Goal: Recruitment & Recruitment: Find specific page/section

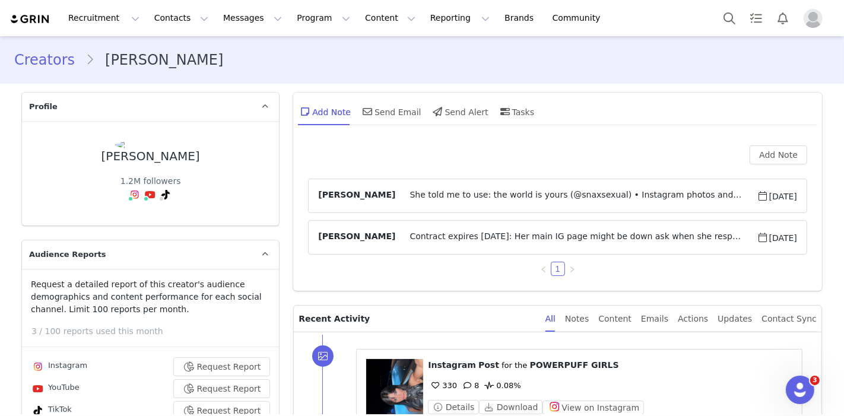
scroll to position [1055, 0]
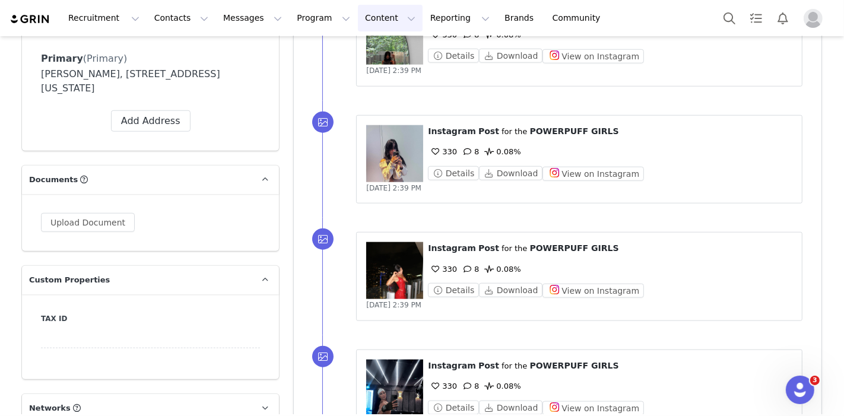
click at [358, 16] on button "Content Content" at bounding box center [390, 18] width 65 height 27
click at [359, 37] on div "Creator Content Media Library Social Listening" at bounding box center [368, 74] width 95 height 77
click at [361, 44] on link "Creator Content" at bounding box center [369, 53] width 94 height 22
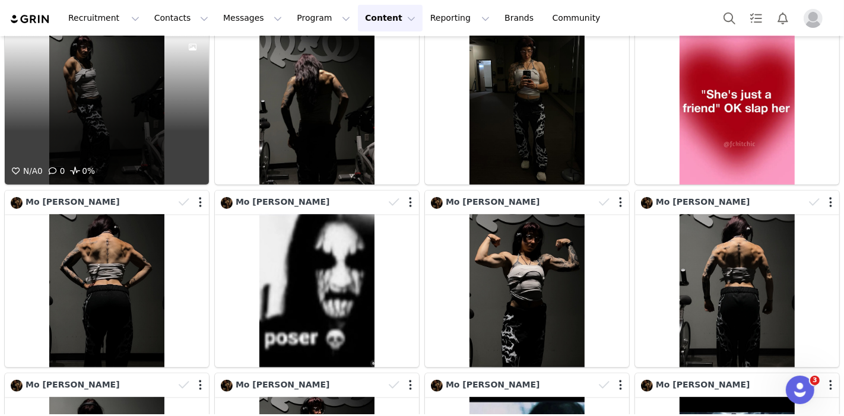
scroll to position [527, 0]
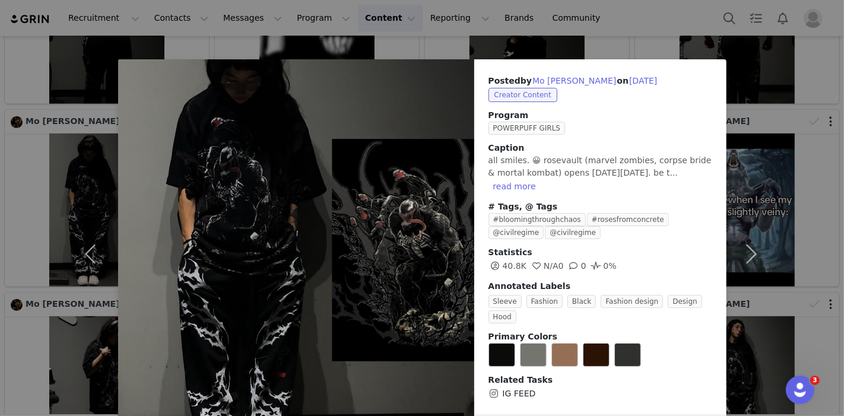
click at [793, 153] on div "Posted by Mo Cahill on Oct 1, 2025 Creator Content Program POWERPUFF GIRLS Capt…" at bounding box center [422, 208] width 844 height 416
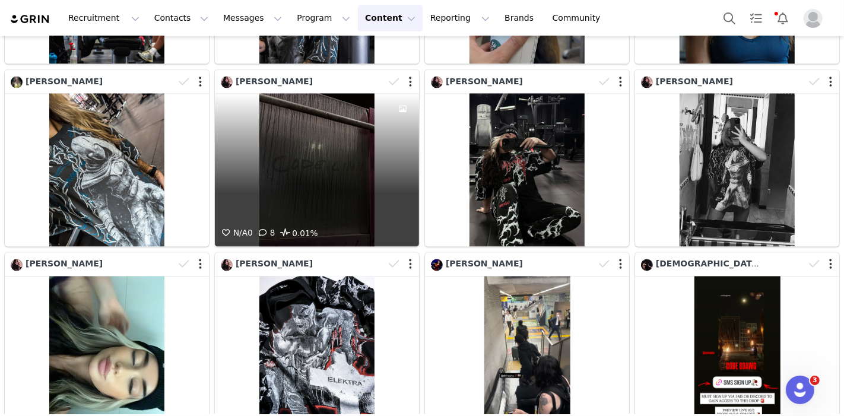
scroll to position [2044, 0]
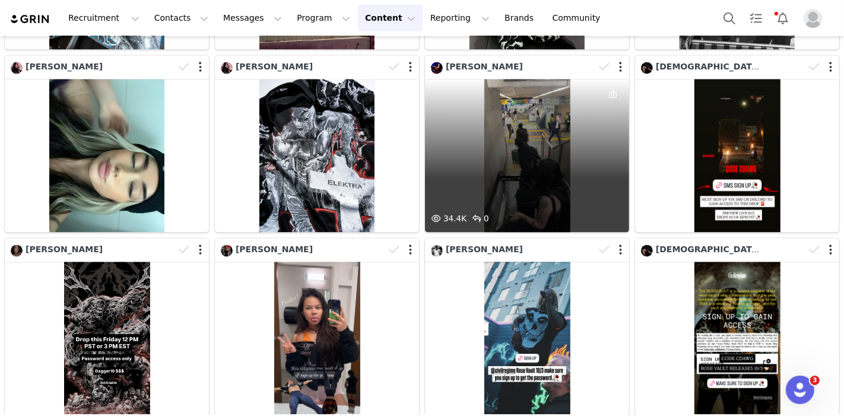
click at [546, 169] on div "34.4K 0" at bounding box center [527, 155] width 204 height 153
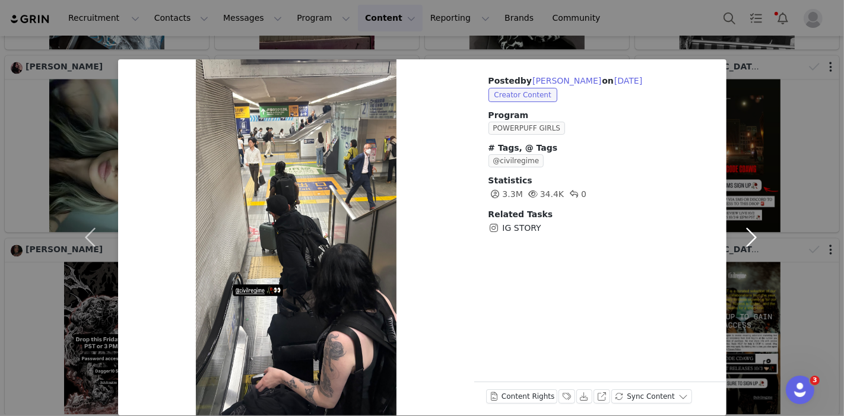
click at [770, 114] on button "button" at bounding box center [751, 237] width 50 height 356
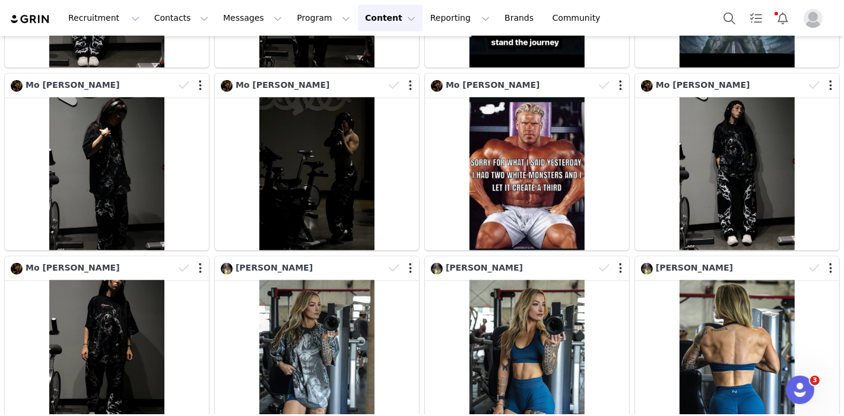
scroll to position [218, 0]
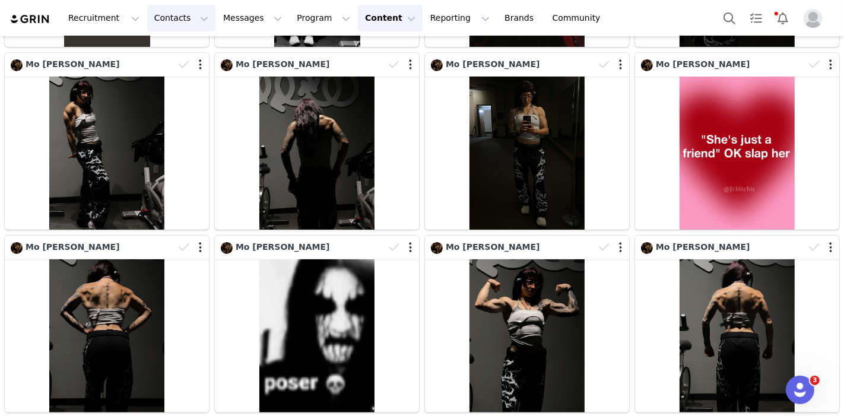
click at [169, 16] on button "Contacts Contacts" at bounding box center [181, 18] width 68 height 27
click at [183, 48] on div "Creators" at bounding box center [183, 52] width 80 height 12
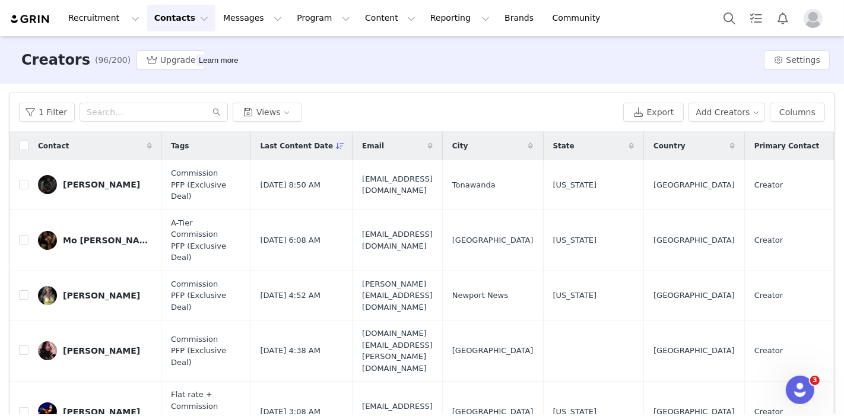
click at [336, 146] on icon at bounding box center [340, 145] width 8 height 7
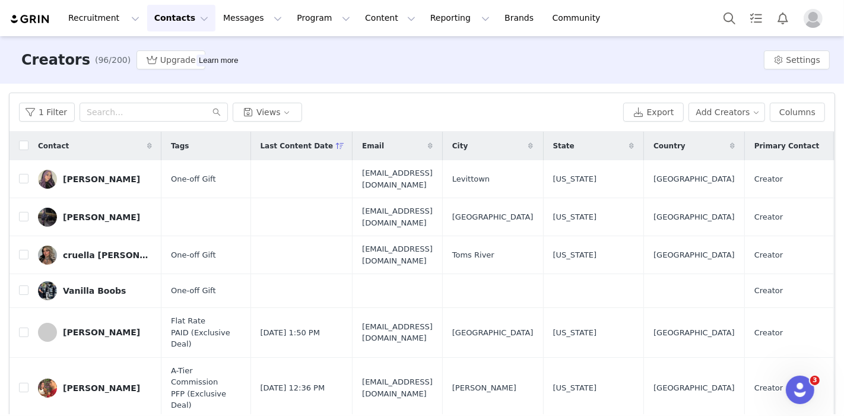
scroll to position [132, 0]
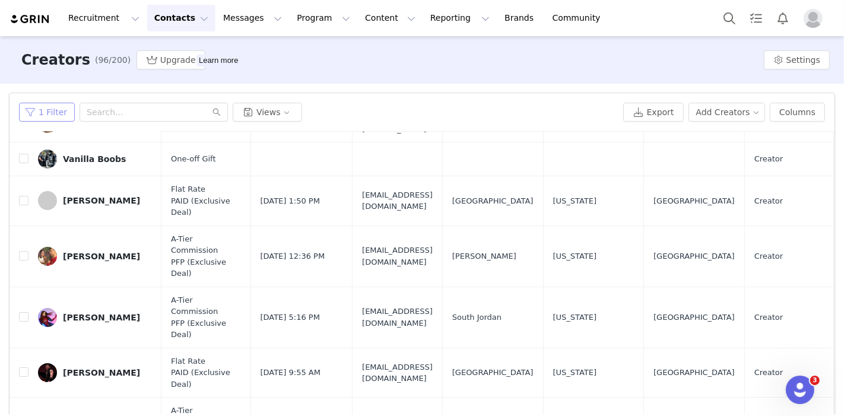
click at [62, 113] on button "1 Filter" at bounding box center [47, 112] width 56 height 19
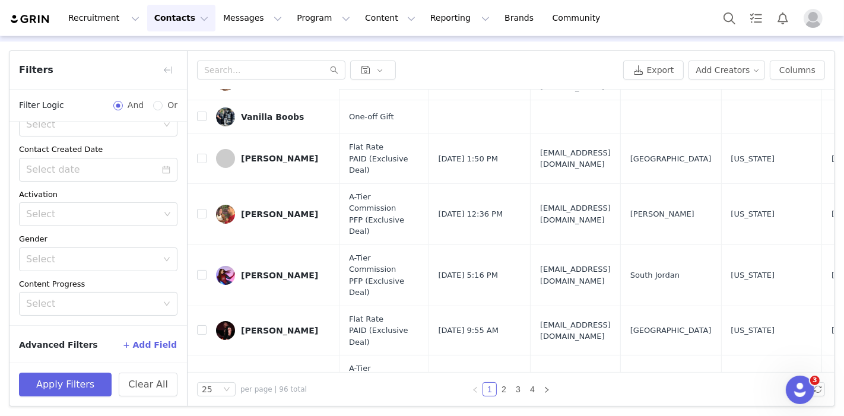
scroll to position [35, 0]
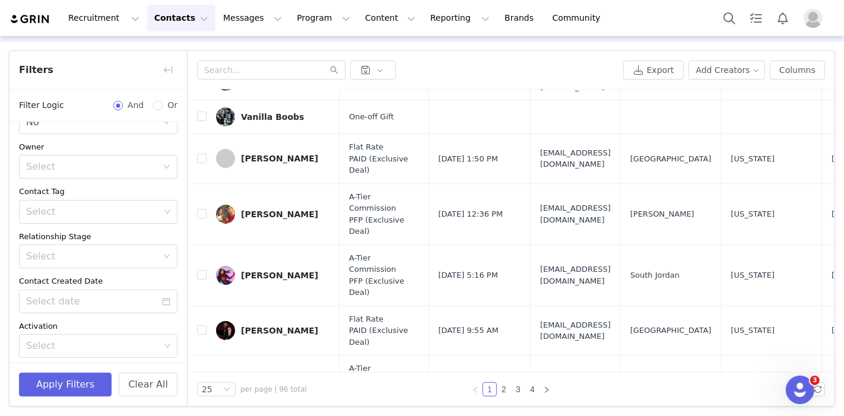
click at [84, 169] on div "Select" at bounding box center [91, 167] width 131 height 12
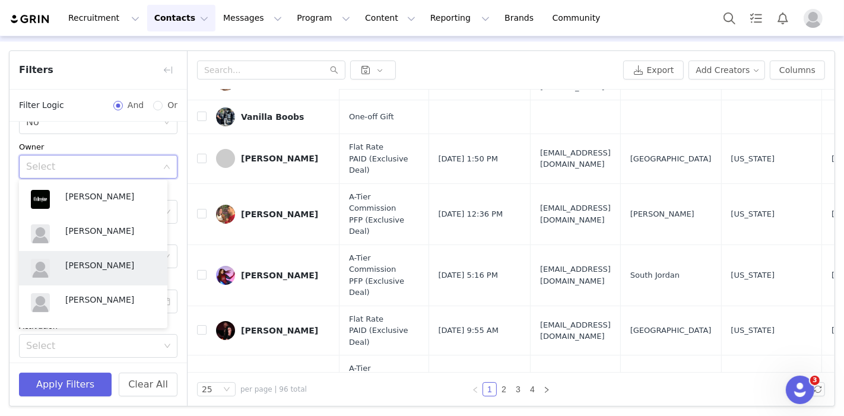
click at [93, 264] on p "[PERSON_NAME]" at bounding box center [110, 265] width 90 height 13
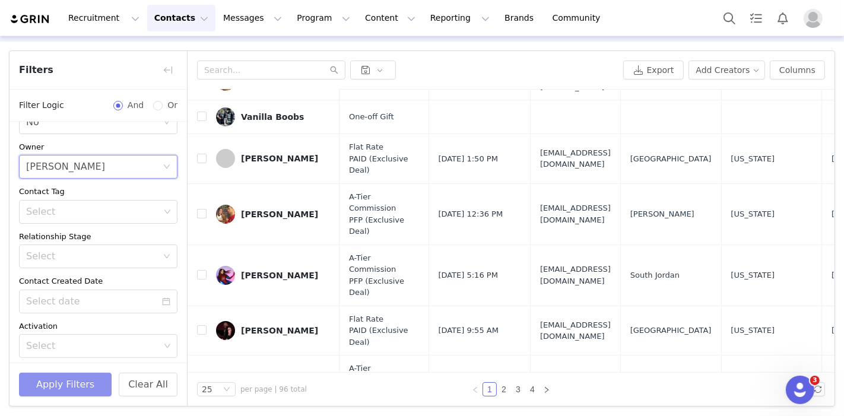
click at [70, 379] on button "Apply Filters" at bounding box center [65, 385] width 93 height 24
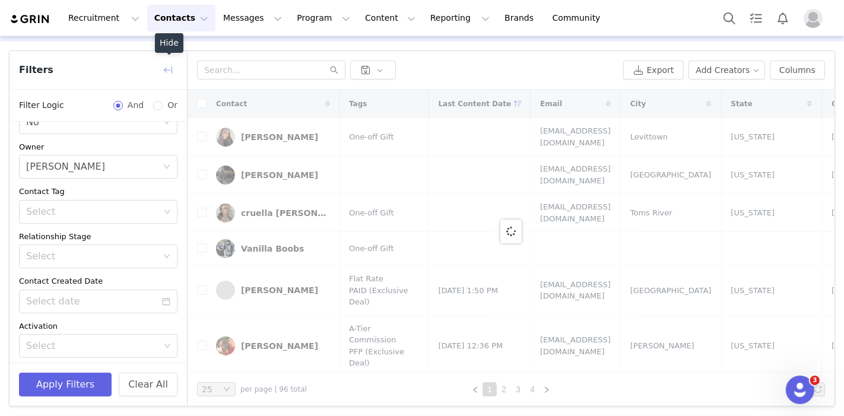
click at [169, 68] on button "button" at bounding box center [167, 70] width 19 height 19
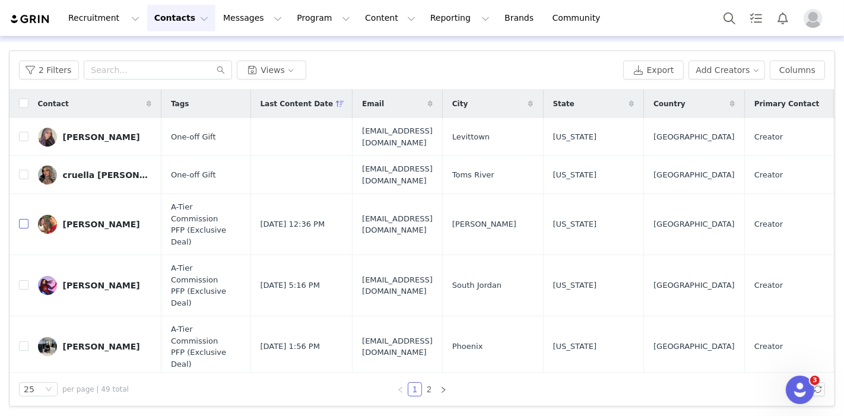
click at [23, 219] on input "checkbox" at bounding box center [23, 223] width 9 height 9
checkbox input "true"
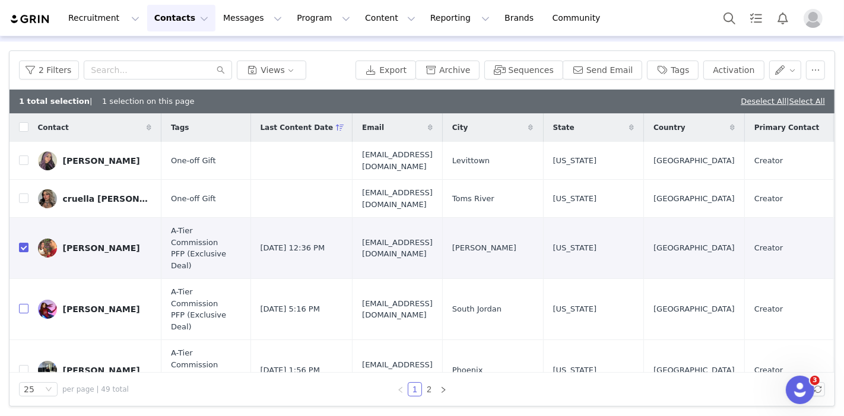
click at [23, 304] on input "checkbox" at bounding box center [23, 308] width 9 height 9
checkbox input "true"
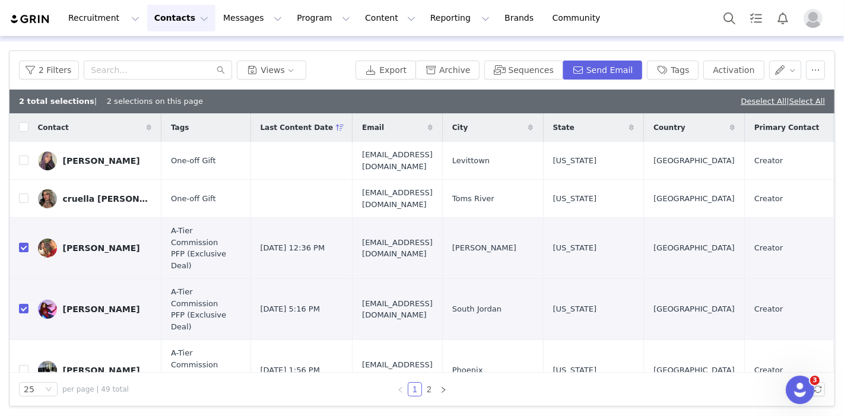
scroll to position [66, 0]
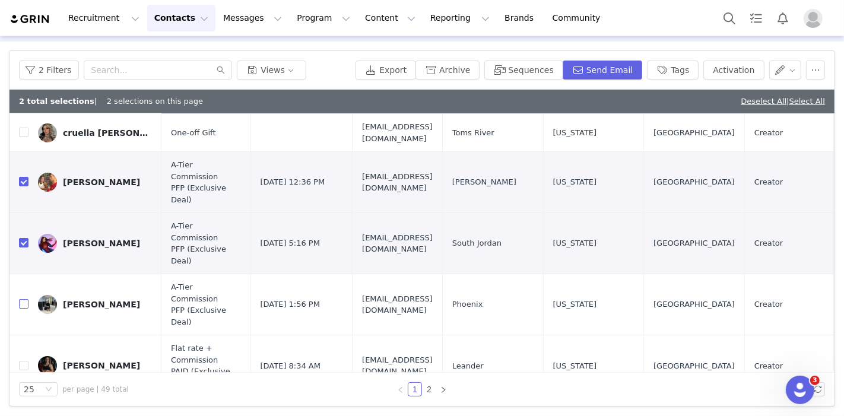
click at [21, 299] on input "checkbox" at bounding box center [23, 303] width 9 height 9
checkbox input "true"
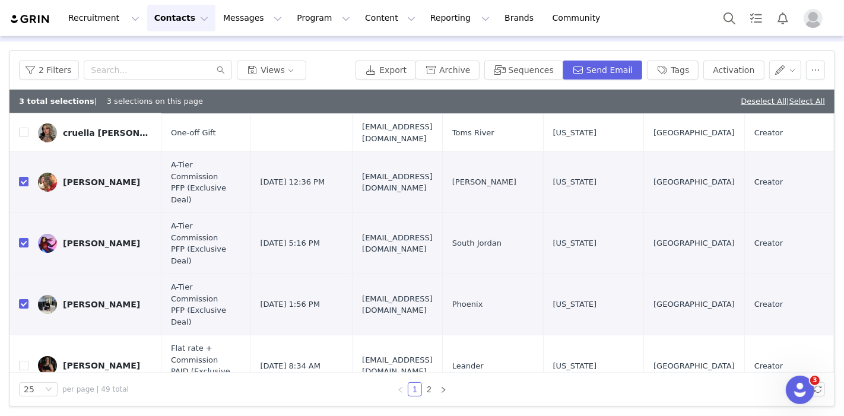
scroll to position [198, 0]
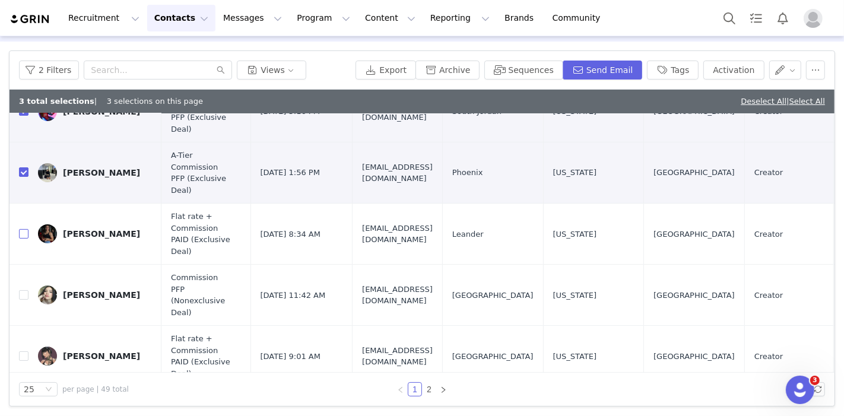
click at [25, 229] on input "checkbox" at bounding box center [23, 233] width 9 height 9
checkbox input "true"
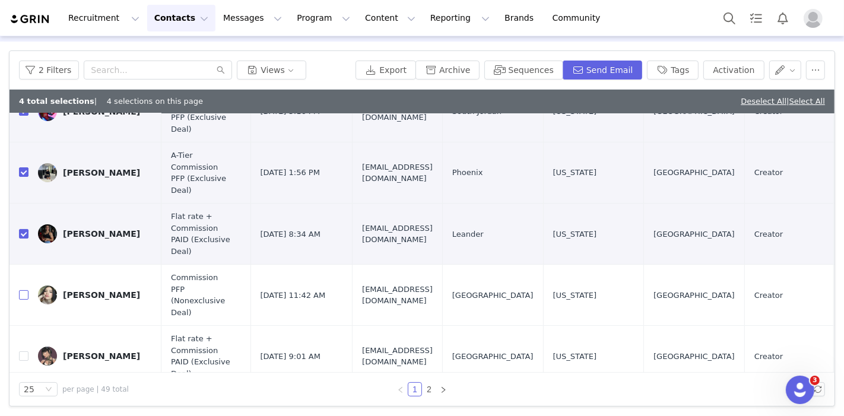
click at [24, 290] on input "checkbox" at bounding box center [23, 294] width 9 height 9
checkbox input "true"
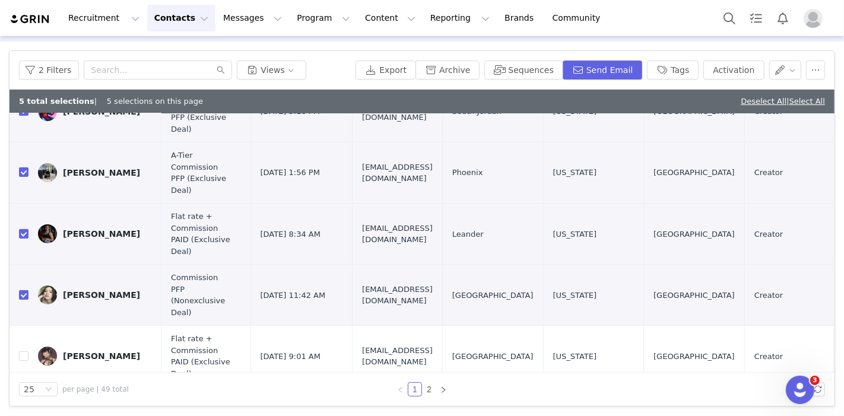
scroll to position [329, 0]
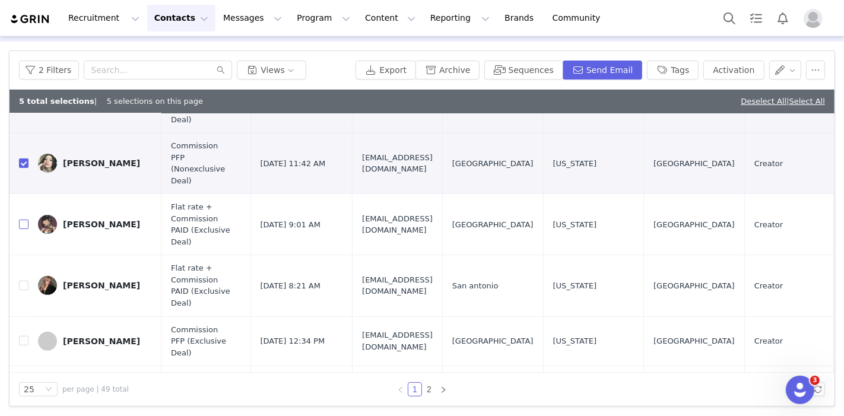
click at [24, 220] on input "checkbox" at bounding box center [23, 224] width 9 height 9
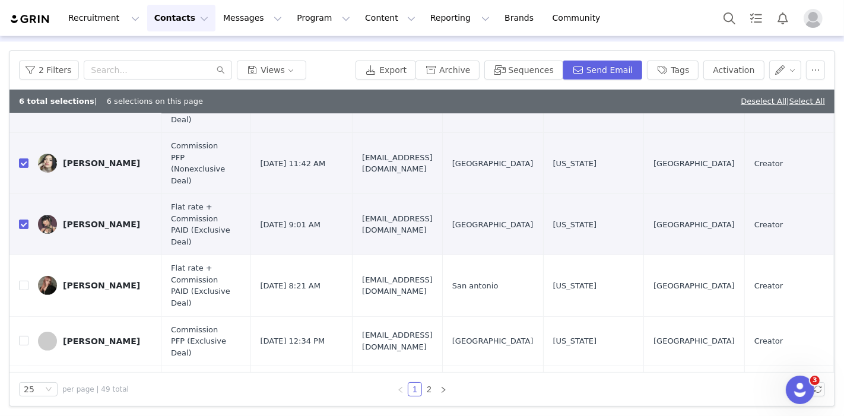
click at [23, 220] on input "checkbox" at bounding box center [23, 224] width 9 height 9
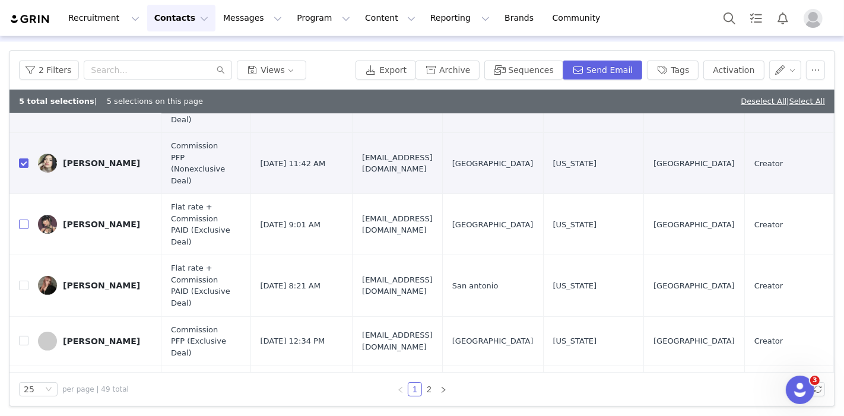
click at [23, 220] on input "checkbox" at bounding box center [23, 224] width 9 height 9
checkbox input "true"
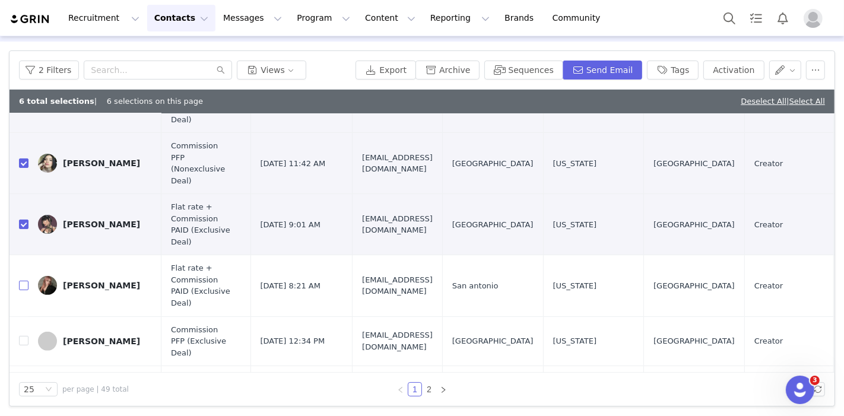
click at [20, 281] on input "checkbox" at bounding box center [23, 285] width 9 height 9
checkbox input "true"
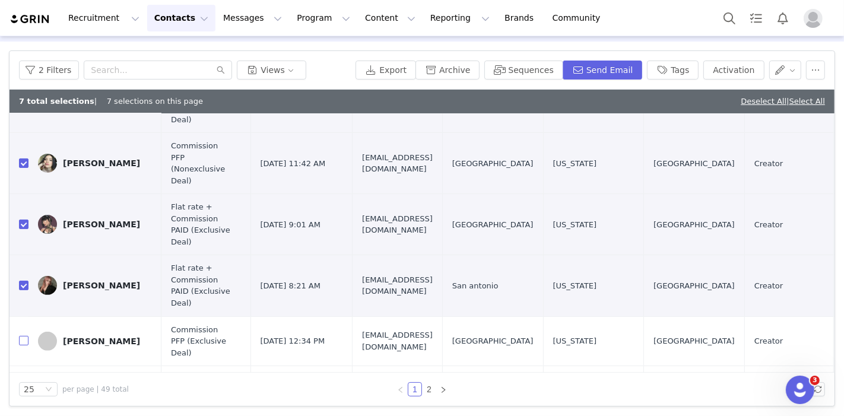
click at [24, 336] on input "checkbox" at bounding box center [23, 340] width 9 height 9
checkbox input "true"
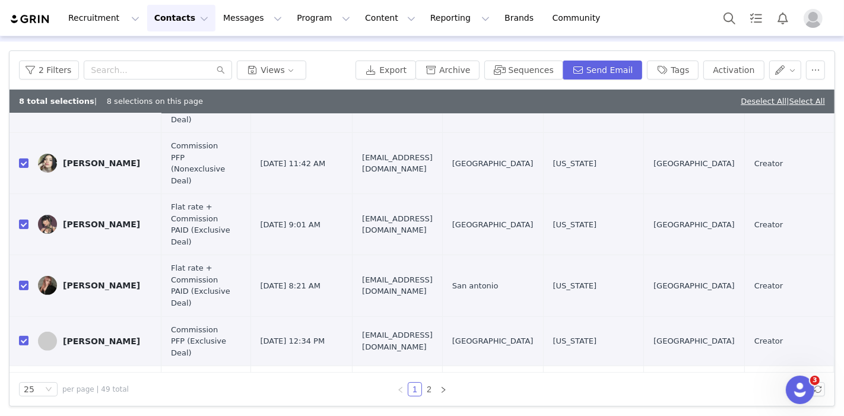
scroll to position [461, 0]
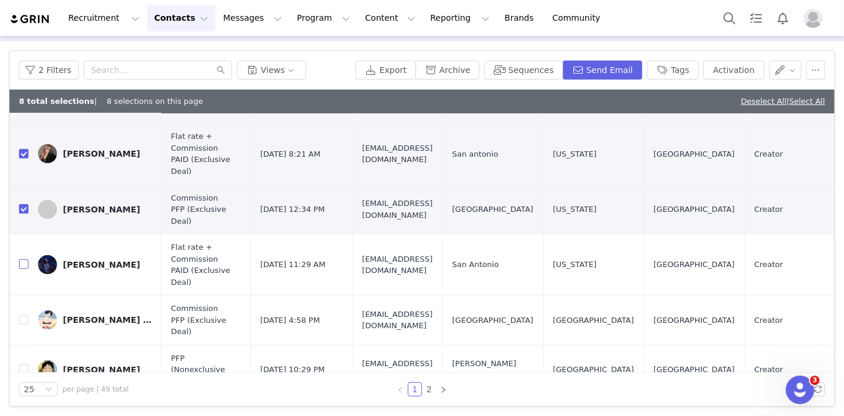
click at [24, 259] on input "checkbox" at bounding box center [23, 263] width 9 height 9
checkbox input "true"
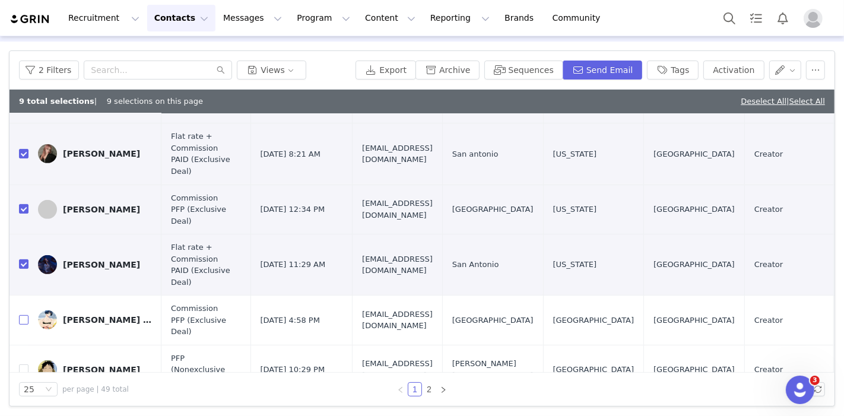
click at [23, 315] on input "checkbox" at bounding box center [23, 319] width 9 height 9
checkbox input "true"
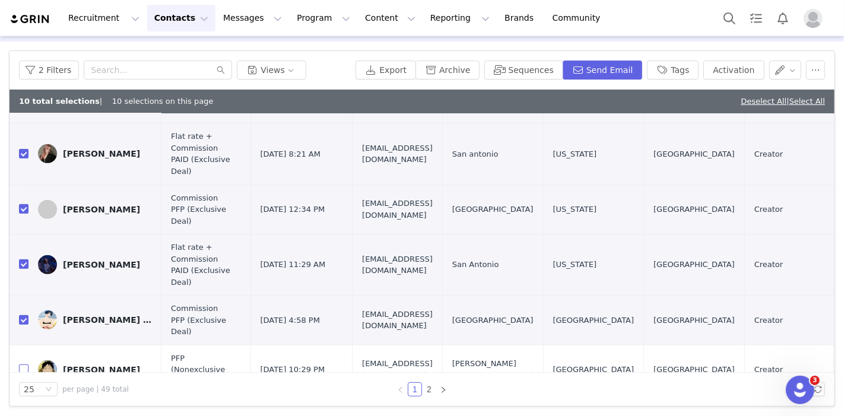
click at [23, 364] on input "checkbox" at bounding box center [23, 368] width 9 height 9
checkbox input "true"
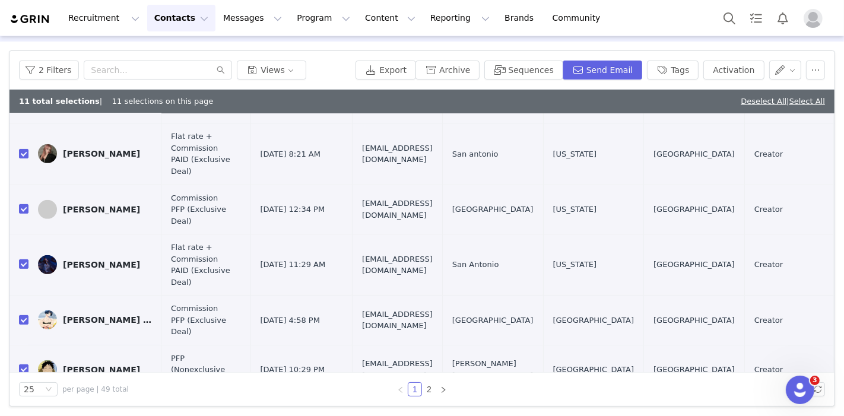
scroll to position [594, 0]
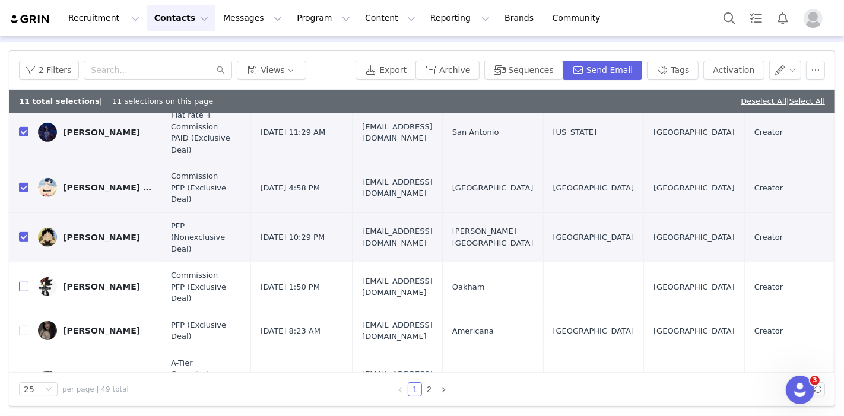
click at [25, 282] on input "checkbox" at bounding box center [23, 286] width 9 height 9
checkbox input "true"
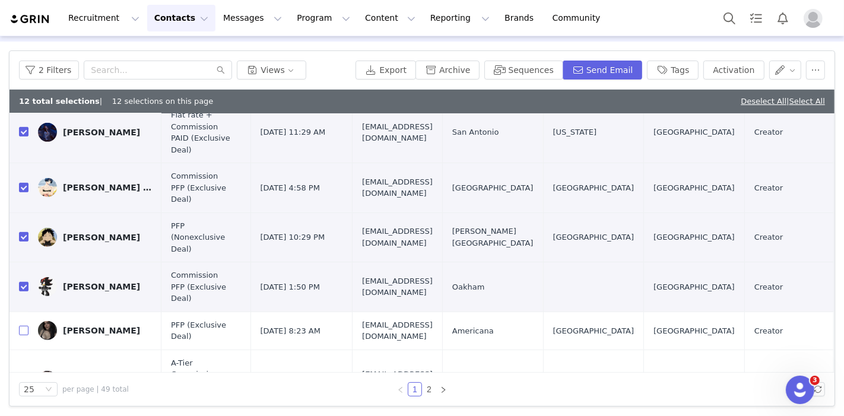
click at [22, 326] on input "checkbox" at bounding box center [23, 330] width 9 height 9
checkbox input "true"
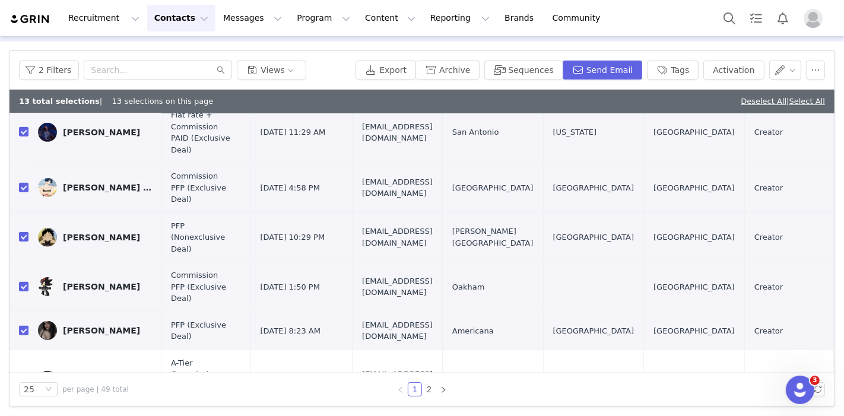
click at [27, 375] on input "checkbox" at bounding box center [23, 379] width 9 height 9
checkbox input "true"
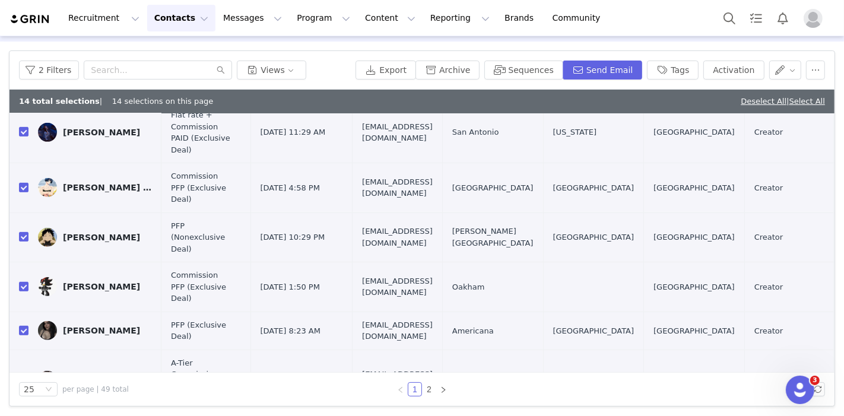
scroll to position [659, 0]
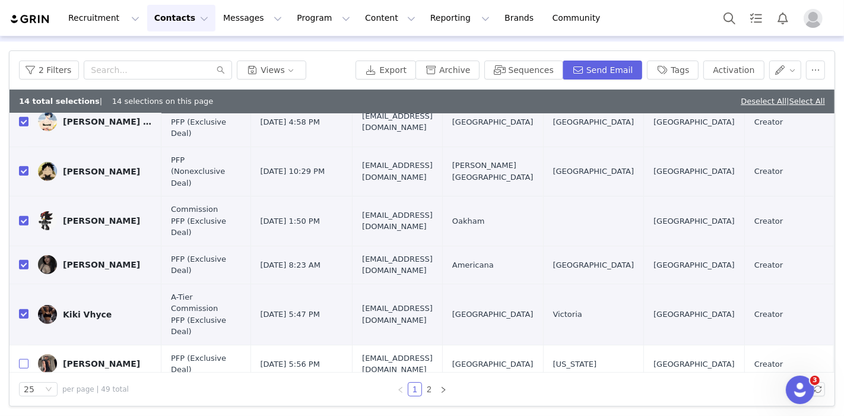
click at [24, 359] on input "checkbox" at bounding box center [23, 363] width 9 height 9
checkbox input "true"
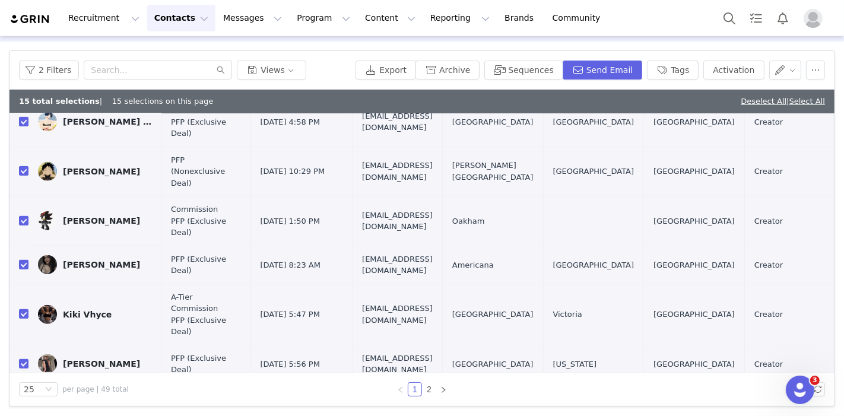
drag, startPoint x: 23, startPoint y: 298, endPoint x: 34, endPoint y: 282, distance: 19.9
click at [22, 402] on input "checkbox" at bounding box center [23, 406] width 9 height 9
checkbox input "true"
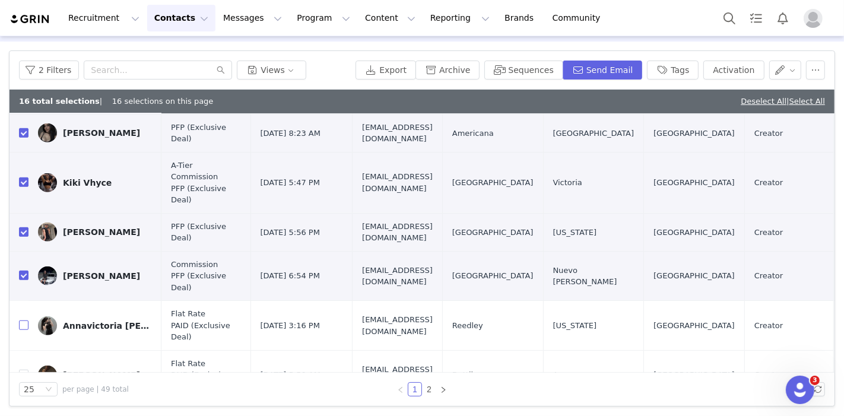
click at [24, 321] on input "checkbox" at bounding box center [23, 325] width 9 height 9
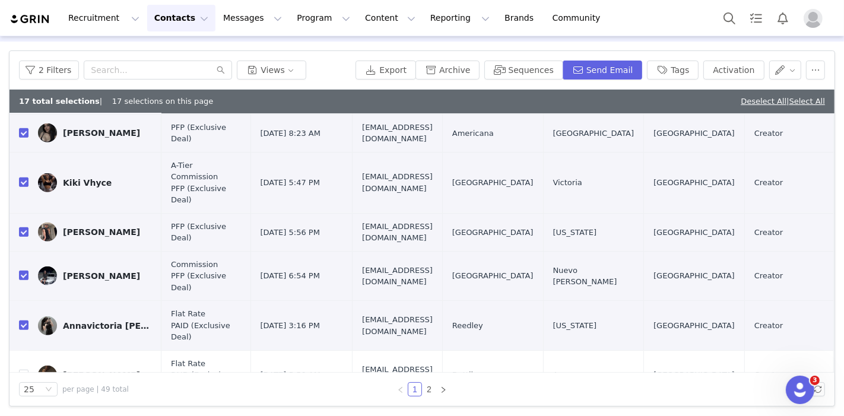
click at [24, 321] on input "checkbox" at bounding box center [23, 325] width 9 height 9
checkbox input "false"
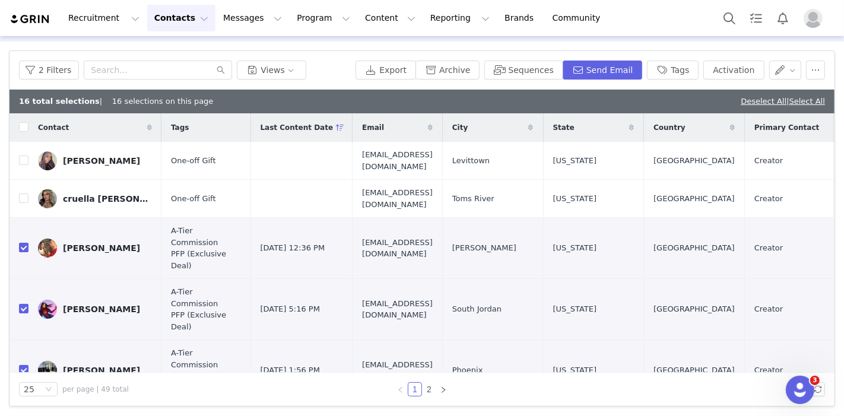
scroll to position [0, 0]
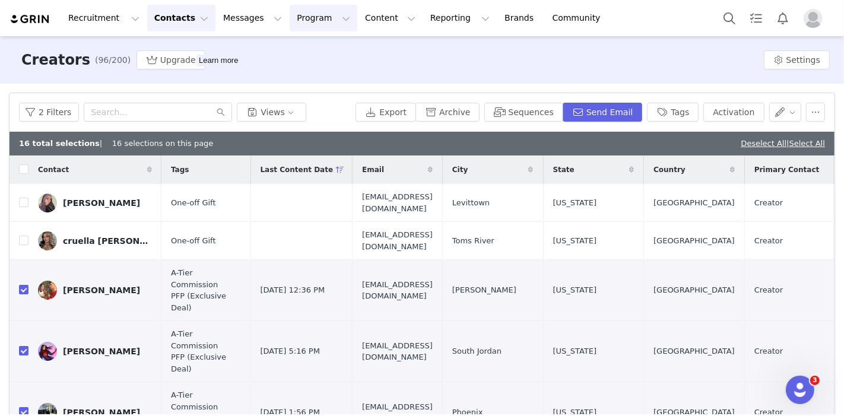
click at [297, 23] on button "Program Program" at bounding box center [324, 18] width 68 height 27
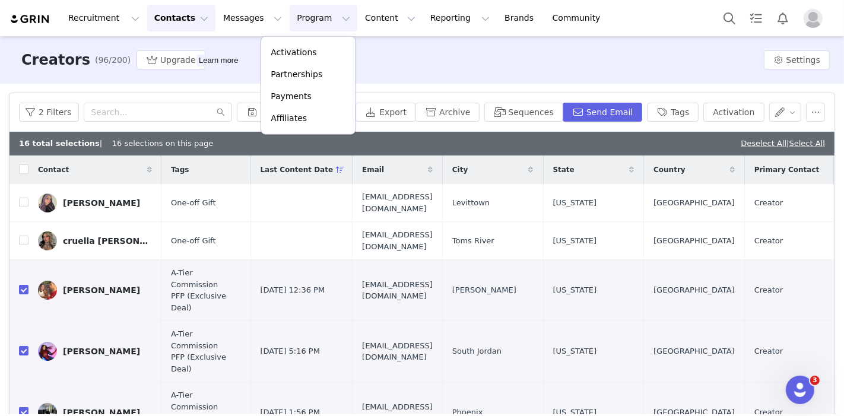
click at [409, 39] on div "Creators (96/200) Upgrade Learn more Settings" at bounding box center [422, 59] width 844 height 47
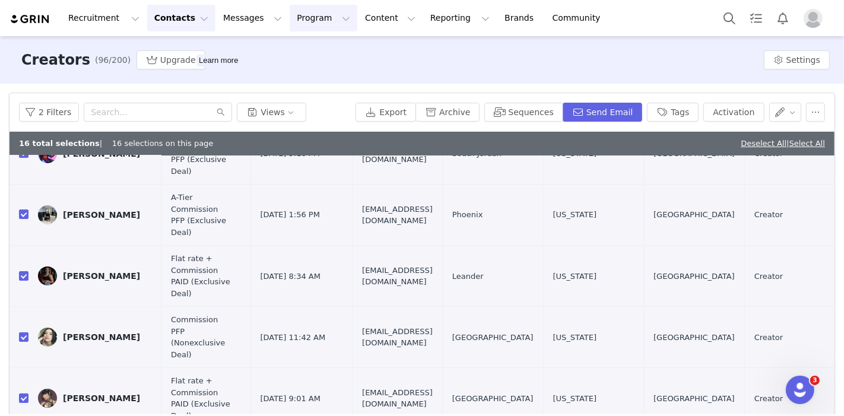
scroll to position [132, 0]
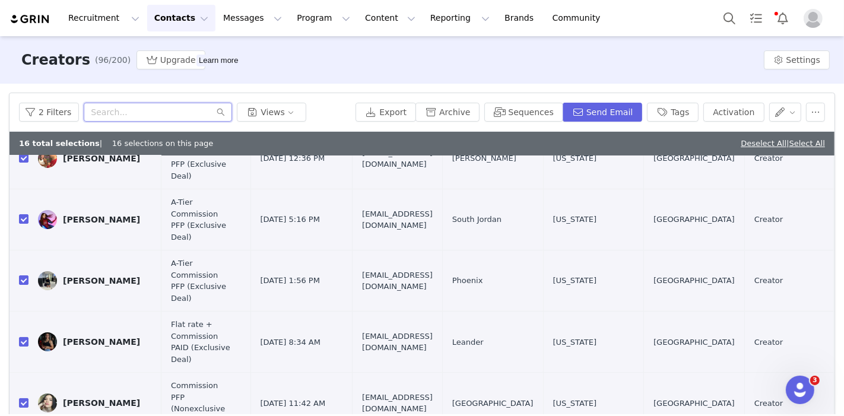
click at [153, 114] on input "text" at bounding box center [158, 112] width 148 height 19
click at [51, 119] on button "2 Filters" at bounding box center [49, 112] width 60 height 19
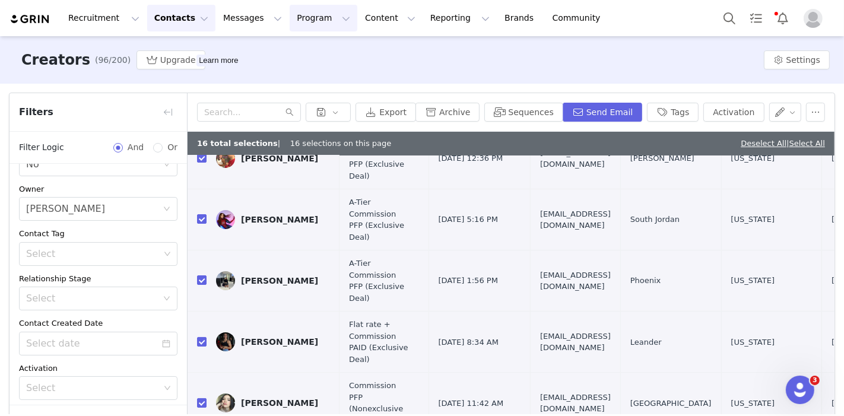
click at [300, 20] on button "Program Program" at bounding box center [324, 18] width 68 height 27
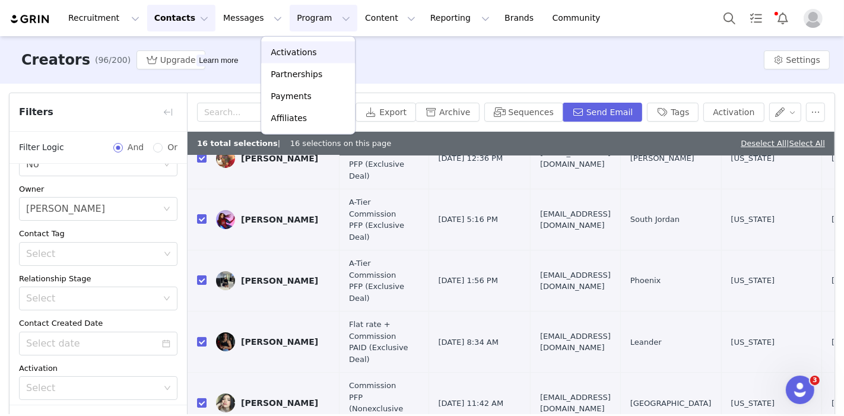
click at [295, 42] on link "Activations" at bounding box center [308, 53] width 94 height 22
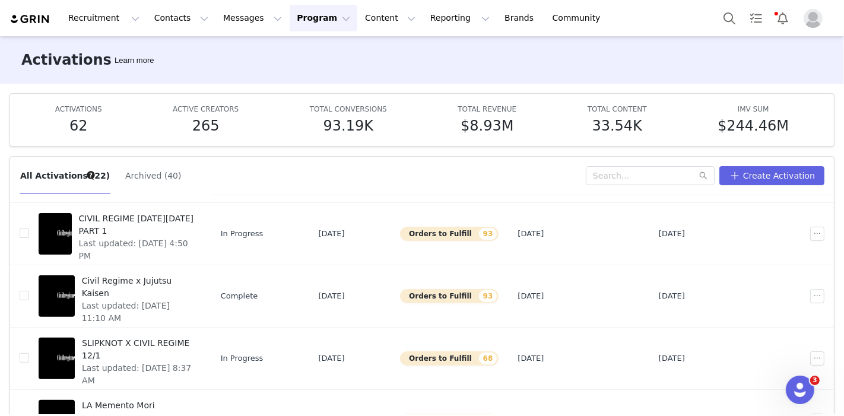
scroll to position [411, 0]
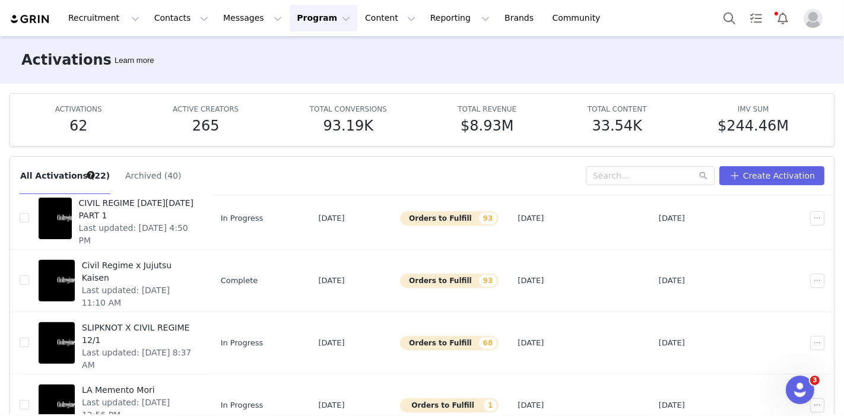
click at [150, 347] on span "Last updated: Sep 22, 2025 8:37 AM" at bounding box center [138, 359] width 113 height 25
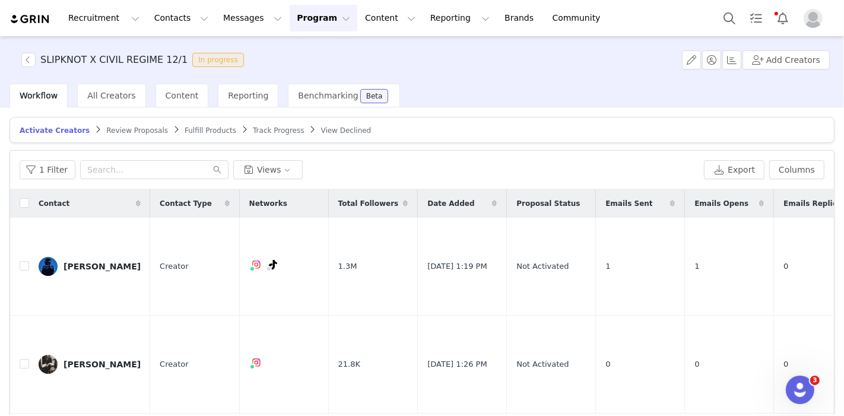
click at [188, 130] on span "Fulfill Products" at bounding box center [211, 130] width 52 height 8
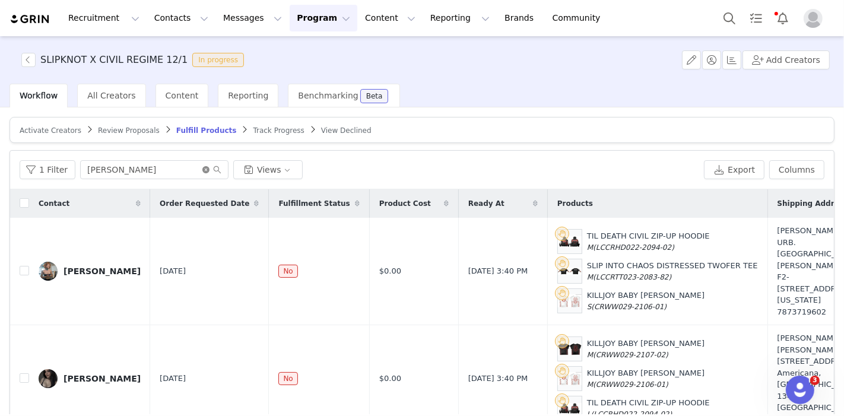
click at [204, 166] on icon "icon: close-circle" at bounding box center [205, 169] width 7 height 7
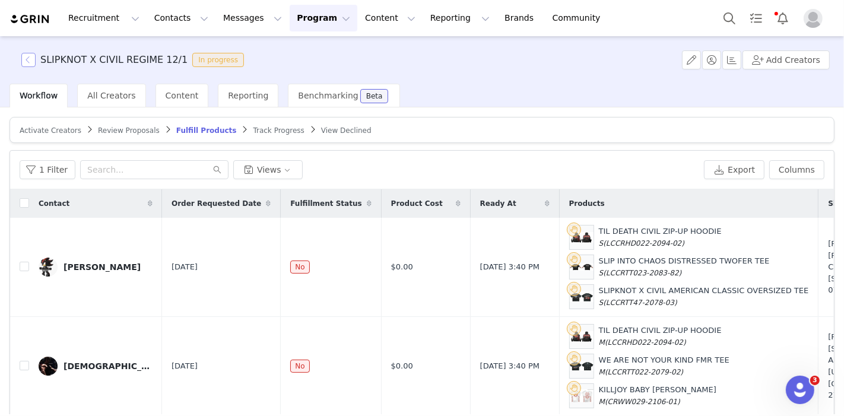
click at [28, 56] on button "button" at bounding box center [28, 60] width 14 height 14
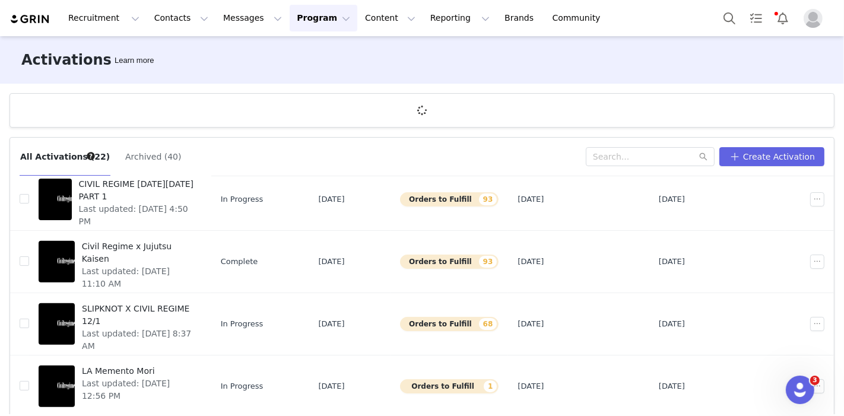
scroll to position [43, 0]
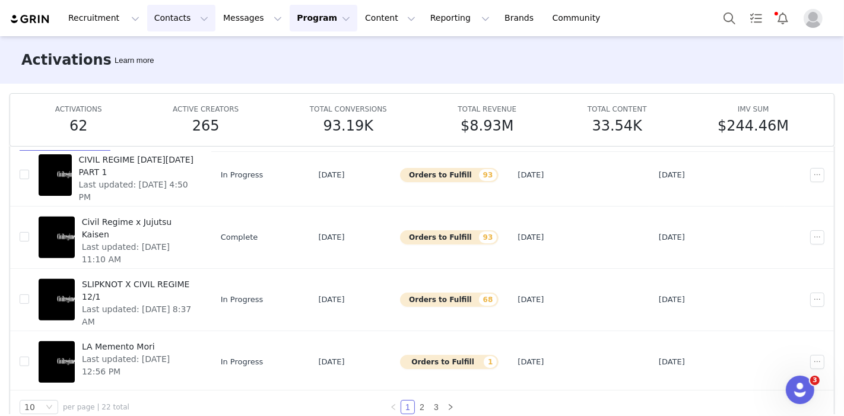
click at [167, 14] on button "Contacts Contacts" at bounding box center [181, 18] width 68 height 27
click at [185, 46] on div "Creators" at bounding box center [183, 52] width 80 height 12
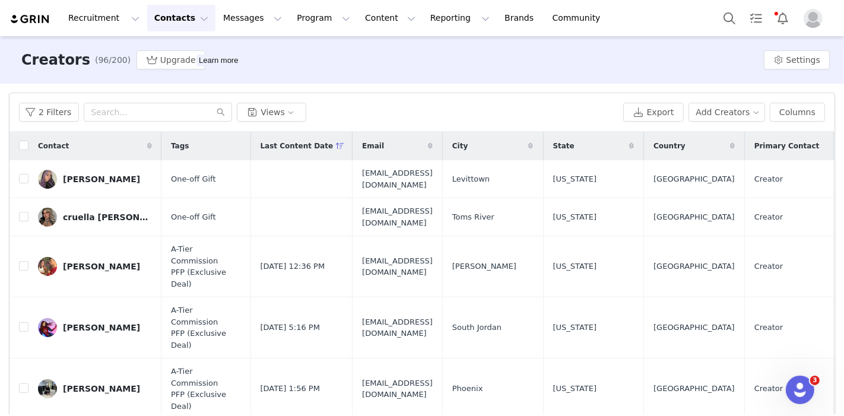
scroll to position [66, 0]
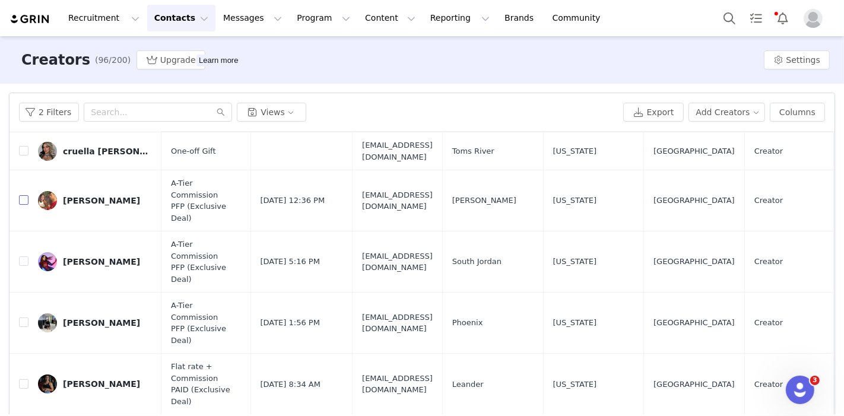
click at [24, 195] on input "checkbox" at bounding box center [23, 199] width 9 height 9
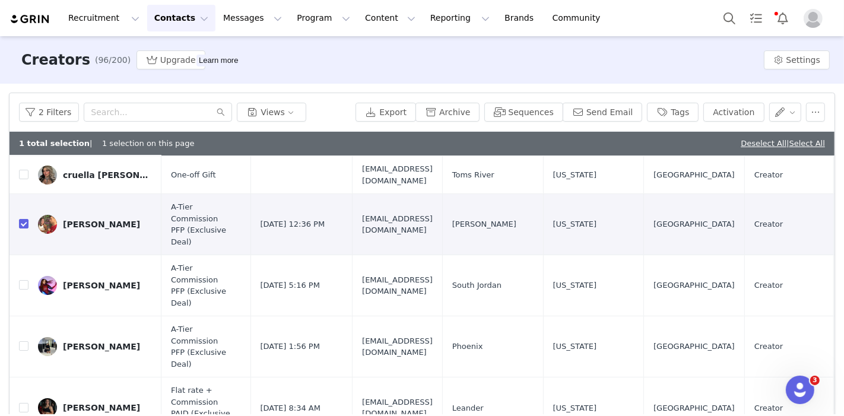
click at [28, 265] on td "Kaelynn Ranae" at bounding box center [94, 285] width 133 height 61
click at [28, 268] on td "Kaelynn Ranae" at bounding box center [94, 285] width 133 height 61
click at [20, 219] on input "checkbox" at bounding box center [23, 223] width 9 height 9
checkbox input "false"
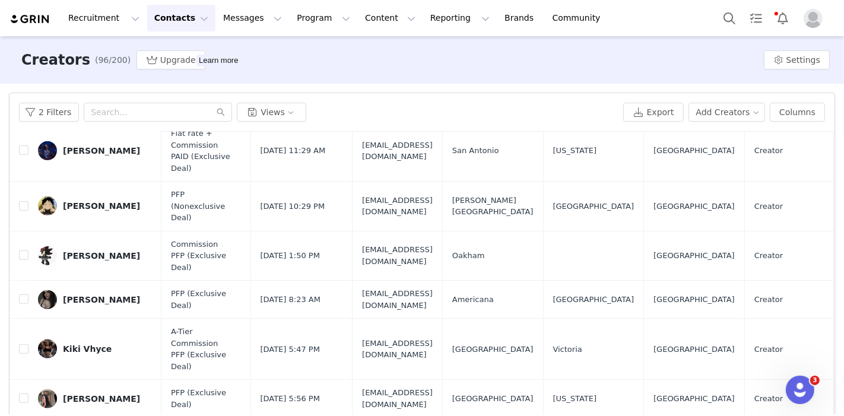
scroll to position [725, 0]
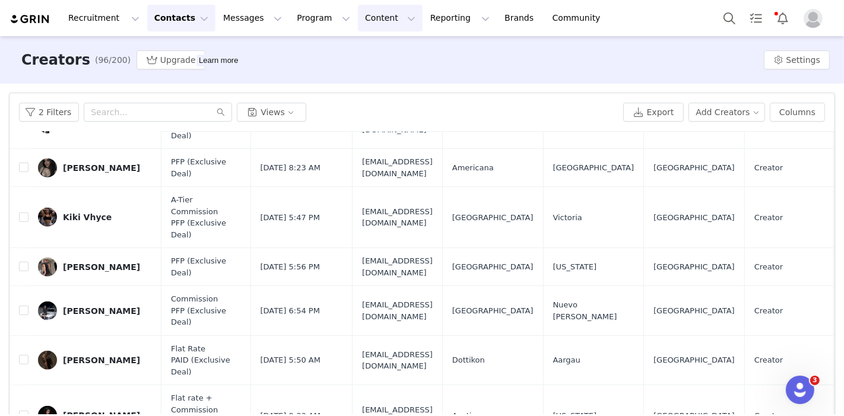
click at [370, 28] on button "Content Content" at bounding box center [390, 18] width 65 height 27
click at [363, 37] on div "Creator Content Media Library Social Listening" at bounding box center [368, 74] width 95 height 77
click at [282, 50] on div "Creators (96/200) Upgrade Learn more Settings" at bounding box center [422, 59] width 844 height 47
click at [358, 18] on button "Content Content" at bounding box center [390, 18] width 65 height 27
click at [357, 52] on p "Creator Content" at bounding box center [364, 52] width 66 height 12
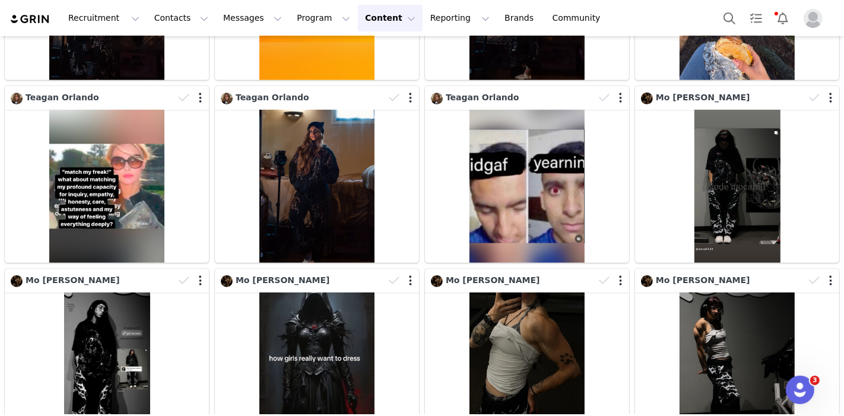
scroll to position [564, 0]
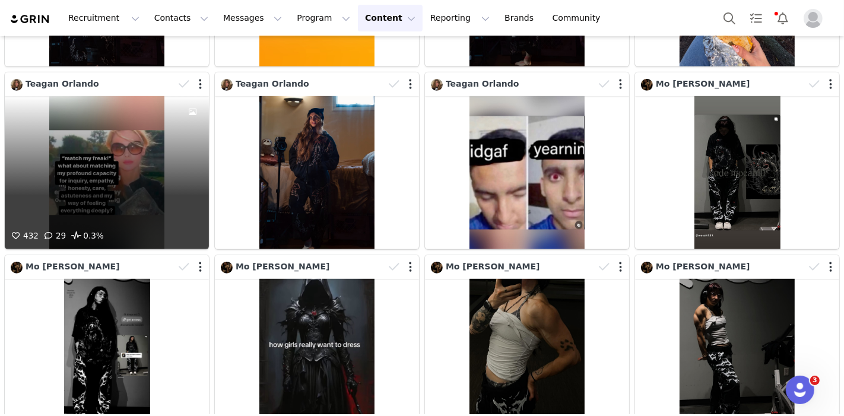
click at [141, 157] on div "432 29 0.3%" at bounding box center [107, 172] width 204 height 153
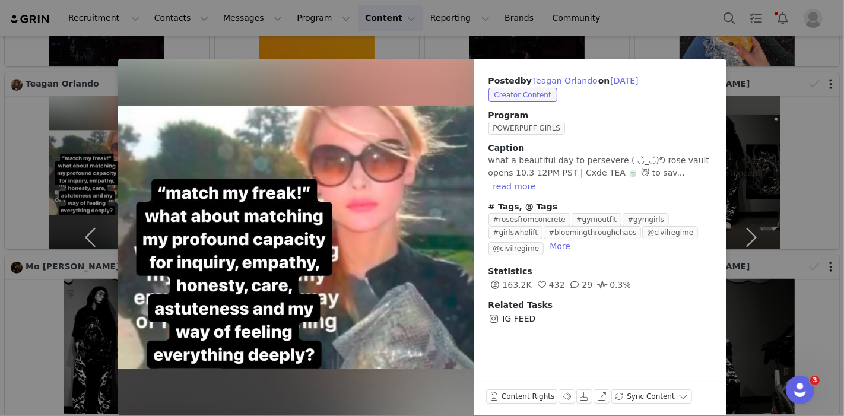
click at [503, 48] on div "Posted by Teagan Orlando on Oct 1, 2025 Creator Content Program POWERPUFF GIRLS…" at bounding box center [422, 208] width 844 height 416
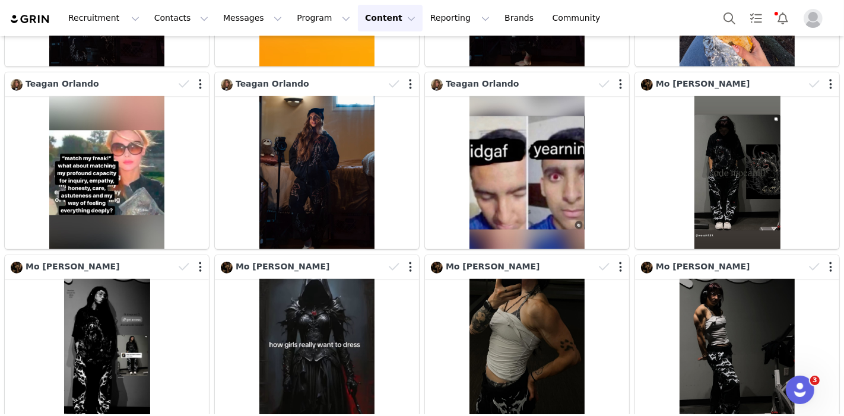
click at [358, 23] on button "Content Content" at bounding box center [390, 18] width 65 height 27
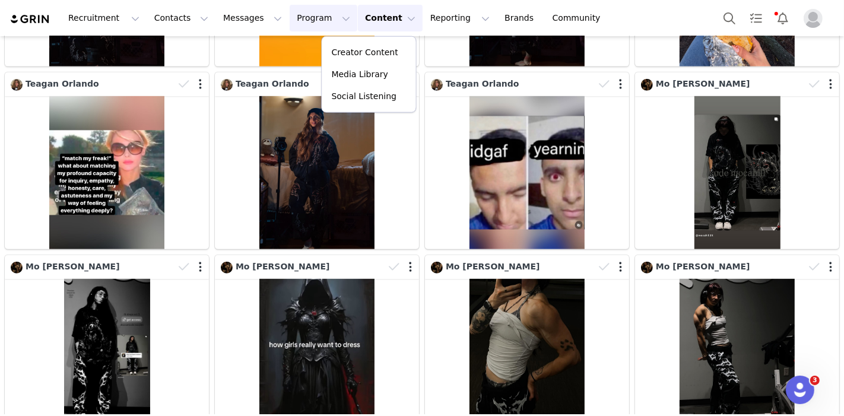
click at [290, 21] on button "Program Program" at bounding box center [324, 18] width 68 height 27
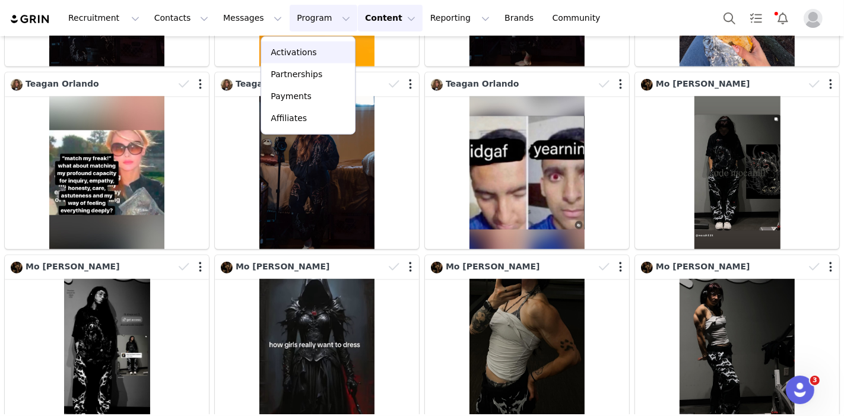
click at [281, 55] on p "Activations" at bounding box center [294, 52] width 46 height 12
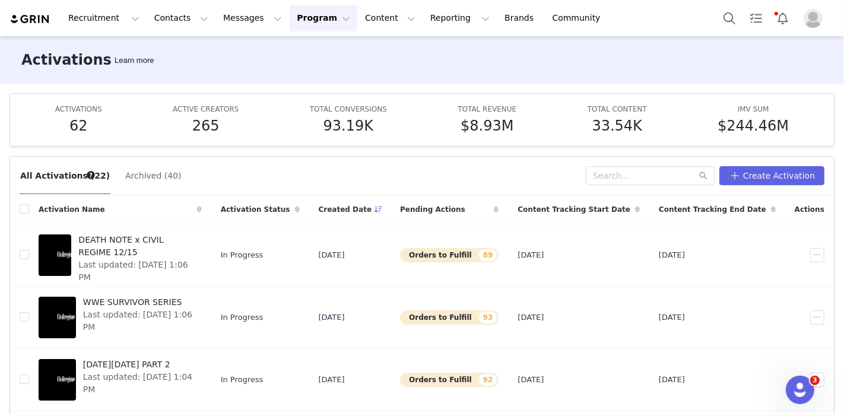
click at [345, 4] on div "Recruitment Recruitment Creator Search Curated Lists Landing Pages Web Extensio…" at bounding box center [422, 18] width 844 height 36
click at [358, 17] on button "Content Content" at bounding box center [390, 18] width 65 height 27
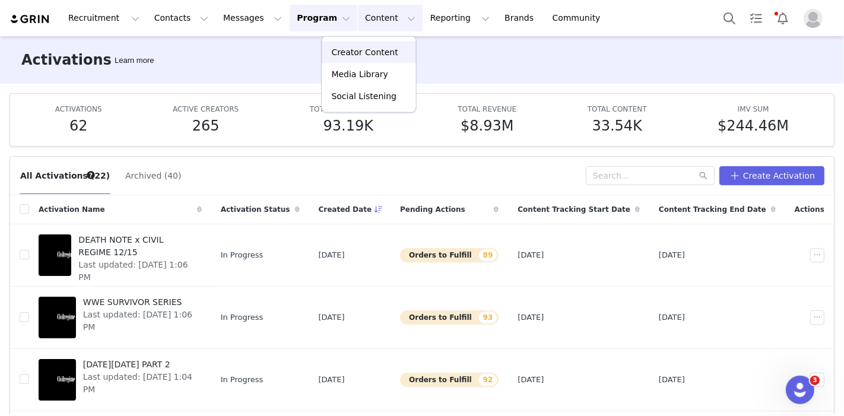
click at [363, 58] on p "Creator Content" at bounding box center [364, 52] width 66 height 12
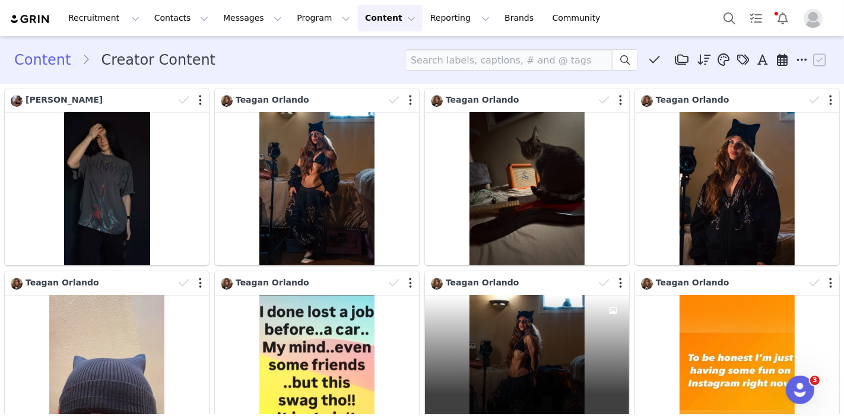
click at [523, 355] on div "432 29 0.3%" at bounding box center [527, 371] width 204 height 153
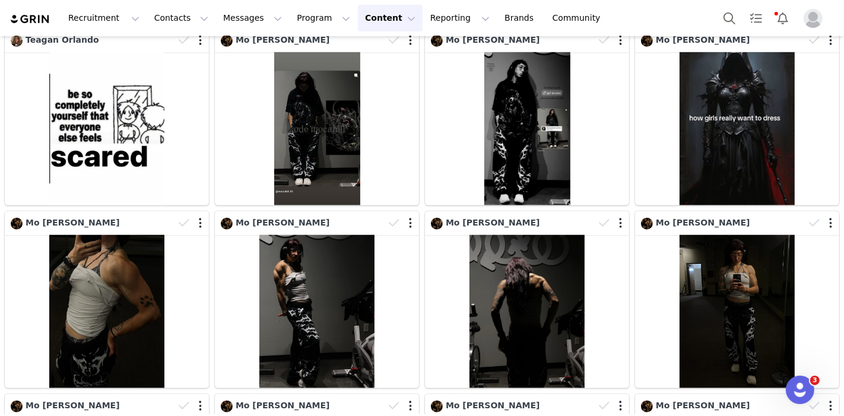
scroll to position [923, 0]
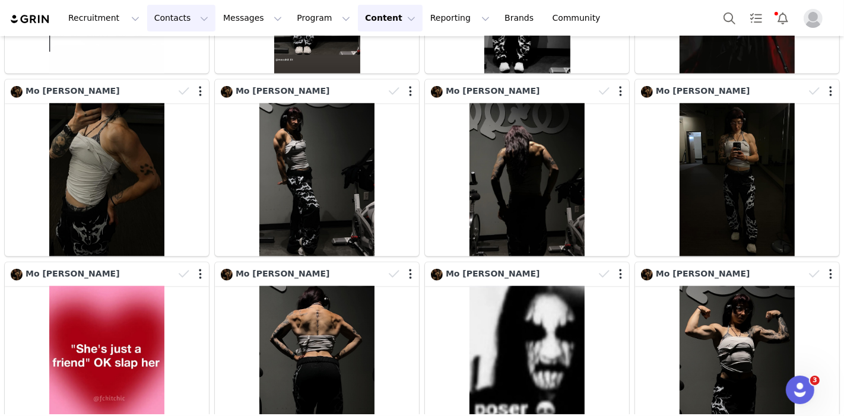
click at [177, 16] on button "Contacts Contacts" at bounding box center [181, 18] width 68 height 27
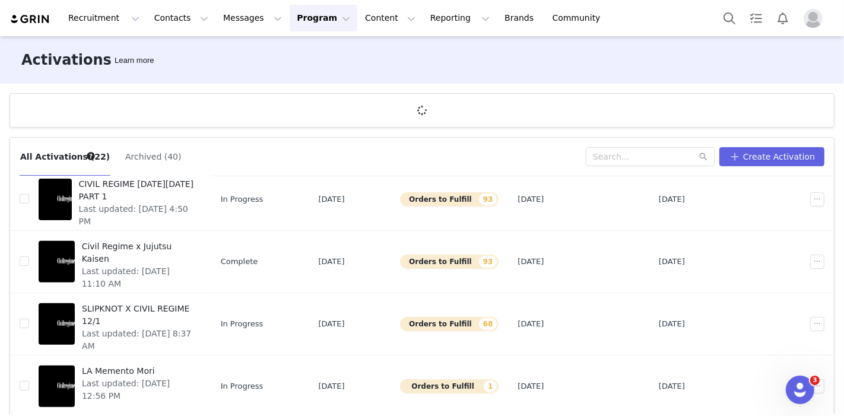
scroll to position [43, 0]
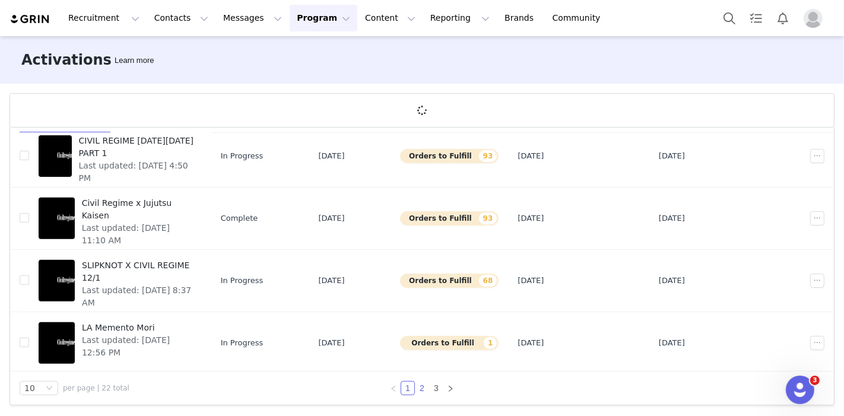
click at [415, 386] on link "2" at bounding box center [421, 388] width 13 height 13
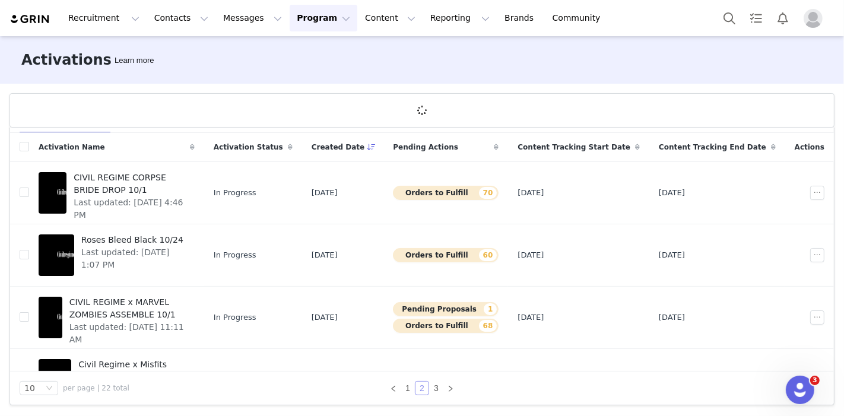
scroll to position [132, 0]
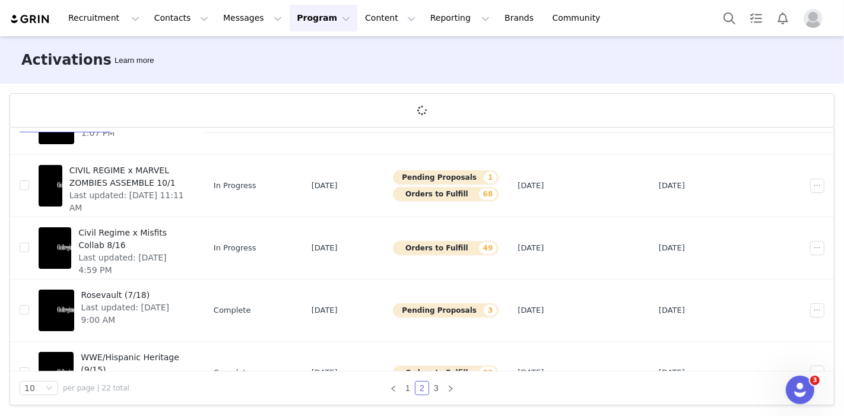
click at [130, 184] on span "CIVIL REGIME x MARVEL ZOMBIES ASSEMBLE 10/1" at bounding box center [128, 176] width 118 height 25
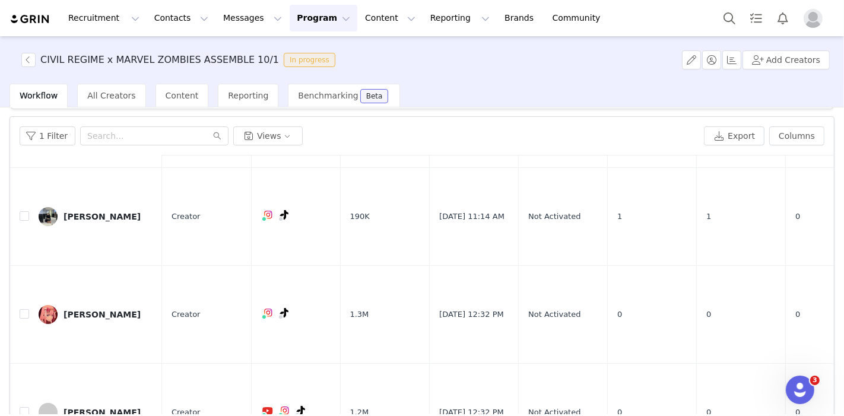
scroll to position [146, 0]
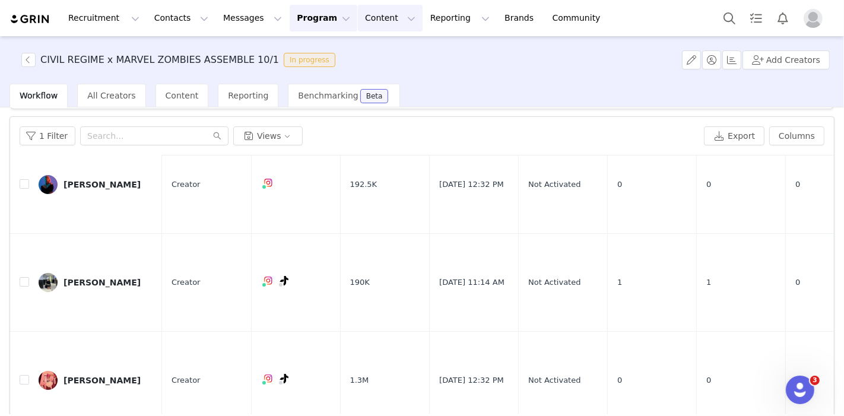
click at [358, 18] on button "Content Content" at bounding box center [390, 18] width 65 height 27
click at [359, 52] on p "Creator Content" at bounding box center [364, 52] width 66 height 12
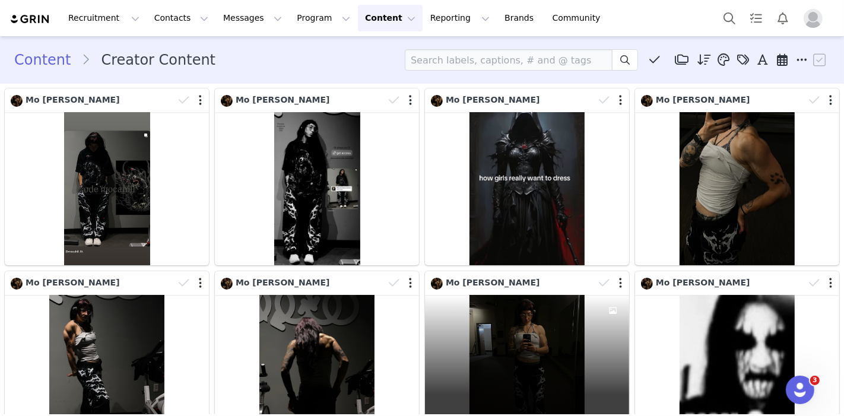
scroll to position [264, 0]
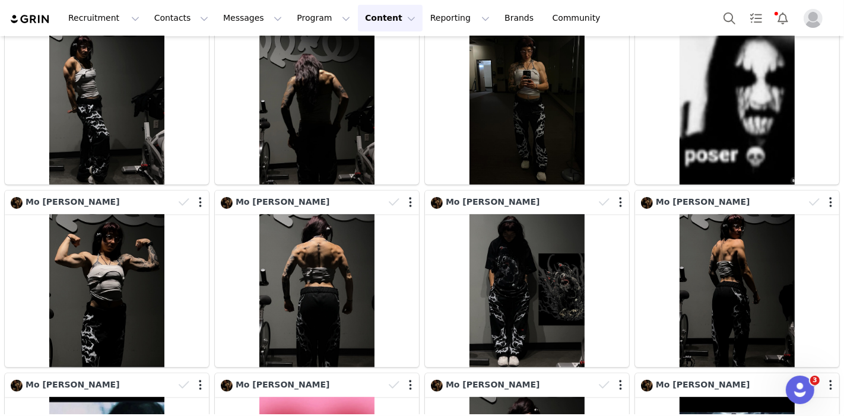
click at [358, 24] on button "Content Content" at bounding box center [390, 18] width 65 height 27
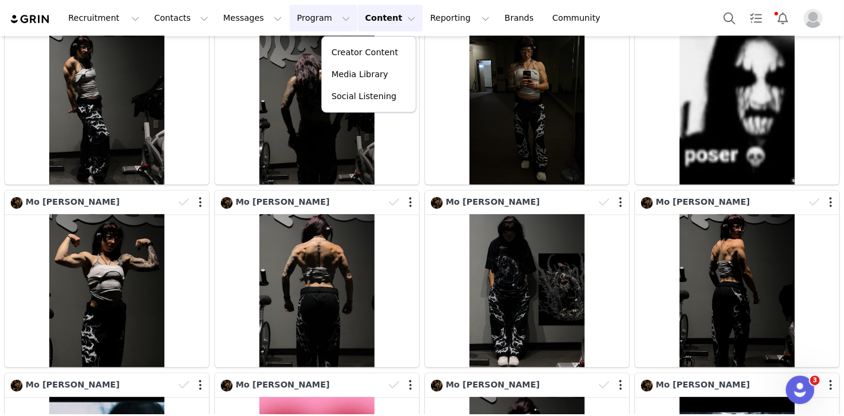
click at [297, 28] on button "Program Program" at bounding box center [324, 18] width 68 height 27
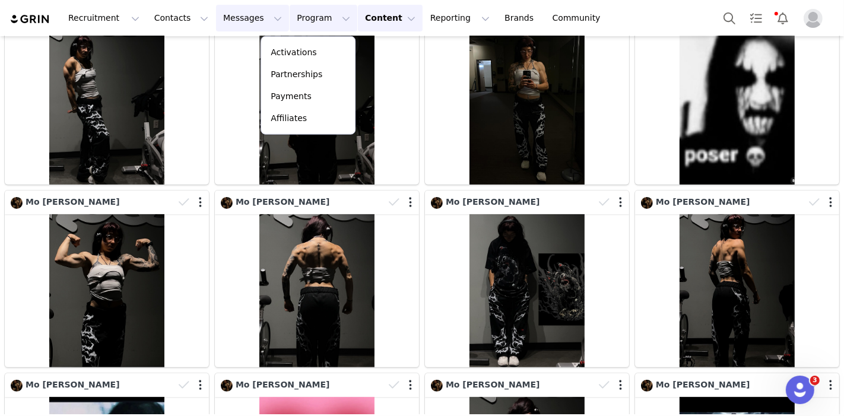
click at [218, 29] on button "Messages Messages" at bounding box center [252, 18] width 73 height 27
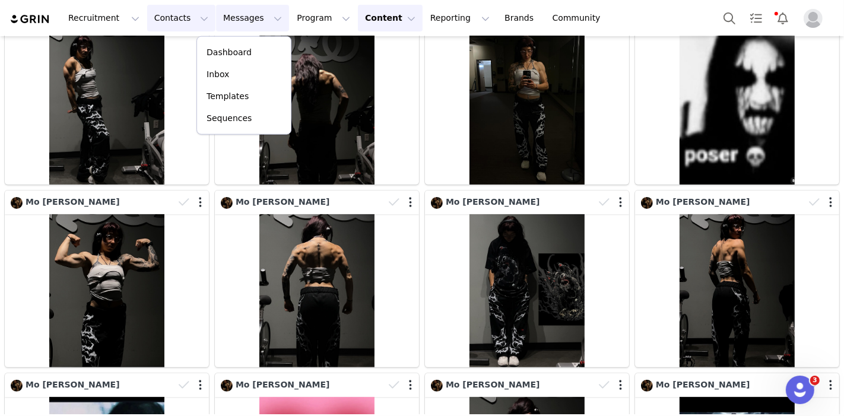
click at [180, 24] on button "Contacts Contacts" at bounding box center [181, 18] width 68 height 27
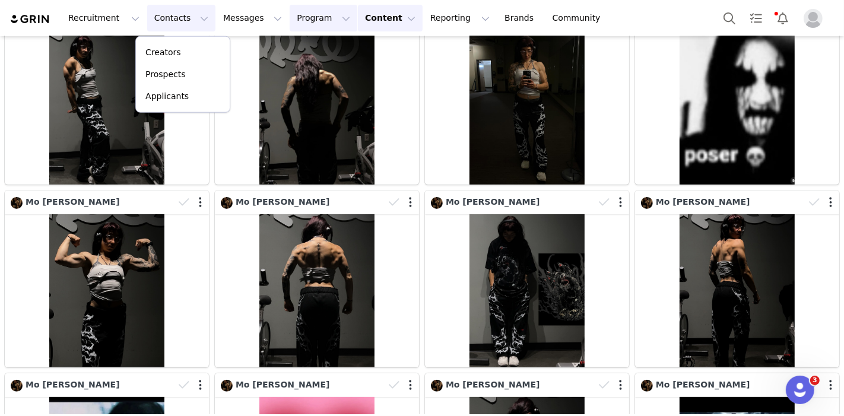
click at [302, 26] on button "Program Program" at bounding box center [324, 18] width 68 height 27
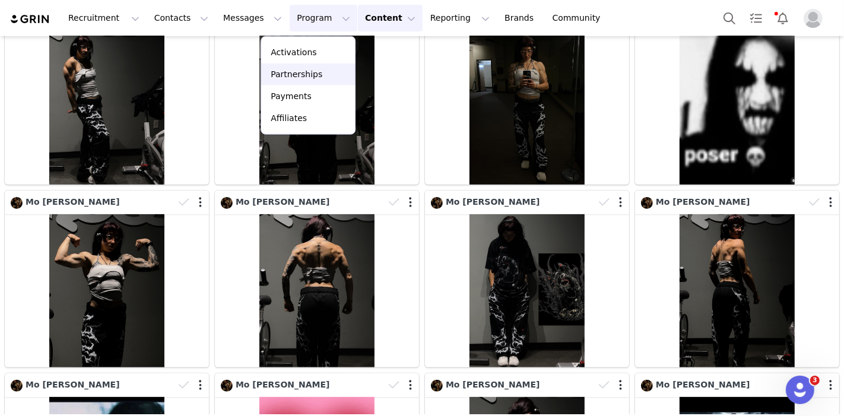
click at [290, 66] on link "Partnerships" at bounding box center [308, 75] width 94 height 22
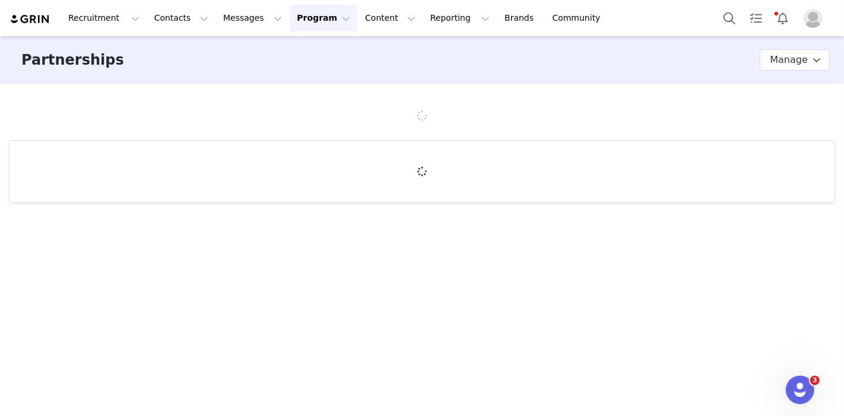
click at [302, 9] on button "Program Program" at bounding box center [324, 18] width 68 height 27
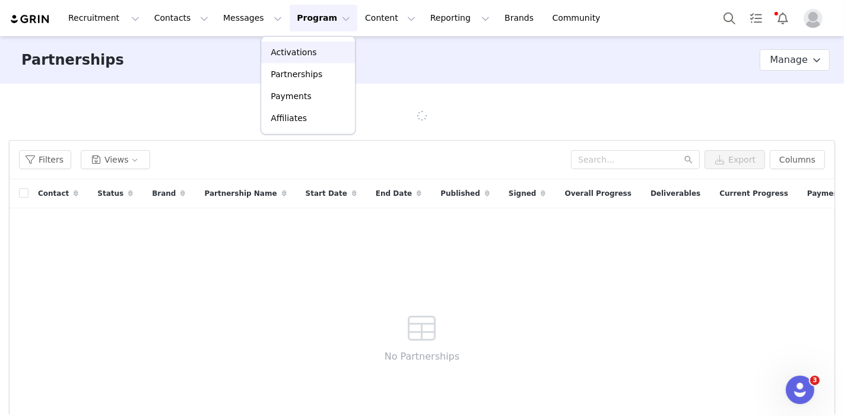
click at [297, 48] on p "Activations" at bounding box center [294, 52] width 46 height 12
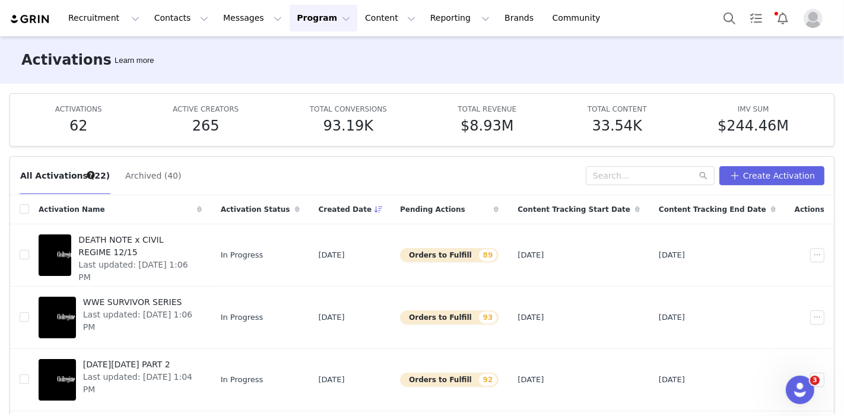
click at [302, 23] on button "Program Program" at bounding box center [324, 18] width 68 height 27
click at [291, 50] on p "Activations" at bounding box center [294, 52] width 46 height 12
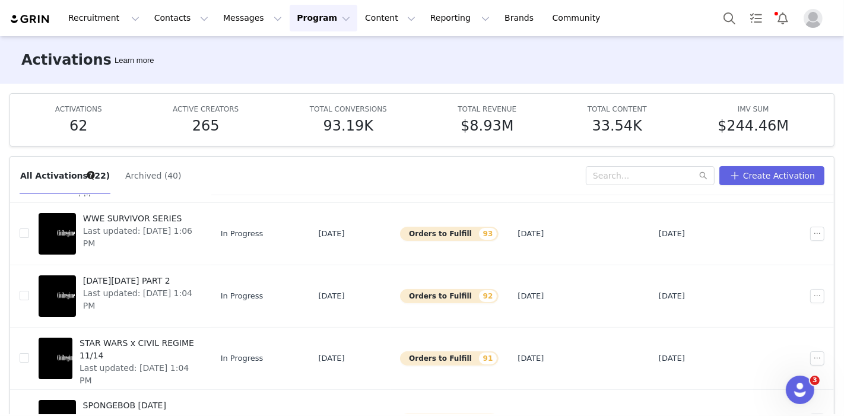
scroll to position [84, 0]
click at [637, 182] on input "text" at bounding box center [650, 175] width 129 height 19
type input "corpse"
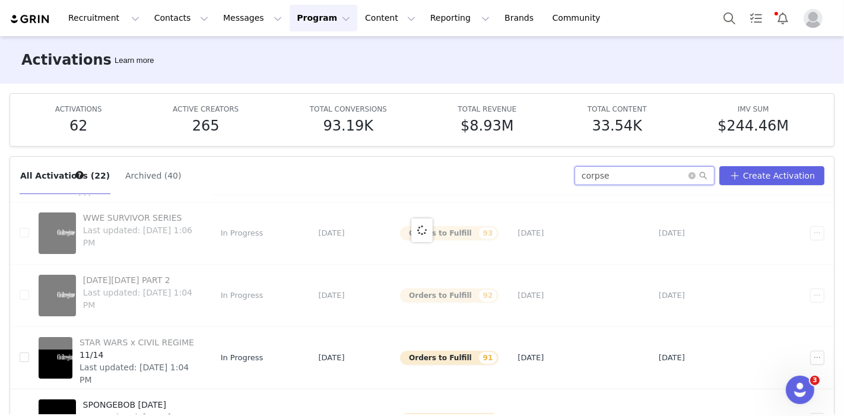
scroll to position [0, 0]
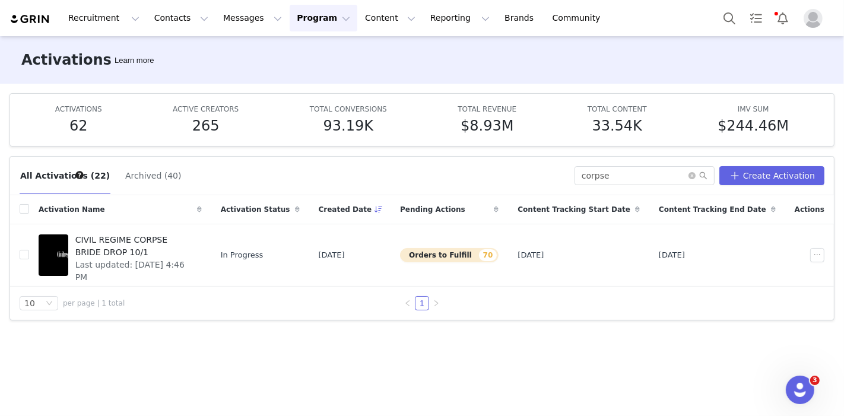
click at [144, 259] on span "Last updated: Aug 4, 2025 4:46 PM" at bounding box center [134, 271] width 119 height 25
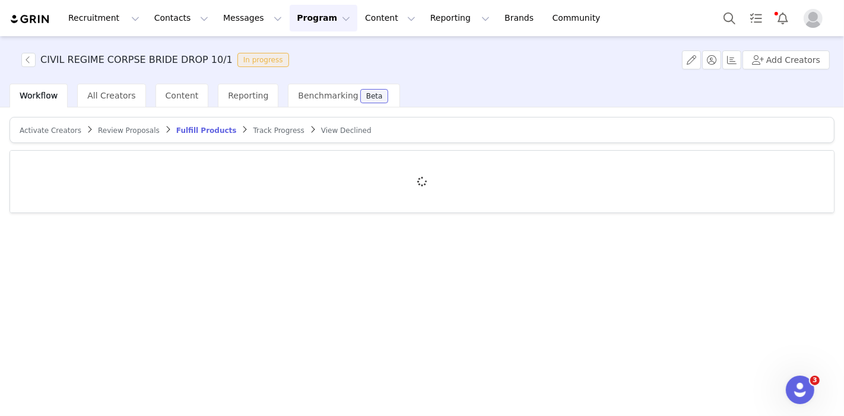
click at [144, 245] on div "Activate Creators Review Proposals Fulfill Products Track Progress View Declined" at bounding box center [422, 260] width 844 height 307
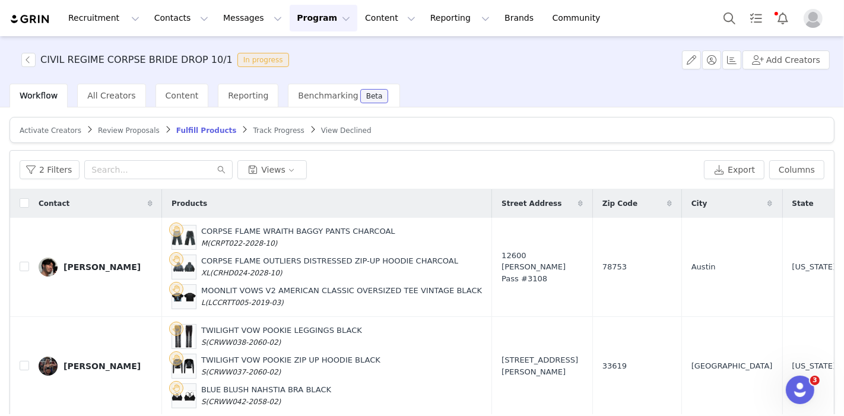
click at [153, 196] on span at bounding box center [150, 203] width 14 height 14
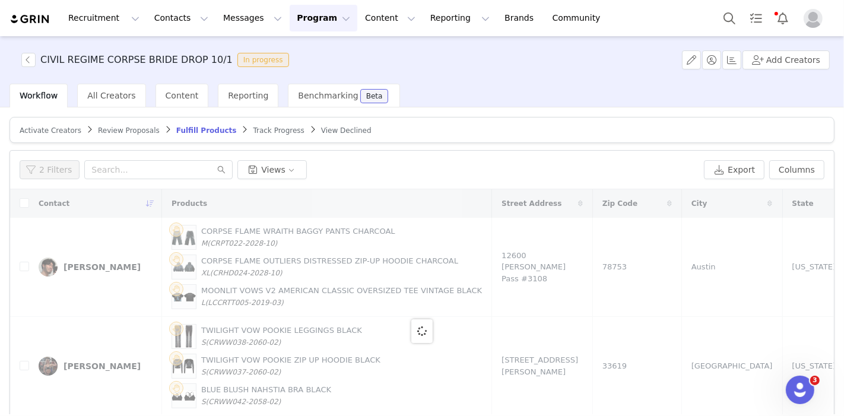
scroll to position [100, 0]
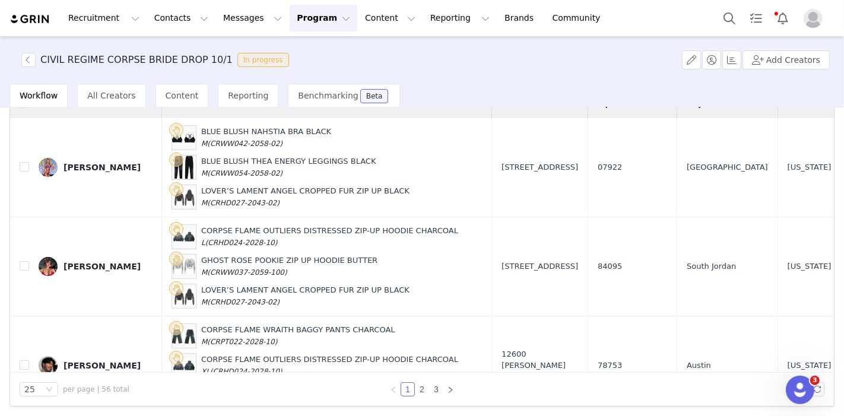
click at [156, 111] on span at bounding box center [150, 104] width 14 height 14
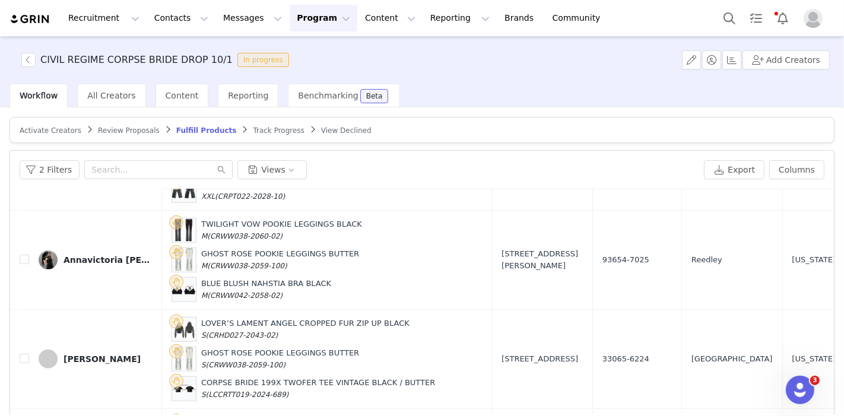
scroll to position [605, 0]
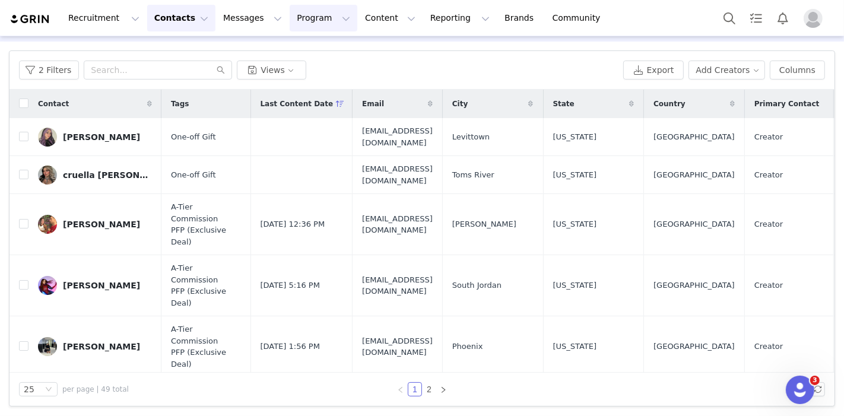
click at [307, 20] on button "Program Program" at bounding box center [324, 18] width 68 height 27
click at [315, 47] on div "Activations" at bounding box center [308, 52] width 80 height 12
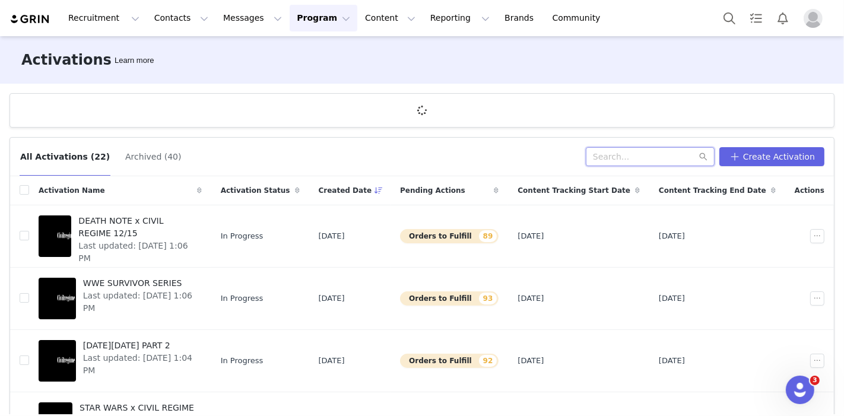
click at [604, 151] on input "text" at bounding box center [650, 156] width 129 height 19
type input "corpse"
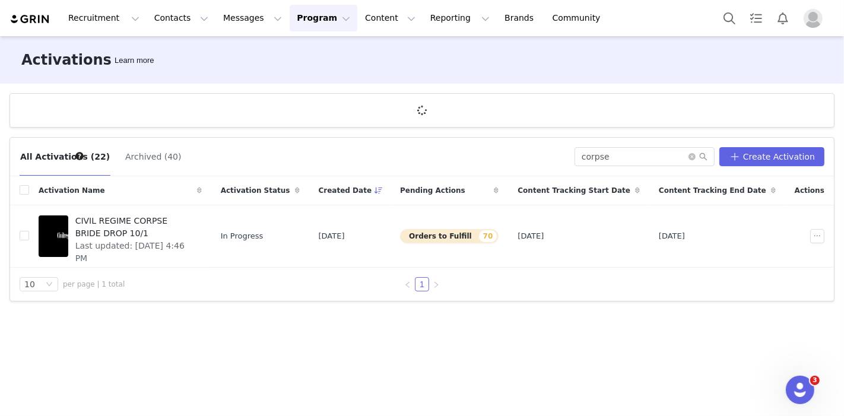
click at [178, 241] on div "CIVIL REGIME CORPSE BRIDE DROP 10/1 Last updated: Aug 4, 2025 4:46 PM" at bounding box center [135, 235] width 134 height 47
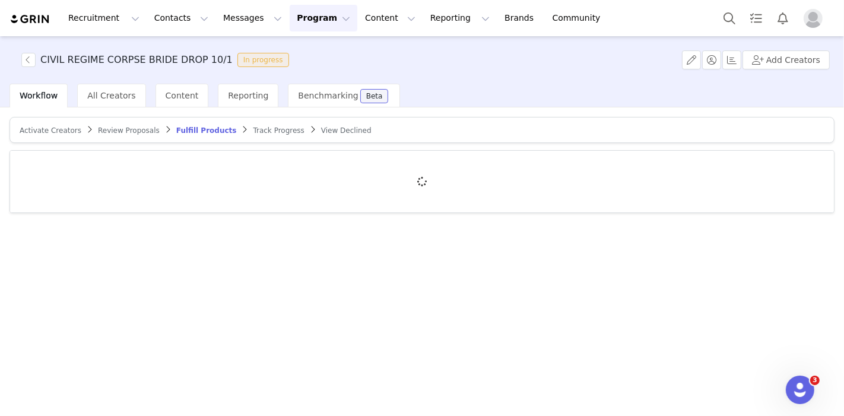
click at [37, 126] on span "Activate Creators" at bounding box center [51, 130] width 62 height 8
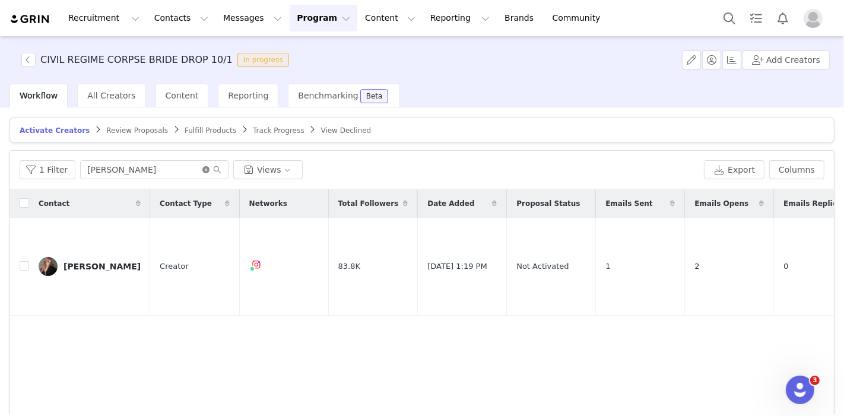
click at [202, 170] on icon "icon: close-circle" at bounding box center [205, 169] width 7 height 7
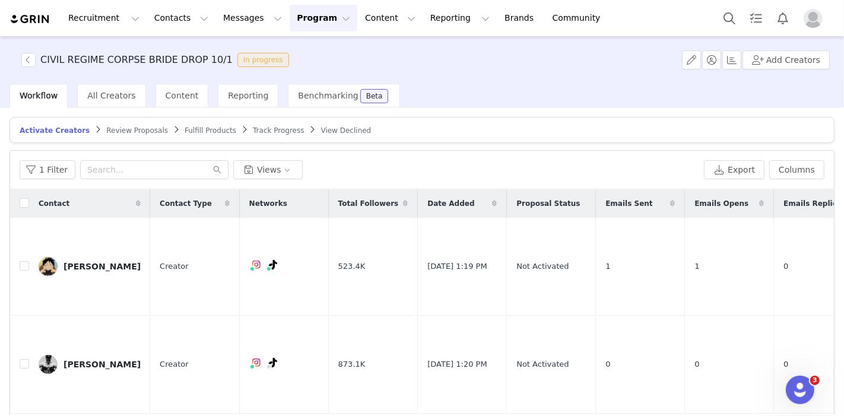
click at [144, 201] on span at bounding box center [138, 203] width 14 height 14
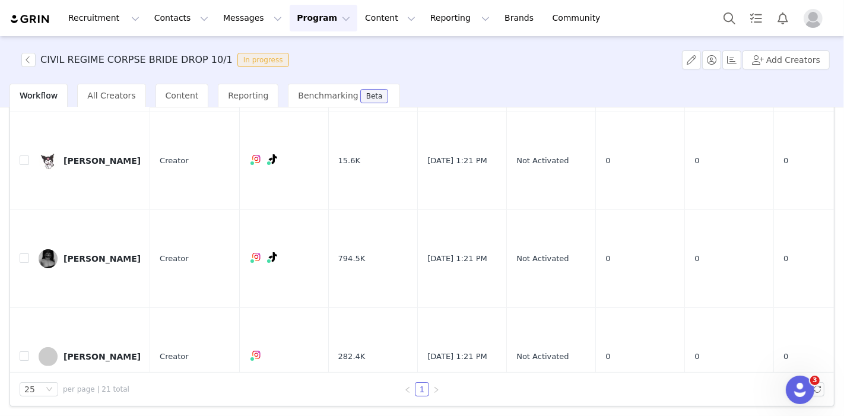
scroll to position [62, 0]
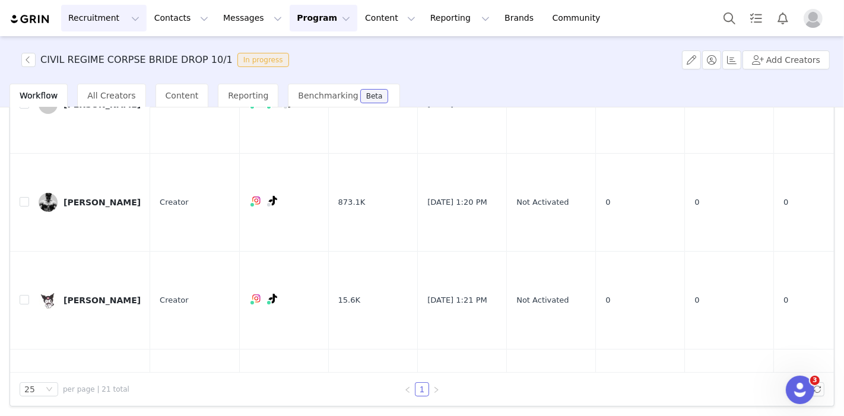
click at [90, 18] on button "Recruitment Recruitment" at bounding box center [103, 18] width 85 height 27
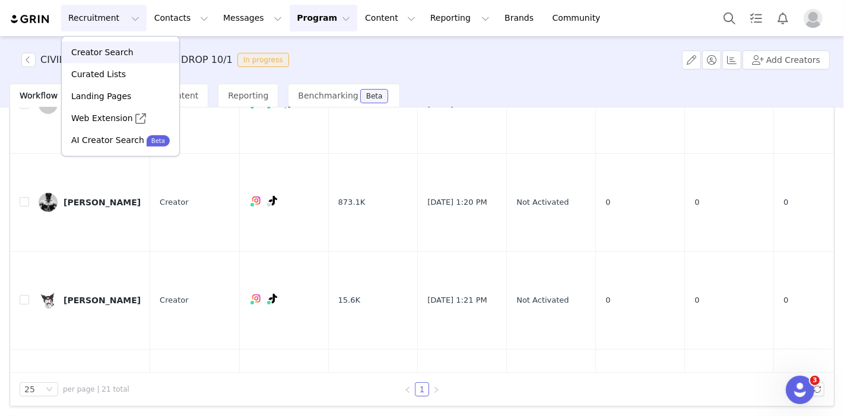
click at [114, 55] on p "Creator Search" at bounding box center [102, 52] width 62 height 12
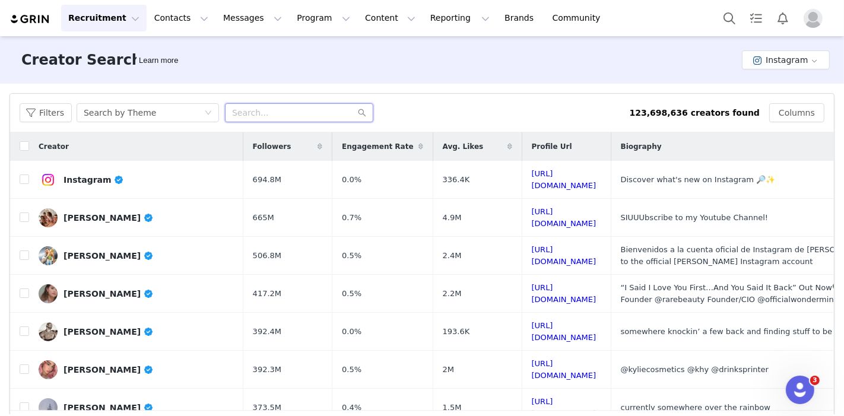
click at [321, 120] on input "text" at bounding box center [299, 112] width 148 height 19
type input "mitskilover55"
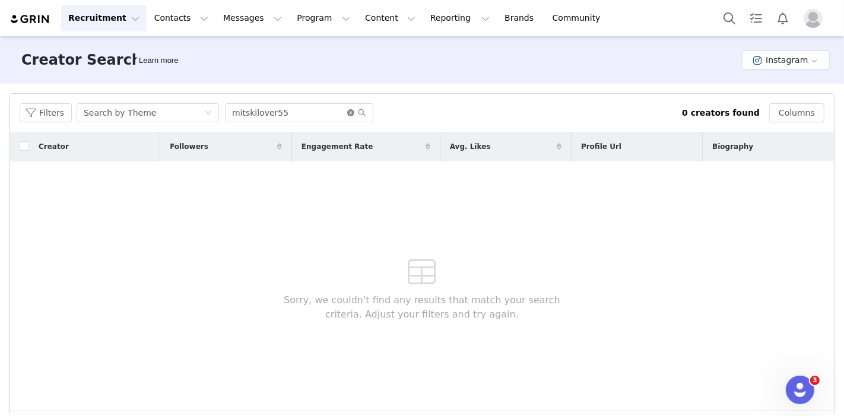
click at [348, 112] on icon "icon: close-circle" at bounding box center [350, 112] width 7 height 7
click at [150, 104] on div "Search by Theme" at bounding box center [144, 113] width 120 height 18
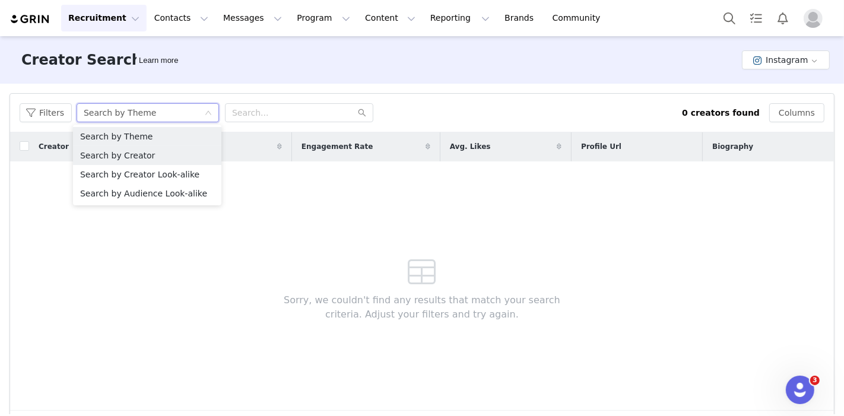
click at [164, 151] on li "Search by Creator" at bounding box center [147, 155] width 148 height 19
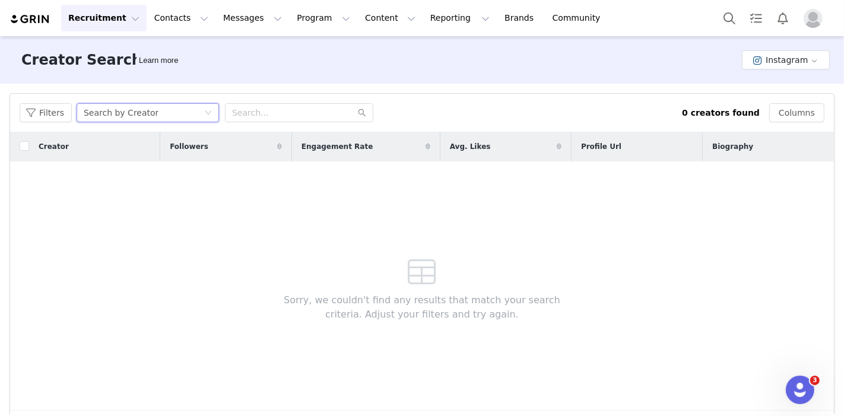
click at [164, 123] on div "Filters Search by Creator 0 creators found Columns" at bounding box center [422, 113] width 824 height 39
click at [147, 121] on div "Search by Creator" at bounding box center [148, 112] width 142 height 19
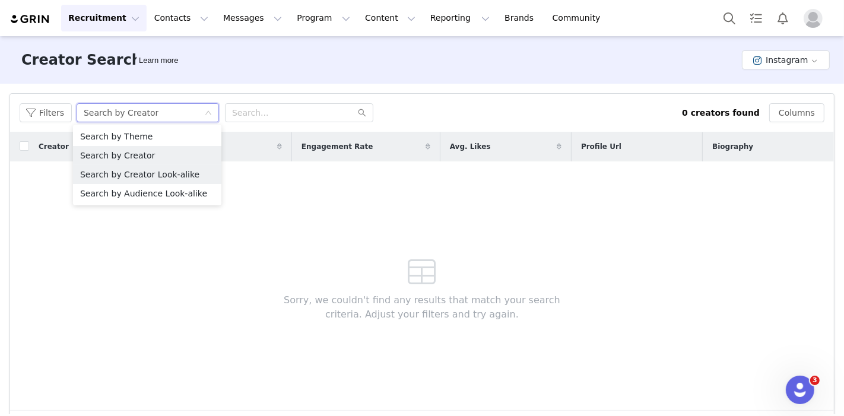
click at [158, 173] on li "Search by Creator Look-alike" at bounding box center [147, 174] width 148 height 19
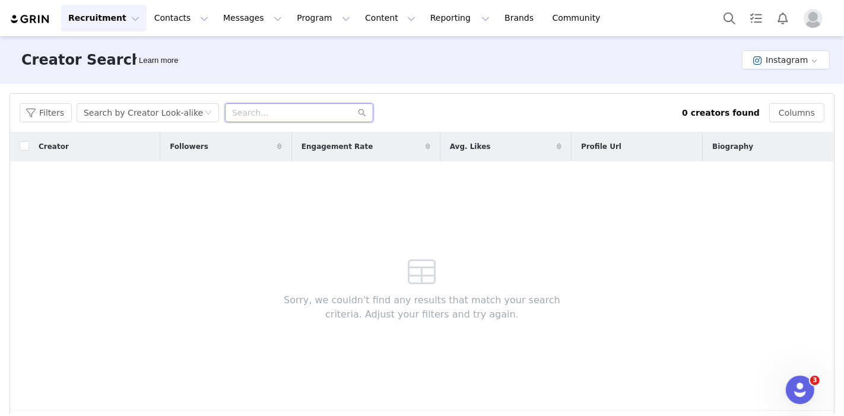
click at [258, 115] on input "text" at bounding box center [299, 112] width 148 height 19
click at [49, 113] on button "Filters" at bounding box center [46, 112] width 52 height 19
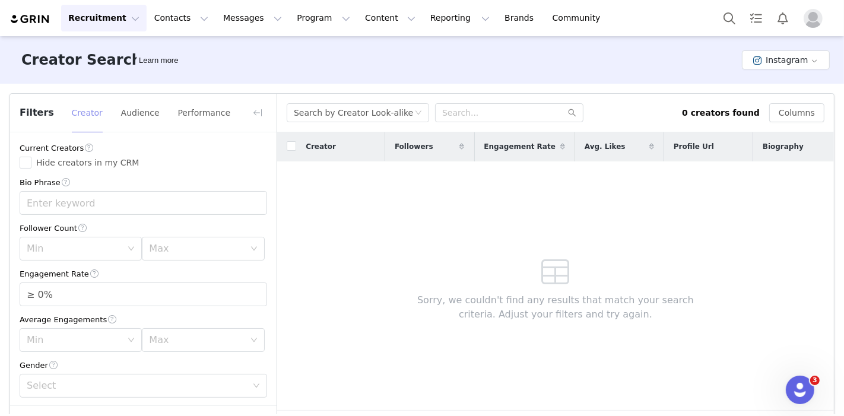
click at [85, 113] on button "Creator" at bounding box center [87, 112] width 32 height 19
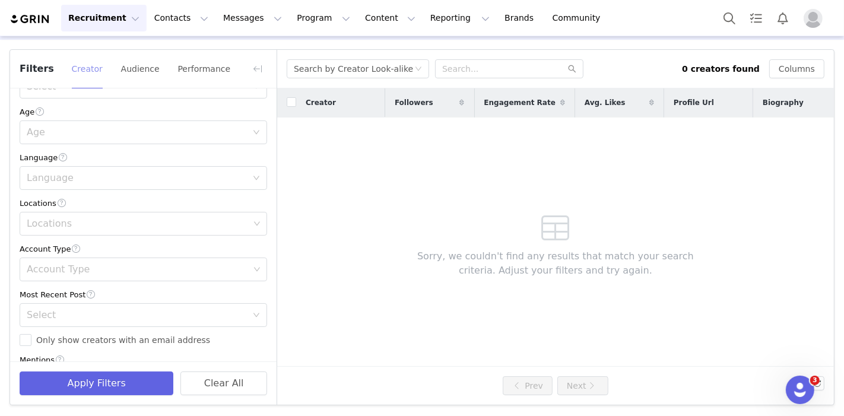
scroll to position [189, 0]
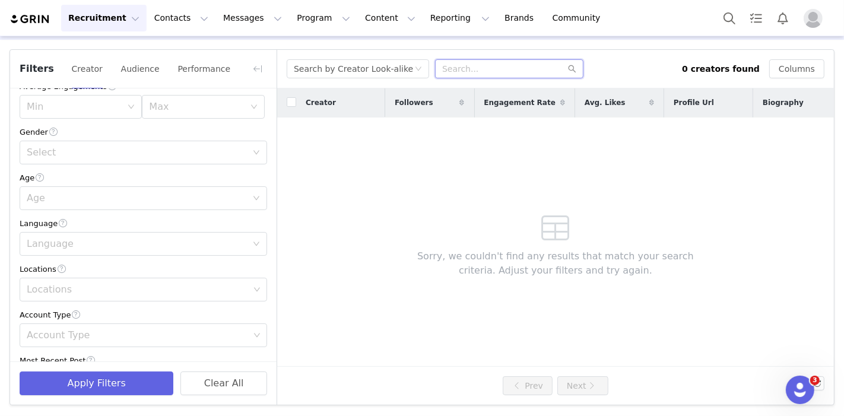
click at [467, 65] on input "text" at bounding box center [509, 68] width 148 height 19
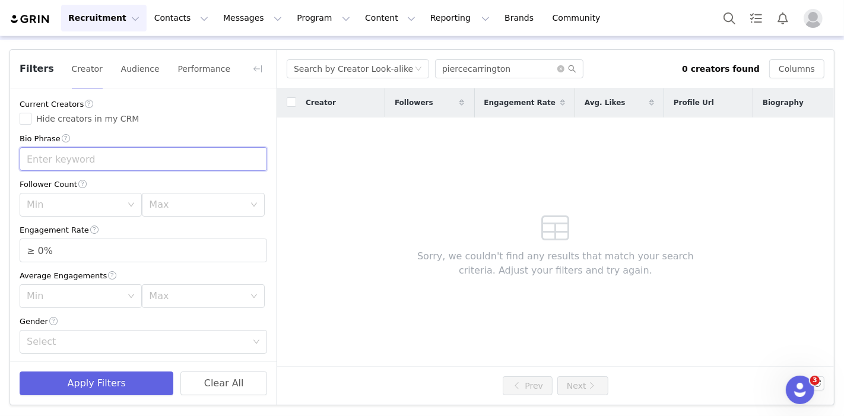
click at [139, 158] on input "text" at bounding box center [144, 159] width 248 height 24
click at [253, 64] on button "button" at bounding box center [257, 68] width 19 height 19
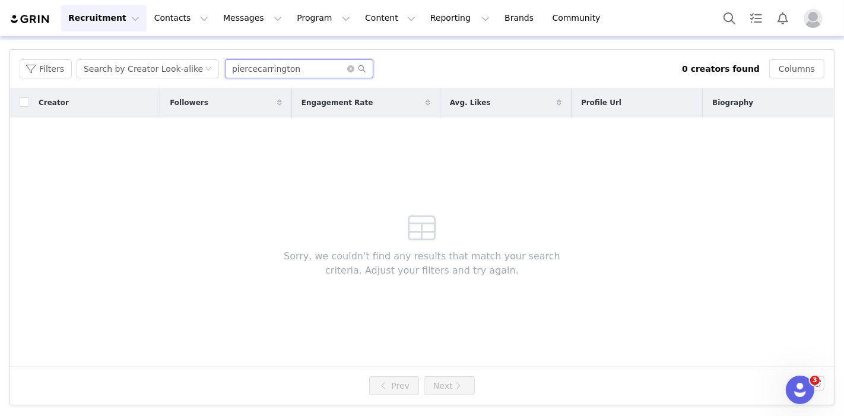
click at [293, 74] on input "piercecarrington" at bounding box center [299, 68] width 148 height 19
click at [191, 70] on div "Search by Creator Look-alike" at bounding box center [144, 69] width 120 height 18
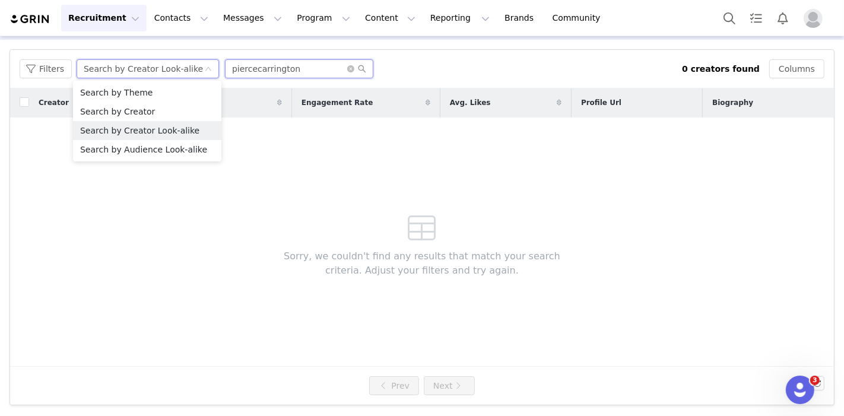
click at [301, 69] on input "piercecarrington" at bounding box center [299, 68] width 148 height 19
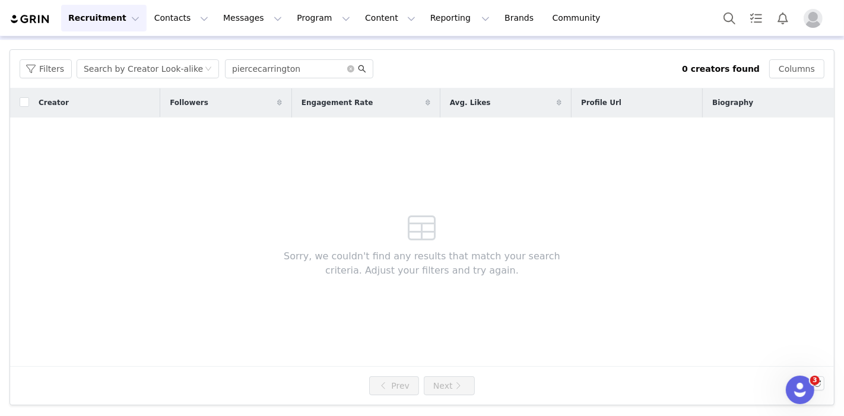
click at [361, 69] on icon "icon: search" at bounding box center [362, 69] width 8 height 8
drag, startPoint x: 285, startPoint y: 69, endPoint x: 222, endPoint y: 69, distance: 63.5
click at [225, 69] on input "piercecarrington" at bounding box center [299, 68] width 148 height 19
drag, startPoint x: 298, startPoint y: 69, endPoint x: 229, endPoint y: 71, distance: 69.5
click at [232, 71] on input "piercecarrington" at bounding box center [299, 68] width 148 height 19
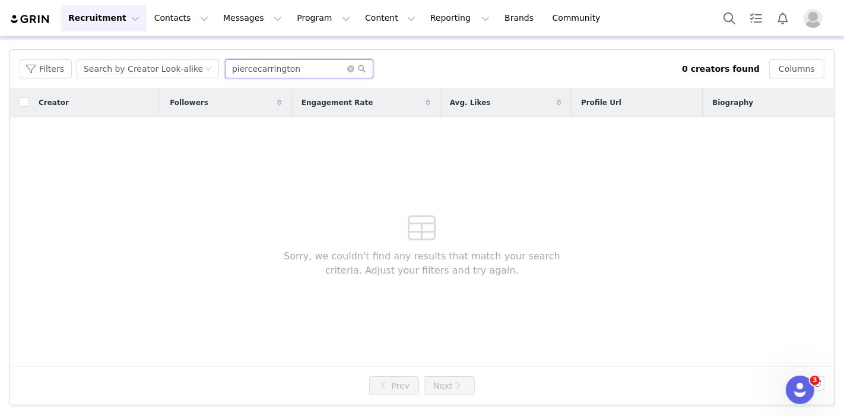
click at [227, 71] on input "piercecarrington" at bounding box center [299, 68] width 148 height 19
type input "@piercecarrington"
drag, startPoint x: 312, startPoint y: 66, endPoint x: 181, endPoint y: 74, distance: 130.8
click at [181, 74] on div "Filters Search by Creator Look-alike @piercecarrington" at bounding box center [351, 68] width 662 height 19
click at [345, 64] on input "@piercecarrington" at bounding box center [299, 68] width 148 height 19
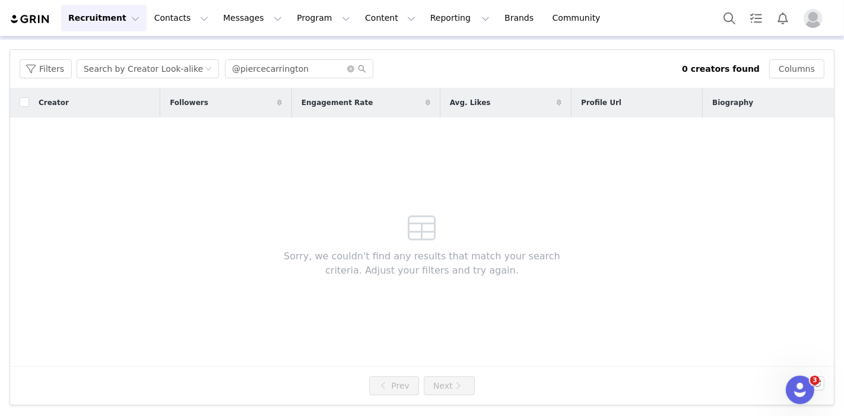
click at [160, 71] on div "Search by Creator Look-alike" at bounding box center [143, 69] width 119 height 18
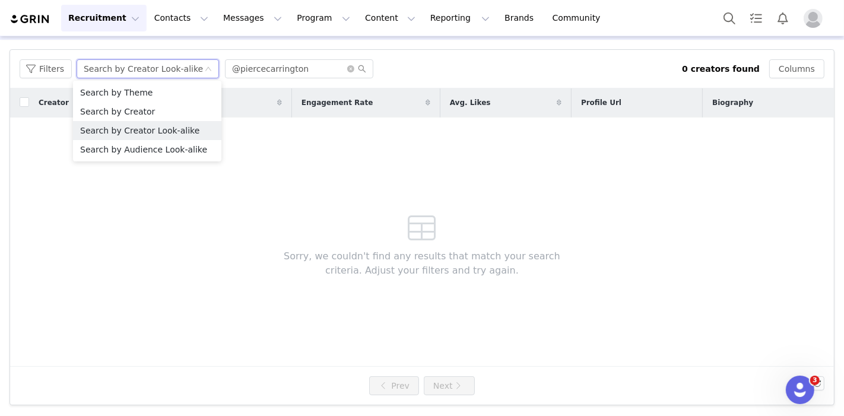
click at [71, 66] on div "Filters Search by Creator Look-alike @piercecarrington" at bounding box center [351, 68] width 662 height 19
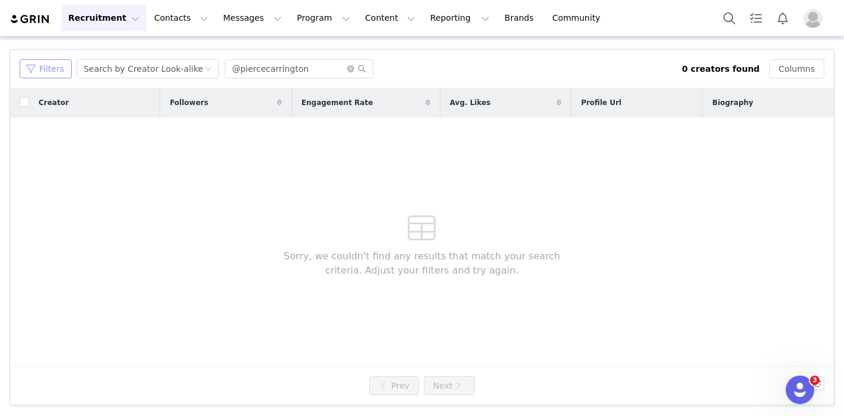
click at [56, 65] on button "Filters" at bounding box center [46, 68] width 52 height 19
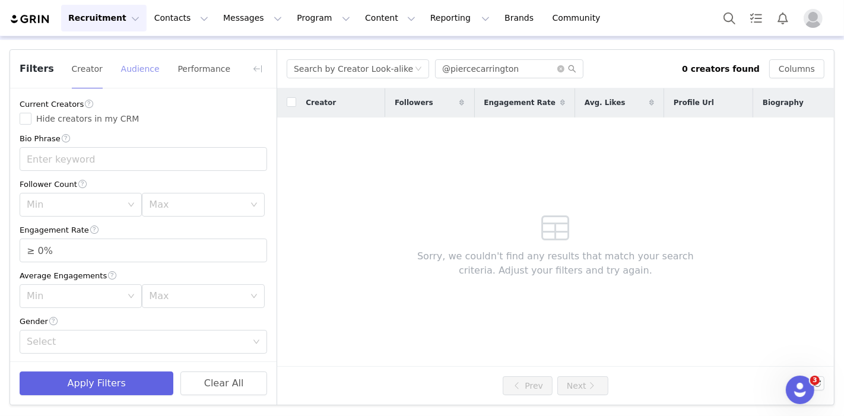
click at [139, 66] on button "Audience" at bounding box center [140, 68] width 40 height 19
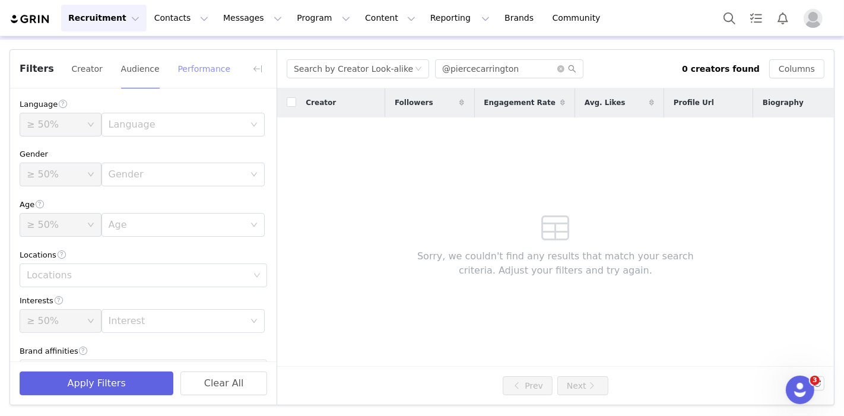
click at [195, 68] on button "Performance" at bounding box center [204, 68] width 54 height 19
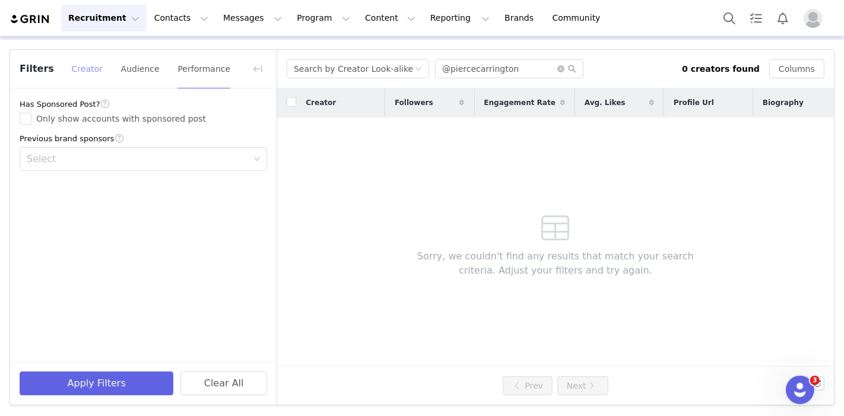
click at [82, 70] on button "Creator" at bounding box center [87, 68] width 32 height 19
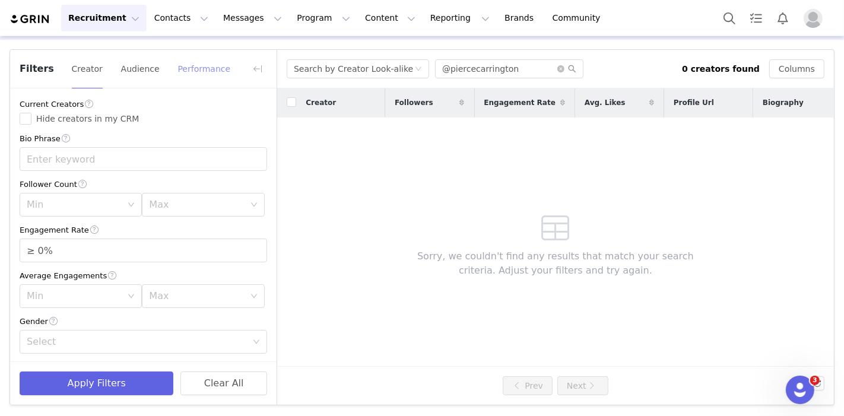
click at [180, 69] on button "Performance" at bounding box center [204, 68] width 54 height 19
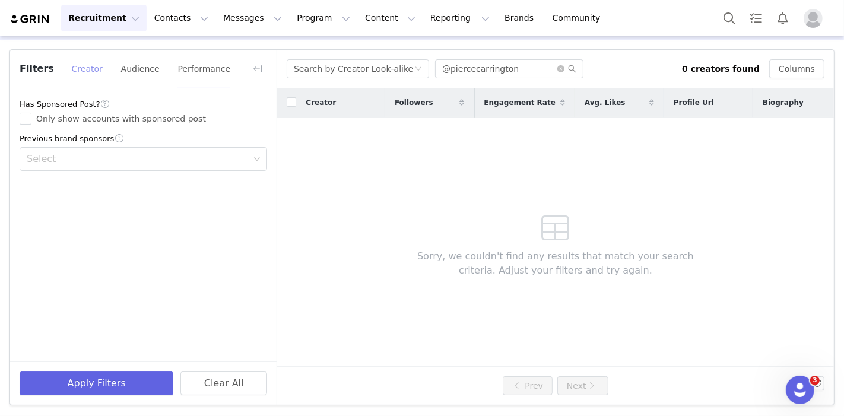
click at [87, 68] on button "Creator" at bounding box center [87, 68] width 32 height 19
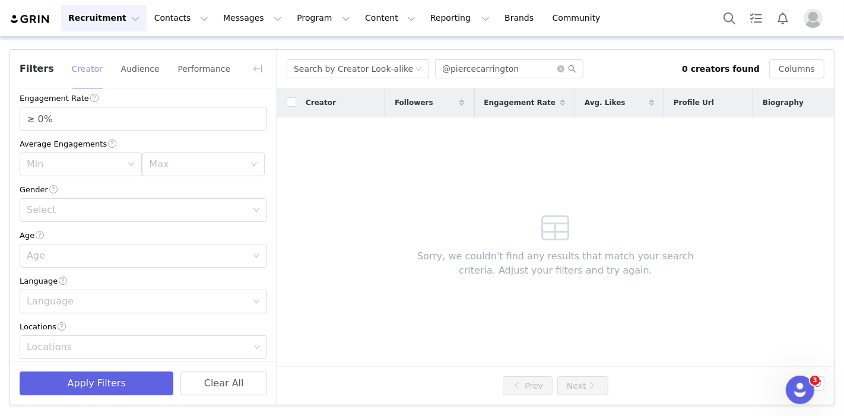
scroll to position [264, 0]
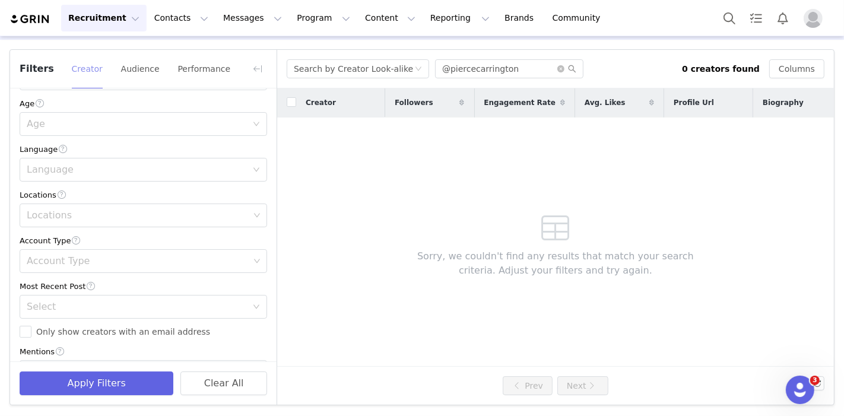
click at [75, 259] on div "Account Type" at bounding box center [138, 261] width 223 height 12
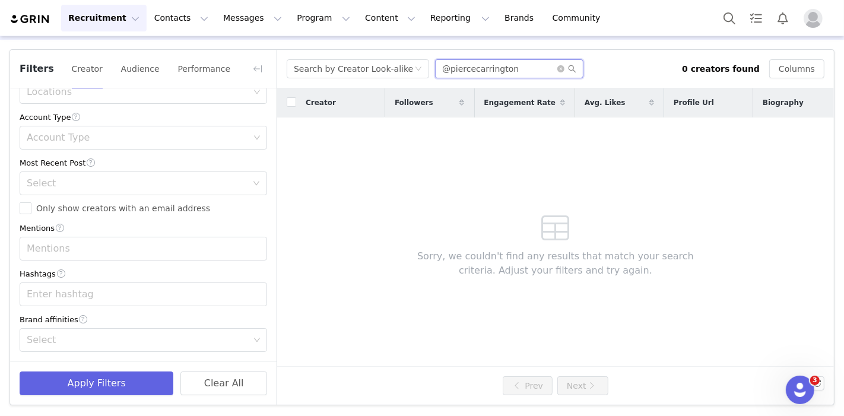
click at [503, 60] on input "@piercecarrington" at bounding box center [509, 68] width 148 height 19
drag, startPoint x: 454, startPoint y: 67, endPoint x: 424, endPoint y: 68, distance: 29.7
click at [424, 68] on div "Search by Creator Look-alike @piercecarrington" at bounding box center [484, 68] width 395 height 19
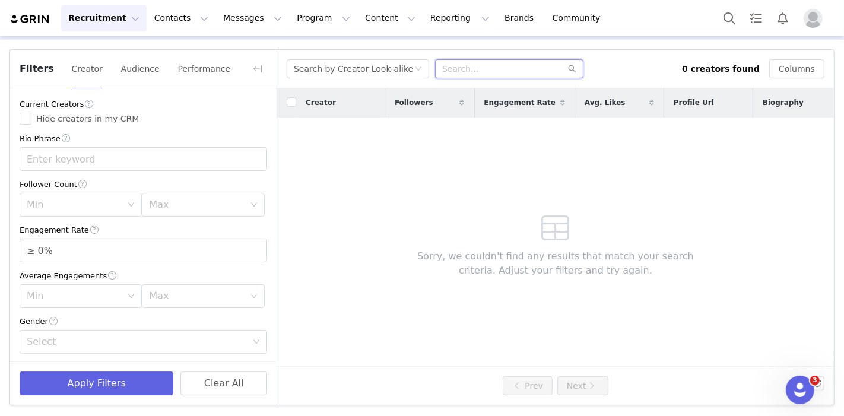
scroll to position [0, 0]
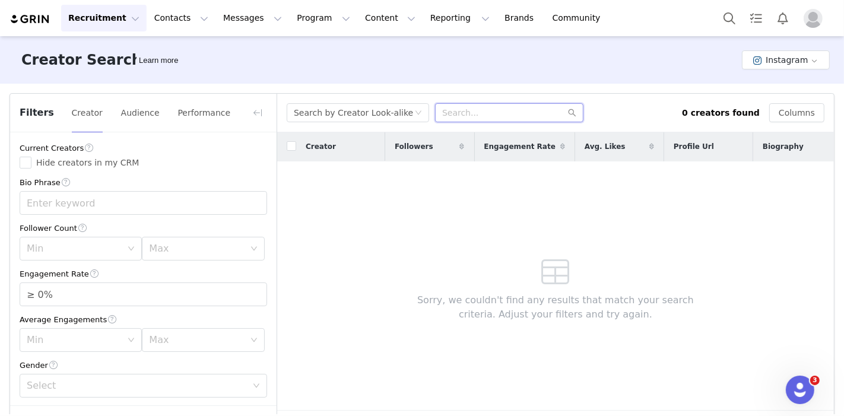
click at [93, 245] on div "Min" at bounding box center [74, 249] width 95 height 12
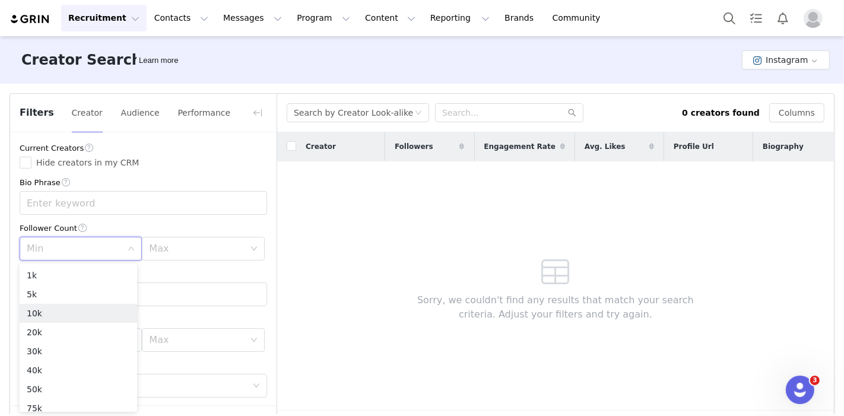
click at [61, 313] on li "10k" at bounding box center [79, 313] width 118 height 19
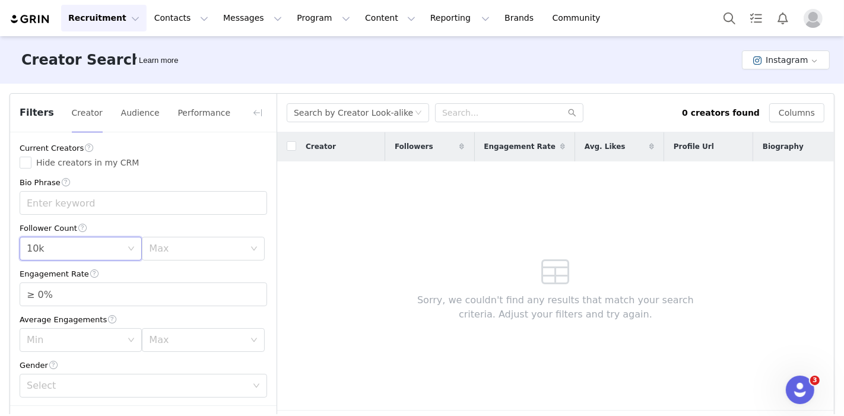
click at [185, 253] on div "Max" at bounding box center [196, 249] width 95 height 12
click at [167, 335] on li "100k" at bounding box center [196, 343] width 118 height 19
click at [75, 290] on input "≥ 0%" at bounding box center [143, 294] width 246 height 23
type input "≥ 3%"
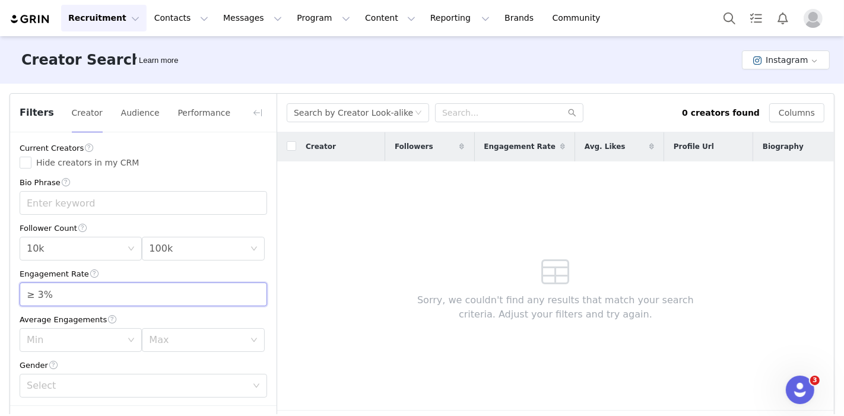
click at [186, 162] on label "Hide creators in my CRM" at bounding box center [144, 163] width 248 height 12
click at [31, 162] on input "Hide creators in my CRM" at bounding box center [26, 163] width 12 height 12
click at [24, 164] on input "Hide creators in my CRM" at bounding box center [26, 163] width 12 height 12
checkbox input "false"
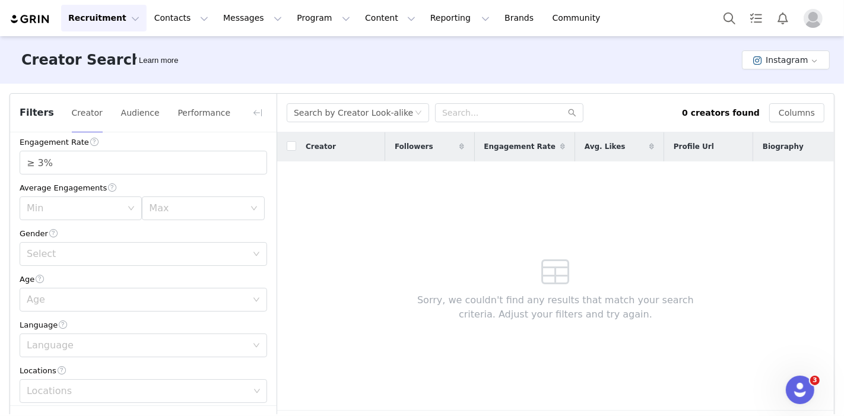
scroll to position [66, 0]
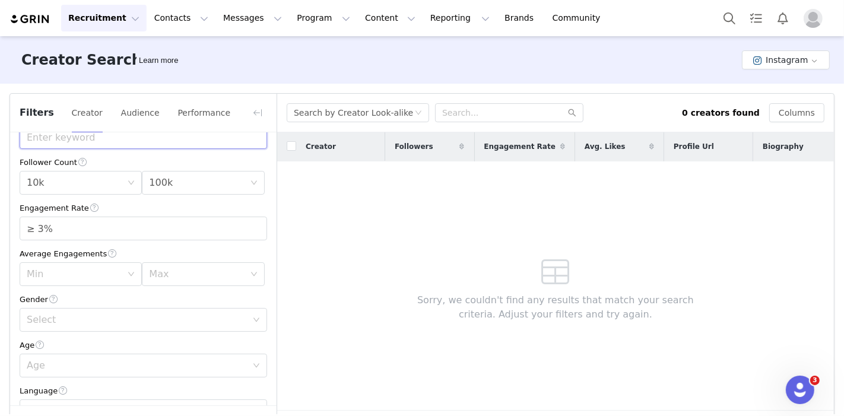
click at [88, 139] on input "text" at bounding box center [144, 137] width 248 height 24
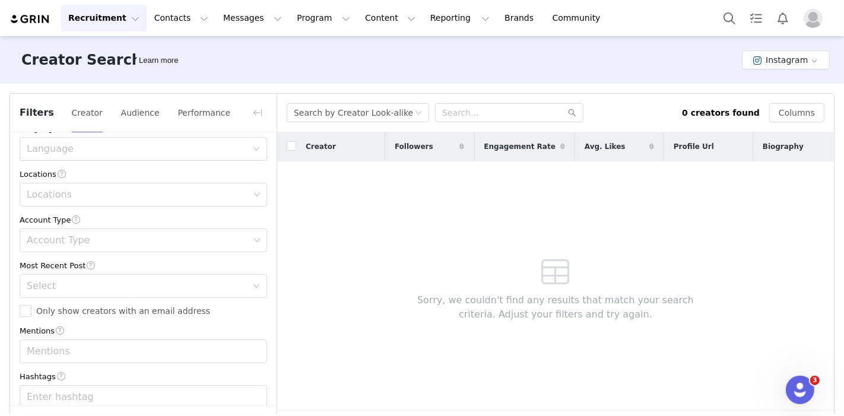
scroll to position [387, 0]
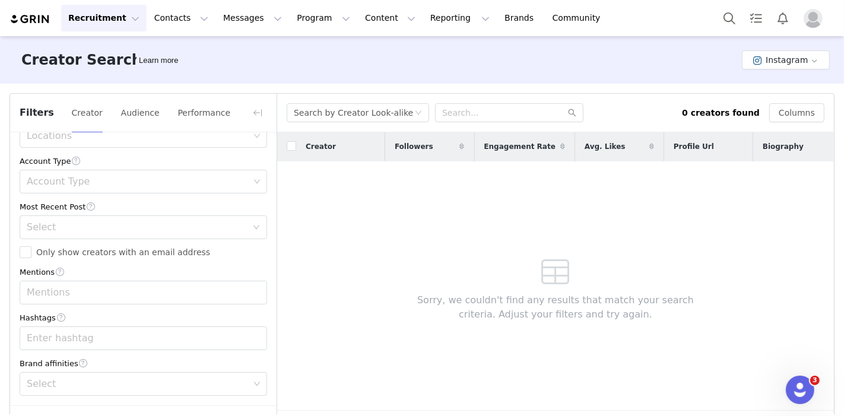
click at [88, 293] on div "Mentions" at bounding box center [138, 293] width 223 height 12
type input "clothes, fashion, streetwear"
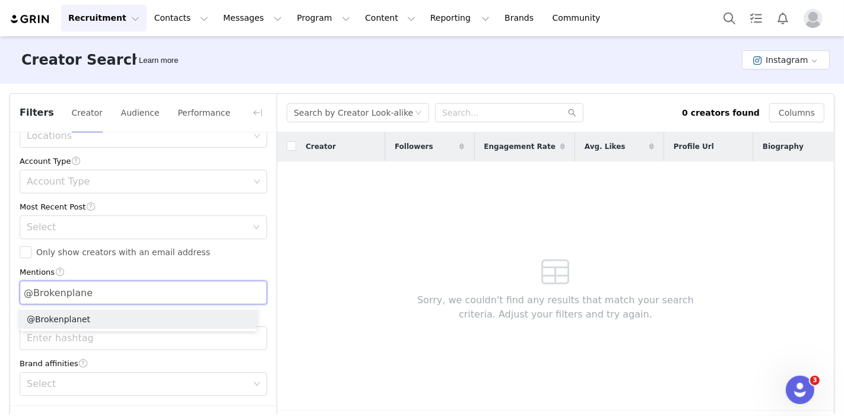
type input "@Brokenplanet"
click at [81, 320] on li "@Brokenplanet" at bounding box center [138, 319] width 237 height 19
click at [118, 267] on div "Mentions" at bounding box center [144, 272] width 248 height 12
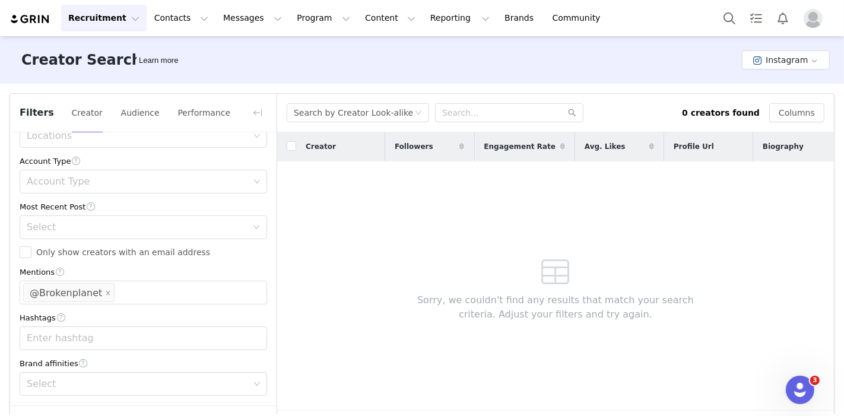
click at [131, 297] on div "Mentions @Brokenplanet" at bounding box center [138, 292] width 231 height 23
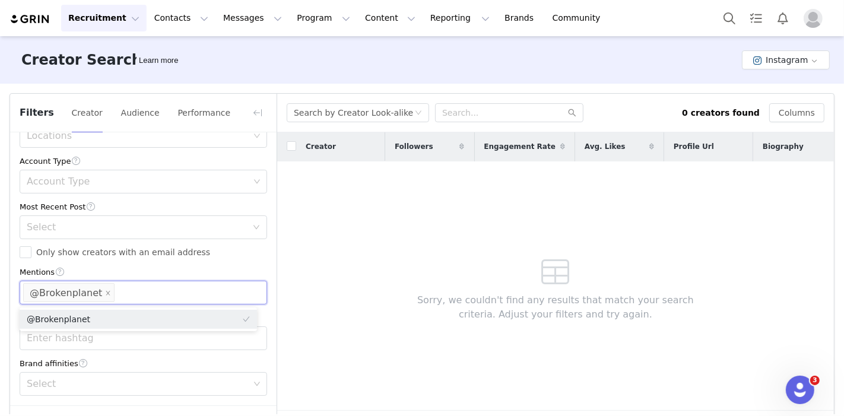
click at [153, 259] on div "Current Creators Hide creators in my CRM Bio Phrase clothes, fashion, streetwea…" at bounding box center [143, 75] width 267 height 660
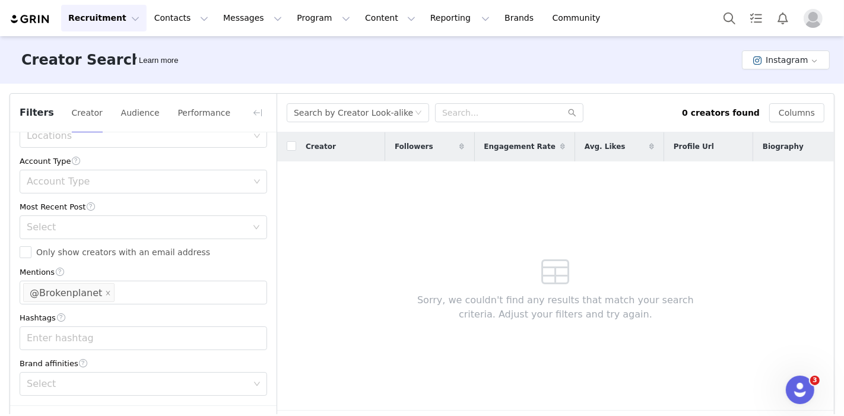
click at [151, 285] on div "Mentions @Brokenplanet" at bounding box center [138, 292] width 231 height 23
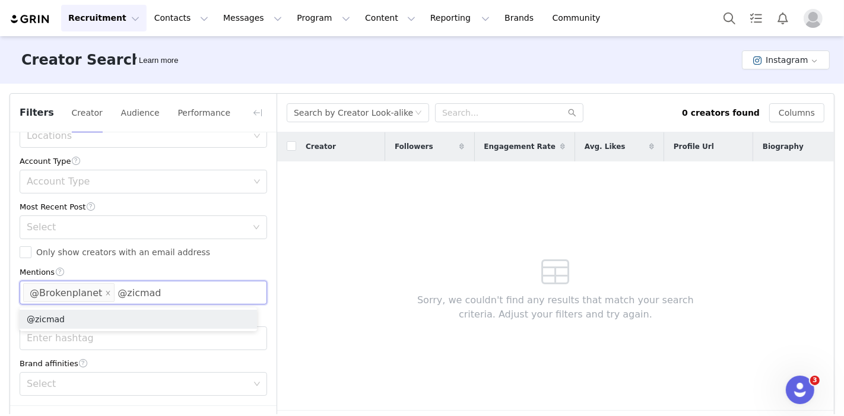
type input "@zicmade"
click at [140, 317] on li "@zicmade" at bounding box center [138, 319] width 237 height 19
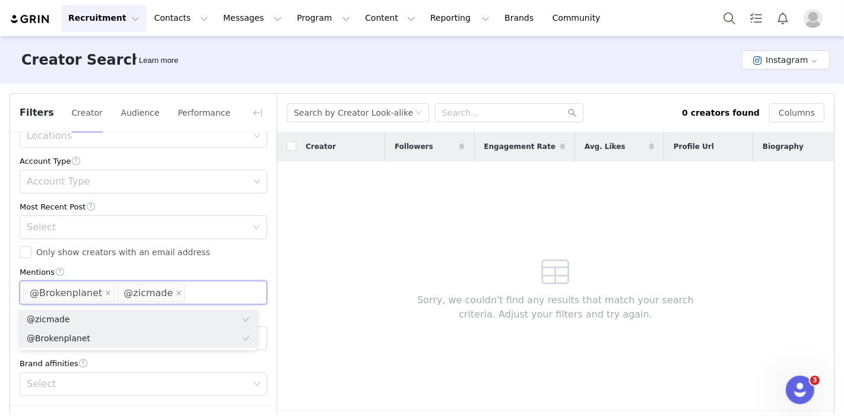
click at [197, 255] on label "Only show creators with an email address" at bounding box center [144, 252] width 248 height 12
click at [31, 255] on input "Only show creators with an email address" at bounding box center [26, 252] width 12 height 12
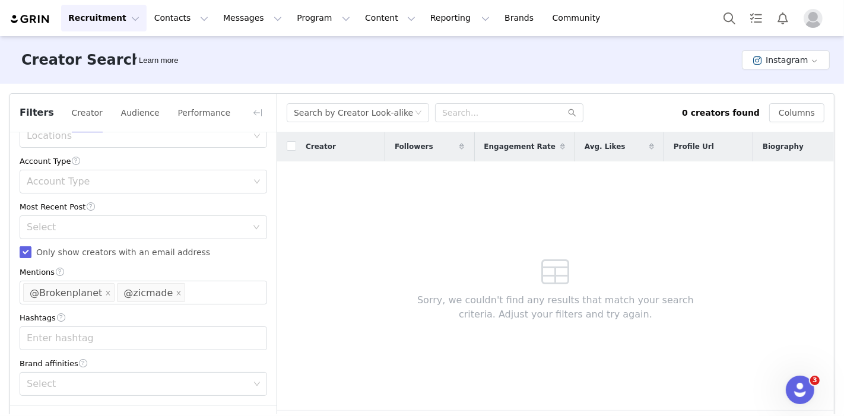
click at [197, 255] on label "Only show creators with an email address" at bounding box center [144, 252] width 248 height 12
click at [31, 255] on input "Only show creators with an email address" at bounding box center [26, 252] width 12 height 12
checkbox input "false"
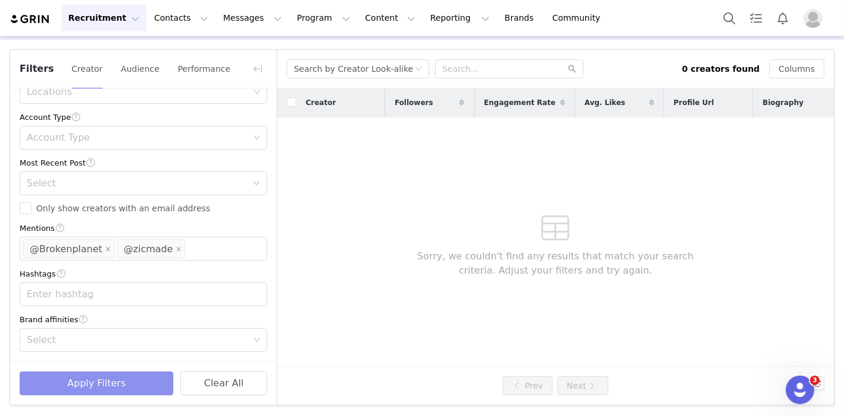
click at [119, 382] on button "Apply Filters" at bounding box center [97, 384] width 154 height 24
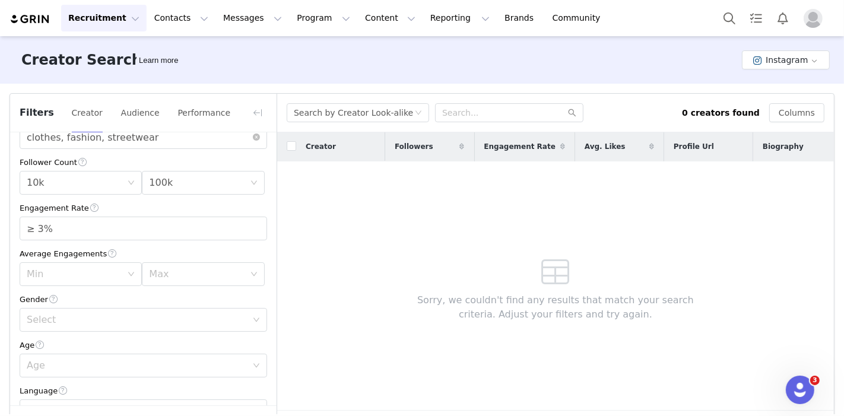
scroll to position [198, 0]
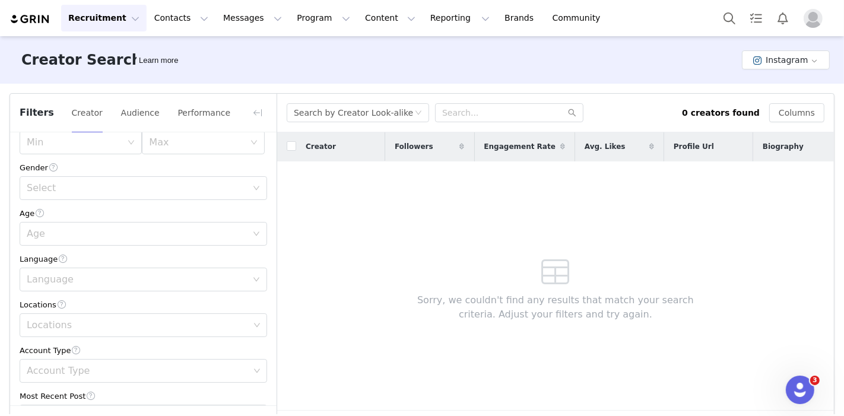
click at [82, 190] on div "Select" at bounding box center [137, 188] width 220 height 12
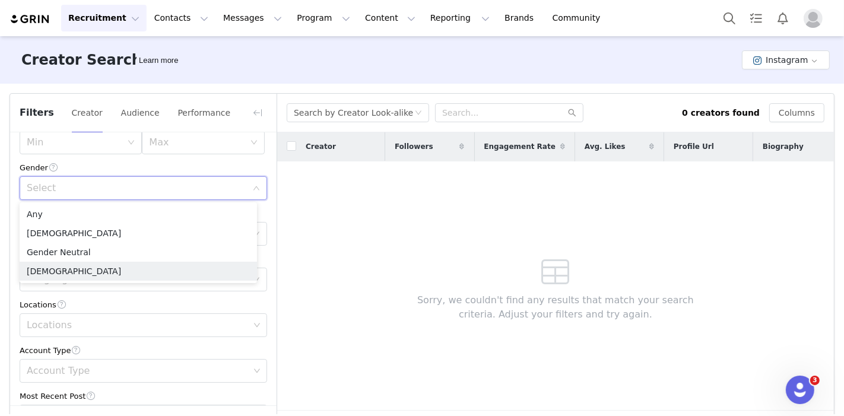
click at [56, 266] on li "Male" at bounding box center [138, 271] width 237 height 19
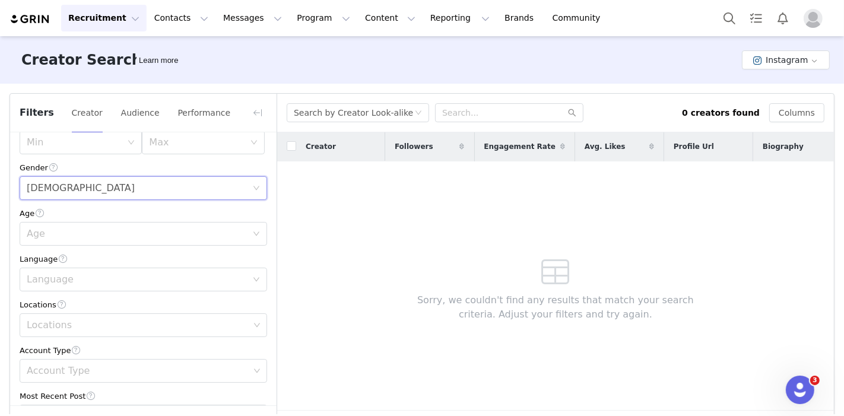
click at [378, 106] on div "Search by Creator Look-alike" at bounding box center [353, 113] width 119 height 18
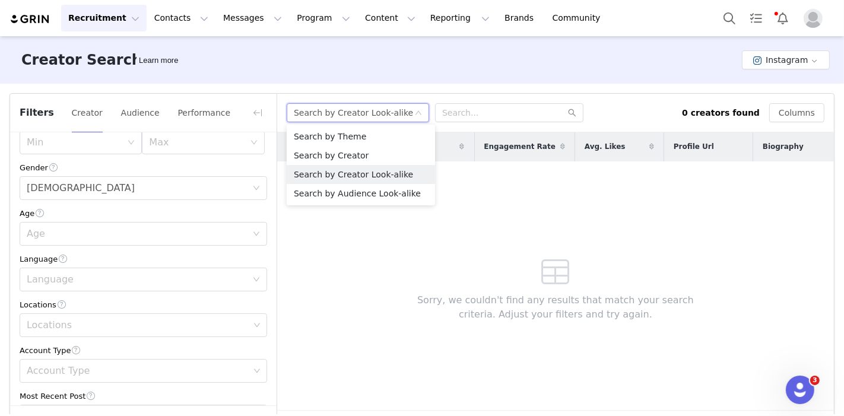
click at [608, 114] on div "Search by Creator Look-alike" at bounding box center [484, 112] width 395 height 19
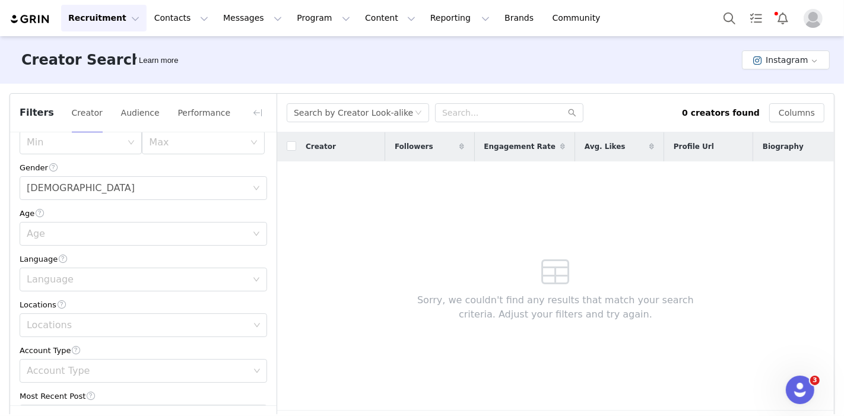
scroll to position [387, 0]
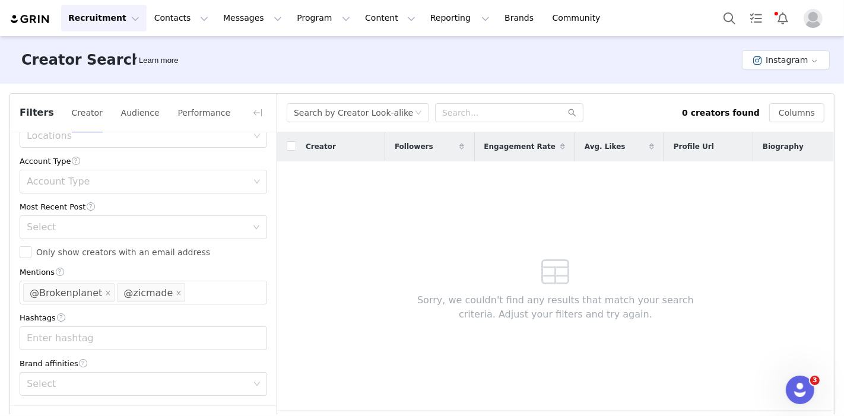
click at [401, 111] on div "Search by Creator Look-alike" at bounding box center [354, 113] width 120 height 18
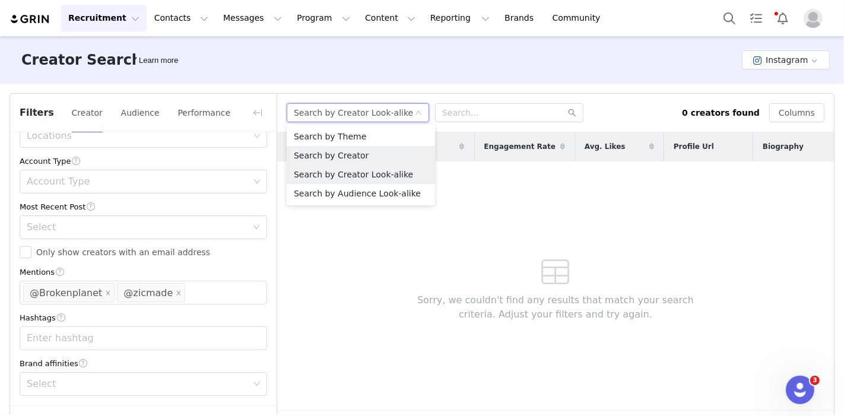
click at [361, 153] on li "Search by Creator" at bounding box center [361, 155] width 148 height 19
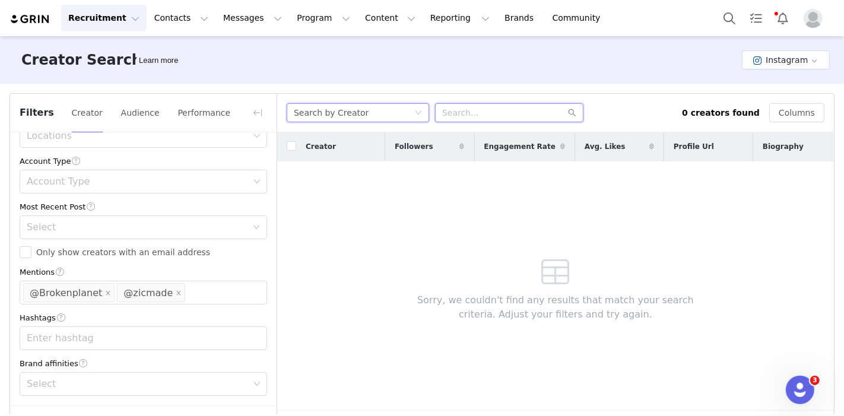
click at [462, 111] on input "text" at bounding box center [509, 112] width 148 height 19
type input "@piercecarrington"
drag, startPoint x: 515, startPoint y: 111, endPoint x: 420, endPoint y: 114, distance: 95.0
click at [420, 114] on div "Search by Creator @piercecarrington" at bounding box center [484, 112] width 395 height 19
click at [335, 118] on div "Search by Creator" at bounding box center [331, 113] width 75 height 18
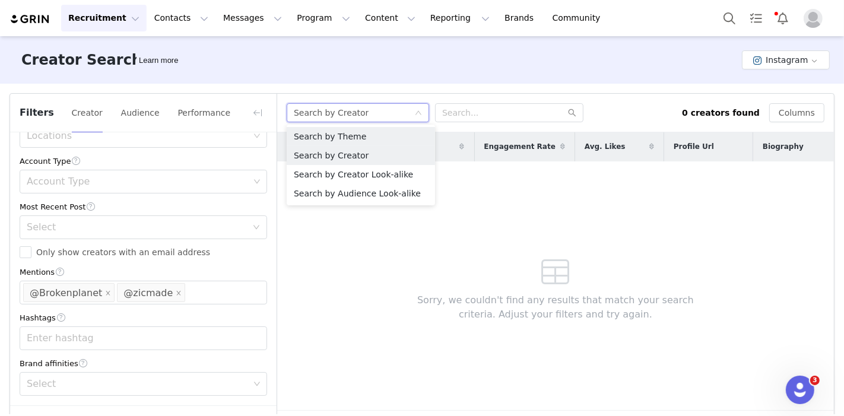
click at [361, 137] on li "Search by Theme" at bounding box center [361, 136] width 148 height 19
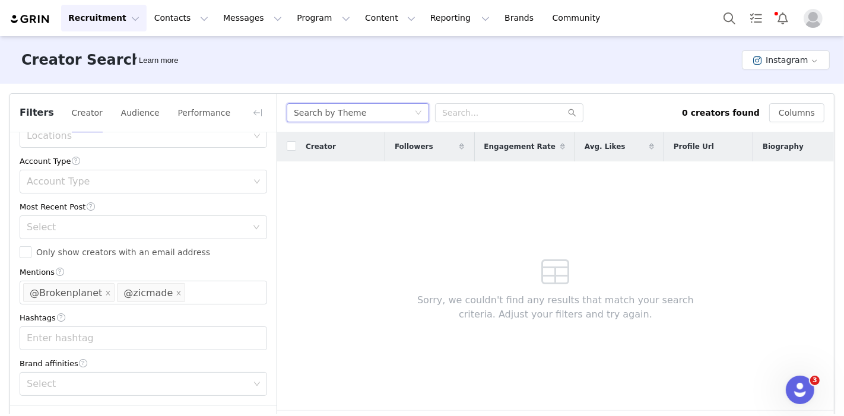
scroll to position [44, 0]
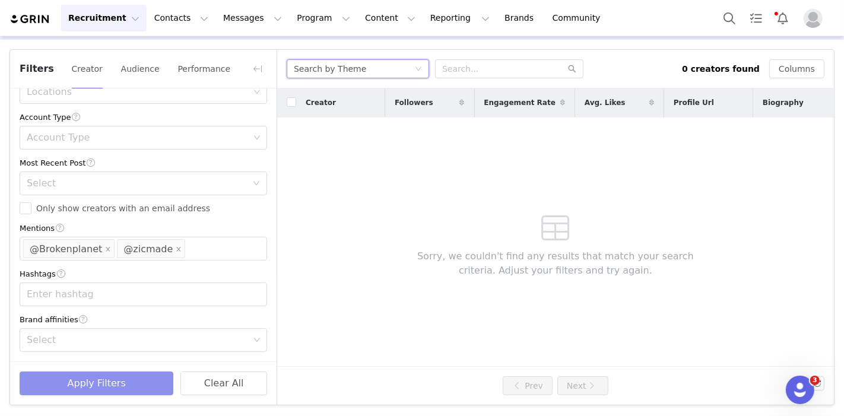
click at [106, 384] on button "Apply Filters" at bounding box center [97, 384] width 154 height 24
click at [248, 64] on button "button" at bounding box center [257, 68] width 19 height 19
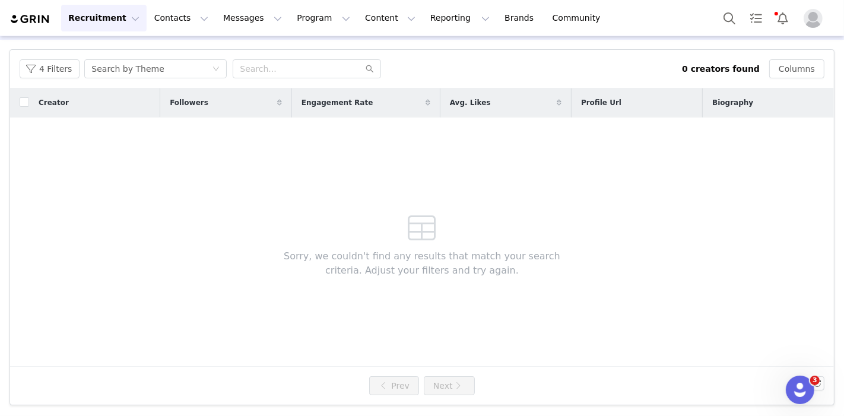
scroll to position [0, 0]
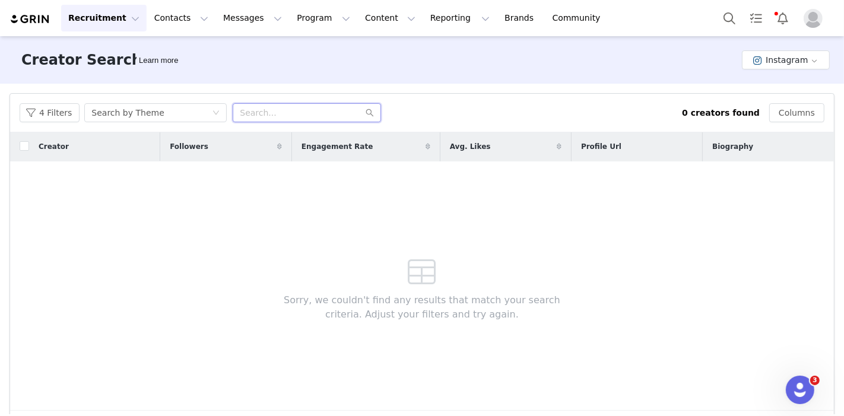
click at [316, 106] on input "text" at bounding box center [307, 112] width 148 height 19
type input "fashion"
click at [776, 64] on button "Instagram" at bounding box center [786, 59] width 88 height 19
click at [773, 100] on li "TikTok" at bounding box center [779, 104] width 82 height 20
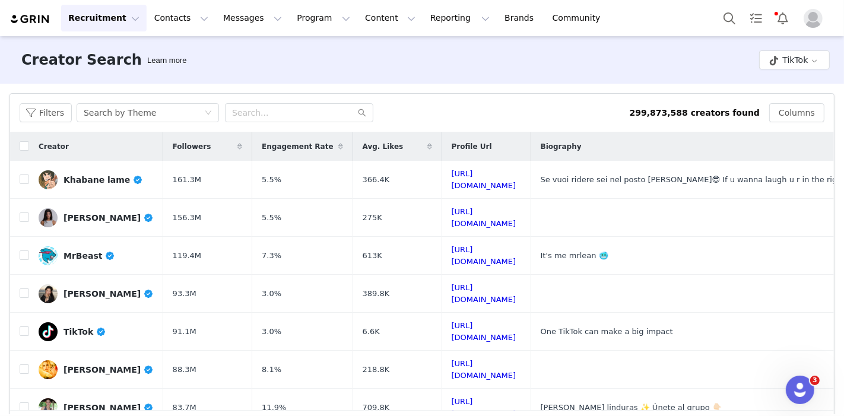
click at [172, 113] on div "Search by Theme" at bounding box center [144, 113] width 120 height 18
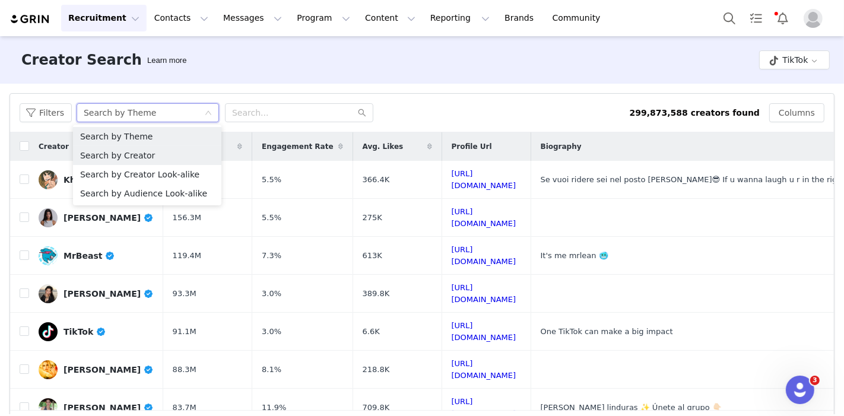
click at [149, 155] on li "Search by Creator" at bounding box center [147, 155] width 148 height 19
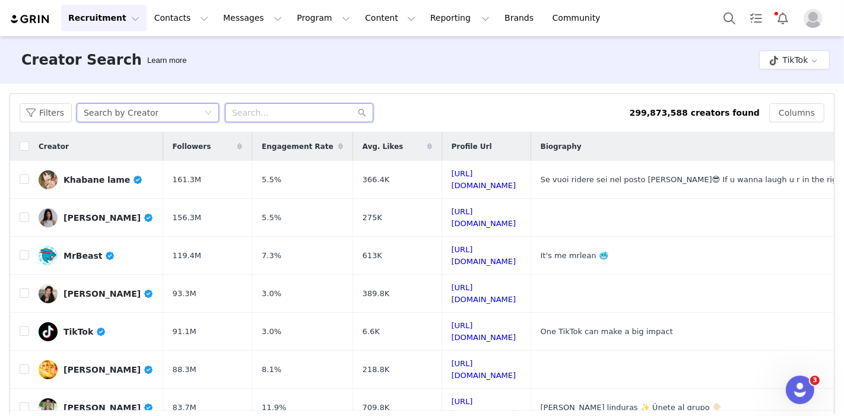
click at [271, 113] on input "text" at bounding box center [299, 112] width 148 height 19
type input "@Piercecarrington"
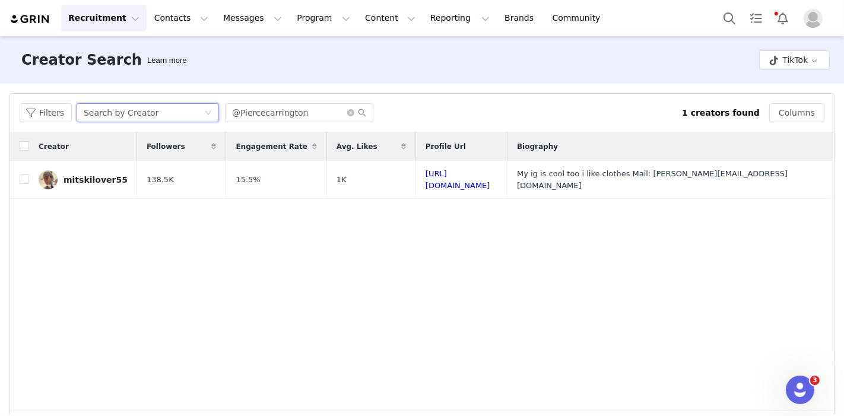
click at [145, 109] on div "Search by Creator" at bounding box center [121, 113] width 75 height 18
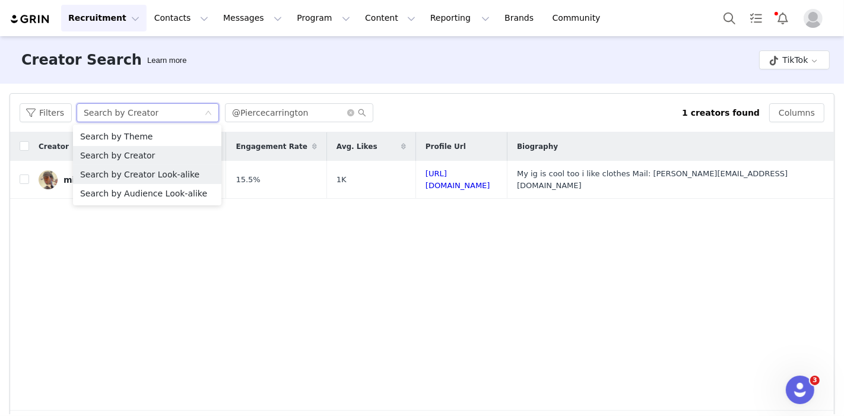
click at [150, 174] on li "Search by Creator Look-alike" at bounding box center [147, 174] width 148 height 19
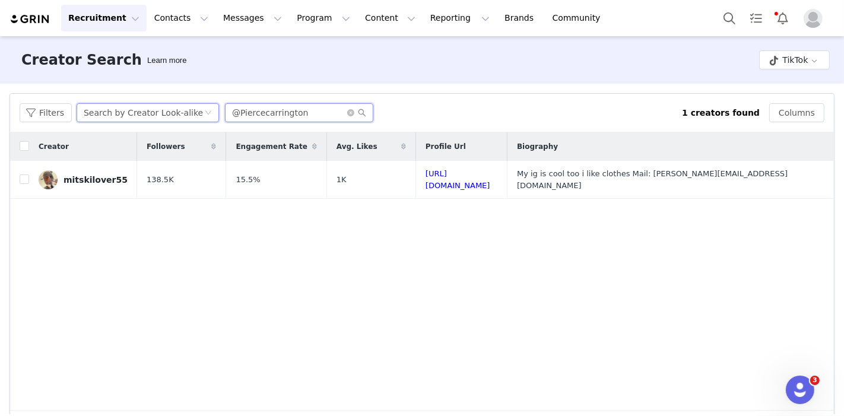
click at [303, 119] on input "@Piercecarrington" at bounding box center [299, 112] width 148 height 19
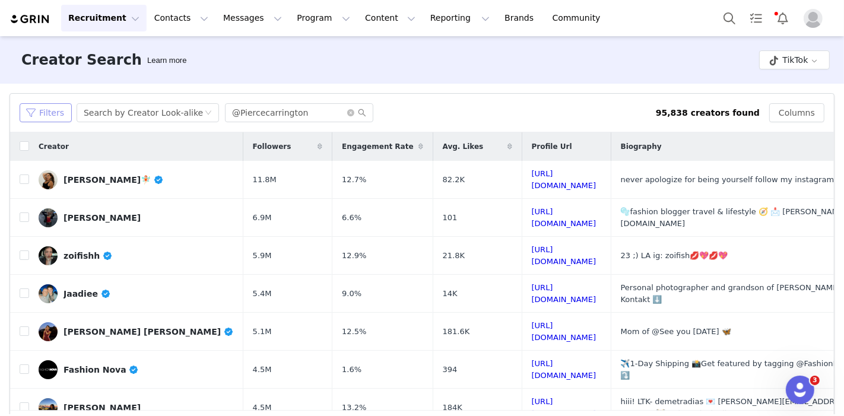
click at [34, 113] on button "Filters" at bounding box center [46, 112] width 52 height 19
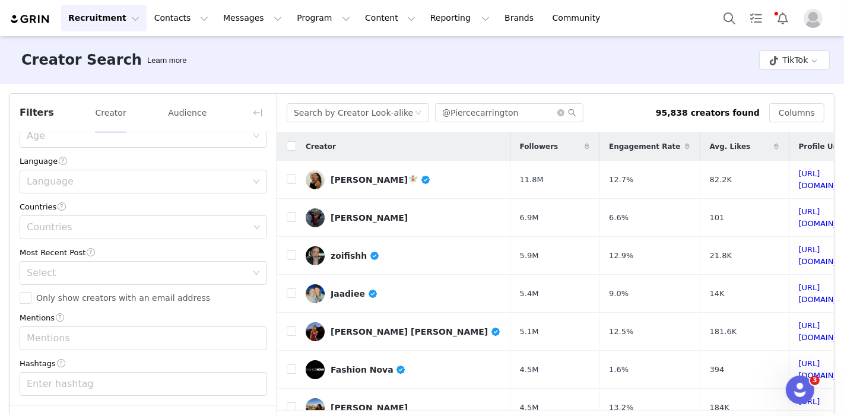
scroll to position [98, 0]
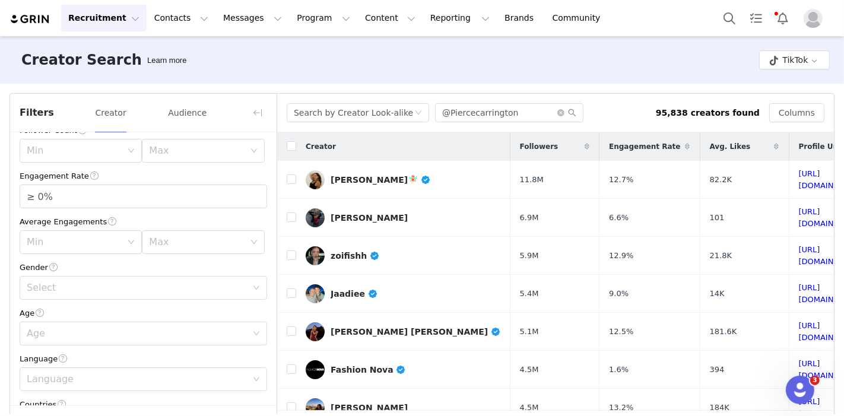
click at [93, 240] on div "Min" at bounding box center [74, 242] width 95 height 12
click at [181, 261] on div "Gender" at bounding box center [144, 267] width 248 height 12
click at [84, 294] on div "Select" at bounding box center [140, 288] width 226 height 23
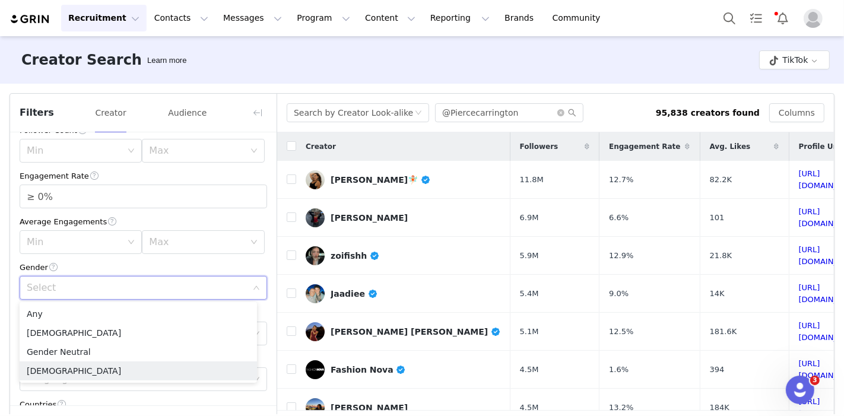
click at [53, 367] on li "Male" at bounding box center [138, 370] width 237 height 19
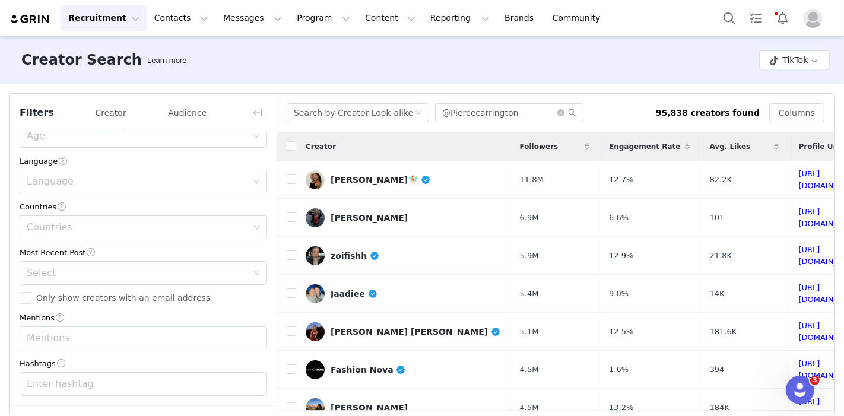
scroll to position [44, 0]
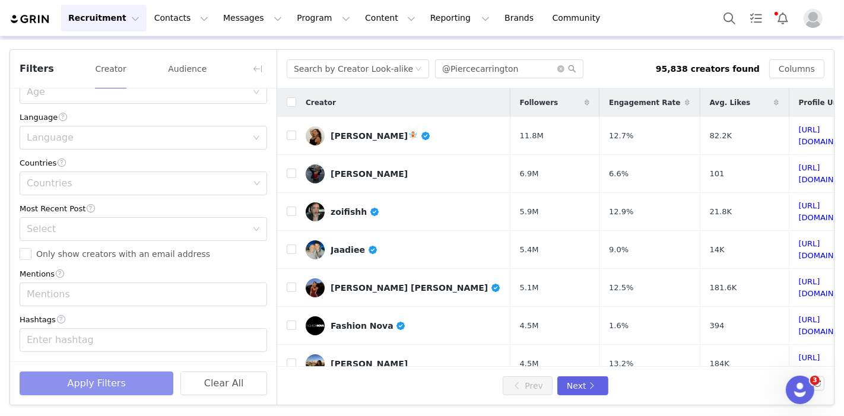
click at [69, 374] on button "Apply Filters" at bounding box center [97, 384] width 154 height 24
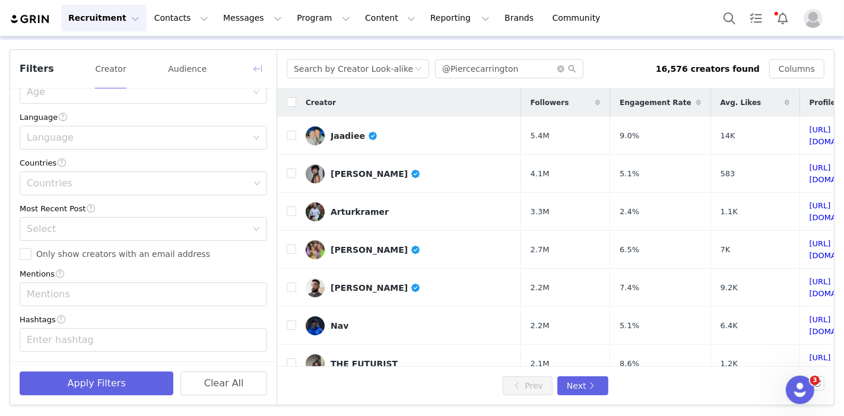
click at [250, 62] on button "button" at bounding box center [257, 68] width 19 height 19
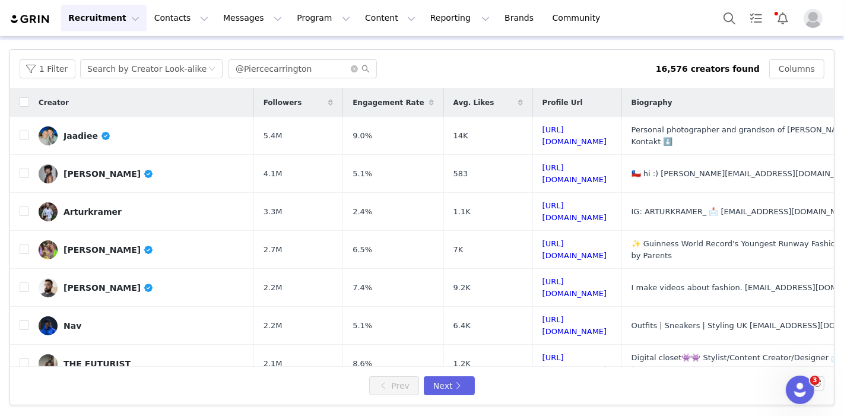
scroll to position [533, 0]
click at [24, 135] on input "checkbox" at bounding box center [24, 135] width 9 height 9
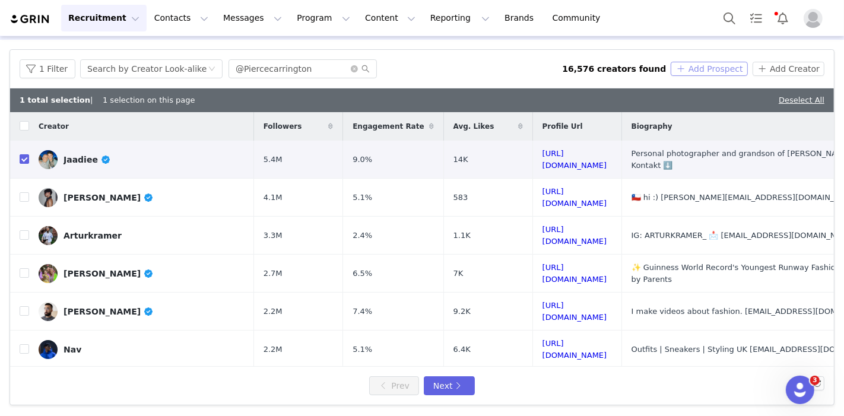
click at [702, 68] on button "Add Prospect" at bounding box center [709, 69] width 77 height 14
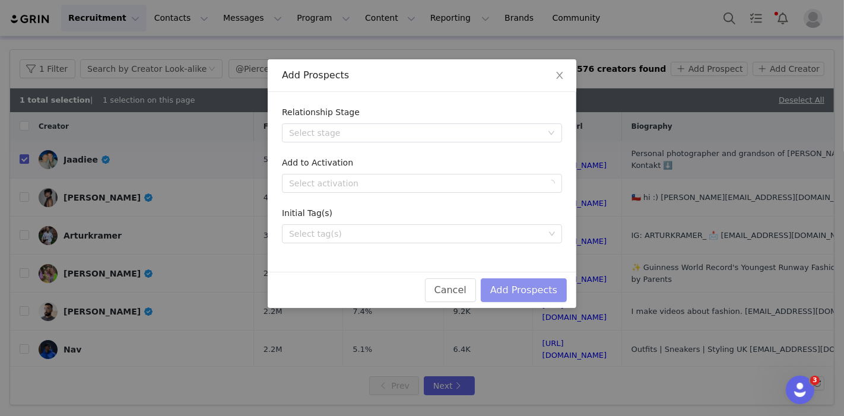
click at [505, 288] on button "Add Prospects" at bounding box center [524, 290] width 86 height 24
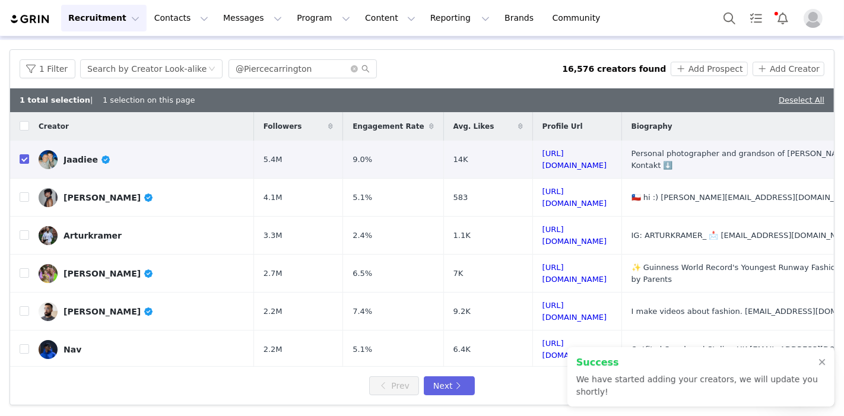
click at [818, 367] on div at bounding box center [821, 362] width 7 height 9
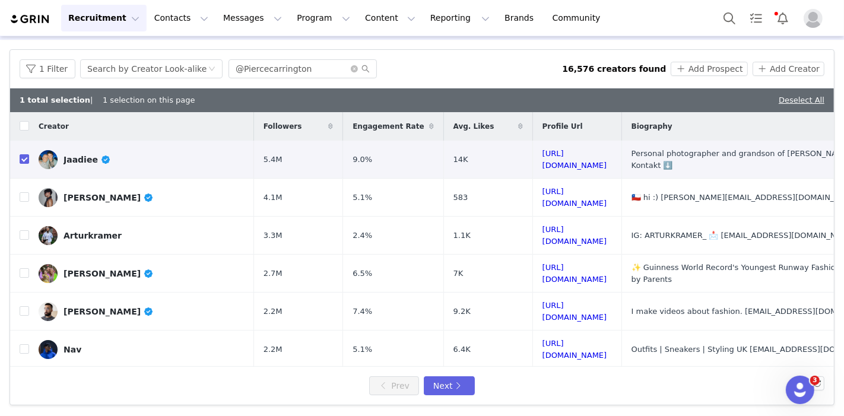
click at [23, 159] on input "checkbox" at bounding box center [24, 158] width 9 height 9
checkbox input "false"
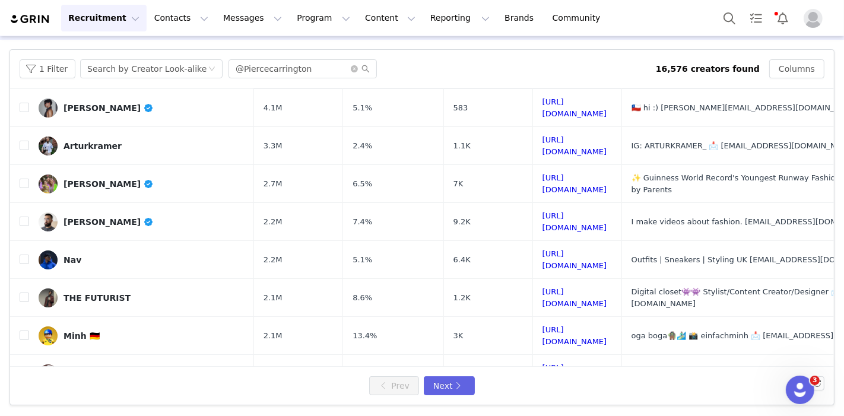
scroll to position [198, 0]
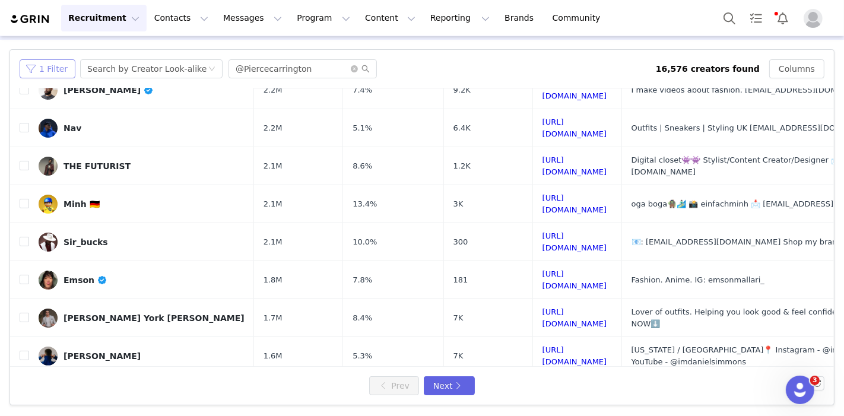
click at [59, 75] on button "1 Filter" at bounding box center [48, 68] width 56 height 19
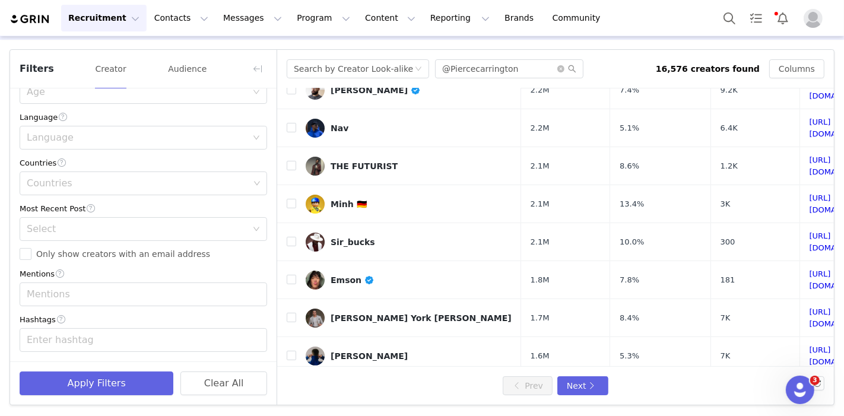
scroll to position [98, 0]
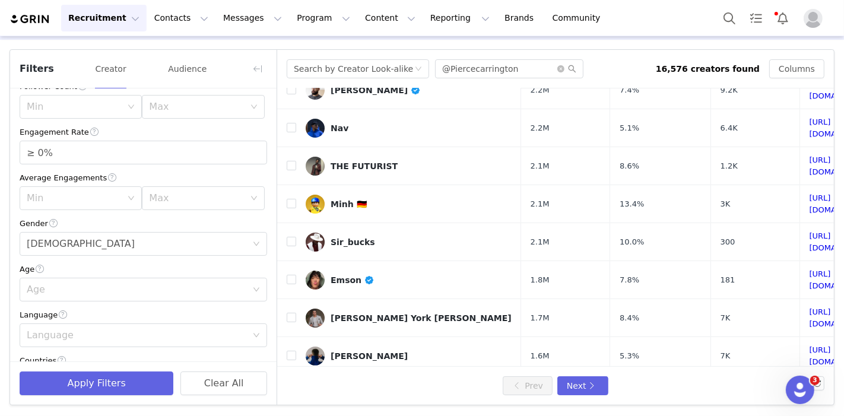
click at [91, 198] on div "Min" at bounding box center [74, 198] width 95 height 12
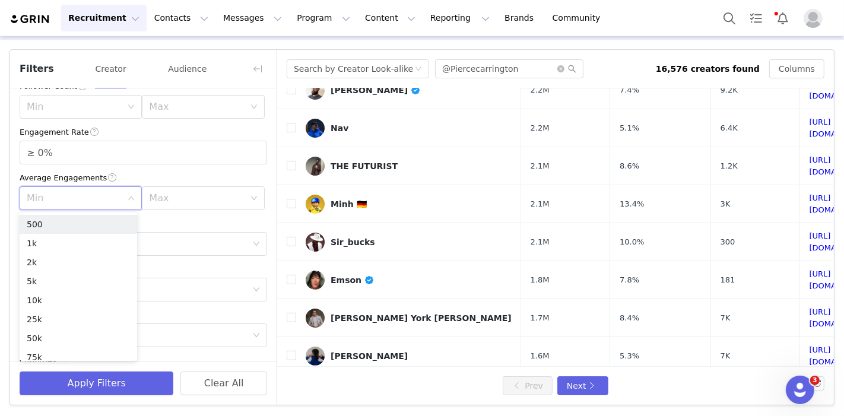
click at [132, 172] on div "Average Engagements" at bounding box center [144, 178] width 248 height 12
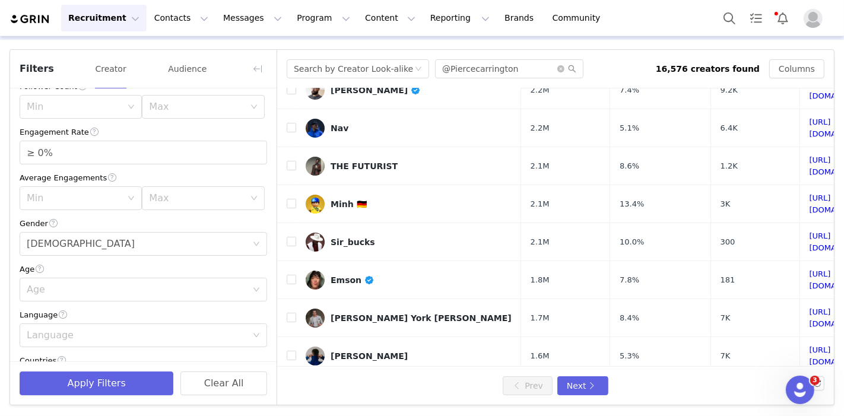
click at [86, 106] on div "Min" at bounding box center [74, 107] width 95 height 12
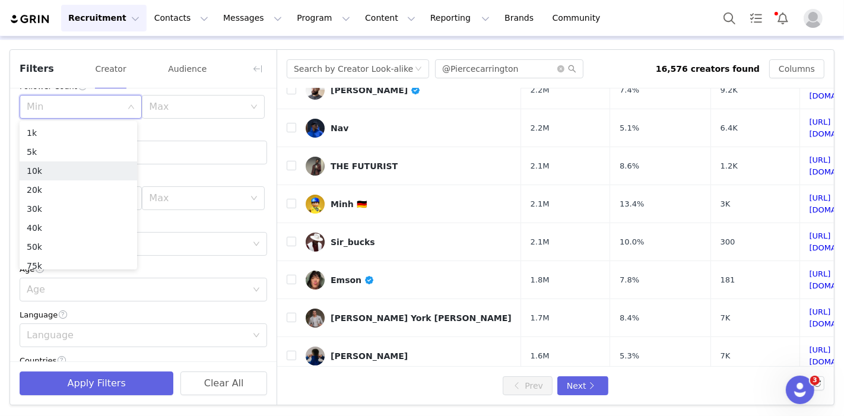
click at [52, 167] on li "10k" at bounding box center [79, 170] width 118 height 19
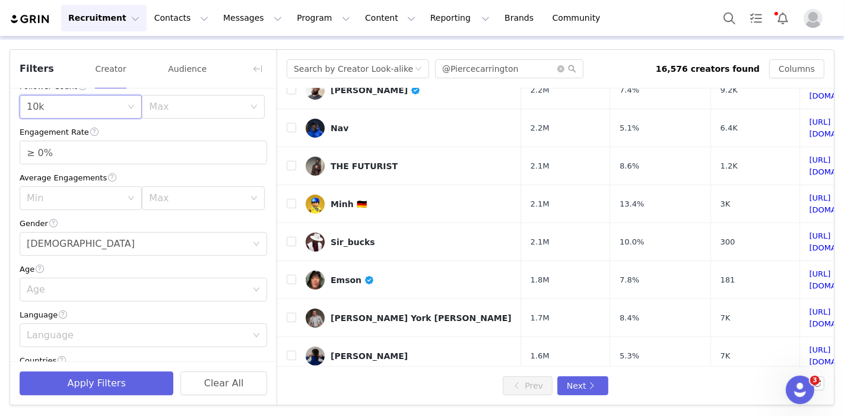
click at [105, 109] on div "Min 10k" at bounding box center [77, 107] width 100 height 23
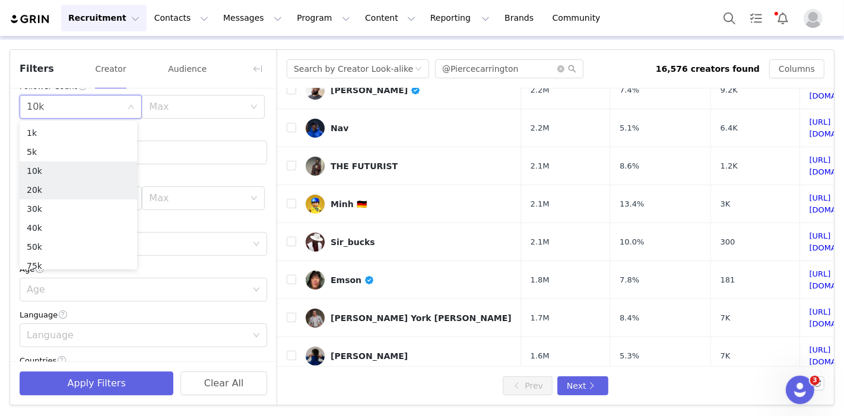
click at [62, 187] on li "20k" at bounding box center [79, 189] width 118 height 19
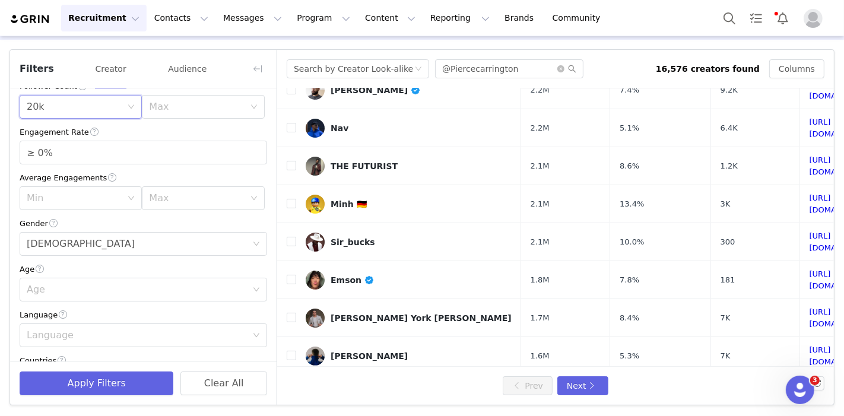
click at [170, 106] on div "Max" at bounding box center [196, 107] width 95 height 12
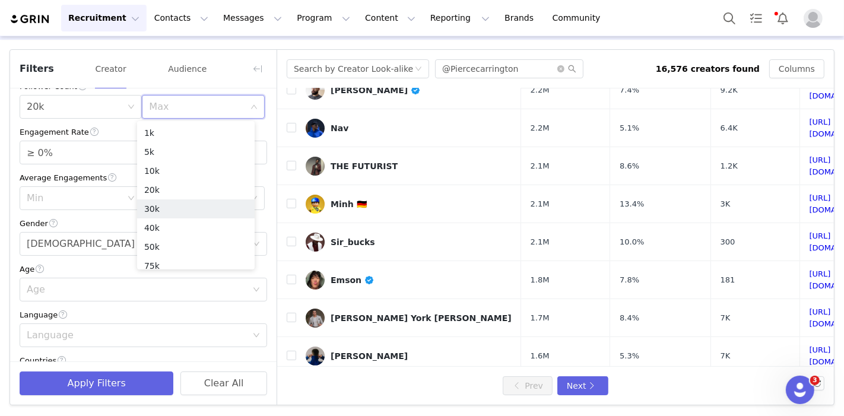
scroll to position [84, 0]
click at [166, 199] on li "100k" at bounding box center [196, 201] width 118 height 19
click at [87, 114] on div "Min 20k" at bounding box center [77, 107] width 100 height 23
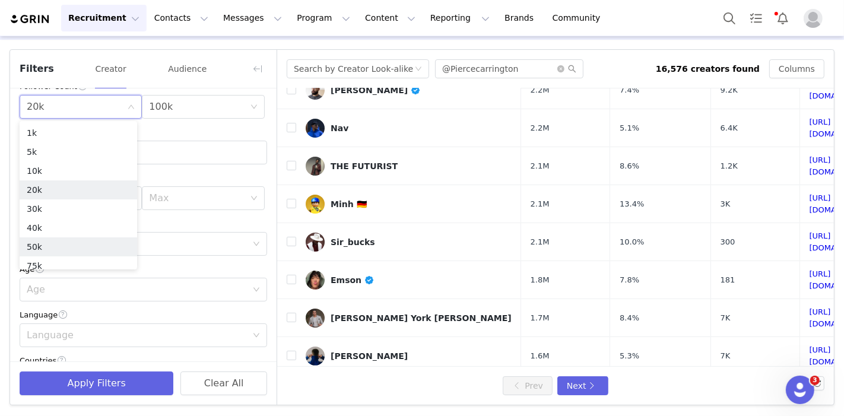
click at [52, 240] on li "50k" at bounding box center [79, 246] width 118 height 19
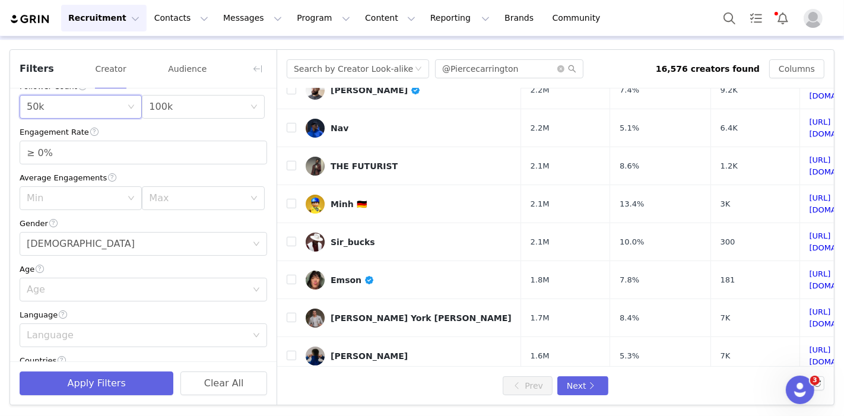
click at [182, 108] on div "Max 100k" at bounding box center [199, 107] width 100 height 23
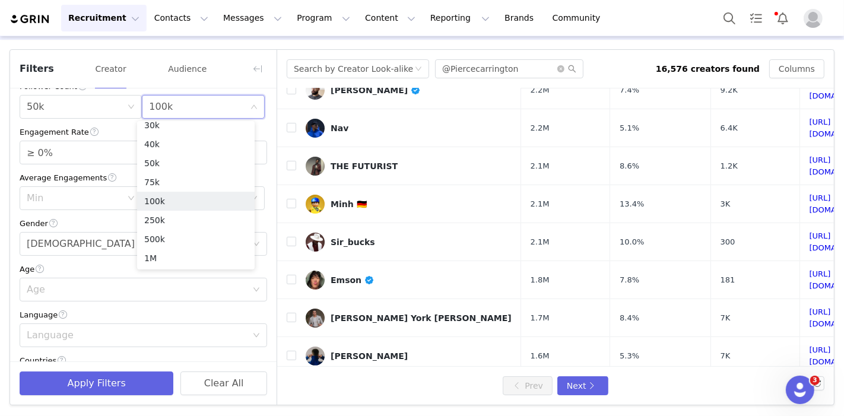
scroll to position [78, 0]
click at [166, 221] on li "250k" at bounding box center [196, 226] width 118 height 19
click at [68, 148] on input "≥ 0%" at bounding box center [143, 152] width 246 height 23
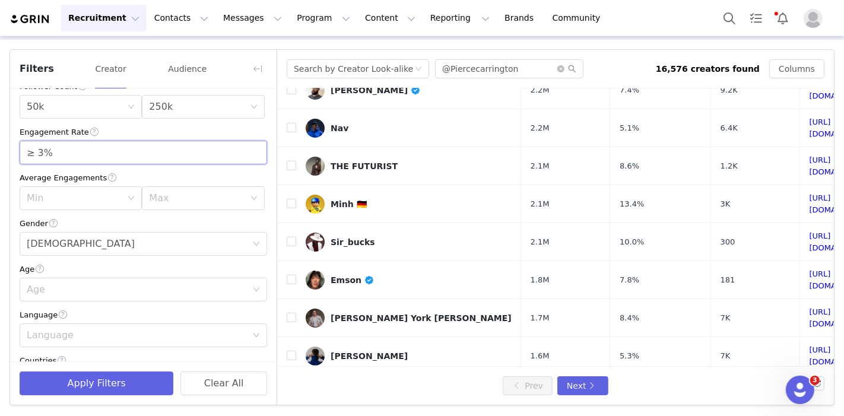
scroll to position [296, 0]
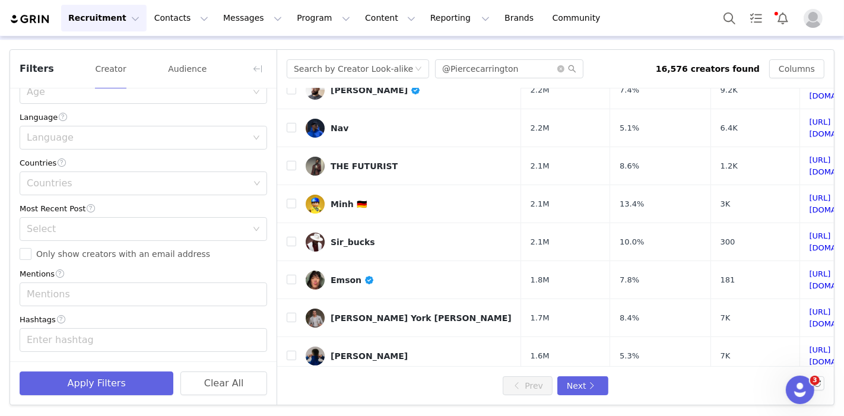
click at [71, 180] on div "Countries" at bounding box center [138, 183] width 223 height 12
type input "≥ 3%"
type input "united states"
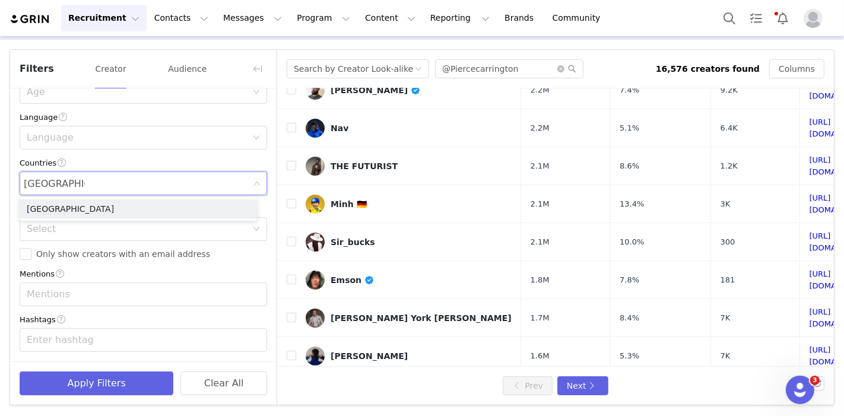
click at [69, 212] on li "United States" at bounding box center [138, 208] width 237 height 19
click at [122, 383] on button "Apply Filters" at bounding box center [97, 384] width 154 height 24
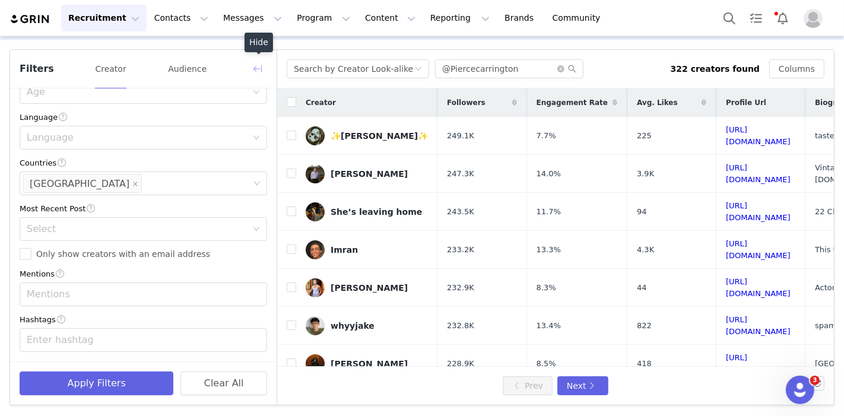
click at [259, 67] on button "button" at bounding box center [257, 68] width 19 height 19
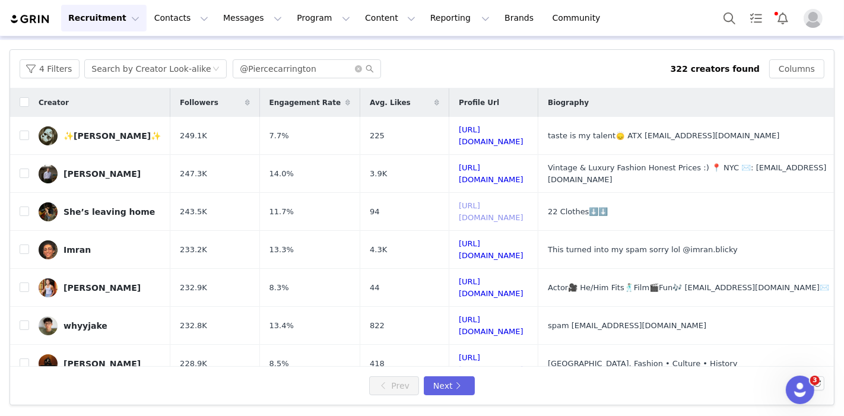
scroll to position [66, 0]
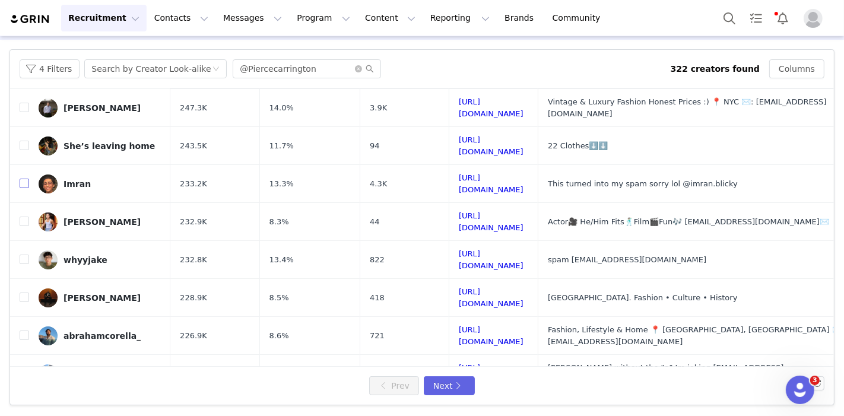
click at [28, 179] on input "checkbox" at bounding box center [24, 183] width 9 height 9
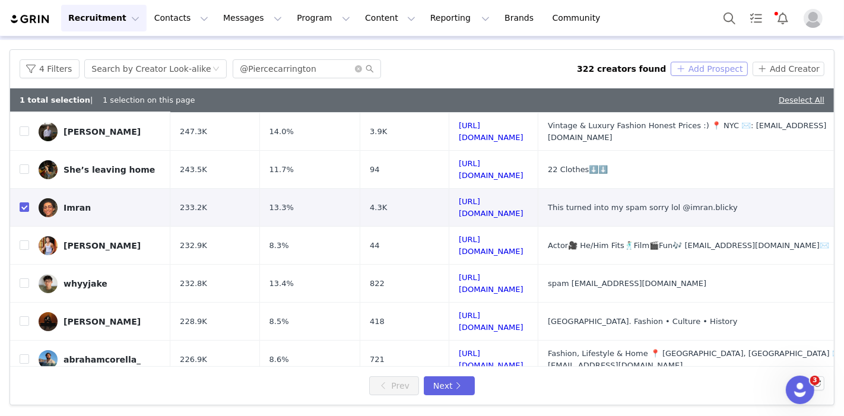
click at [709, 68] on button "Add Prospect" at bounding box center [709, 69] width 77 height 14
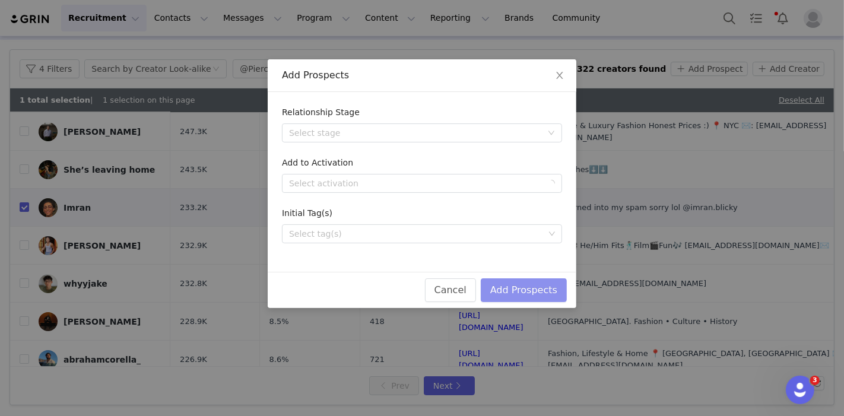
click at [516, 280] on button "Add Prospects" at bounding box center [524, 290] width 86 height 24
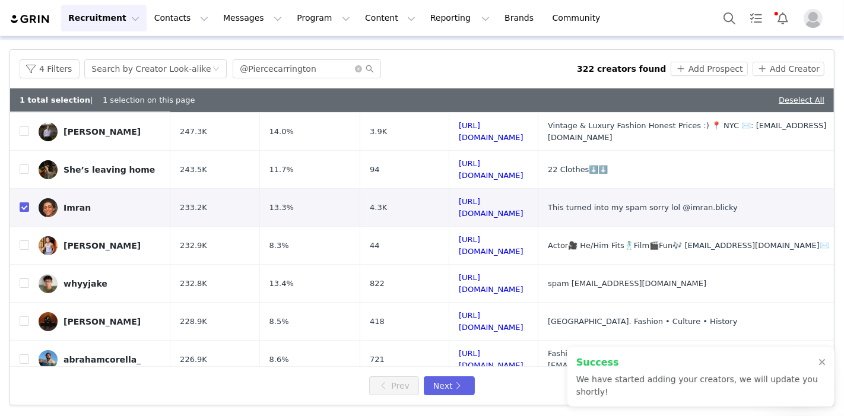
click at [26, 202] on input "checkbox" at bounding box center [24, 206] width 9 height 9
checkbox input "false"
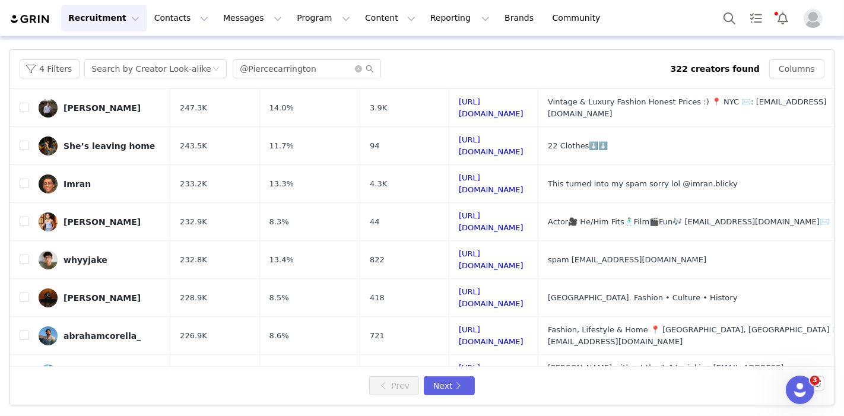
drag, startPoint x: 467, startPoint y: 208, endPoint x: 407, endPoint y: 198, distance: 61.4
click at [407, 203] on td "44" at bounding box center [404, 222] width 89 height 38
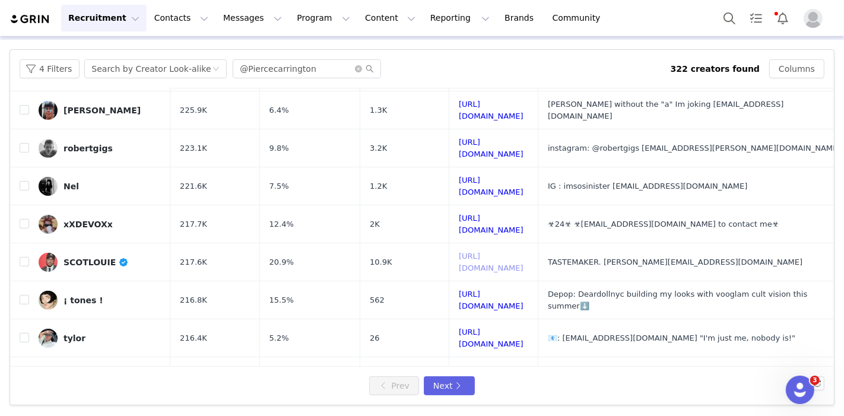
scroll to position [432, 0]
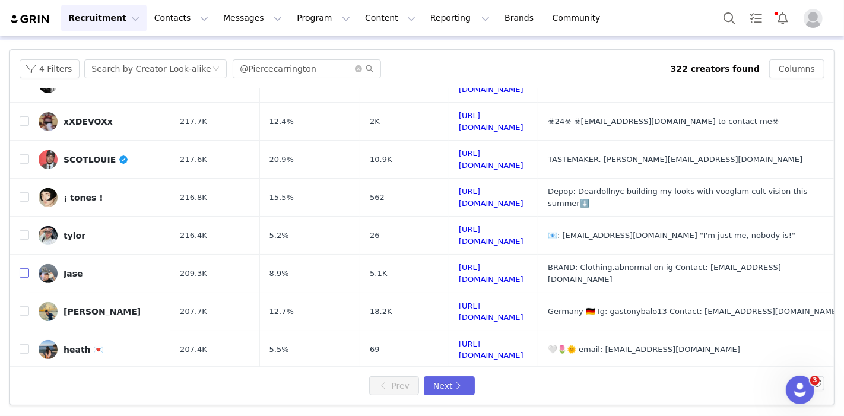
click at [27, 268] on input "checkbox" at bounding box center [24, 272] width 9 height 9
checkbox input "true"
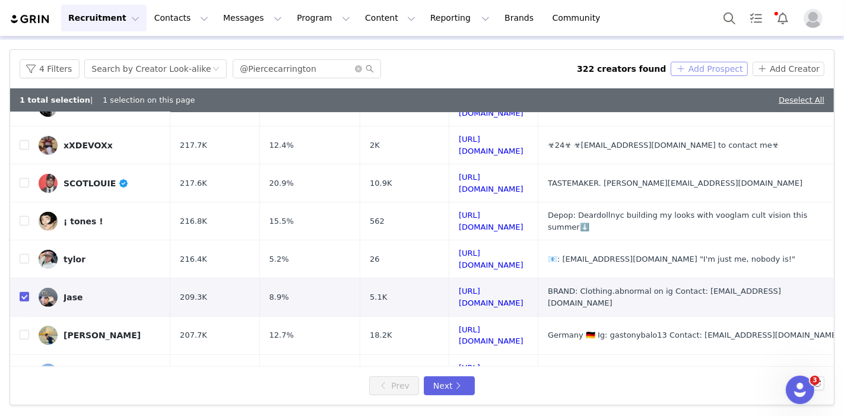
click at [693, 72] on button "Add Prospect" at bounding box center [709, 69] width 77 height 14
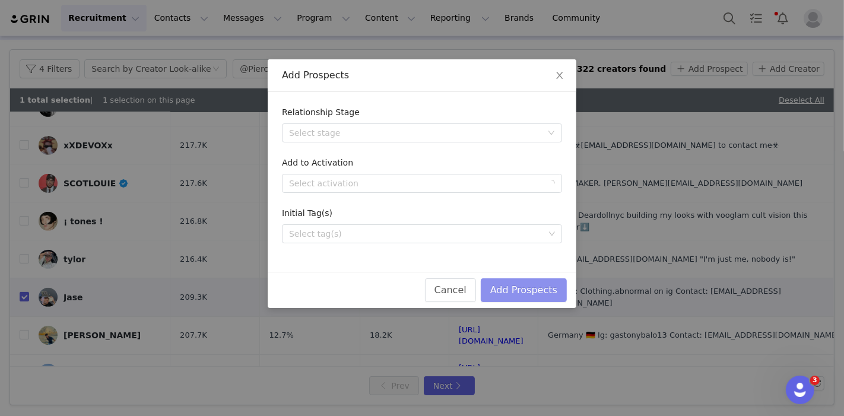
click at [525, 284] on button "Add Prospects" at bounding box center [524, 290] width 86 height 24
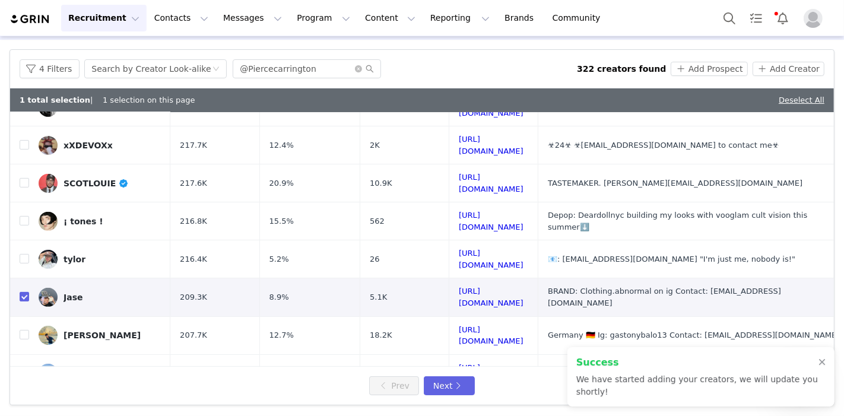
scroll to position [456, 0]
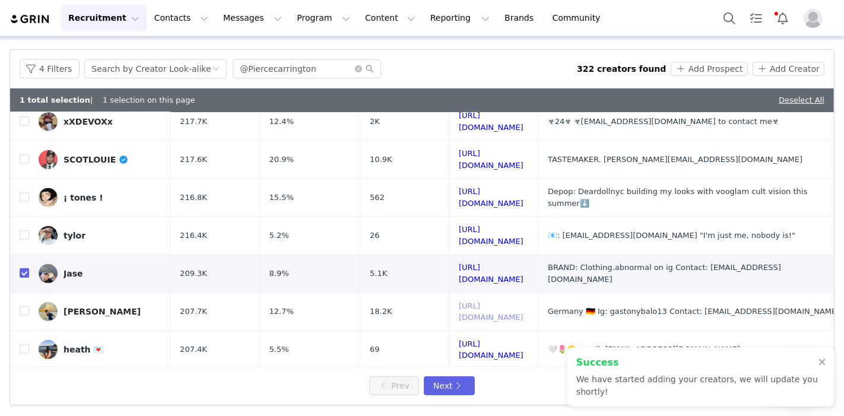
drag, startPoint x: 510, startPoint y: 246, endPoint x: 469, endPoint y: 240, distance: 41.4
click at [469, 302] on link "https://www.tiktok.com/share/user/256028742387523584" at bounding box center [491, 312] width 65 height 21
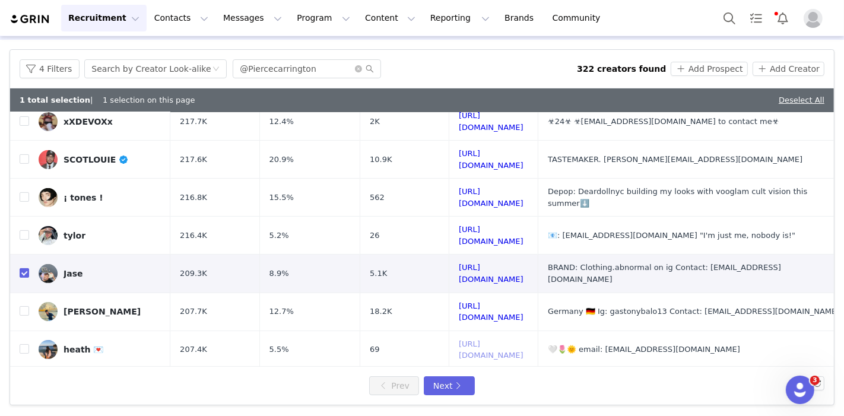
click at [465, 340] on link "https://www.tiktok.com/share/user/6635296113938038790" at bounding box center [491, 350] width 65 height 21
click at [467, 377] on link "https://www.tiktok.com/share/user/6779200608903070726" at bounding box center [491, 387] width 65 height 21
checkbox input "true"
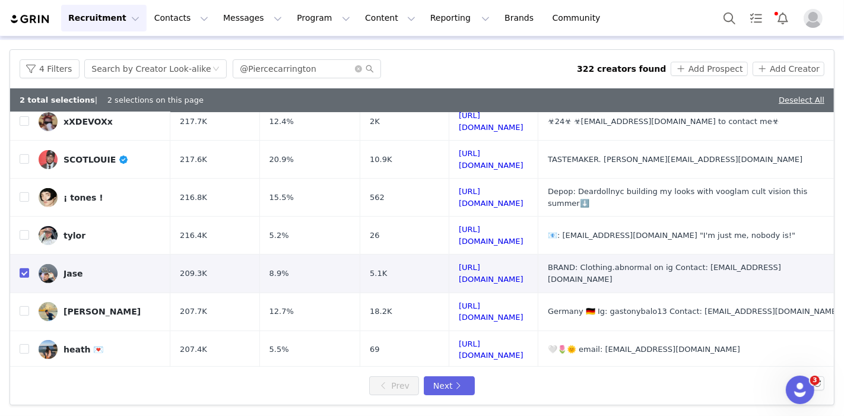
click at [23, 268] on input "checkbox" at bounding box center [24, 272] width 9 height 9
checkbox input "false"
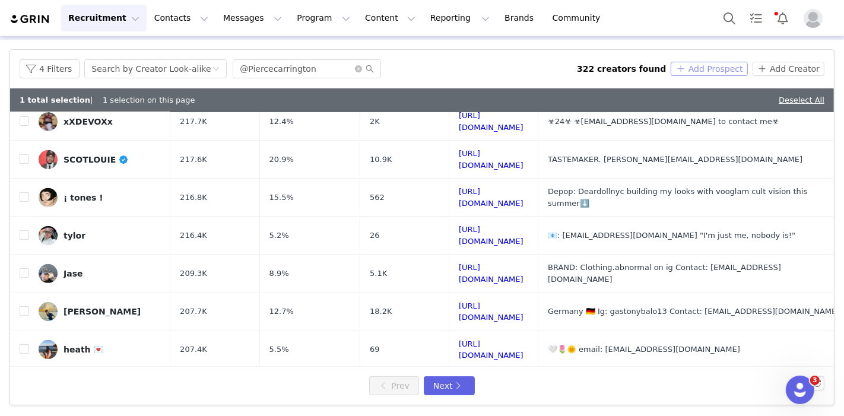
click at [712, 65] on button "Add Prospect" at bounding box center [709, 69] width 77 height 14
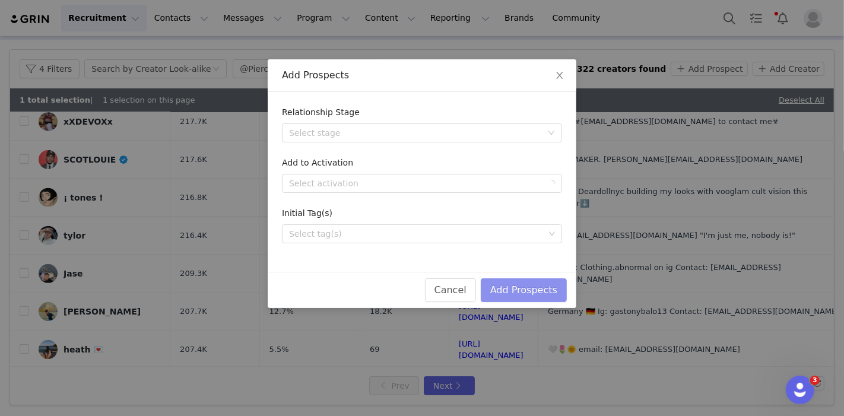
click at [519, 290] on button "Add Prospects" at bounding box center [524, 290] width 86 height 24
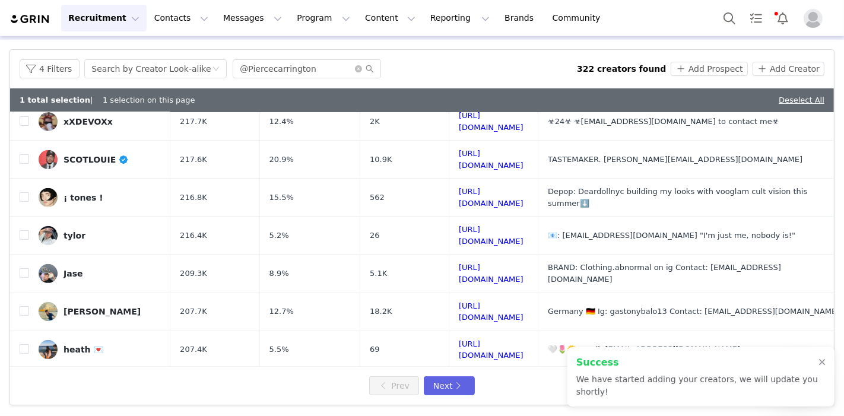
checkbox input "false"
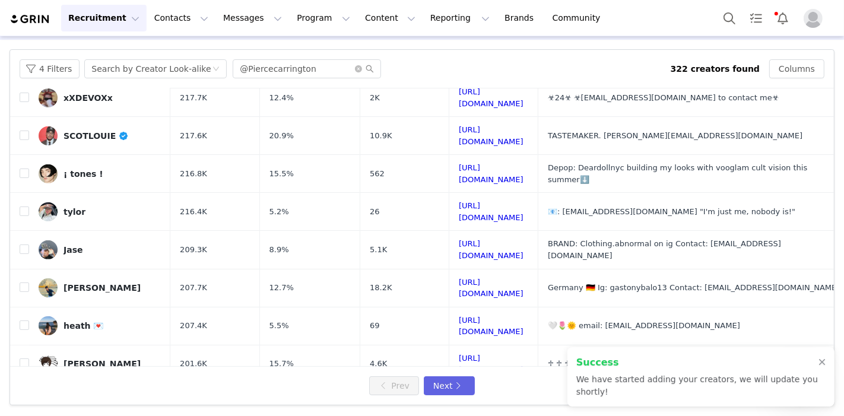
scroll to position [433, 0]
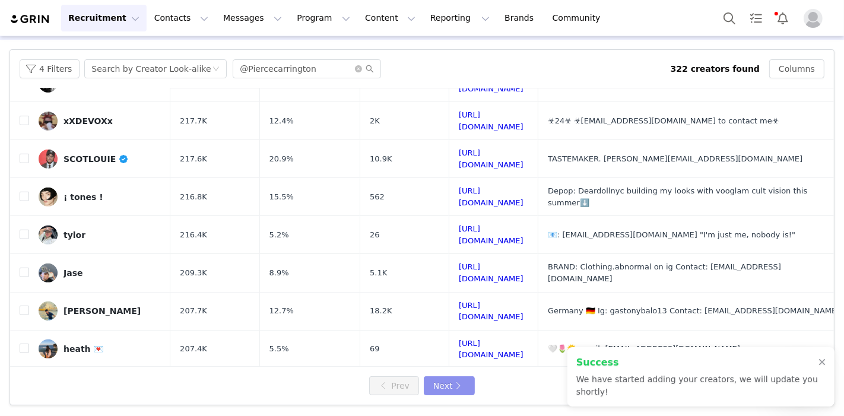
click at [451, 389] on button "Next" at bounding box center [449, 385] width 51 height 19
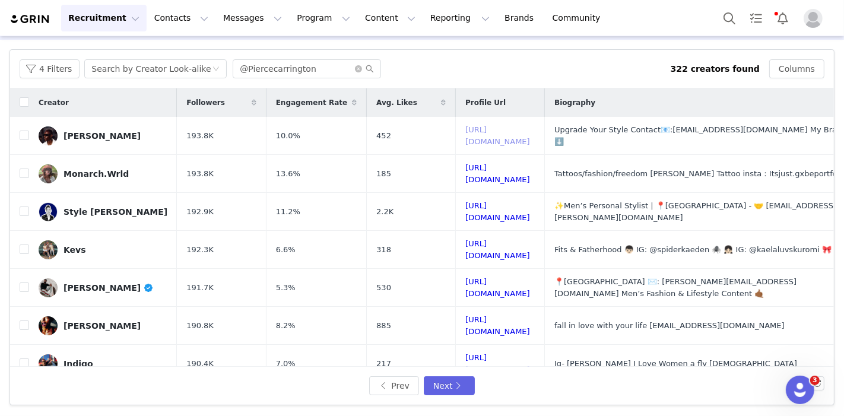
click at [468, 135] on link "https://www.tiktok.com/share/user/6802288535501915142" at bounding box center [497, 135] width 65 height 21
click at [465, 165] on link "https://www.tiktok.com/share/user/7098892303889187886" at bounding box center [497, 173] width 65 height 21
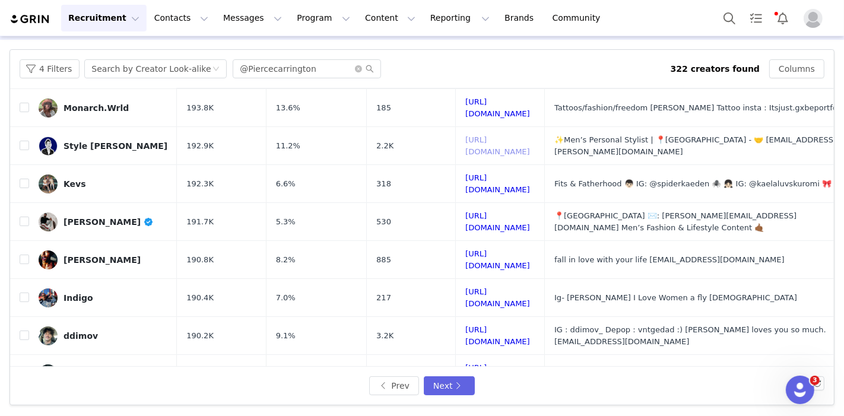
click at [465, 135] on link "https://www.tiktok.com/share/user/7051614913135150126" at bounding box center [497, 145] width 65 height 21
click at [465, 173] on link "https://www.tiktok.com/share/user/6775993661404038149" at bounding box center [497, 183] width 65 height 21
click at [23, 179] on input "checkbox" at bounding box center [24, 183] width 9 height 9
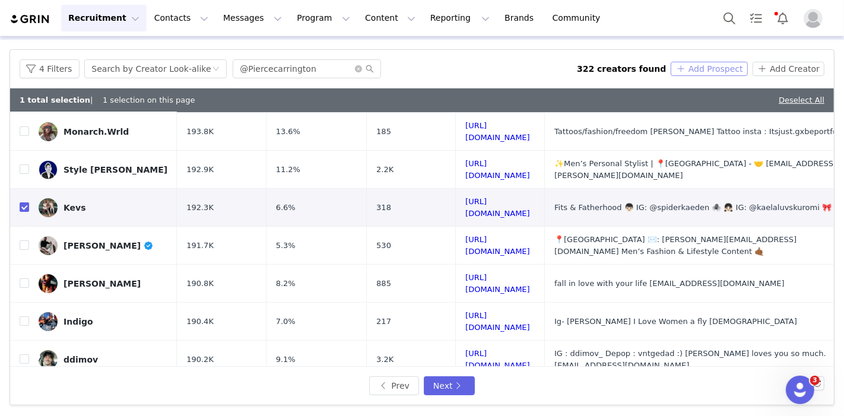
click at [705, 67] on button "Add Prospect" at bounding box center [709, 69] width 77 height 14
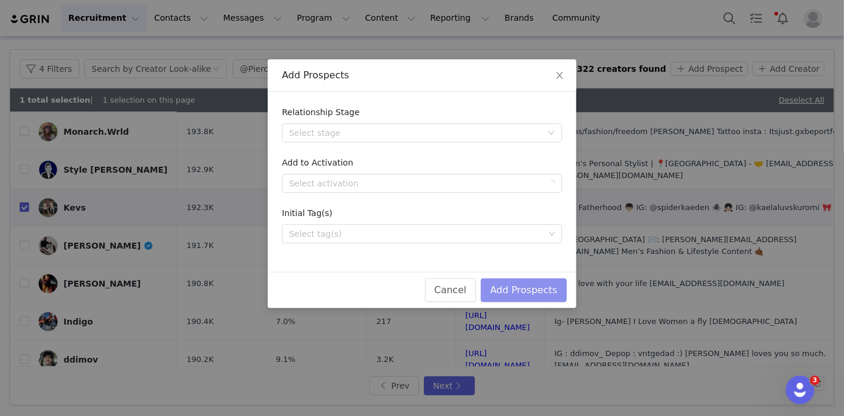
click at [539, 286] on button "Add Prospects" at bounding box center [524, 290] width 86 height 24
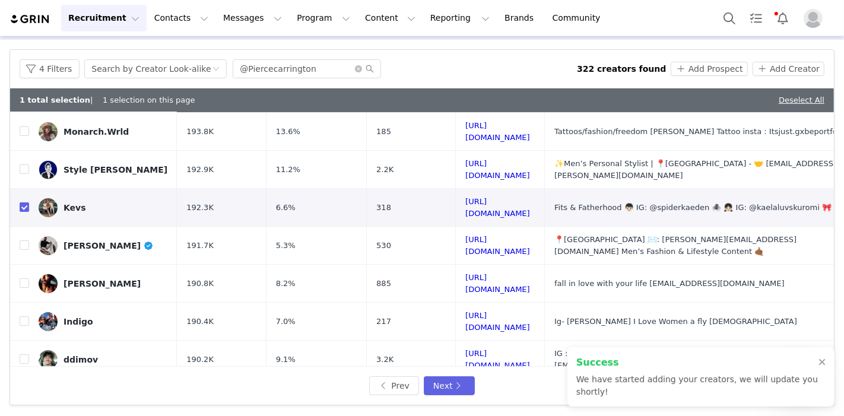
click at [24, 202] on input "checkbox" at bounding box center [24, 206] width 9 height 9
checkbox input "false"
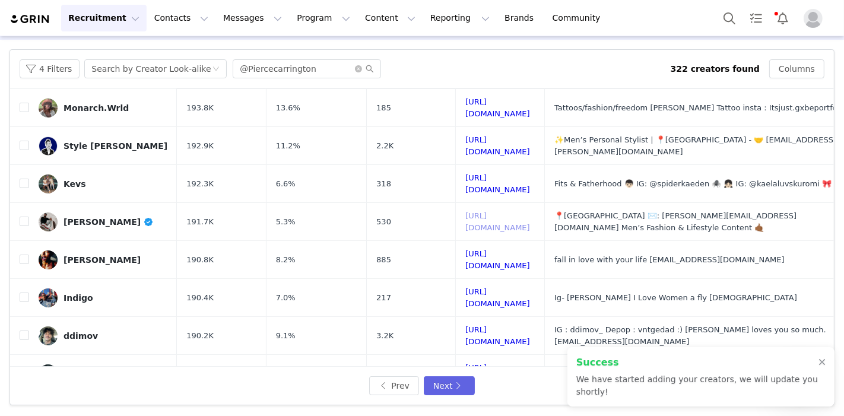
click at [465, 211] on link "https://www.tiktok.com/share/user/6979755930376881157" at bounding box center [497, 221] width 65 height 21
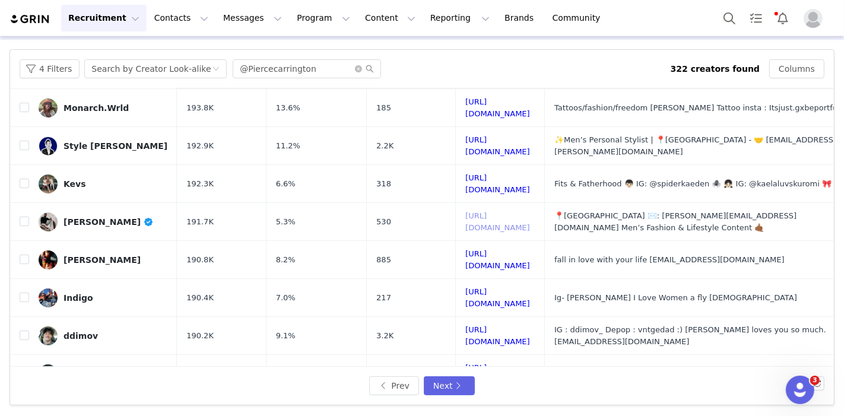
scroll to position [198, 0]
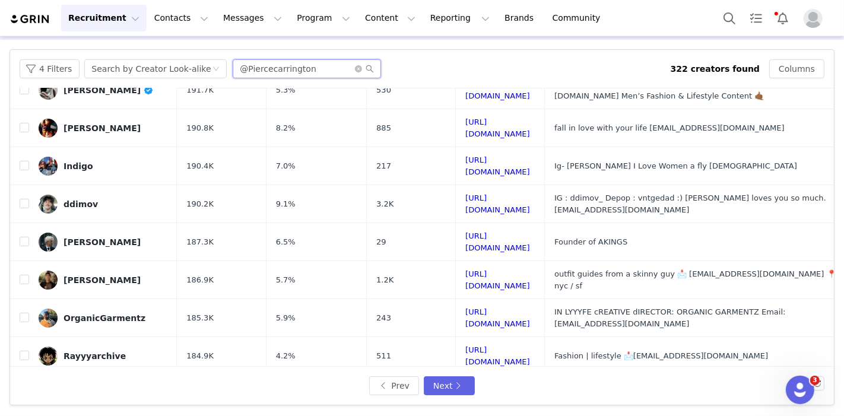
drag, startPoint x: 312, startPoint y: 68, endPoint x: 192, endPoint y: 69, distance: 120.5
click at [192, 69] on div "4 Filters Search by Creator Look-alike @Piercecarrington" at bounding box center [345, 68] width 651 height 19
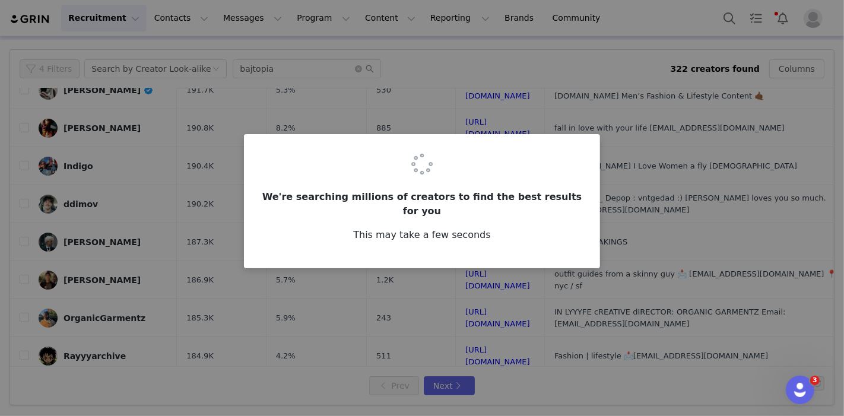
scroll to position [0, 0]
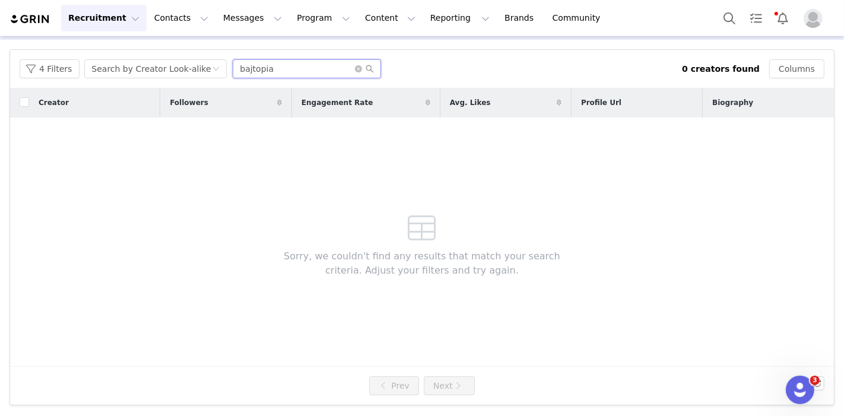
click at [296, 78] on input "bajtopia" at bounding box center [307, 68] width 148 height 19
type input "@largebaj"
click at [40, 69] on button "4 Filters" at bounding box center [50, 68] width 60 height 19
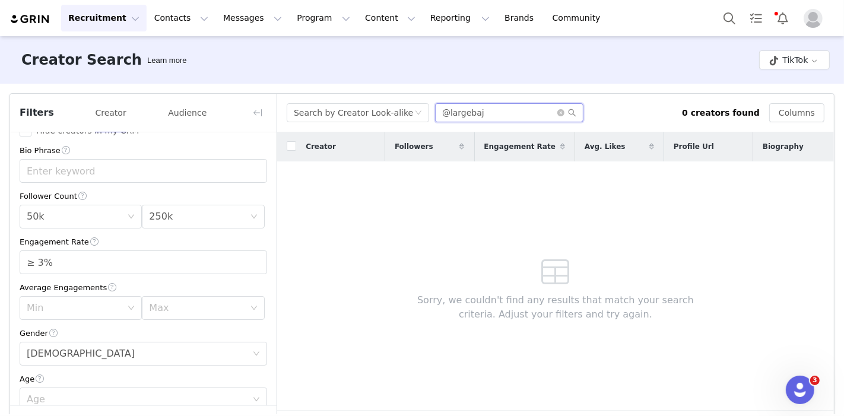
click at [493, 110] on input "@largebaj" at bounding box center [509, 112] width 148 height 19
click at [262, 114] on button "button" at bounding box center [257, 112] width 19 height 19
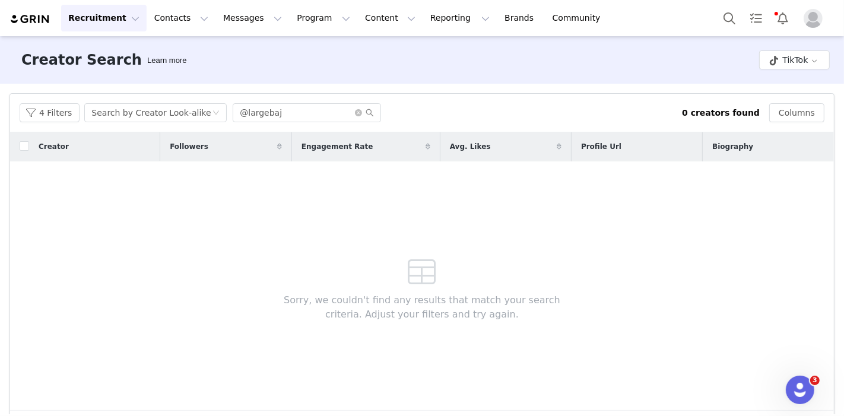
click at [126, 103] on button "button" at bounding box center [132, 112] width 13 height 19
click at [370, 113] on input "@largebaj" at bounding box center [307, 112] width 148 height 19
click at [367, 111] on icon "icon: search" at bounding box center [370, 113] width 8 height 8
click at [241, 111] on input "@largebaj" at bounding box center [307, 112] width 148 height 19
type input "largebaj"
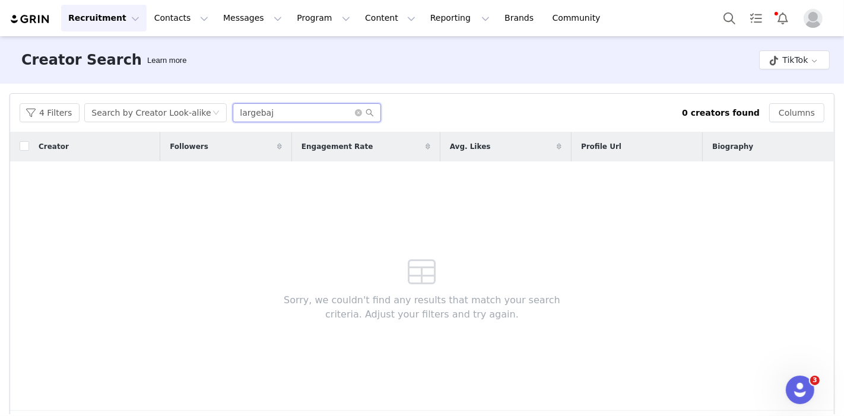
click at [234, 113] on input "largebaj" at bounding box center [307, 112] width 148 height 19
click at [773, 56] on button "TikTok" at bounding box center [794, 59] width 71 height 19
click at [776, 80] on li "Instagram" at bounding box center [786, 84] width 68 height 20
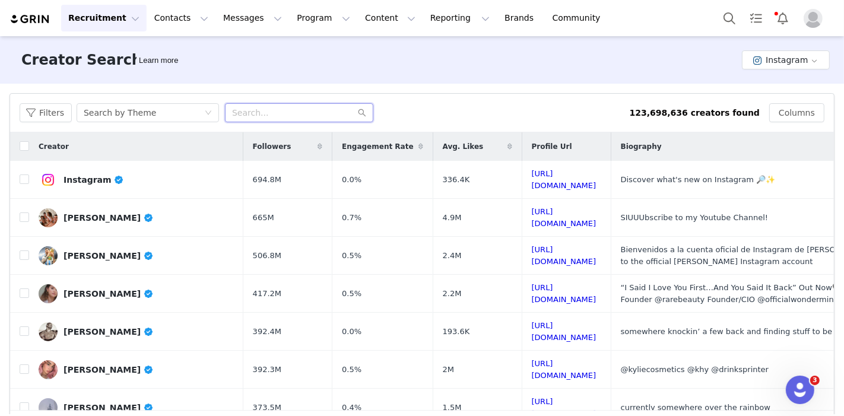
click at [284, 113] on input "text" at bounding box center [299, 112] width 148 height 19
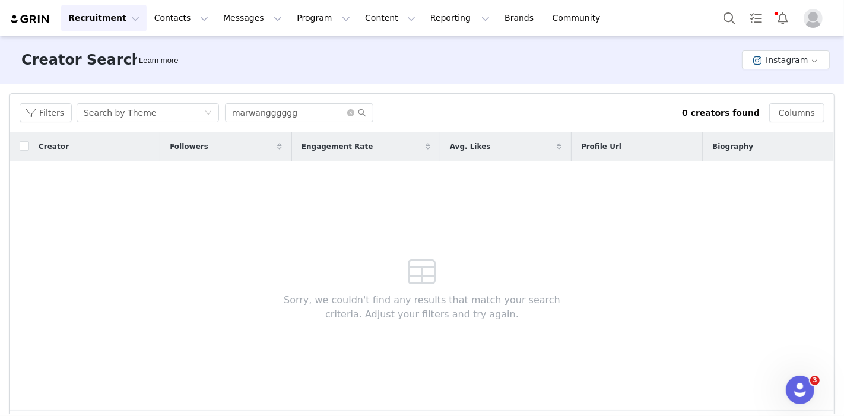
click at [97, 116] on div "Search by Theme" at bounding box center [120, 113] width 72 height 18
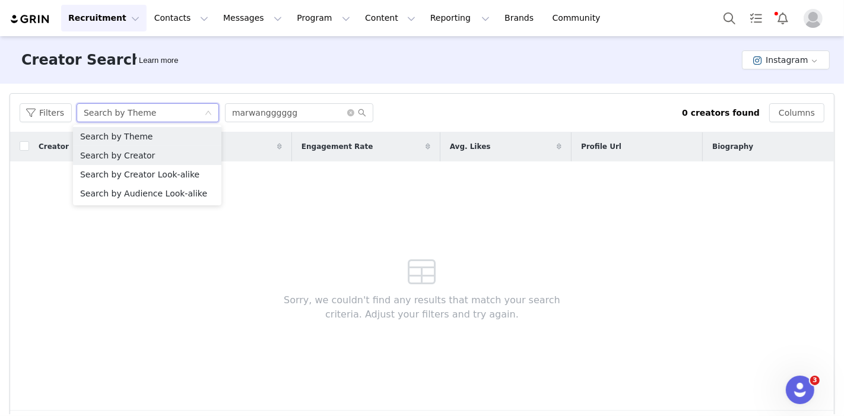
click at [121, 152] on li "Search by Creator" at bounding box center [147, 155] width 148 height 19
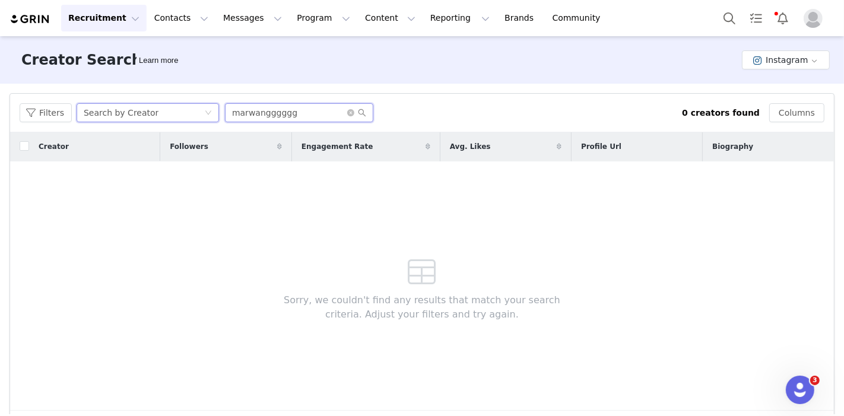
click at [294, 112] on input "marwangggggg" at bounding box center [299, 112] width 148 height 19
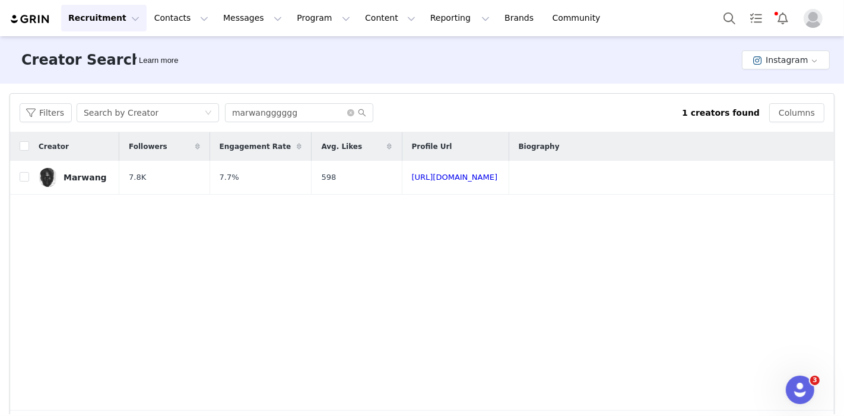
click at [186, 110] on div "Search by Creator" at bounding box center [144, 113] width 120 height 18
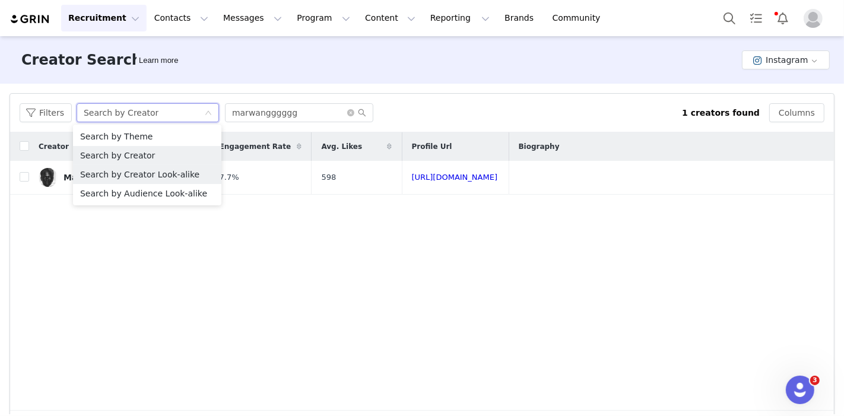
click at [148, 175] on li "Search by Creator Look-alike" at bounding box center [147, 174] width 148 height 19
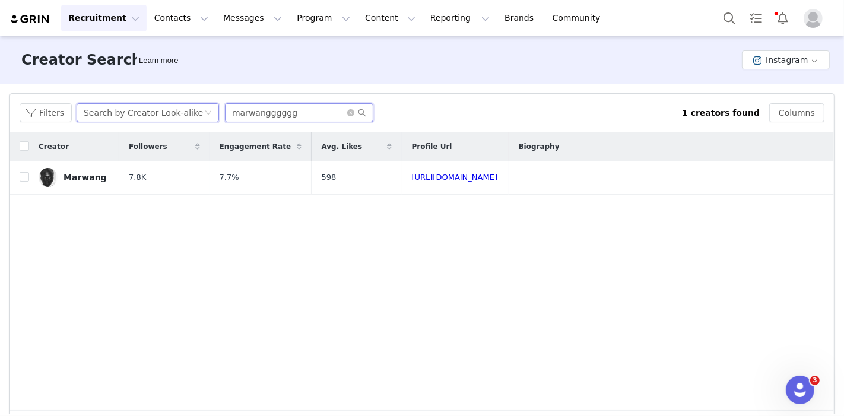
click at [304, 119] on input "marwangggggg" at bounding box center [299, 112] width 148 height 19
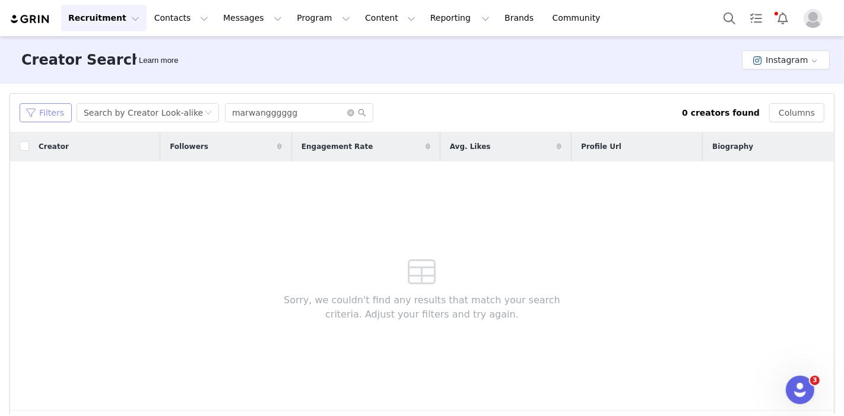
click at [66, 116] on button "Filters" at bounding box center [46, 112] width 52 height 19
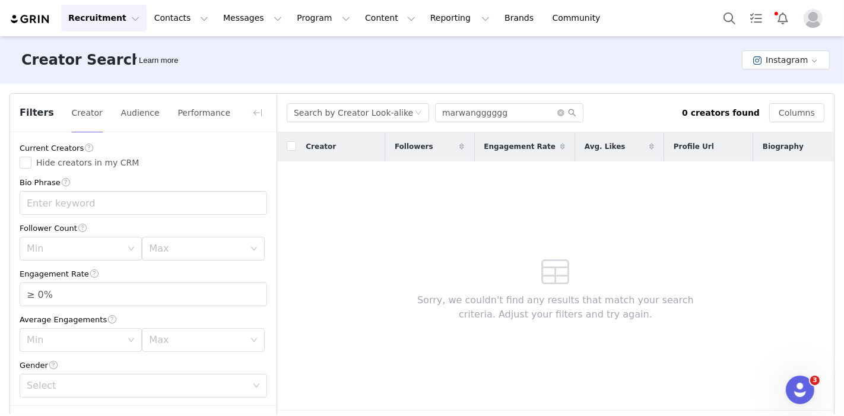
scroll to position [91, 0]
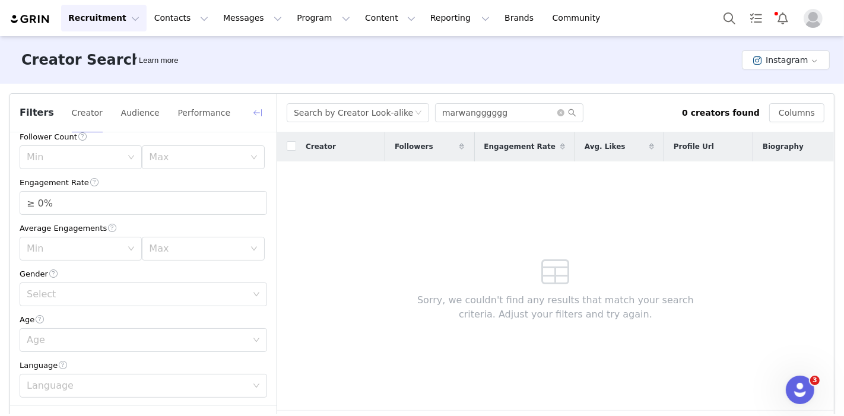
click at [256, 114] on button "button" at bounding box center [257, 112] width 19 height 19
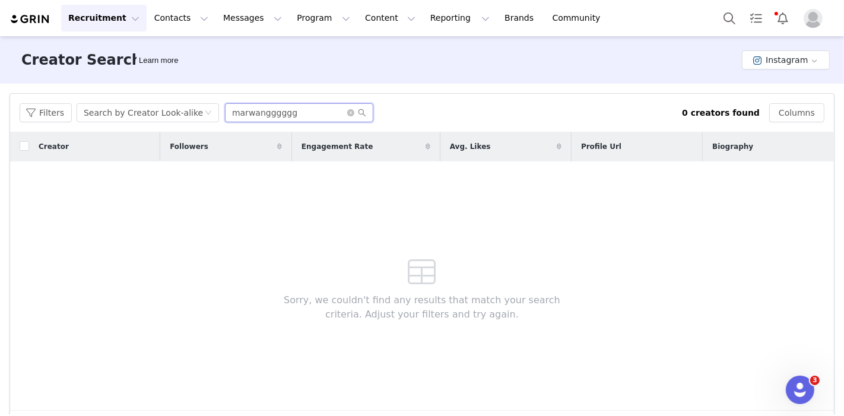
click at [275, 120] on input "marwangggggg" at bounding box center [299, 112] width 148 height 19
type input "fakemink"
click at [781, 61] on button "Instagram" at bounding box center [786, 59] width 88 height 19
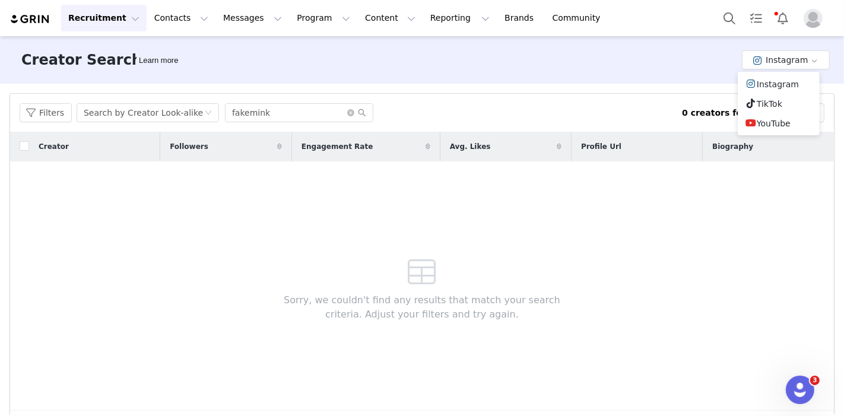
click at [762, 106] on li "TikTok" at bounding box center [779, 104] width 82 height 20
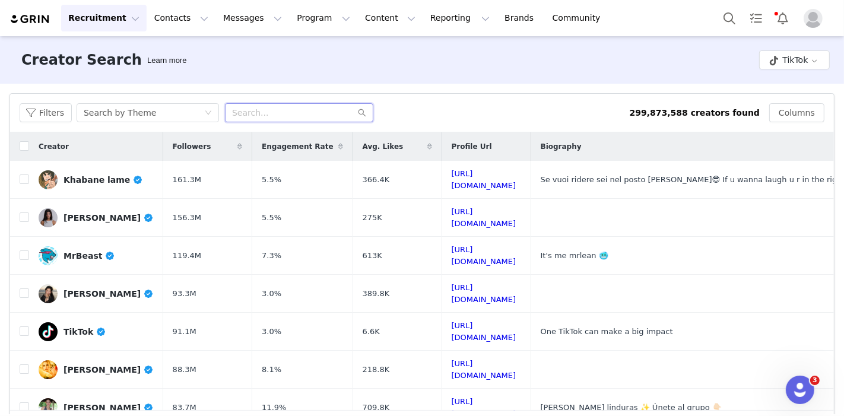
click at [295, 115] on input "text" at bounding box center [299, 112] width 148 height 19
type input "fakemink"
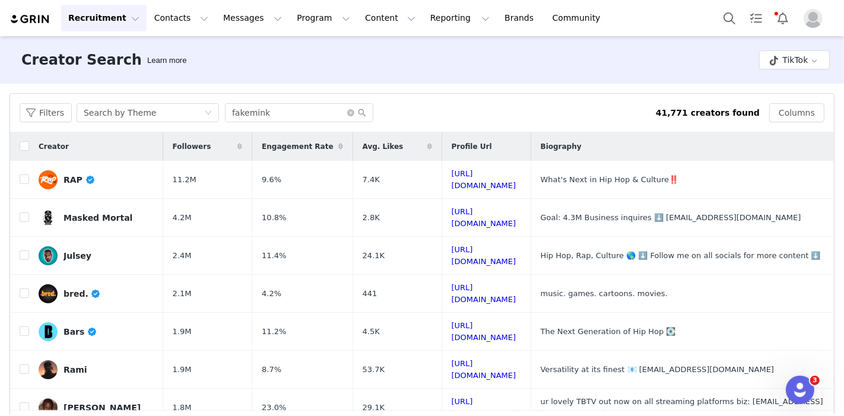
click at [115, 117] on div "Search by Theme" at bounding box center [120, 113] width 72 height 18
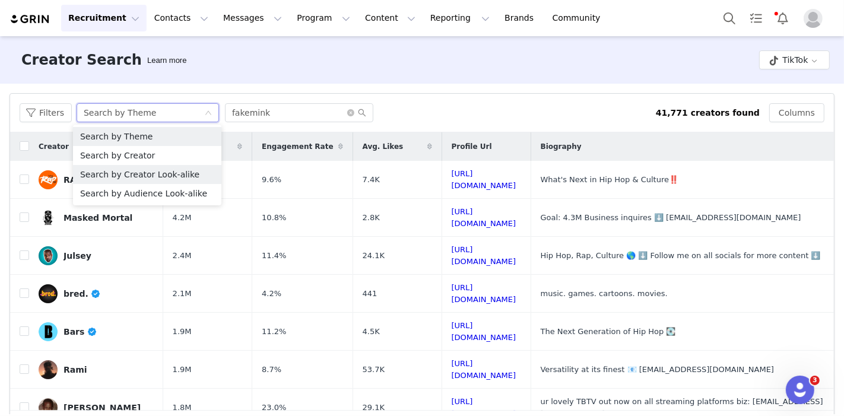
click at [141, 175] on li "Search by Creator Look-alike" at bounding box center [147, 174] width 148 height 19
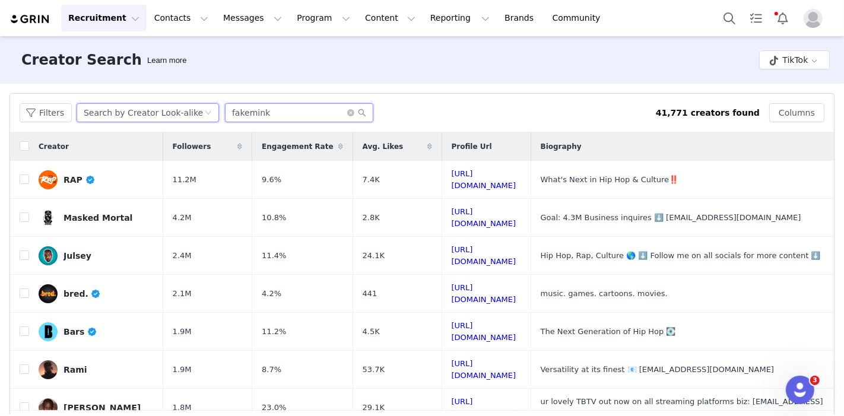
click at [277, 119] on input "fakemink" at bounding box center [299, 112] width 148 height 19
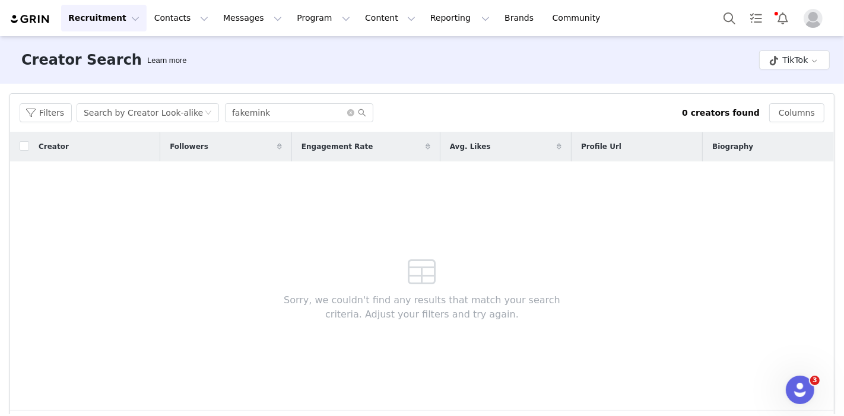
click at [167, 122] on div "Filters Search by Creator Look-alike fakemink 0 creators found Columns" at bounding box center [422, 113] width 824 height 39
click at [161, 115] on div "Search by Creator Look-alike" at bounding box center [143, 113] width 119 height 18
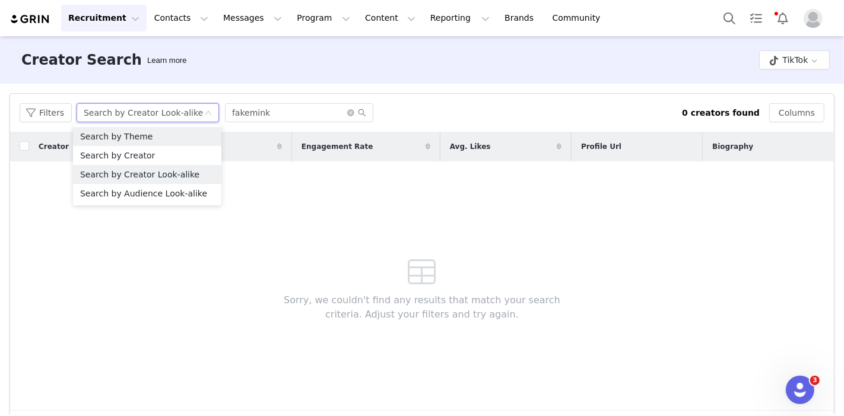
click at [157, 138] on li "Search by Theme" at bounding box center [147, 136] width 148 height 19
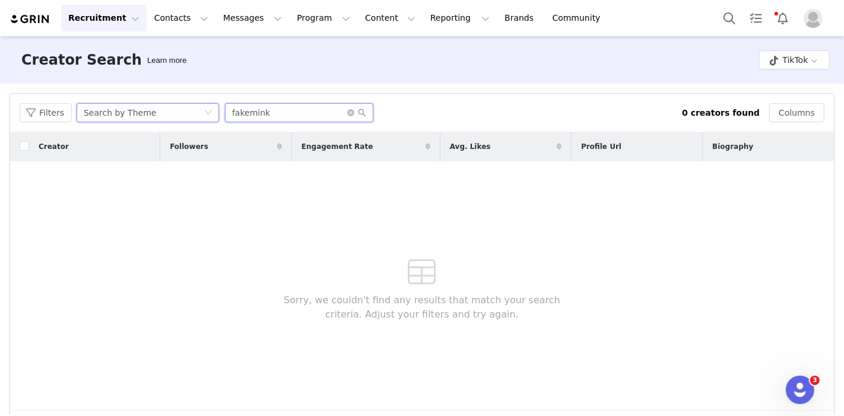
click at [268, 109] on input "fakemink" at bounding box center [299, 112] width 148 height 19
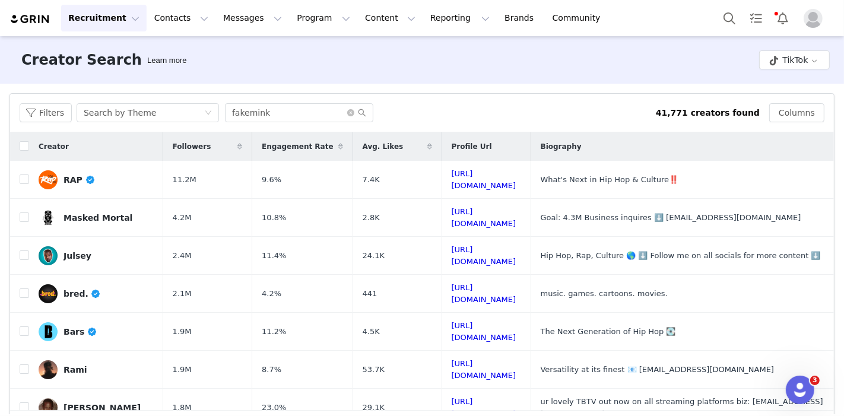
scroll to position [264, 0]
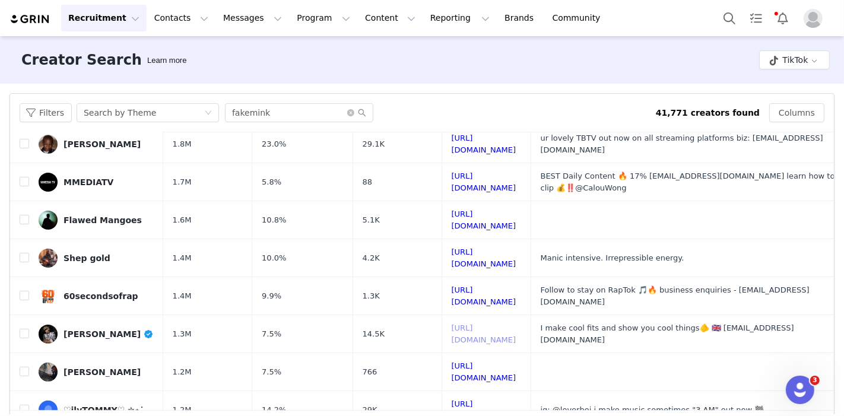
click at [503, 323] on link "https://www.tiktok.com/share/user/6815279417964020741" at bounding box center [484, 333] width 65 height 21
click at [22, 329] on input "checkbox" at bounding box center [24, 333] width 9 height 9
checkbox input "true"
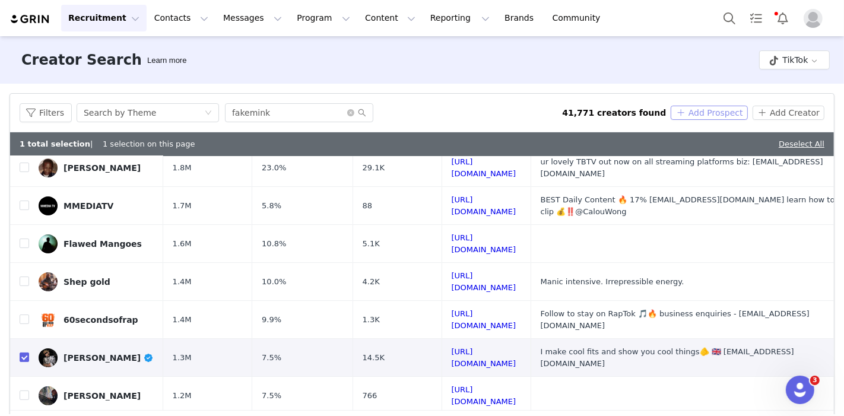
click at [700, 113] on button "Add Prospect" at bounding box center [709, 113] width 77 height 14
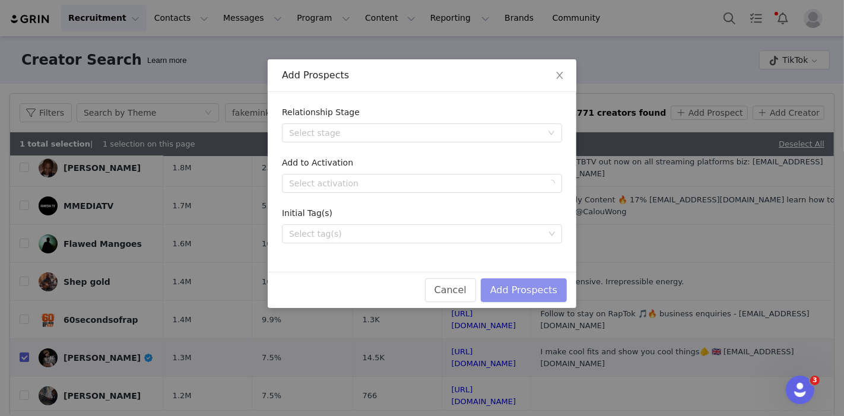
click at [539, 288] on button "Add Prospects" at bounding box center [524, 290] width 86 height 24
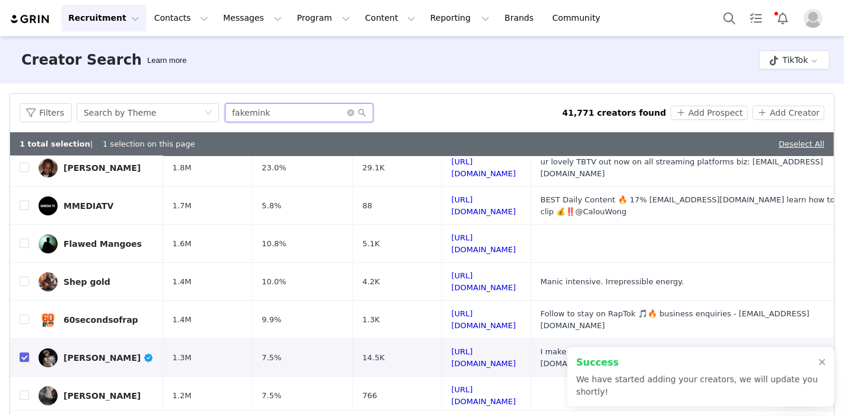
click at [288, 114] on input "fakemink" at bounding box center [299, 112] width 148 height 19
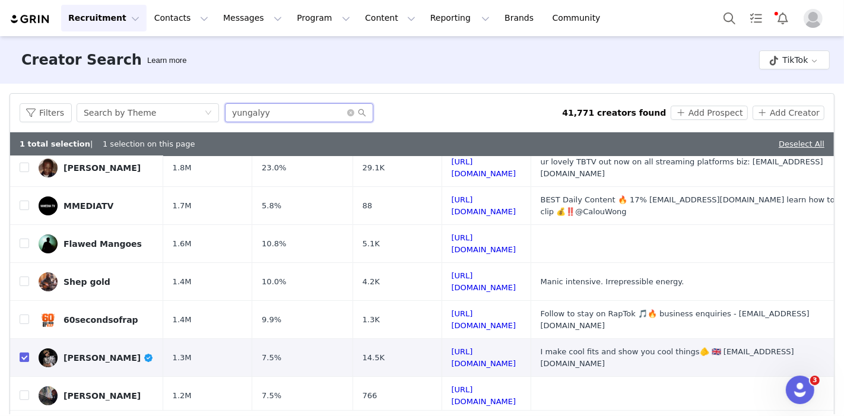
type input "yungalyy"
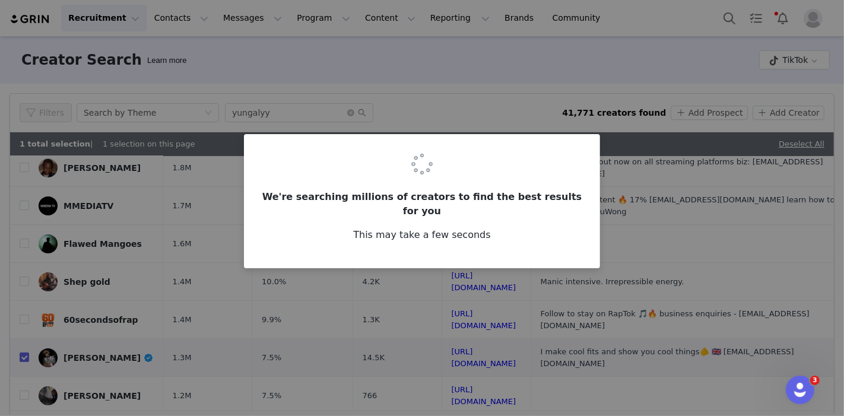
scroll to position [0, 0]
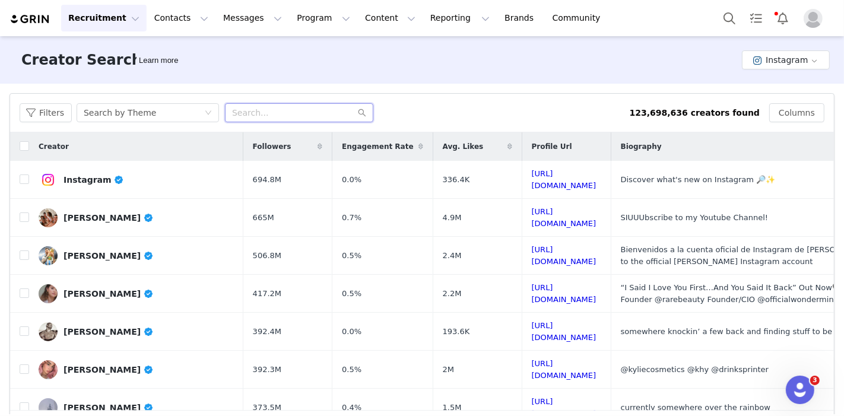
click at [264, 106] on input "text" at bounding box center [299, 112] width 148 height 19
type input "fakemink"
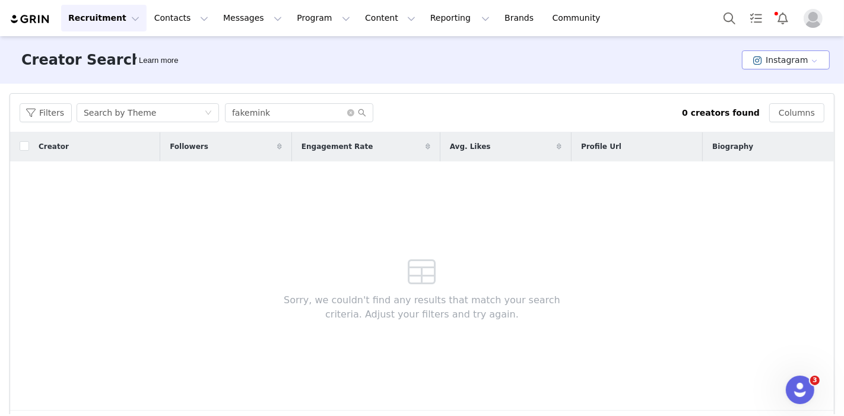
click at [794, 62] on button "Instagram" at bounding box center [786, 59] width 88 height 19
click at [778, 99] on li "TikTok" at bounding box center [779, 104] width 82 height 20
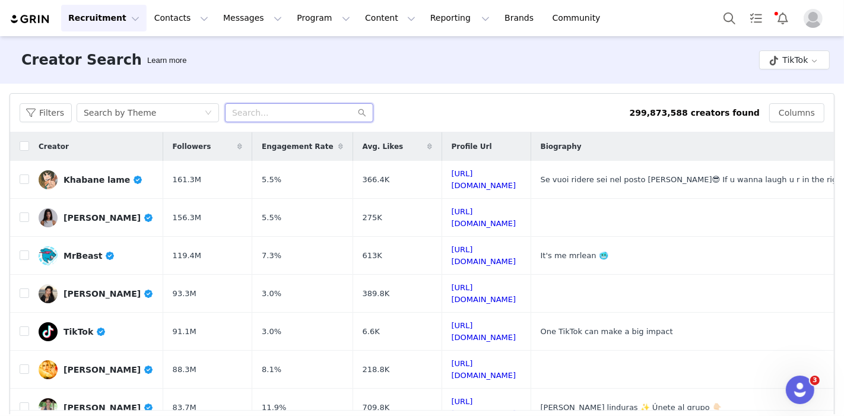
click at [288, 116] on input "text" at bounding box center [299, 112] width 148 height 19
type input "fakemink"
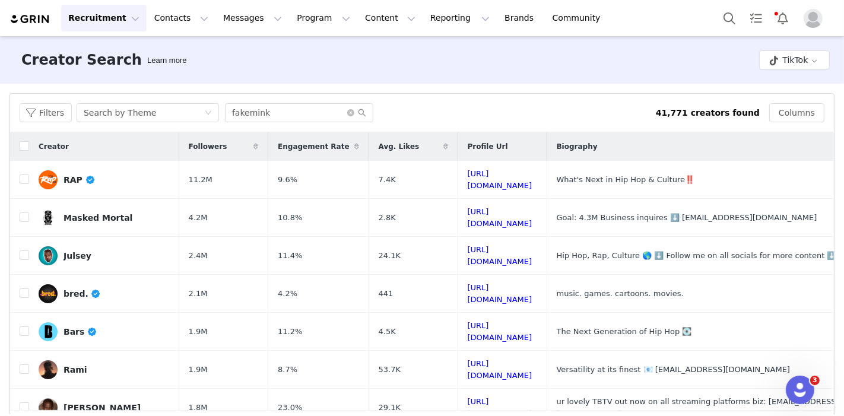
scroll to position [132, 0]
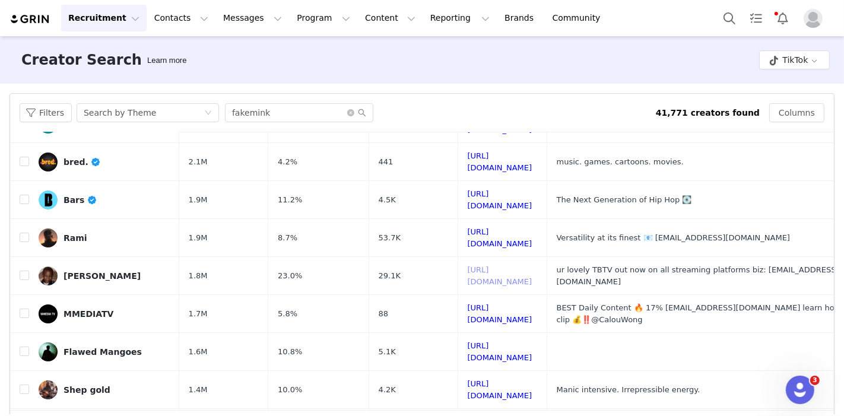
click at [504, 265] on link "https://www.tiktok.com/share/user/6771150229531657222" at bounding box center [500, 275] width 65 height 21
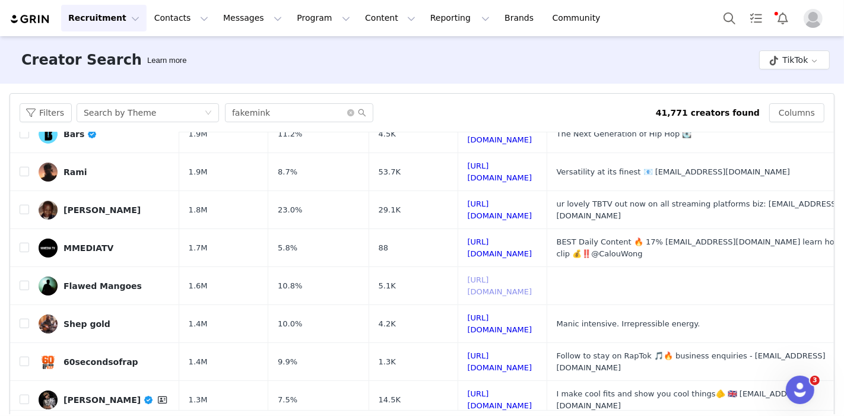
click at [468, 275] on link "https://www.tiktok.com/share/user/6852786060914902021" at bounding box center [500, 285] width 65 height 21
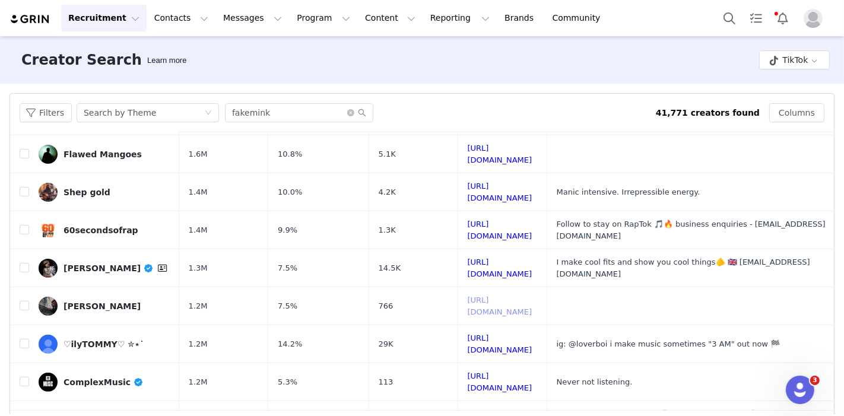
click at [483, 296] on link "https://www.tiktok.com/share/user/6822398965587592197" at bounding box center [500, 306] width 65 height 21
click at [487, 334] on link "https://www.tiktok.com/share/user/6613225263299280902" at bounding box center [500, 344] width 65 height 21
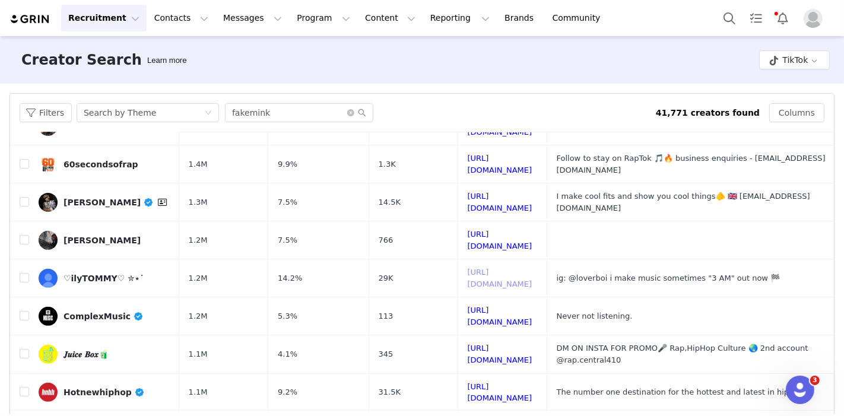
scroll to position [440, 0]
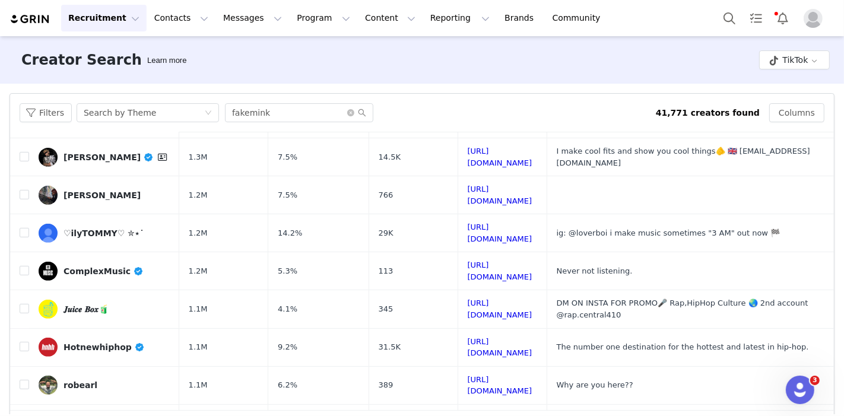
click at [462, 366] on td "https://www.tiktok.com/share/user/6729944413462823941" at bounding box center [502, 385] width 89 height 38
click at [468, 375] on link "https://www.tiktok.com/share/user/6729944413462823941" at bounding box center [500, 385] width 65 height 21
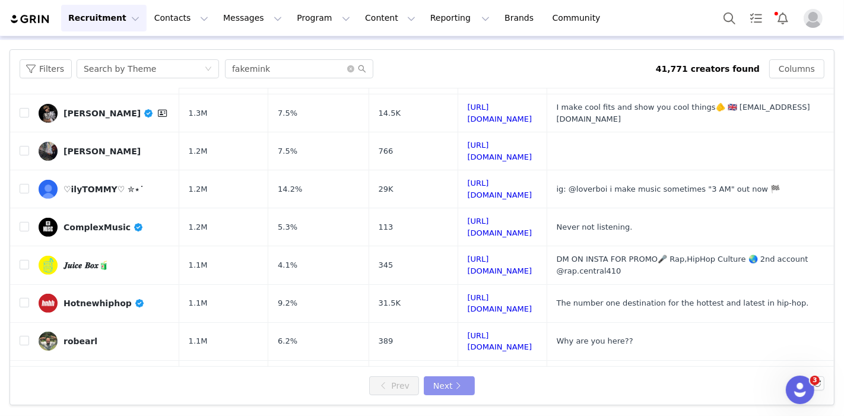
click at [449, 384] on button "Next" at bounding box center [449, 385] width 51 height 19
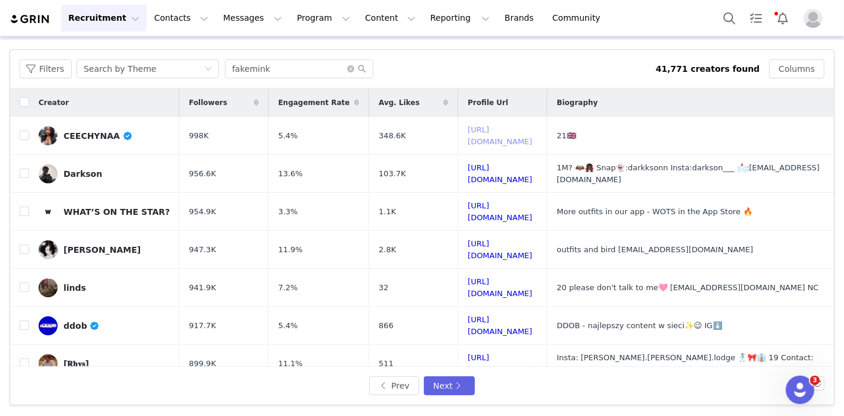
click at [513, 137] on link "https://www.tiktok.com/share/user/7093617122236204038" at bounding box center [500, 135] width 65 height 21
click at [468, 167] on link "https://www.tiktok.com/share/user/7448460758901965867" at bounding box center [500, 173] width 65 height 21
click at [27, 169] on input "checkbox" at bounding box center [24, 173] width 9 height 9
checkbox input "true"
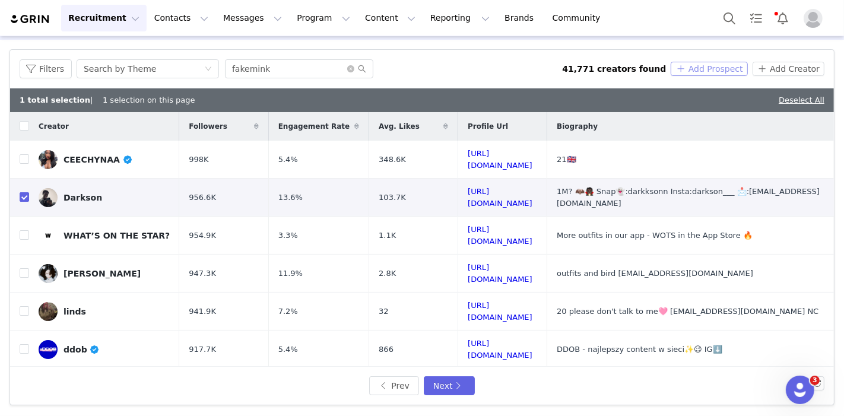
click at [703, 66] on button "Add Prospect" at bounding box center [709, 69] width 77 height 14
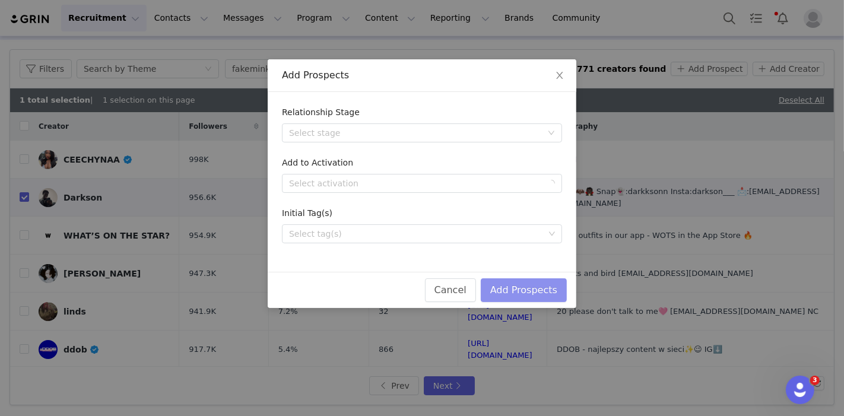
click at [529, 283] on button "Add Prospects" at bounding box center [524, 290] width 86 height 24
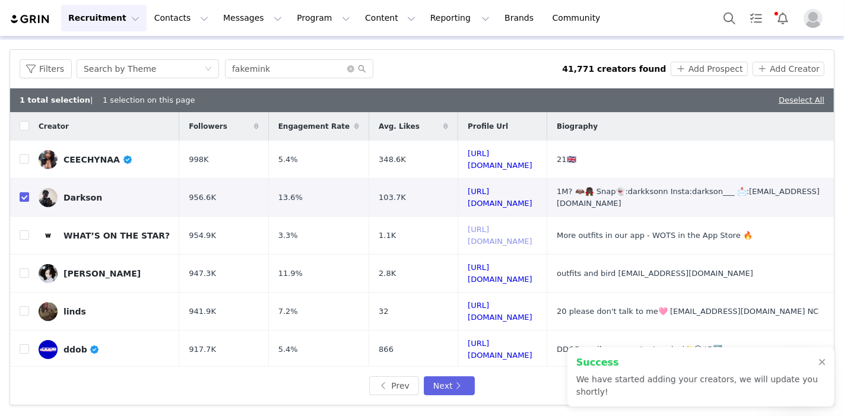
click at [502, 226] on link "https://www.tiktok.com/share/user/6669105567896944646" at bounding box center [500, 235] width 65 height 21
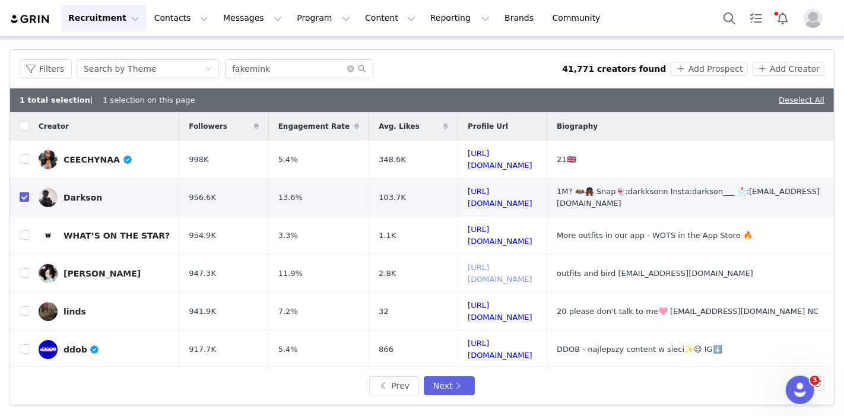
click at [472, 263] on link "https://www.tiktok.com/share/user/6878394360934892550" at bounding box center [500, 273] width 65 height 21
click at [24, 268] on input "checkbox" at bounding box center [24, 272] width 9 height 9
checkbox input "true"
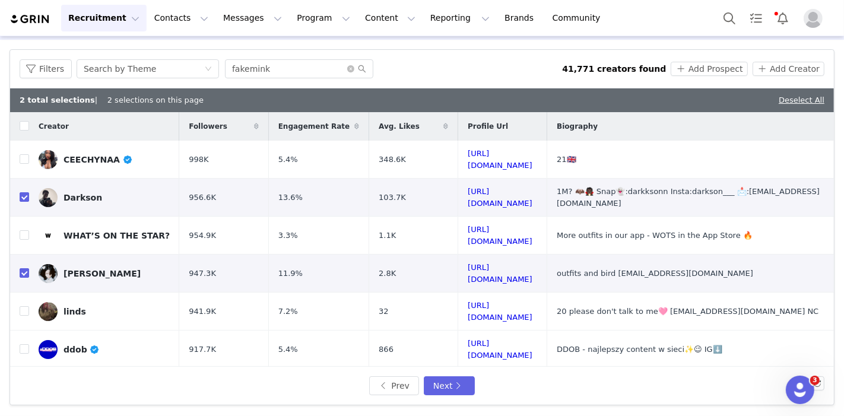
click at [25, 192] on input "checkbox" at bounding box center [24, 196] width 9 height 9
checkbox input "false"
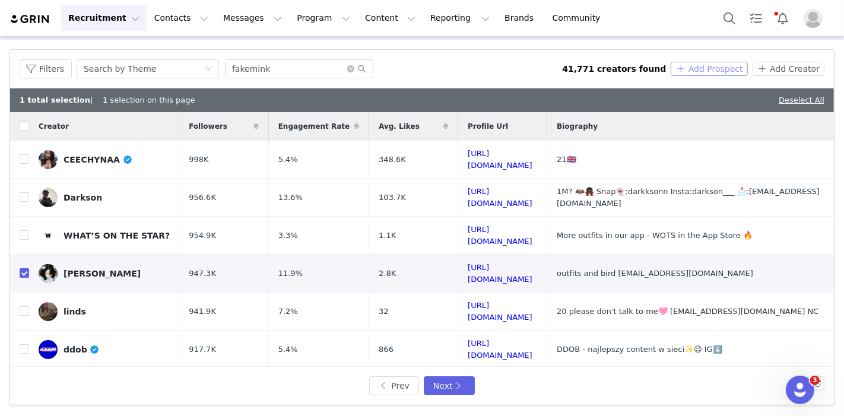
click at [685, 71] on button "Add Prospect" at bounding box center [709, 69] width 77 height 14
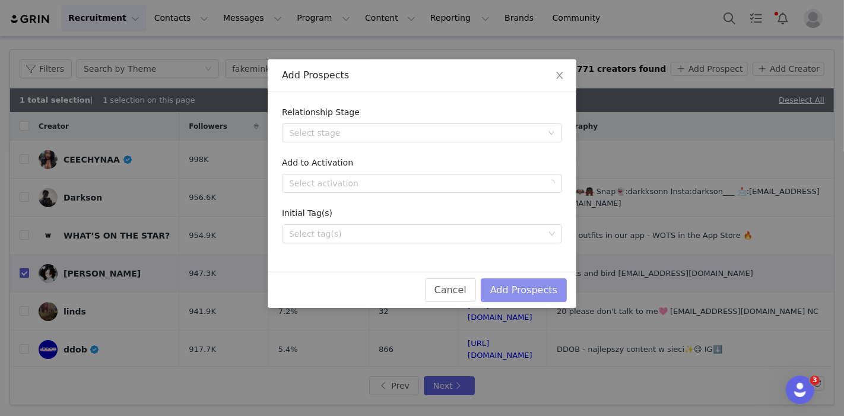
click at [524, 280] on button "Add Prospects" at bounding box center [524, 290] width 86 height 24
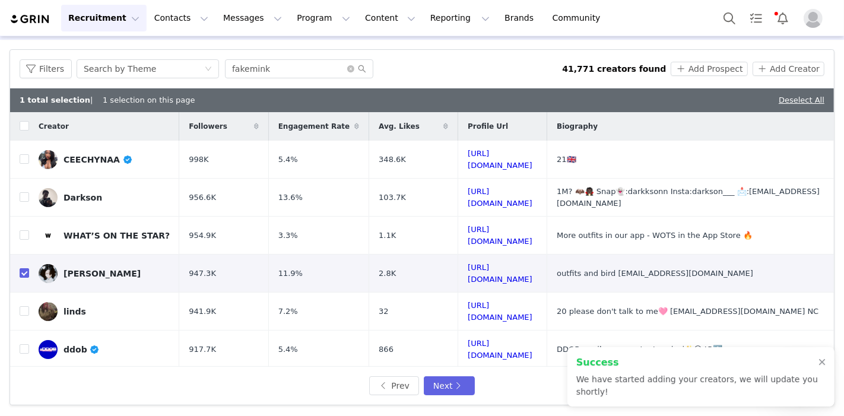
click at [21, 268] on input "checkbox" at bounding box center [24, 272] width 9 height 9
checkbox input "false"
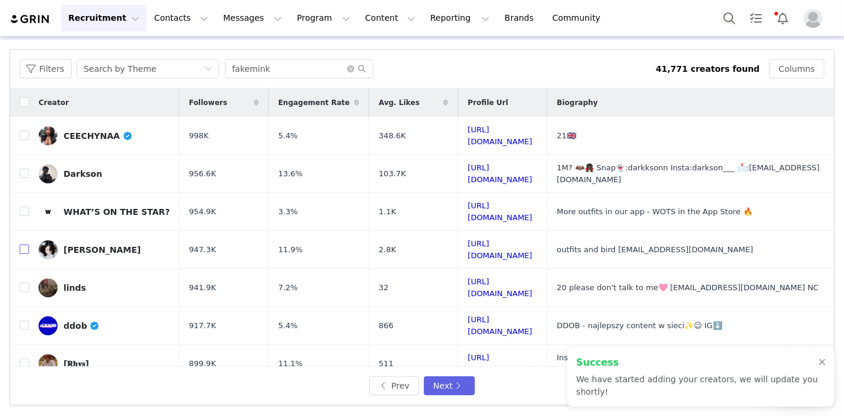
scroll to position [66, 0]
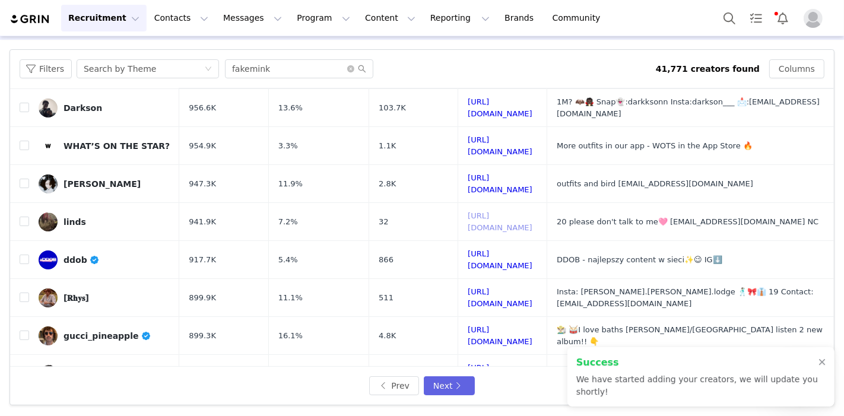
click at [468, 211] on link "https://www.tiktok.com/share/user/6831238587318223877" at bounding box center [500, 221] width 65 height 21
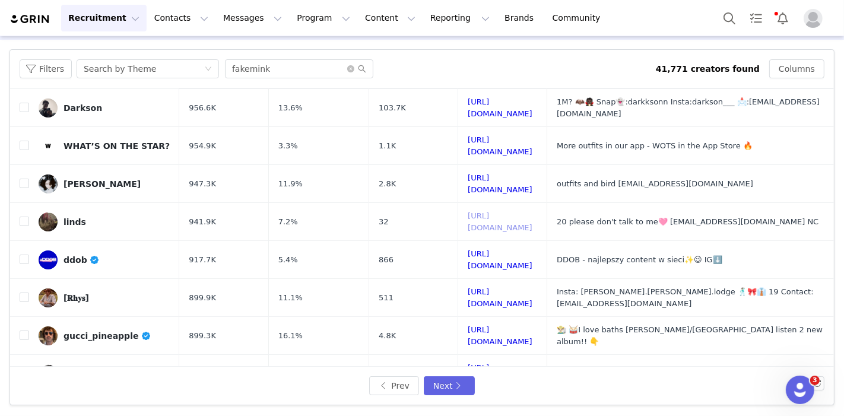
scroll to position [132, 0]
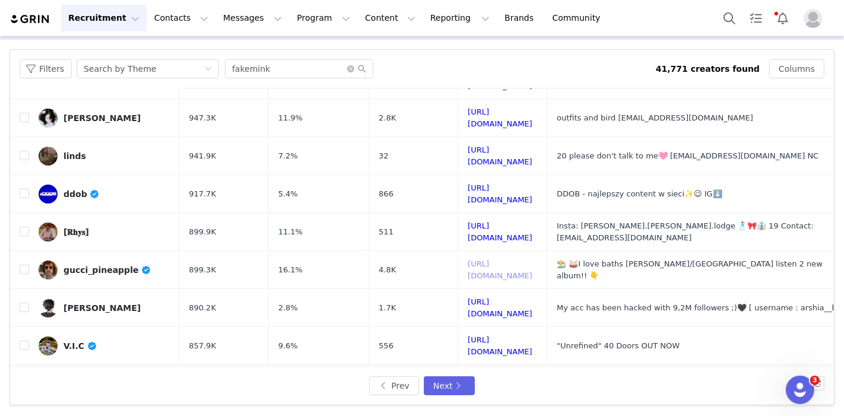
click at [482, 259] on link "https://www.tiktok.com/share/user/6783140119761110021" at bounding box center [500, 269] width 65 height 21
click at [23, 265] on input "checkbox" at bounding box center [24, 269] width 9 height 9
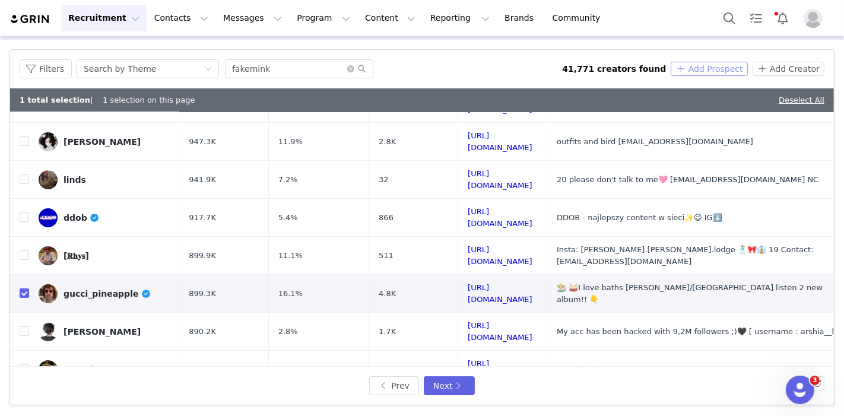
click at [699, 71] on button "Add Prospect" at bounding box center [709, 69] width 77 height 14
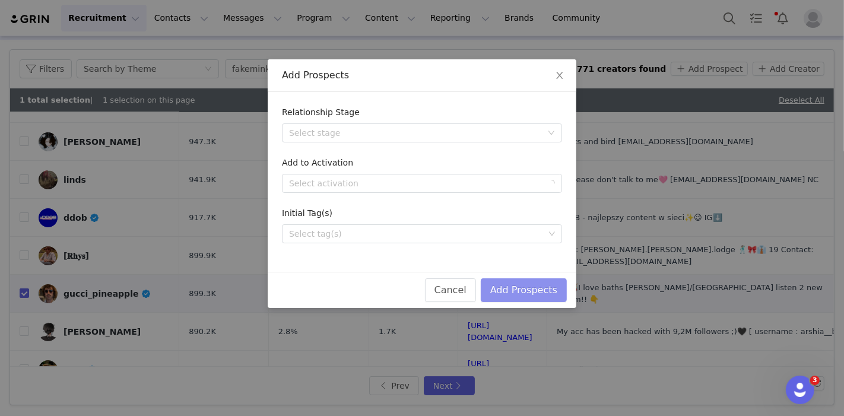
click at [517, 287] on button "Add Prospects" at bounding box center [524, 290] width 86 height 24
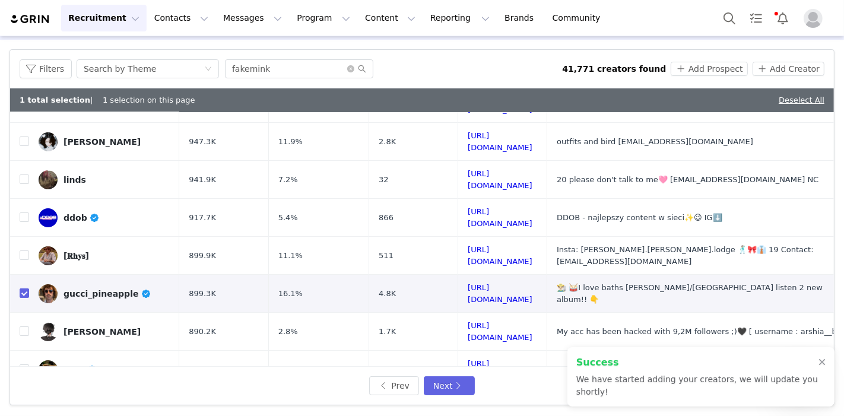
click at [27, 288] on input "checkbox" at bounding box center [24, 292] width 9 height 9
checkbox input "false"
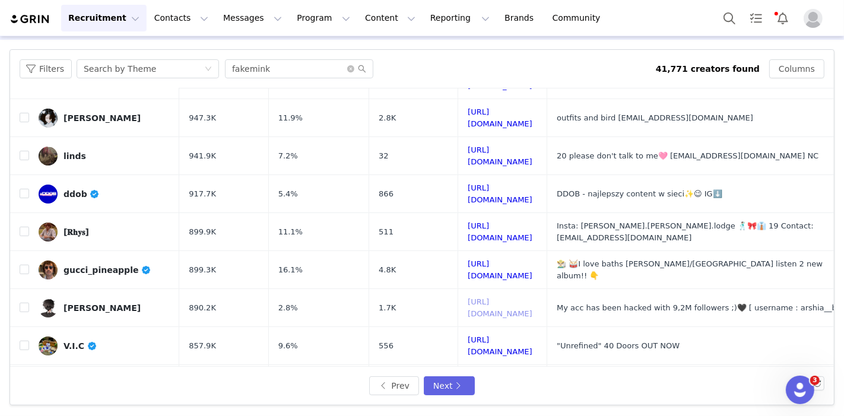
click at [482, 297] on link "https://www.tiktok.com/share/user/7207448017128981509" at bounding box center [500, 307] width 65 height 21
click at [24, 303] on input "checkbox" at bounding box center [24, 307] width 9 height 9
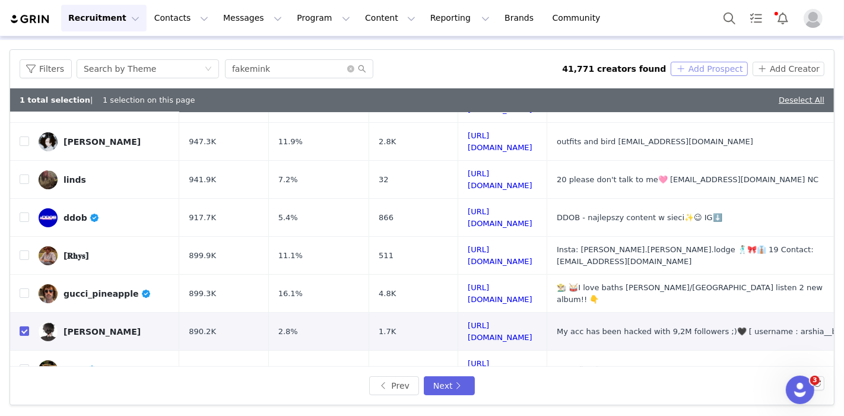
click at [696, 64] on button "Add Prospect" at bounding box center [709, 69] width 77 height 14
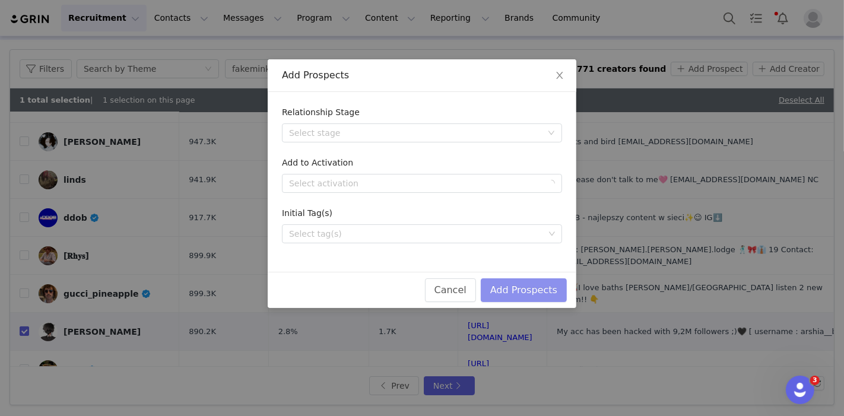
click at [510, 285] on button "Add Prospects" at bounding box center [524, 290] width 86 height 24
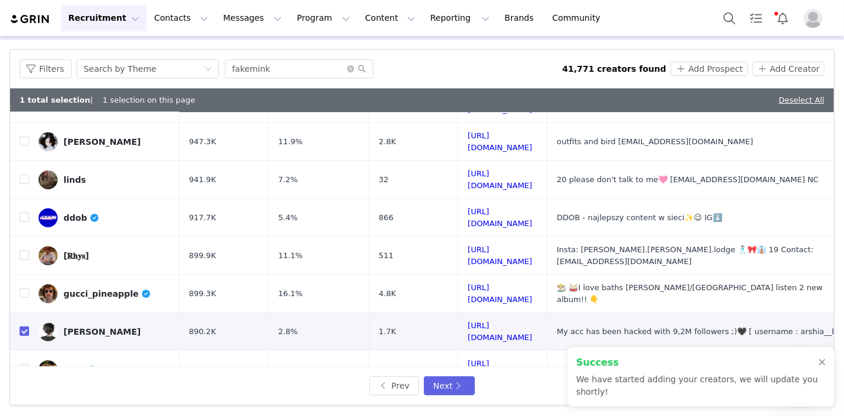
click at [26, 326] on input "checkbox" at bounding box center [24, 330] width 9 height 9
checkbox input "false"
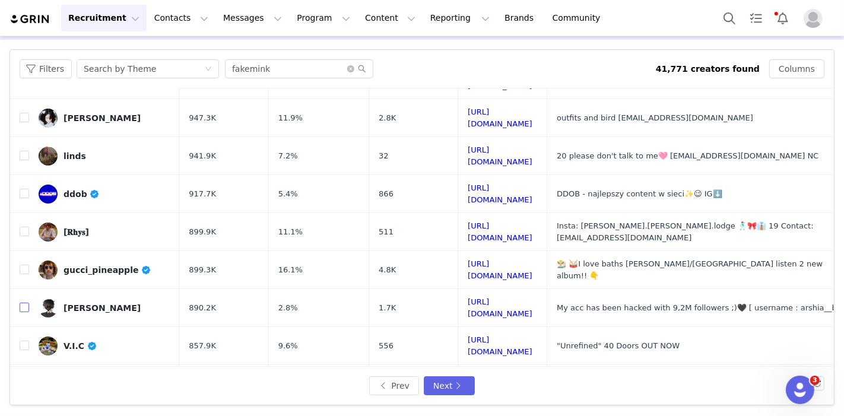
scroll to position [198, 0]
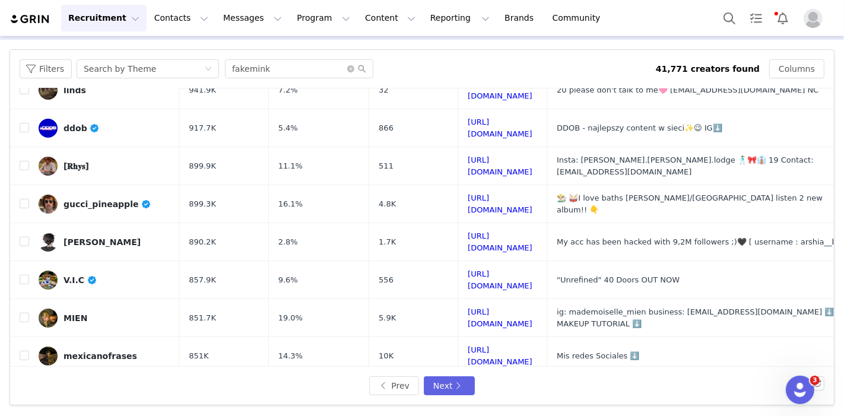
click at [458, 261] on td "https://www.tiktok.com/share/user/6749244836371203077" at bounding box center [502, 280] width 89 height 38
click at [468, 269] on link "https://www.tiktok.com/share/user/6749244836371203077" at bounding box center [500, 279] width 65 height 21
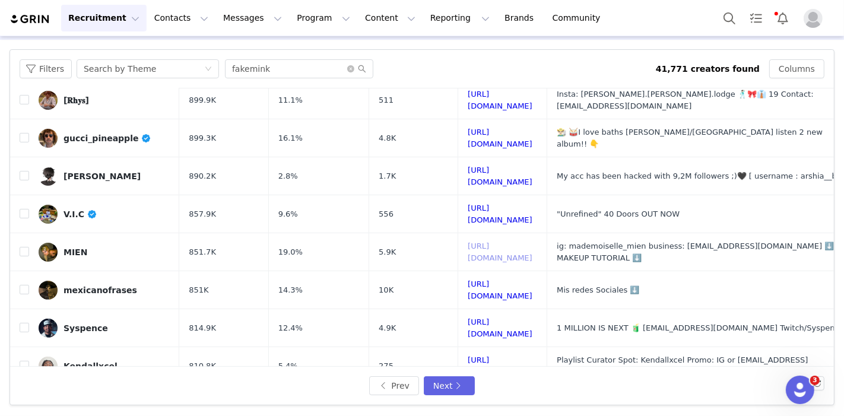
click at [499, 242] on link "https://www.tiktok.com/share/user/6838863083555275781" at bounding box center [500, 252] width 65 height 21
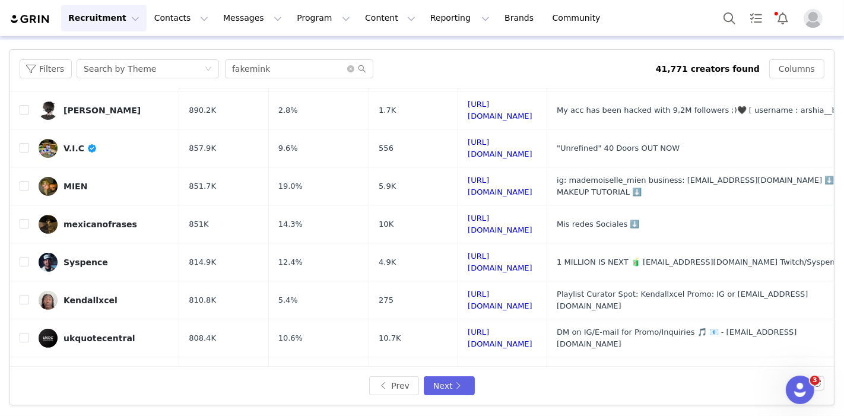
click at [514, 366] on link "https://www.tiktok.com/share/user/99745852298027009" at bounding box center [500, 376] width 65 height 21
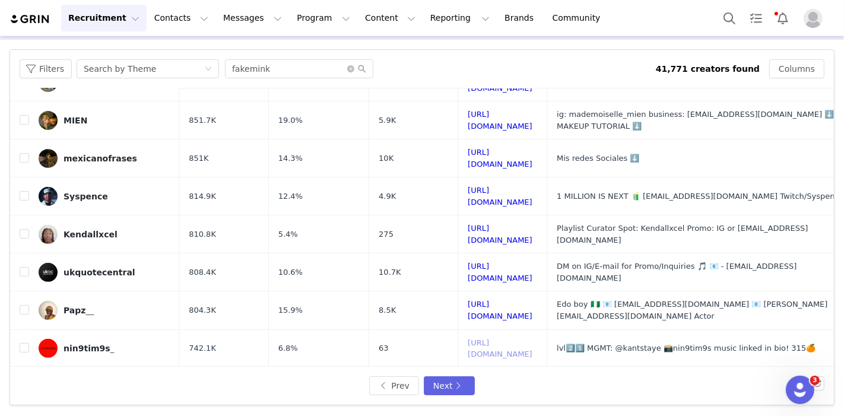
click at [494, 338] on link "https://www.tiktok.com/share/user/6677713820222522374" at bounding box center [500, 348] width 65 height 21
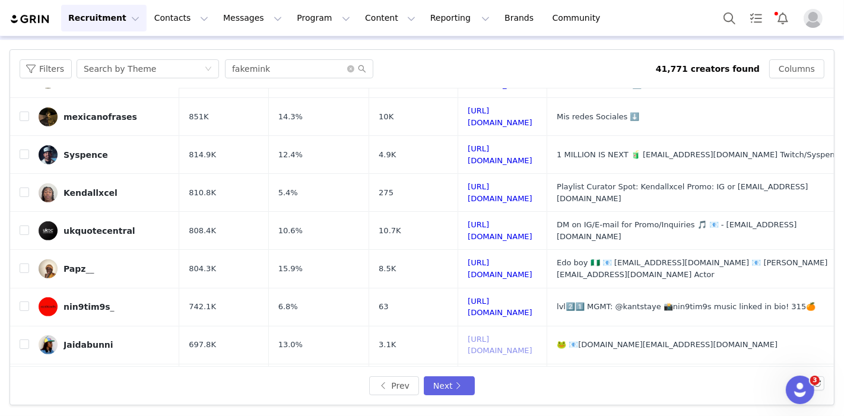
click at [468, 335] on link "https://www.tiktok.com/share/user/6798631159473341445" at bounding box center [500, 345] width 65 height 21
click at [532, 373] on link "https://www.tiktok.com/share/user/6634243160032755717" at bounding box center [500, 383] width 65 height 21
click at [510, 411] on link "https://www.tiktok.com/share/user/6807622881918043141" at bounding box center [500, 421] width 65 height 21
click at [446, 379] on button "Next" at bounding box center [449, 385] width 51 height 19
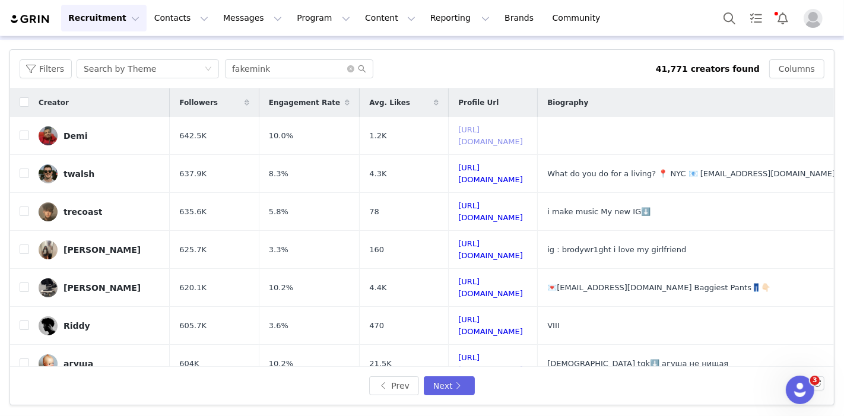
click at [461, 134] on link "https://www.tiktok.com/share/user/7187554418299159558" at bounding box center [490, 135] width 65 height 21
click at [494, 170] on link "https://www.tiktok.com/share/user/6965644238646756357" at bounding box center [490, 173] width 65 height 21
click at [459, 194] on td "https://www.tiktok.com/share/user/6855619127097525253" at bounding box center [493, 212] width 89 height 38
click at [460, 201] on link "https://www.tiktok.com/share/user/6855619127097525253" at bounding box center [490, 211] width 65 height 21
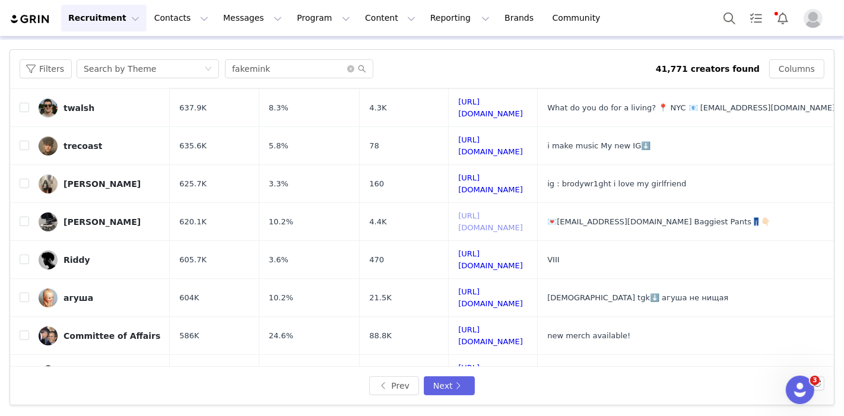
click at [474, 211] on link "https://www.tiktok.com/share/user/6744025893276992518" at bounding box center [490, 221] width 65 height 21
click at [25, 217] on input "checkbox" at bounding box center [24, 221] width 9 height 9
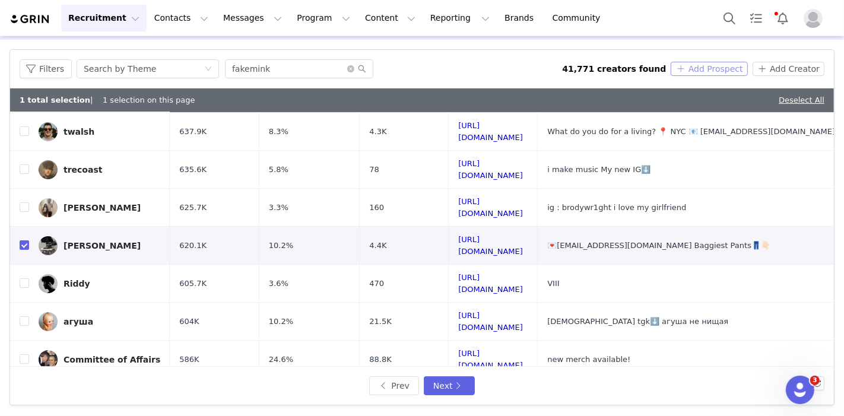
click at [693, 64] on button "Add Prospect" at bounding box center [709, 69] width 77 height 14
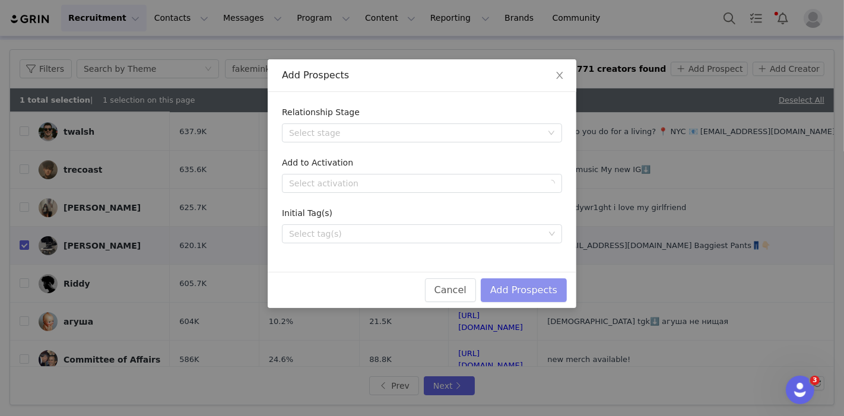
click at [543, 287] on button "Add Prospects" at bounding box center [524, 290] width 86 height 24
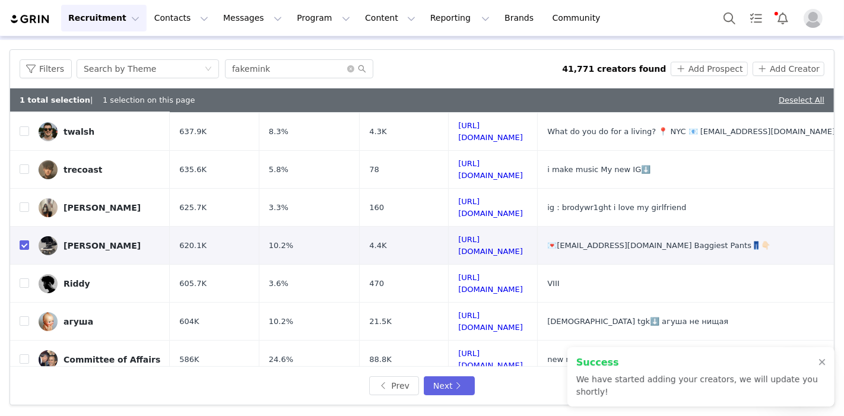
click at [25, 240] on input "checkbox" at bounding box center [24, 244] width 9 height 9
checkbox input "false"
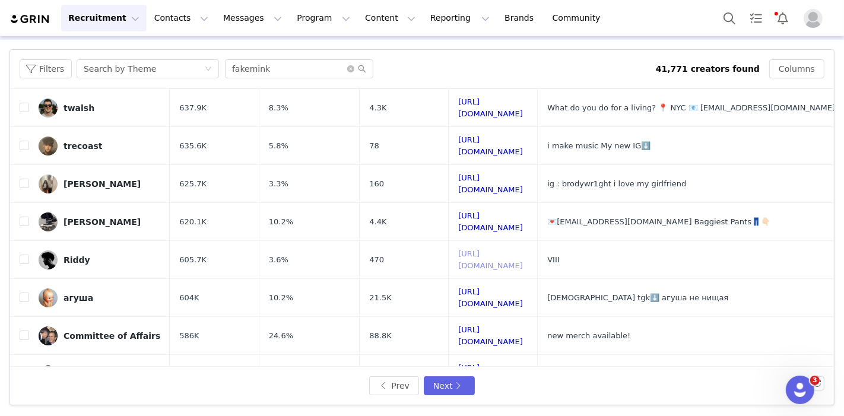
click at [486, 249] on link "https://www.tiktok.com/share/user/6639598654075256838" at bounding box center [490, 259] width 65 height 21
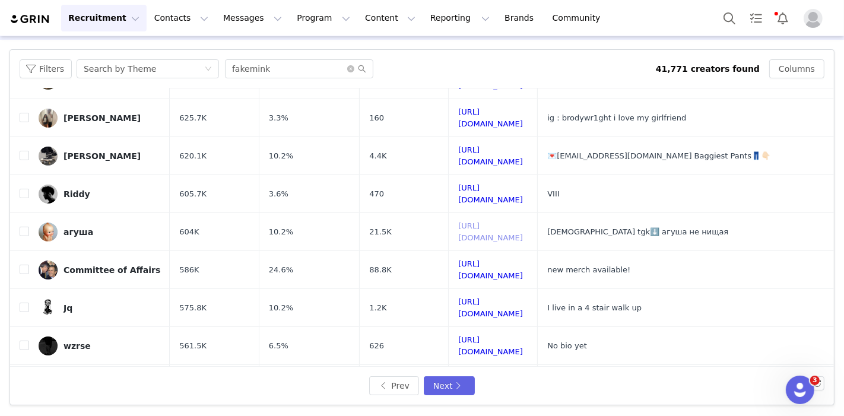
click at [468, 221] on link "https://www.tiktok.com/share/user/7129988551535756293" at bounding box center [490, 231] width 65 height 21
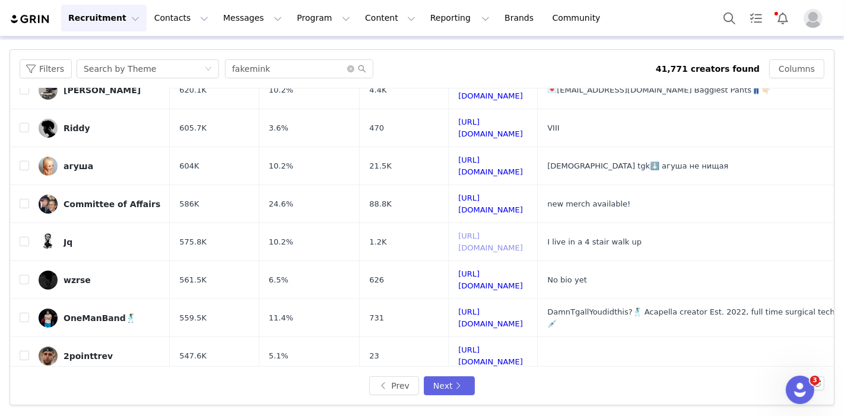
click at [459, 231] on link "https://www.tiktok.com/share/user/6871441577932227589" at bounding box center [490, 241] width 65 height 21
click at [459, 269] on link "https://www.tiktok.com/share/user/7048665029352113158" at bounding box center [490, 279] width 65 height 21
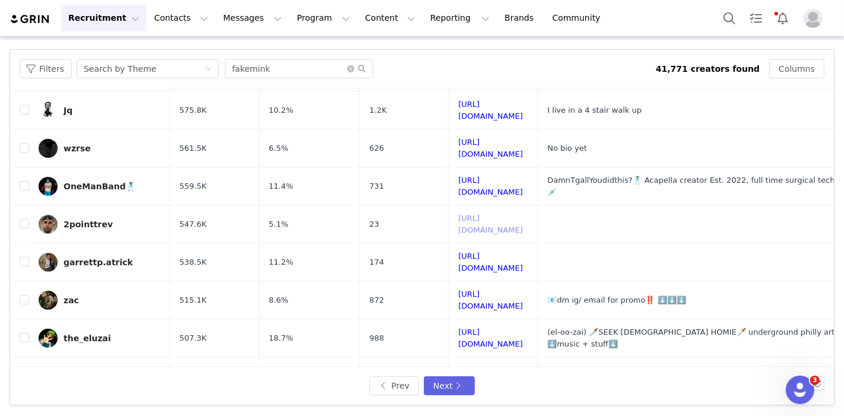
click at [464, 214] on link "https://www.tiktok.com/share/user/7263516766072800302" at bounding box center [490, 224] width 65 height 21
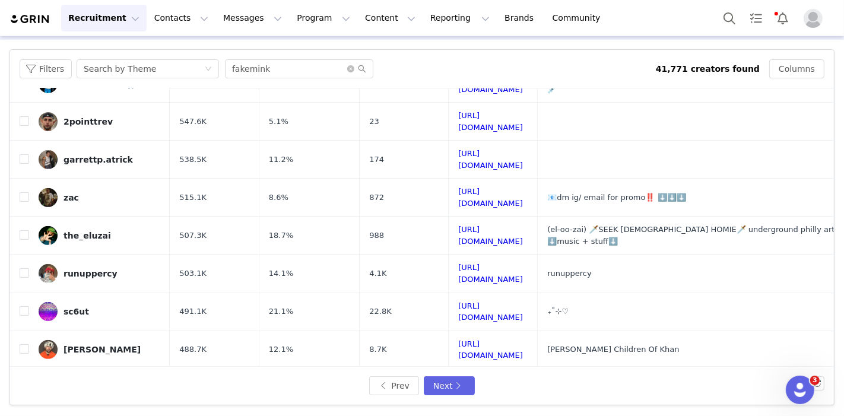
click at [458, 377] on link "https://www.tiktok.com/share/user/21049554" at bounding box center [490, 387] width 65 height 21
click at [27, 382] on input "checkbox" at bounding box center [24, 386] width 9 height 9
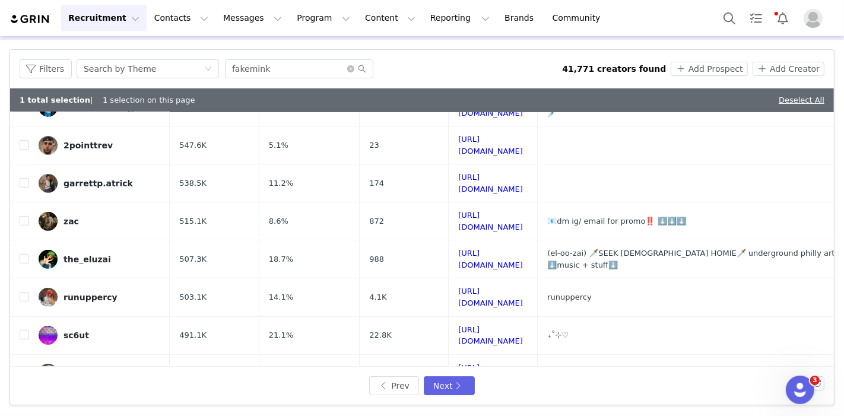
scroll to position [456, 0]
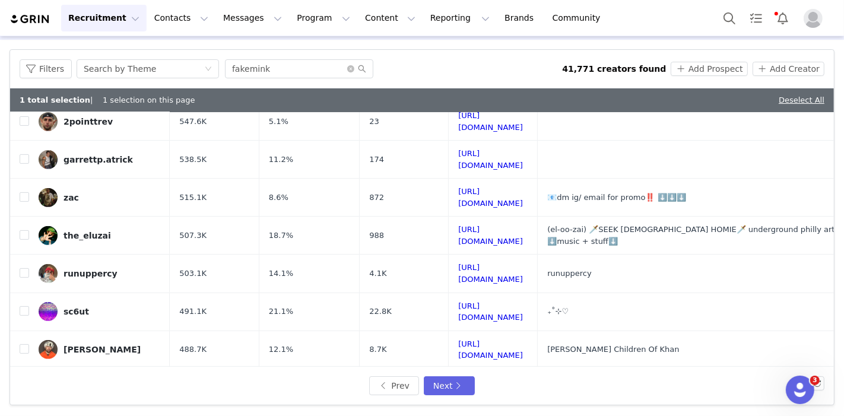
click at [446, 389] on button "Next" at bounding box center [449, 385] width 51 height 19
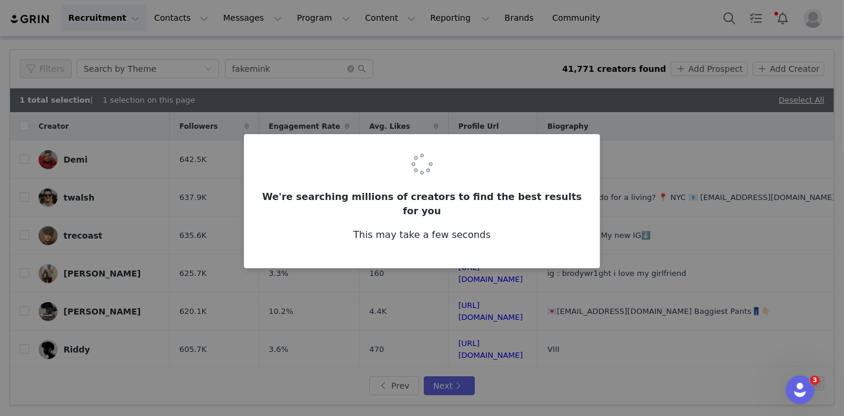
checkbox input "false"
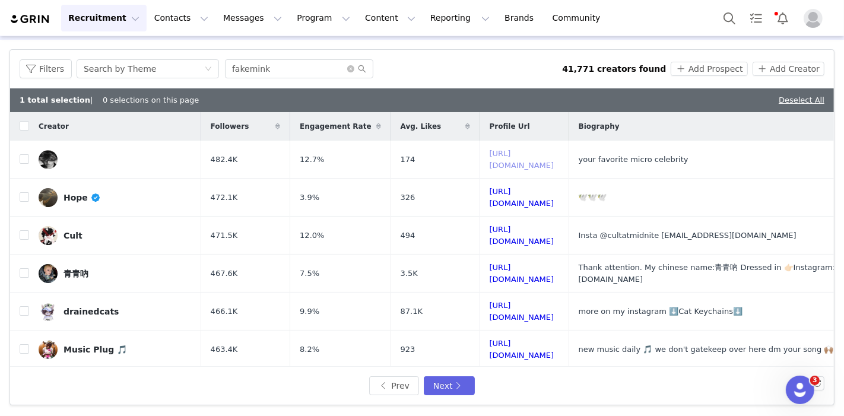
click at [531, 156] on link "https://www.tiktok.com/share/user/6633304551153975301" at bounding box center [522, 159] width 65 height 21
click at [508, 192] on link "https://www.tiktok.com/share/user/6781152117963146245" at bounding box center [522, 197] width 65 height 21
click at [505, 226] on link "https://www.tiktok.com/share/user/6621006498528477189" at bounding box center [522, 235] width 65 height 21
click at [509, 263] on link "https://www.tiktok.com/share/user/7414538231113106474" at bounding box center [522, 273] width 65 height 21
click at [25, 268] on input "checkbox" at bounding box center [24, 272] width 9 height 9
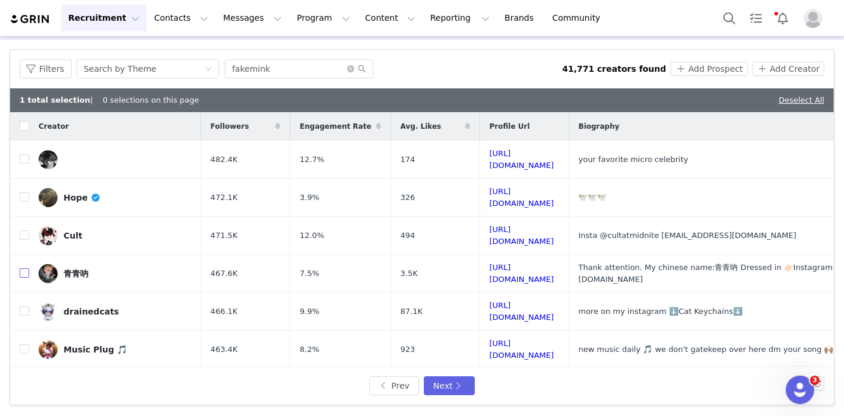
checkbox input "true"
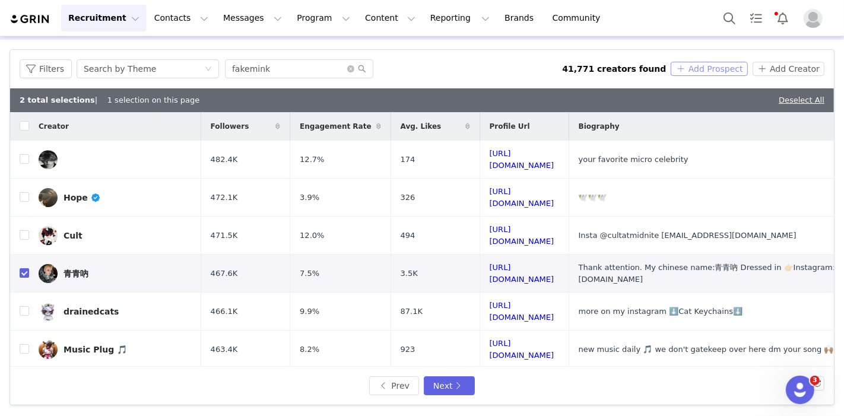
click at [700, 66] on button "Add Prospect" at bounding box center [709, 69] width 77 height 14
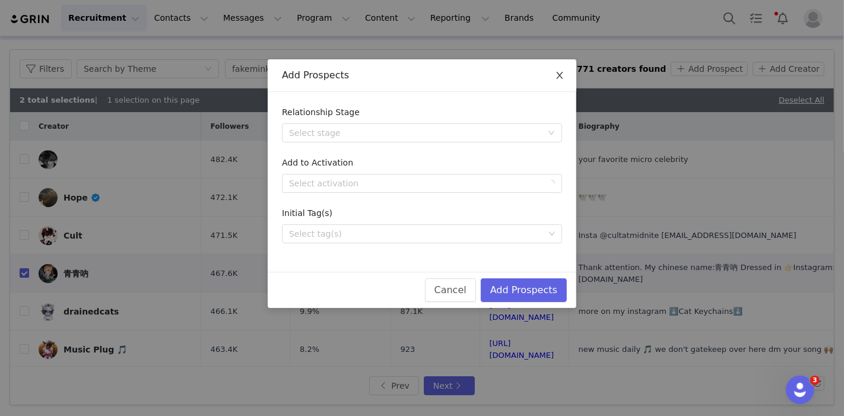
click at [558, 72] on icon "icon: close" at bounding box center [559, 75] width 9 height 9
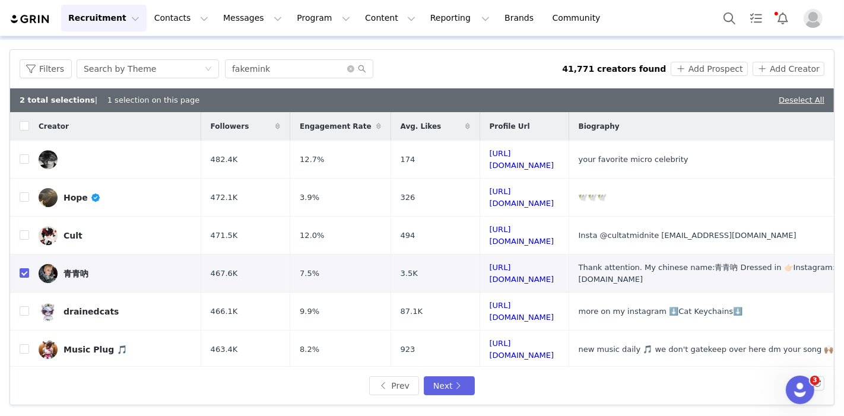
scroll to position [132, 0]
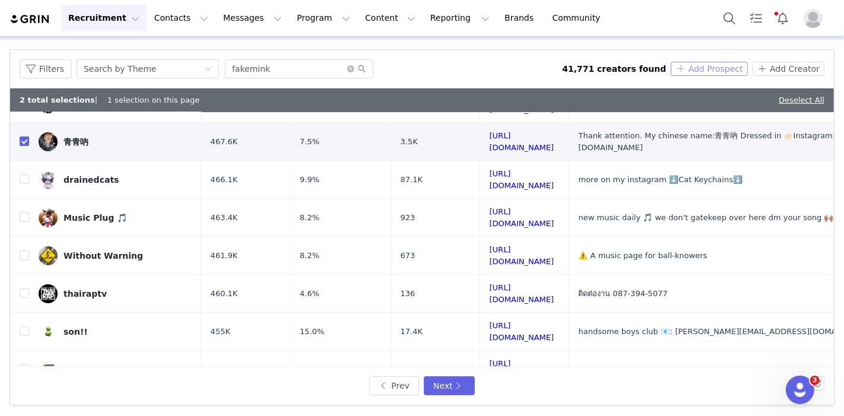
click at [690, 67] on button "Add Prospect" at bounding box center [709, 69] width 77 height 14
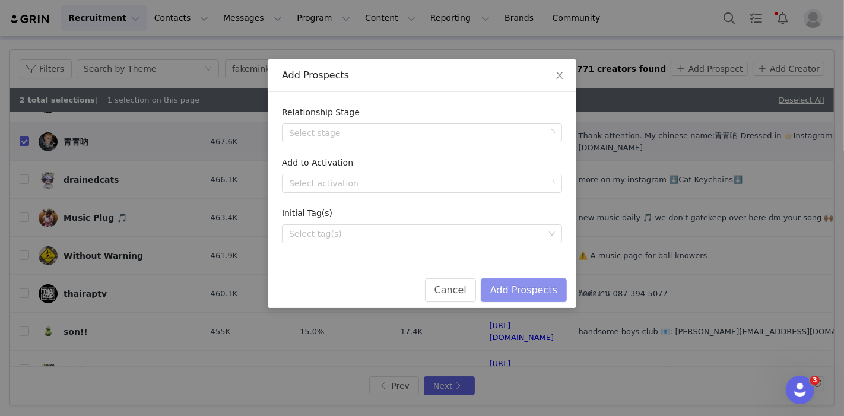
click at [519, 296] on button "Add Prospects" at bounding box center [524, 290] width 86 height 24
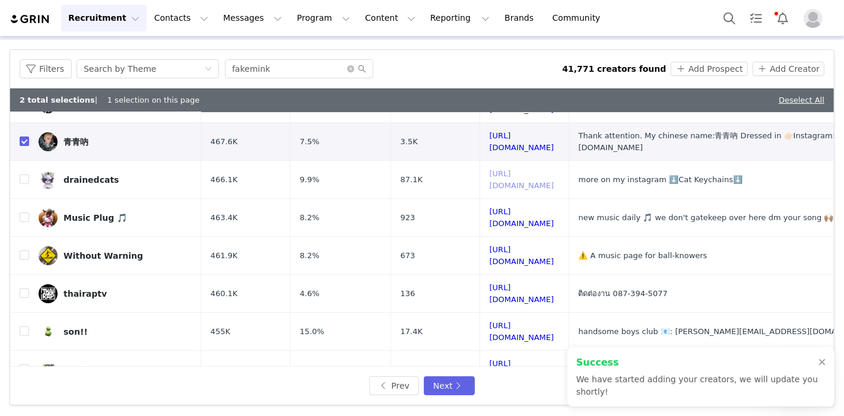
click at [515, 169] on link "https://www.tiktok.com/share/user/7087390847687328814" at bounding box center [522, 179] width 65 height 21
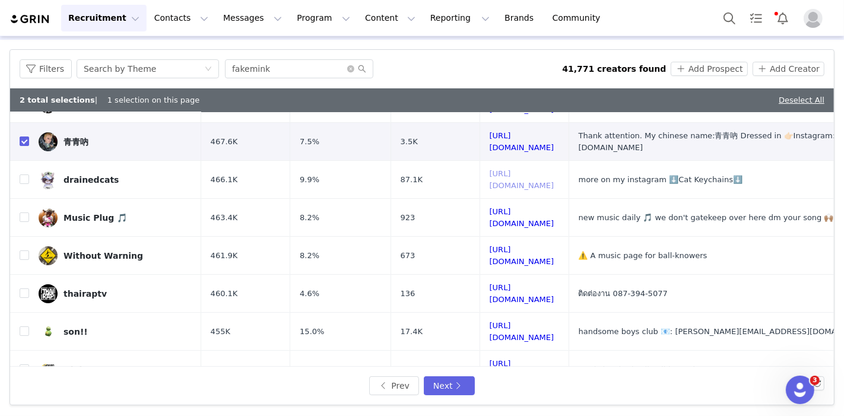
scroll to position [264, 0]
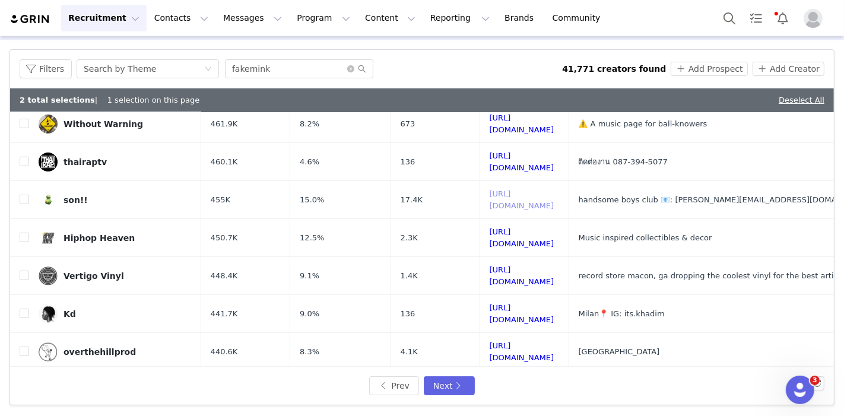
click at [517, 189] on link "https://www.tiktok.com/share/user/6610526305594605574" at bounding box center [522, 199] width 65 height 21
click at [493, 189] on link "https://www.tiktok.com/share/user/6610526305594605574" at bounding box center [522, 199] width 65 height 21
click at [23, 195] on input "checkbox" at bounding box center [24, 199] width 9 height 9
checkbox input "true"
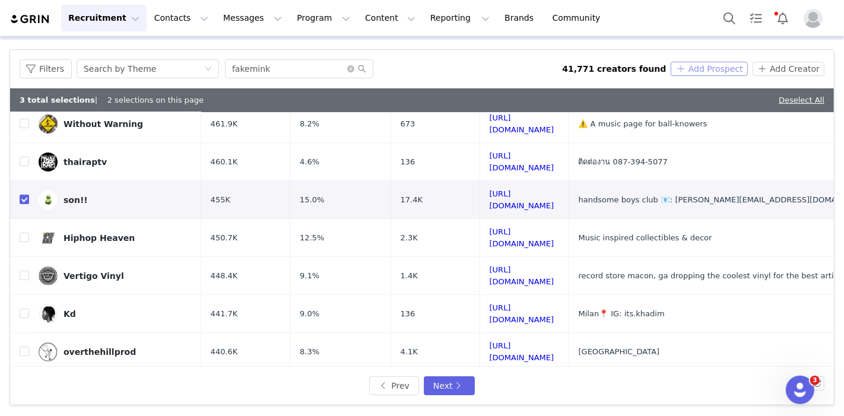
click at [695, 70] on button "Add Prospect" at bounding box center [709, 69] width 77 height 14
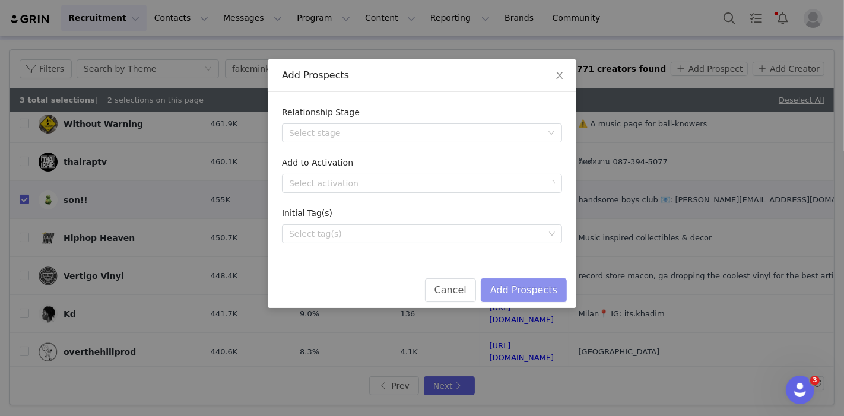
click at [531, 286] on button "Add Prospects" at bounding box center [524, 290] width 86 height 24
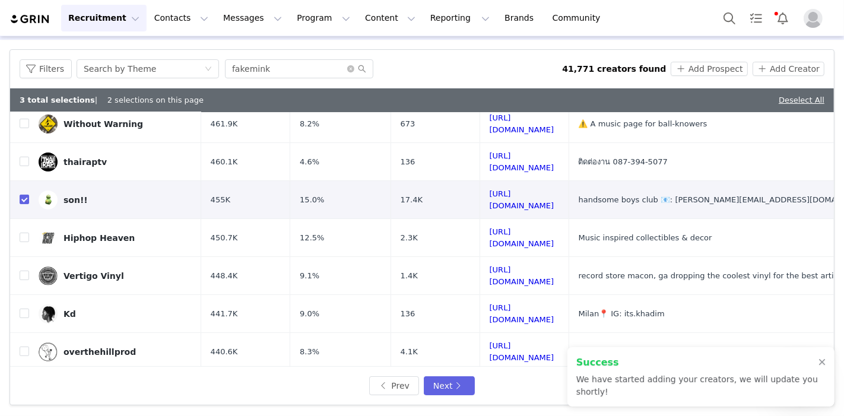
scroll to position [395, 0]
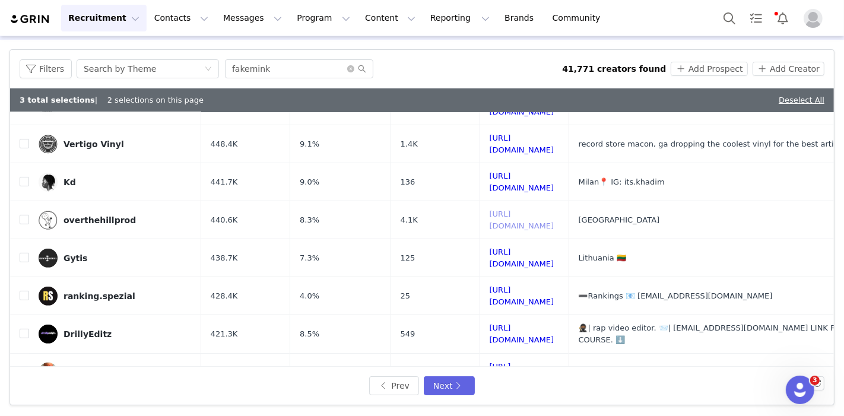
click at [492, 210] on link "https://www.tiktok.com/share/user/6634683840696745989" at bounding box center [522, 220] width 65 height 21
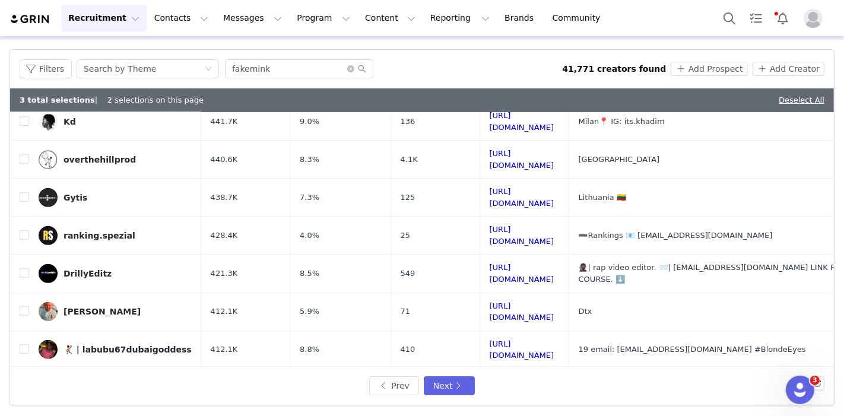
click at [490, 377] on link "https://www.tiktok.com/share/user/7031953861985043458" at bounding box center [522, 387] width 65 height 21
click at [445, 385] on button "Next" at bounding box center [449, 385] width 51 height 19
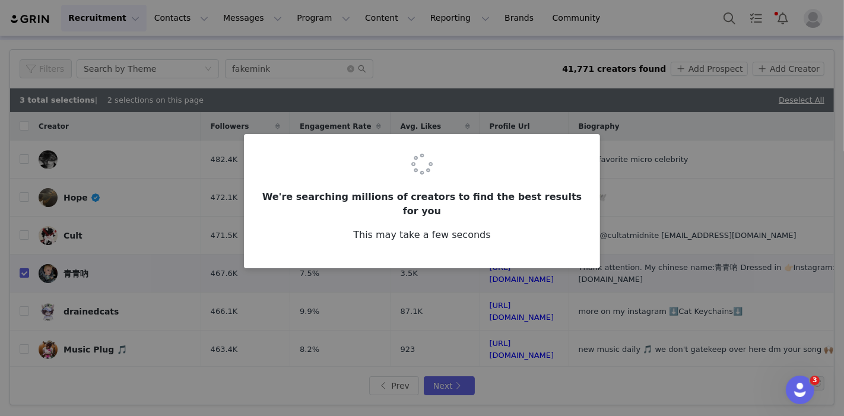
checkbox input "false"
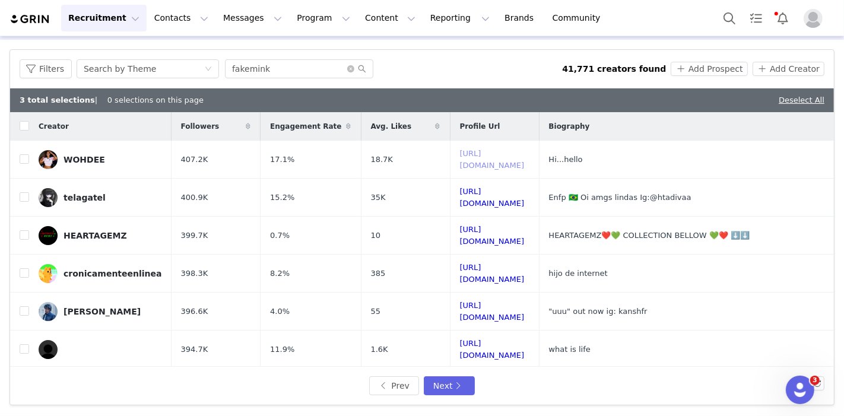
click at [489, 159] on link "https://www.tiktok.com/share/user/6905074823505642502" at bounding box center [492, 159] width 65 height 21
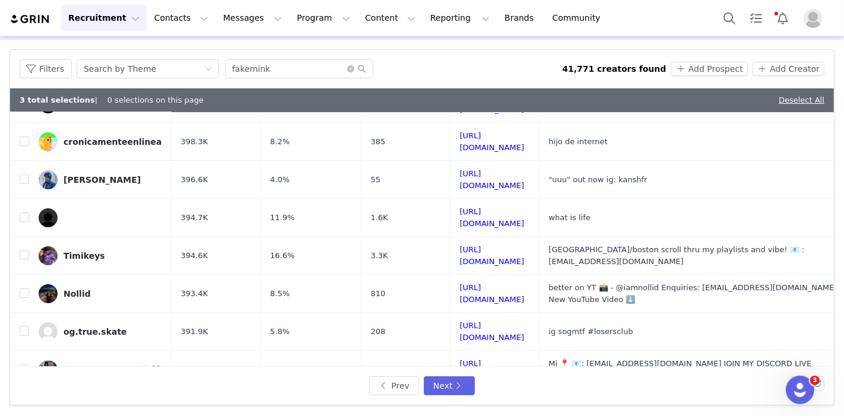
scroll to position [264, 0]
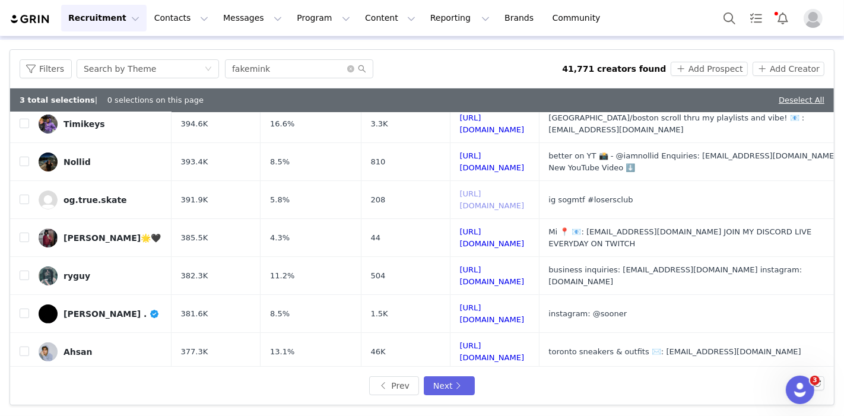
click at [490, 189] on link "https://www.tiktok.com/share/user/6828199129958548486" at bounding box center [492, 199] width 65 height 21
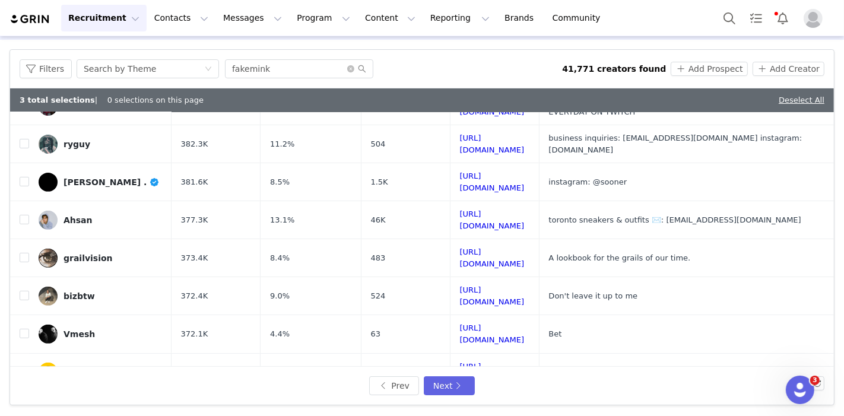
scroll to position [461, 0]
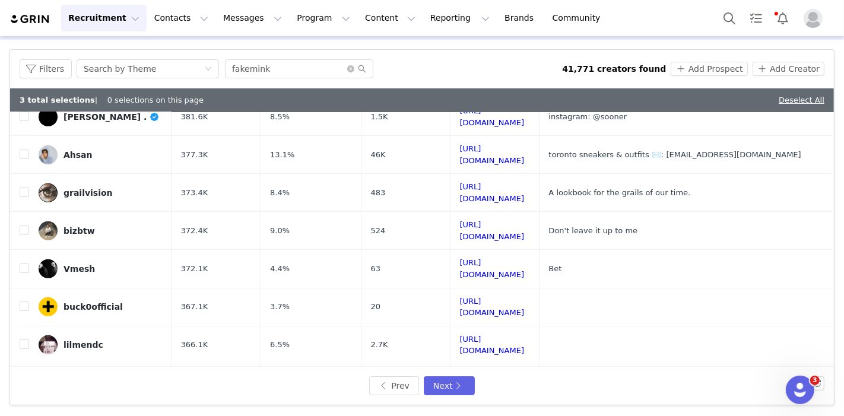
click at [119, 20] on button "Recruitment Recruitment" at bounding box center [103, 18] width 85 height 27
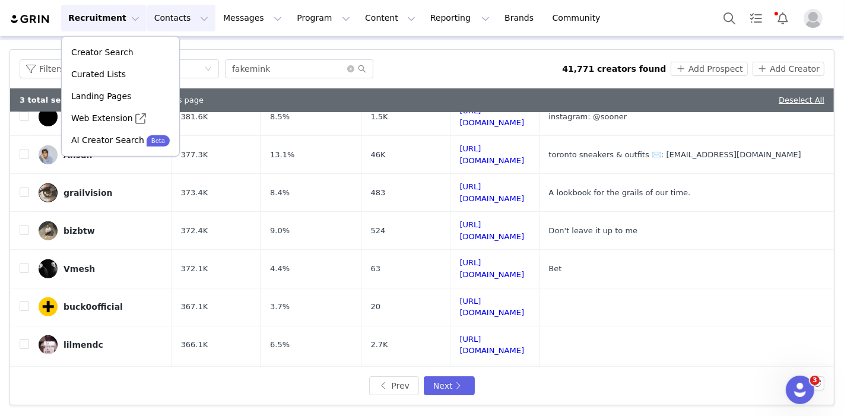
click at [171, 19] on button "Contacts Contacts" at bounding box center [181, 18] width 68 height 27
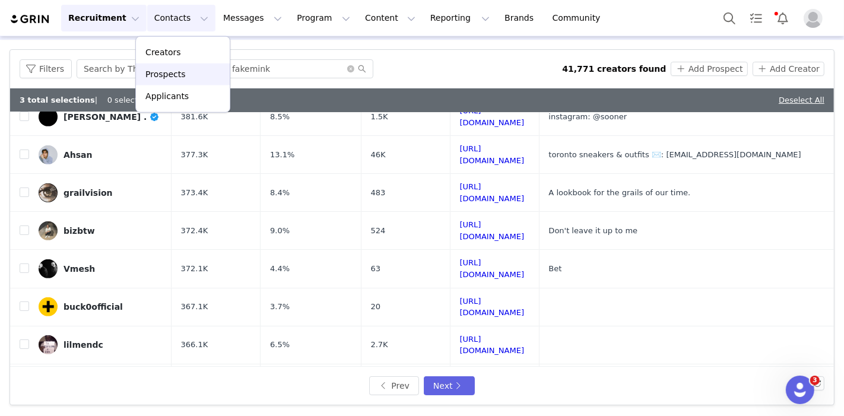
click at [173, 71] on p "Prospects" at bounding box center [165, 74] width 40 height 12
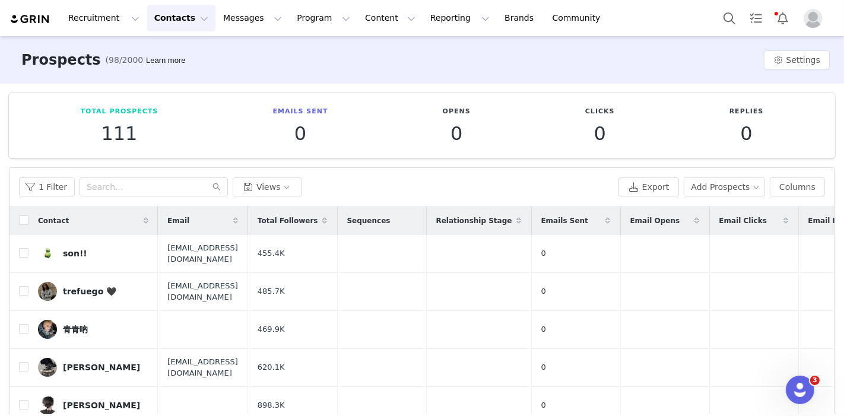
scroll to position [0, 383]
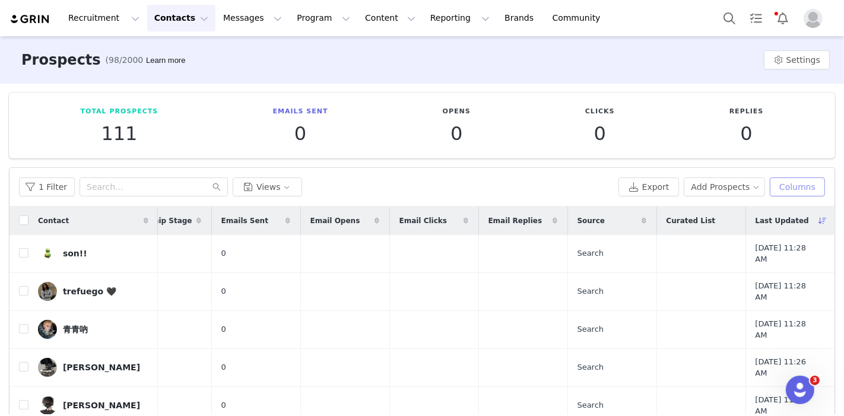
click at [788, 185] on button "Columns" at bounding box center [797, 186] width 55 height 19
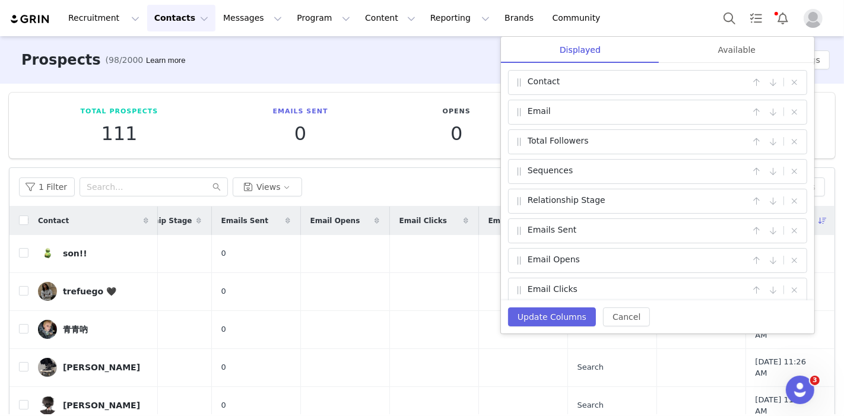
click at [709, 53] on div "Available" at bounding box center [736, 50] width 155 height 27
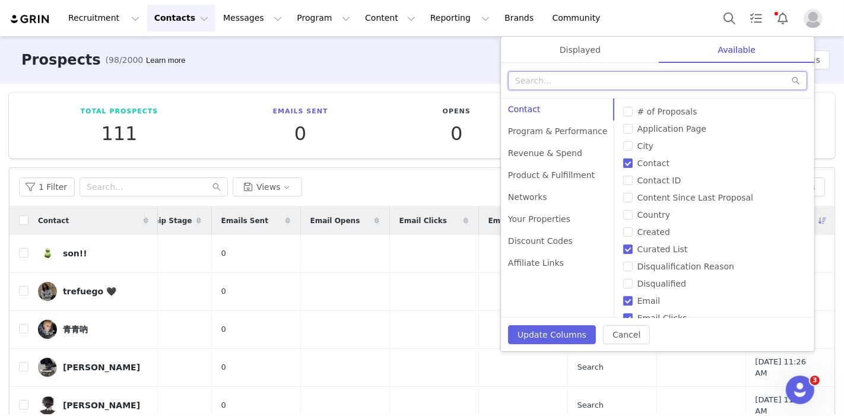
click at [637, 75] on input "text" at bounding box center [657, 80] width 299 height 19
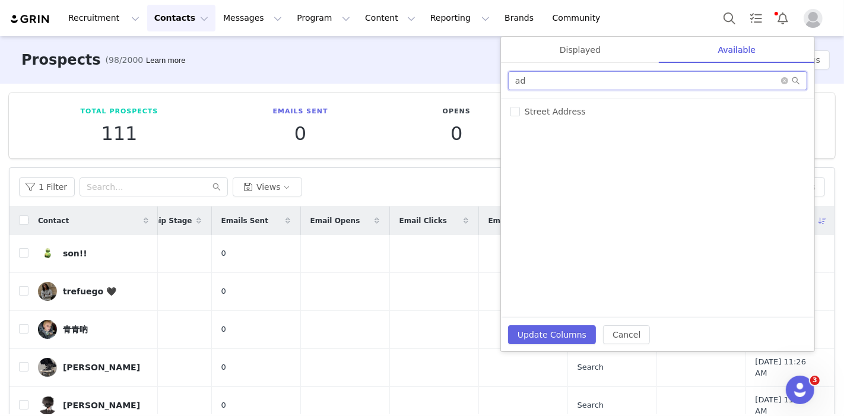
type input "a"
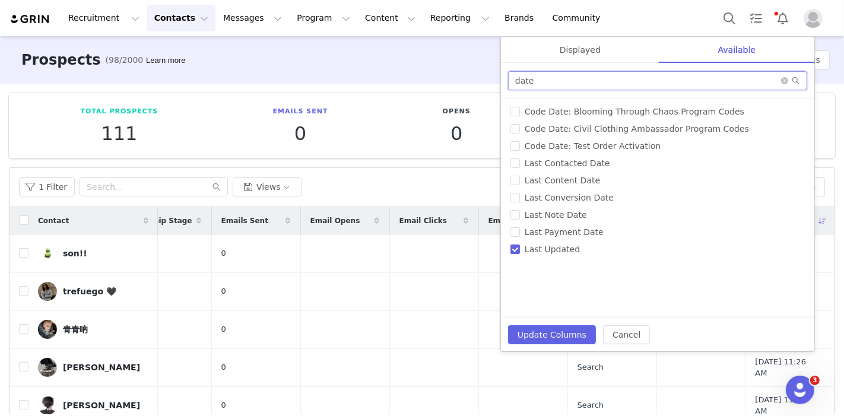
type input "date"
click at [603, 326] on button "Cancel" at bounding box center [626, 334] width 47 height 19
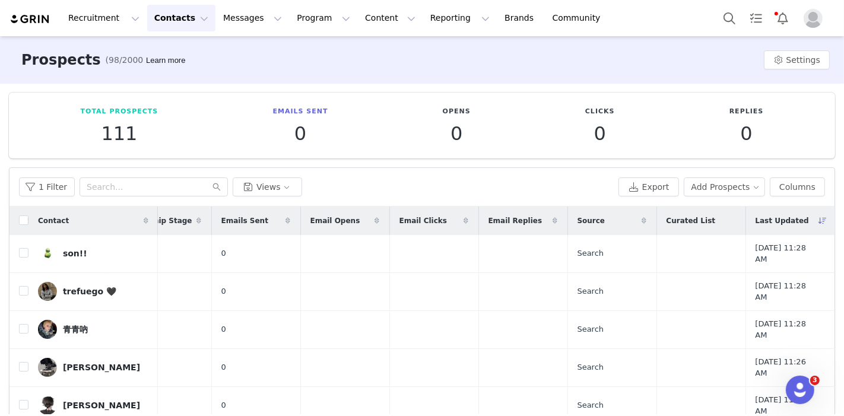
click at [818, 218] on icon at bounding box center [822, 220] width 8 height 7
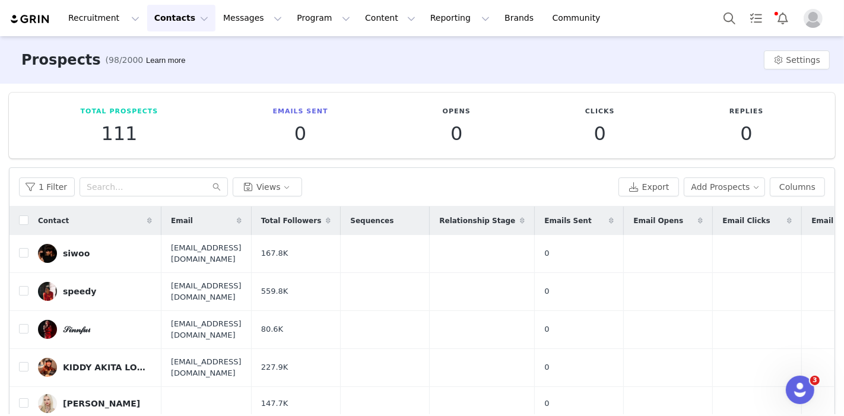
scroll to position [0, 379]
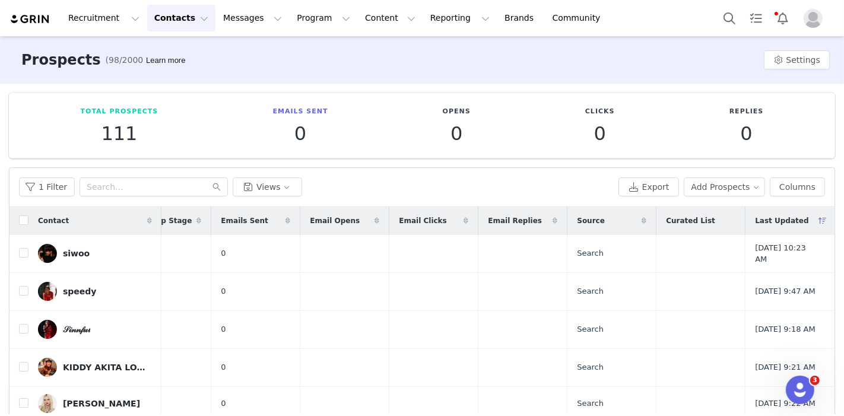
click at [818, 221] on icon at bounding box center [822, 220] width 8 height 7
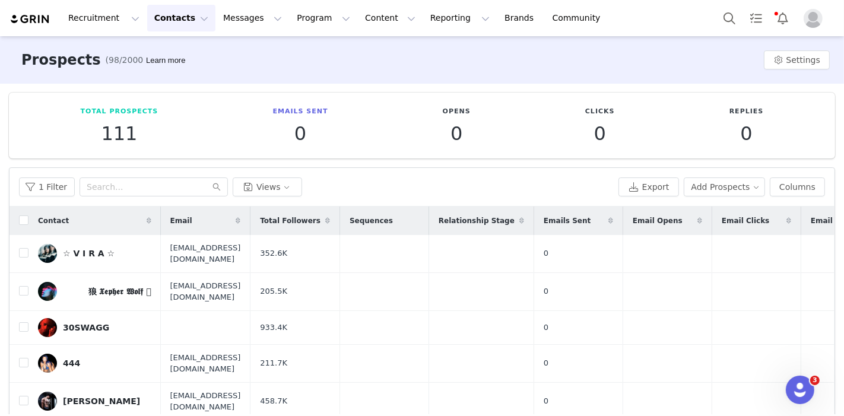
scroll to position [0, 380]
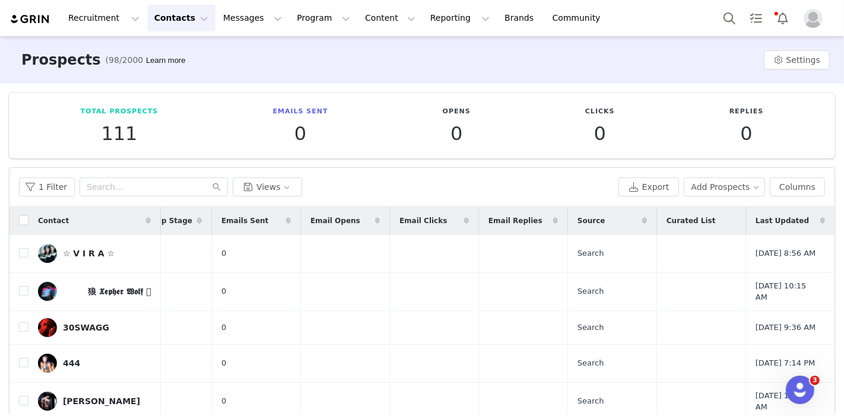
click at [820, 222] on icon at bounding box center [822, 220] width 5 height 7
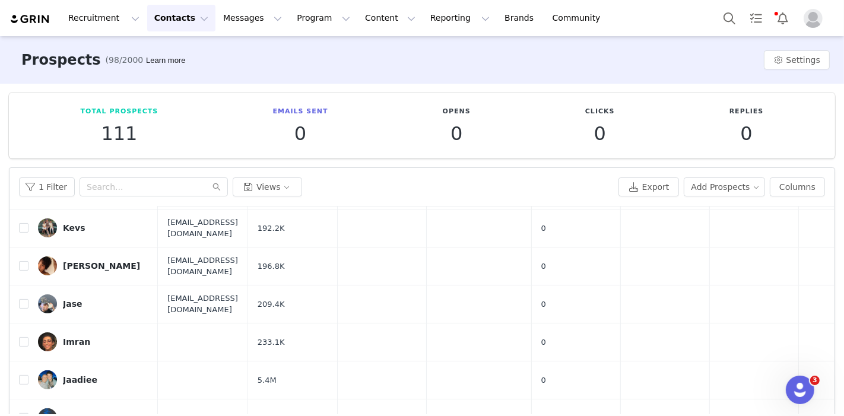
scroll to position [0, 0]
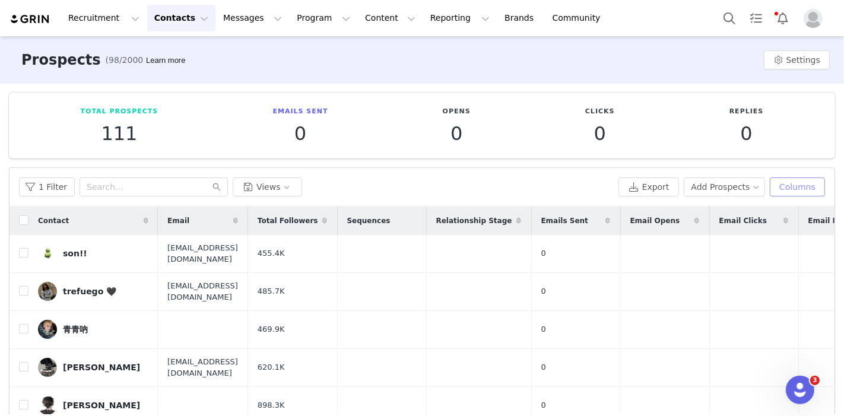
click at [791, 190] on button "Columns" at bounding box center [797, 186] width 55 height 19
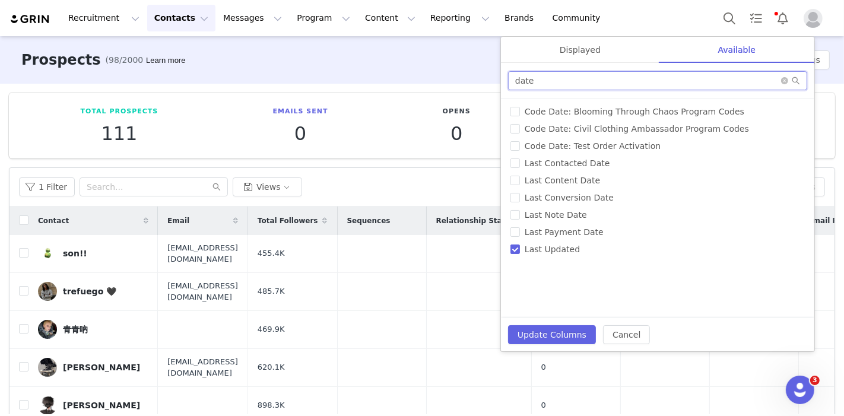
click at [563, 86] on input "date" at bounding box center [657, 80] width 299 height 19
click at [561, 82] on input "date" at bounding box center [657, 80] width 299 height 19
drag, startPoint x: 561, startPoint y: 81, endPoint x: 514, endPoint y: 82, distance: 47.5
click at [514, 82] on input "date" at bounding box center [657, 80] width 299 height 19
click at [541, 82] on input "date" at bounding box center [657, 80] width 299 height 19
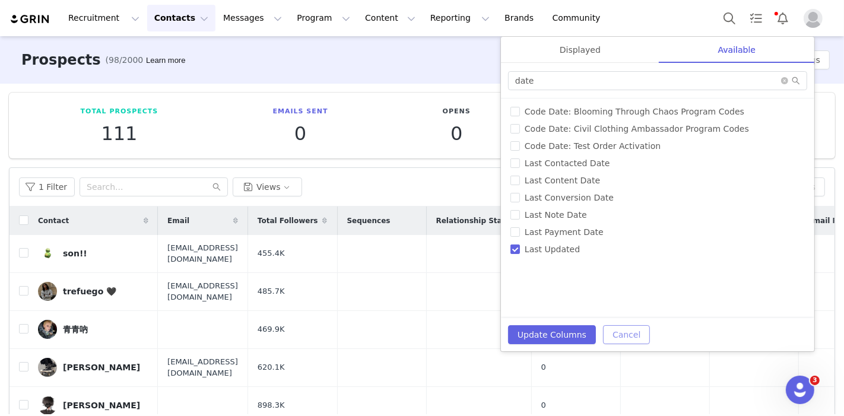
click at [606, 336] on button "Cancel" at bounding box center [626, 334] width 47 height 19
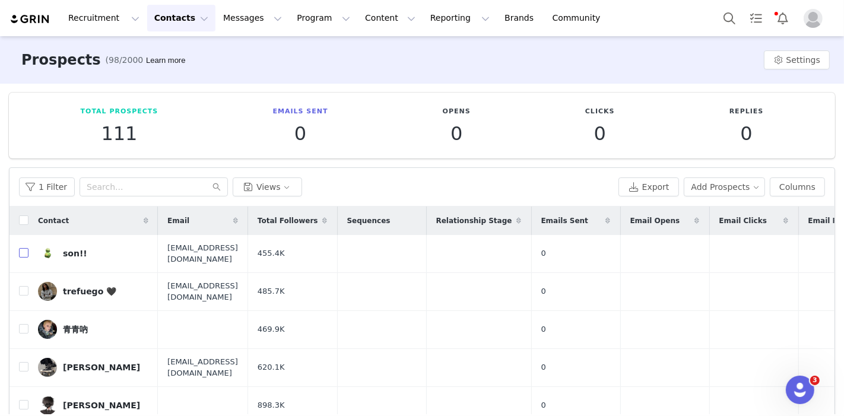
click at [23, 252] on input "checkbox" at bounding box center [23, 252] width 9 height 9
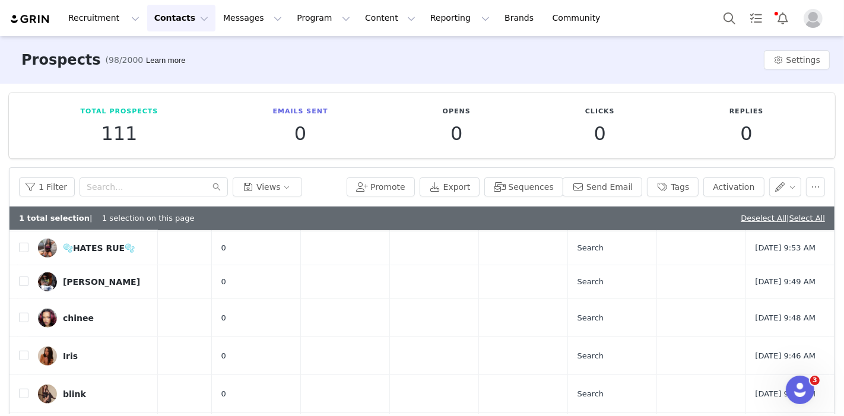
scroll to position [117, 0]
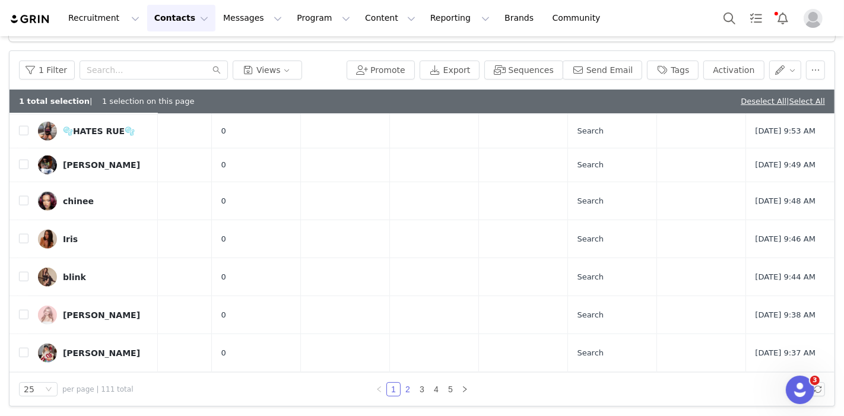
click at [401, 386] on link "2" at bounding box center [407, 389] width 13 height 13
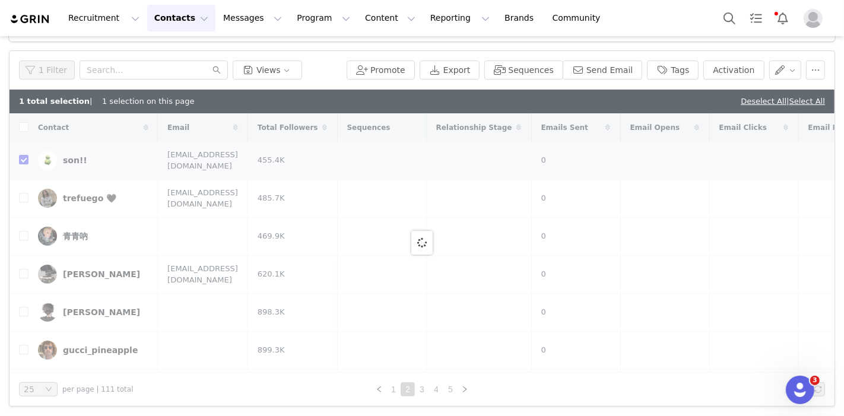
checkbox input "false"
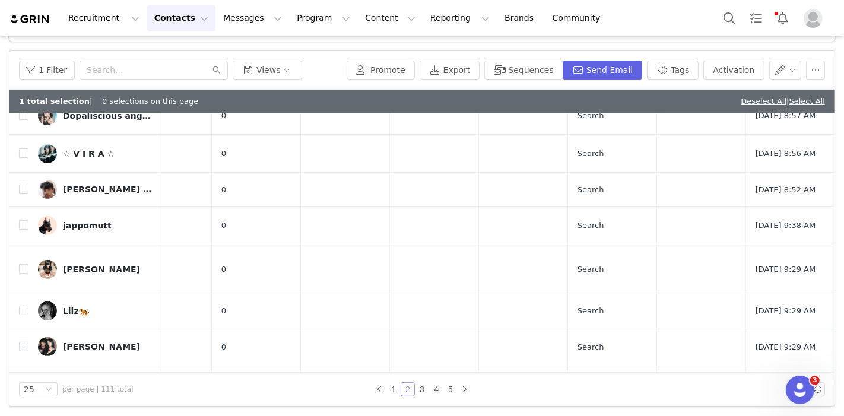
scroll to position [375, 384]
drag, startPoint x: 76, startPoint y: 202, endPoint x: 64, endPoint y: 243, distance: 42.2
click at [64, 265] on div "LIA LIA" at bounding box center [101, 269] width 77 height 9
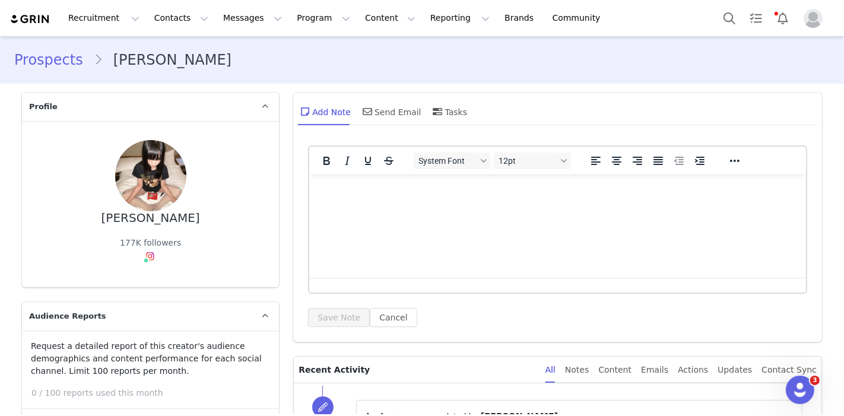
drag, startPoint x: 67, startPoint y: 241, endPoint x: 398, endPoint y: 66, distance: 374.4
click at [411, 68] on div "Prospects LIA LIA" at bounding box center [422, 59] width 816 height 21
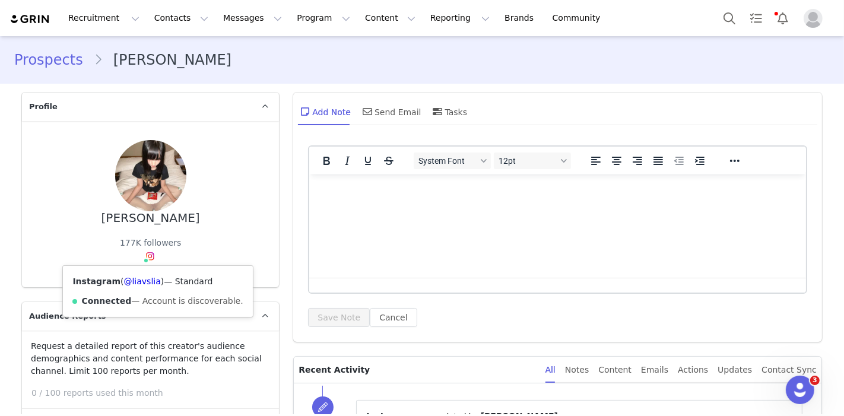
click at [131, 291] on div "Instagram ( @liavslia ) — Standard Connected — Account is discoverable." at bounding box center [157, 291] width 189 height 51
click at [132, 284] on link "@liavslia" at bounding box center [141, 281] width 37 height 9
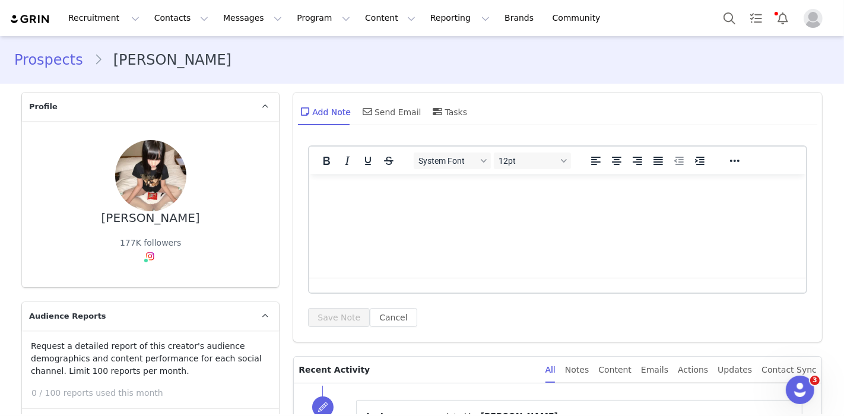
click at [56, 61] on link "Prospects" at bounding box center [54, 59] width 80 height 21
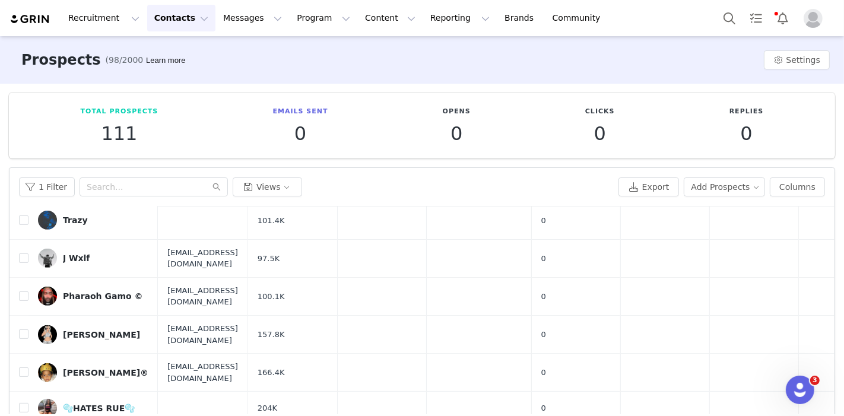
scroll to position [700, 0]
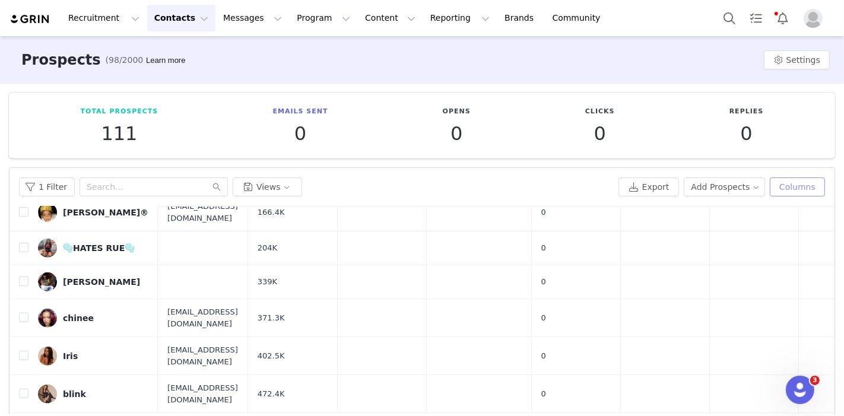
click at [777, 189] on button "Columns" at bounding box center [797, 186] width 55 height 19
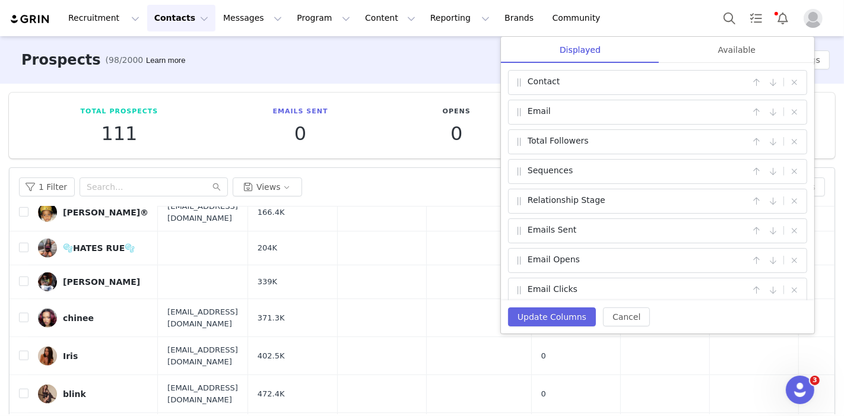
click at [739, 54] on div "Available" at bounding box center [736, 50] width 155 height 27
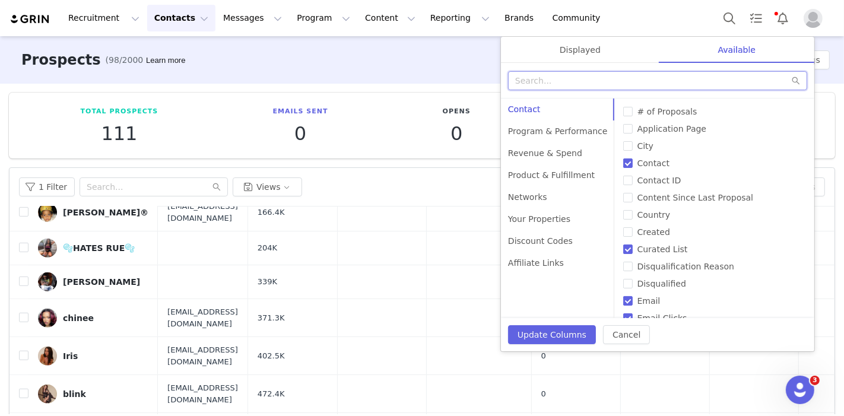
click at [667, 72] on input "text" at bounding box center [657, 80] width 299 height 19
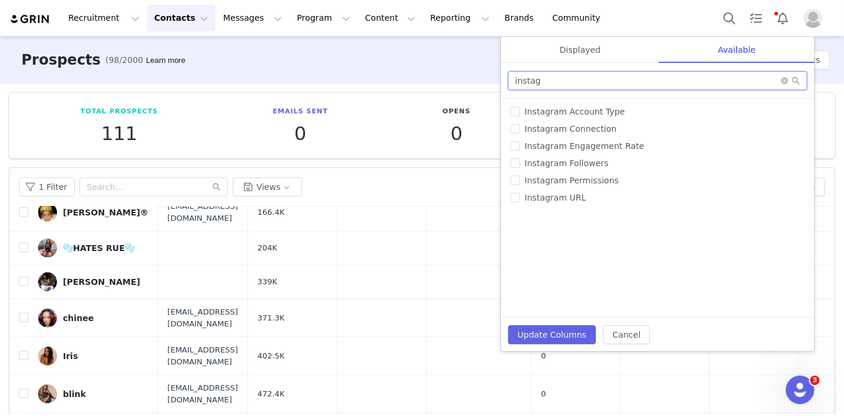
type input "instag"
click at [566, 198] on span "Instagram URL" at bounding box center [555, 197] width 71 height 9
click at [520, 198] on input "Instagram URL" at bounding box center [514, 197] width 9 height 9
checkbox input "true"
click at [602, 77] on input "instag" at bounding box center [657, 80] width 299 height 19
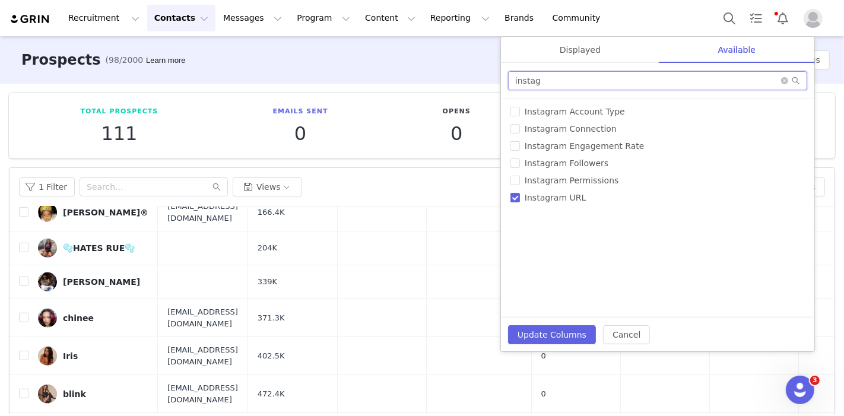
click at [602, 77] on input "instag" at bounding box center [657, 80] width 299 height 19
type input "url"
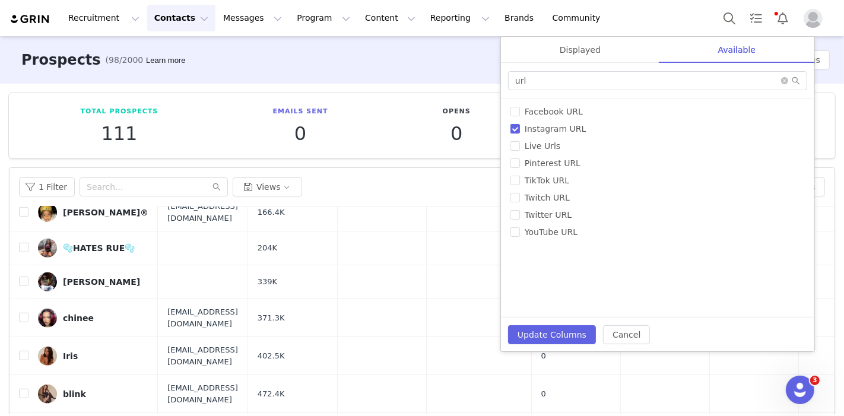
click at [549, 179] on span "TikTok URL" at bounding box center [547, 180] width 54 height 9
click at [520, 179] on input "TikTok URL" at bounding box center [514, 180] width 9 height 9
checkbox input "true"
click at [580, 82] on input "url" at bounding box center [657, 80] width 299 height 19
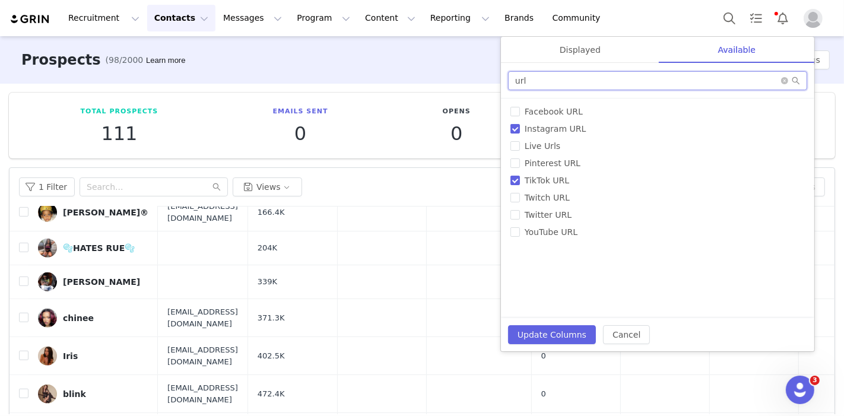
click at [580, 82] on input "url" at bounding box center [657, 80] width 299 height 19
click at [588, 49] on div "Displayed" at bounding box center [580, 50] width 158 height 27
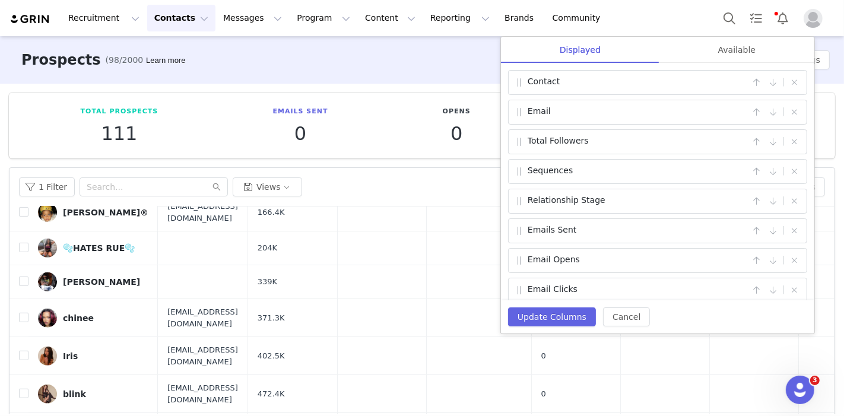
click at [713, 49] on div "Available" at bounding box center [736, 50] width 155 height 27
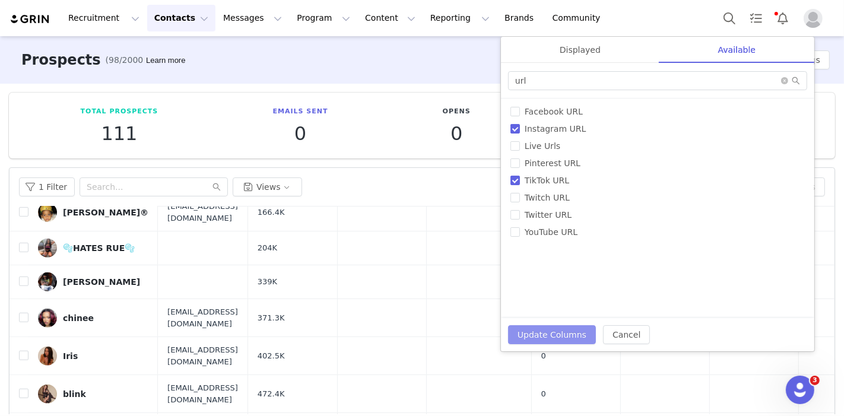
click at [565, 332] on button "Update Columns" at bounding box center [552, 334] width 88 height 19
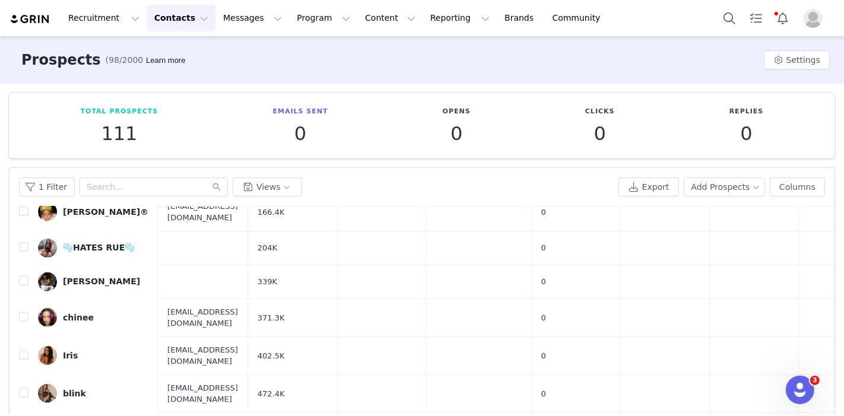
scroll to position [0, 0]
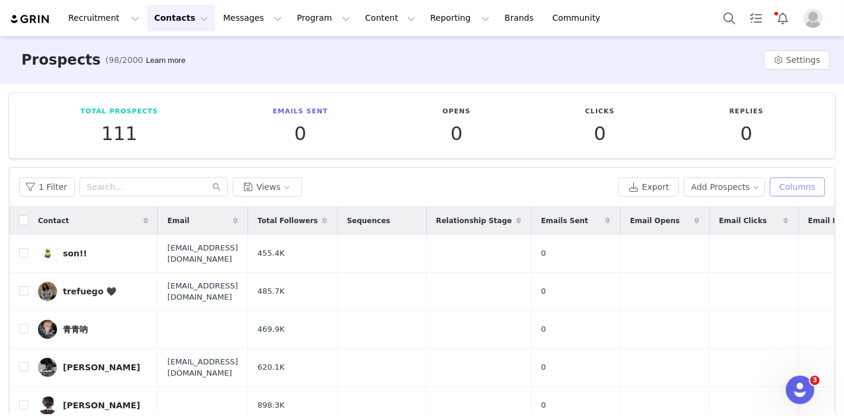
click at [794, 188] on button "Columns" at bounding box center [797, 186] width 55 height 19
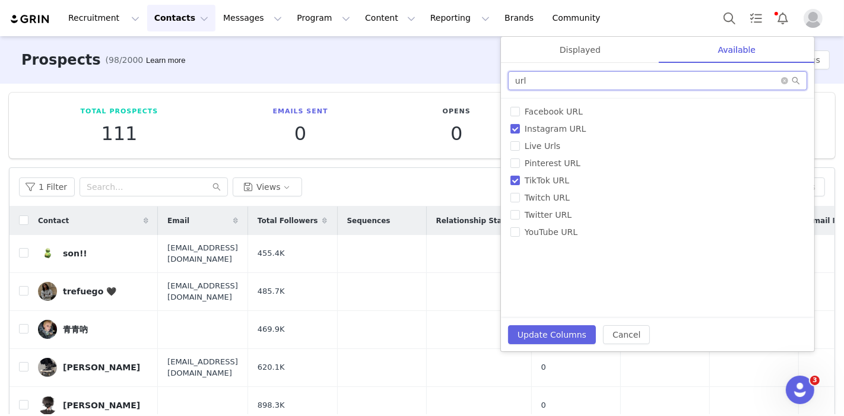
click at [655, 80] on input "url" at bounding box center [657, 80] width 299 height 19
click at [623, 337] on button "Cancel" at bounding box center [626, 334] width 47 height 19
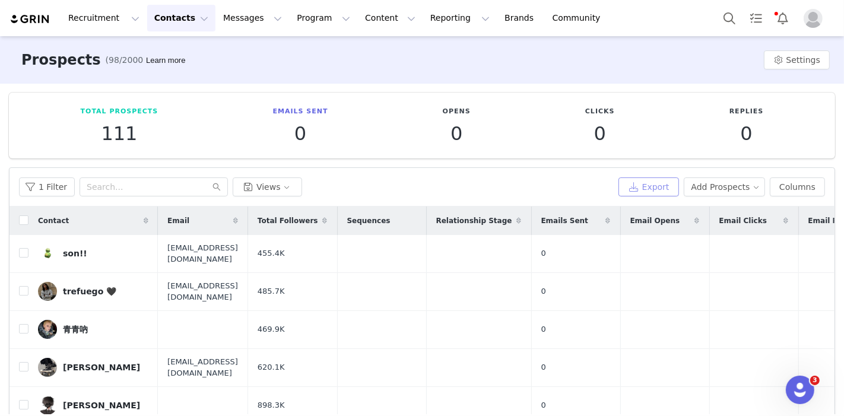
click at [651, 189] on button "Export" at bounding box center [648, 186] width 61 height 19
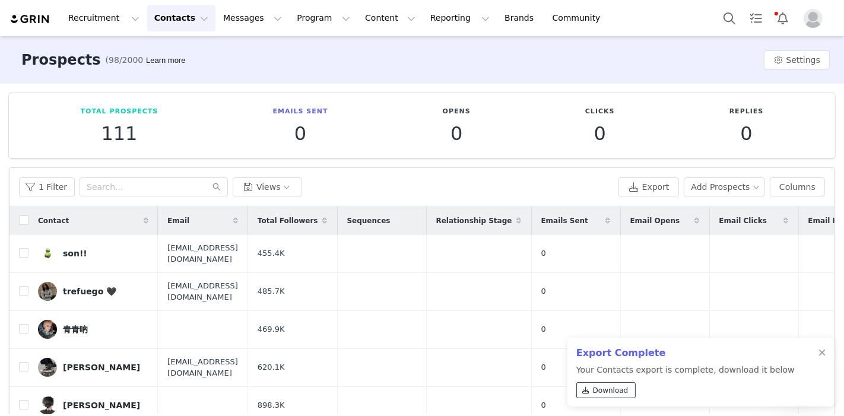
click at [610, 389] on span "Download" at bounding box center [611, 390] width 36 height 11
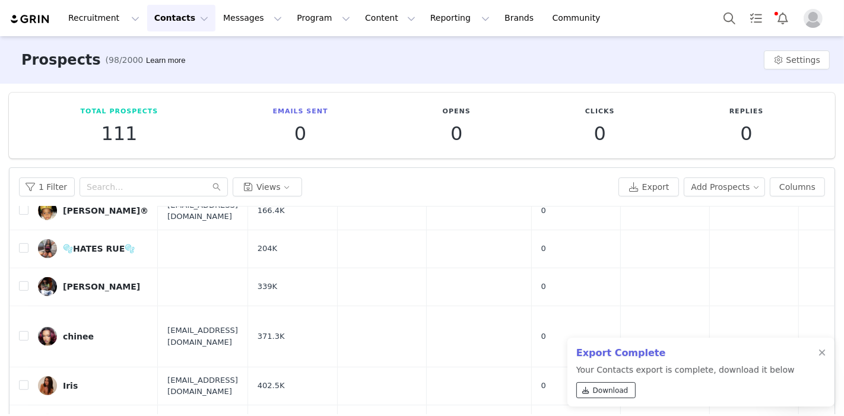
scroll to position [117, 0]
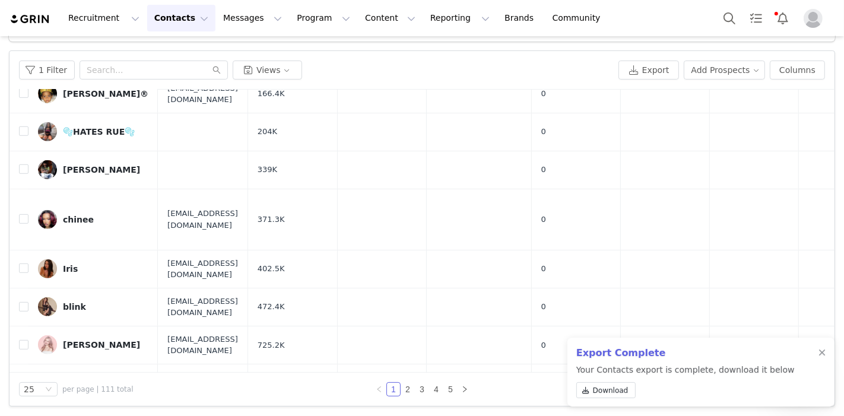
click at [184, 19] on button "Contacts Contacts" at bounding box center [181, 18] width 68 height 27
click at [106, 19] on button "Recruitment Recruitment" at bounding box center [103, 18] width 85 height 27
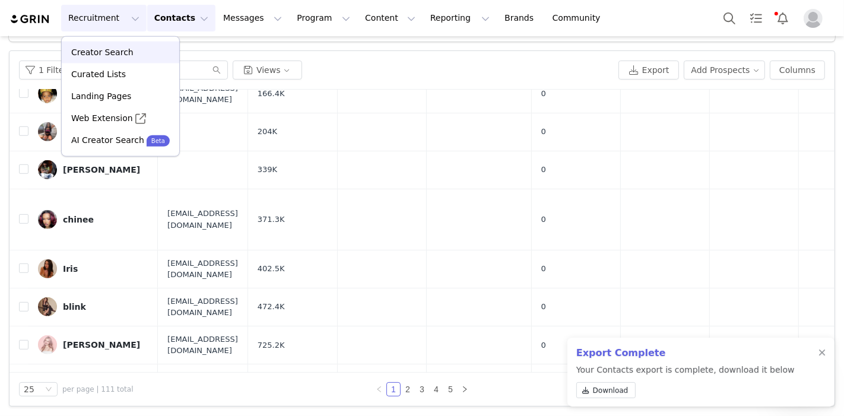
click at [115, 50] on p "Creator Search" at bounding box center [102, 52] width 62 height 12
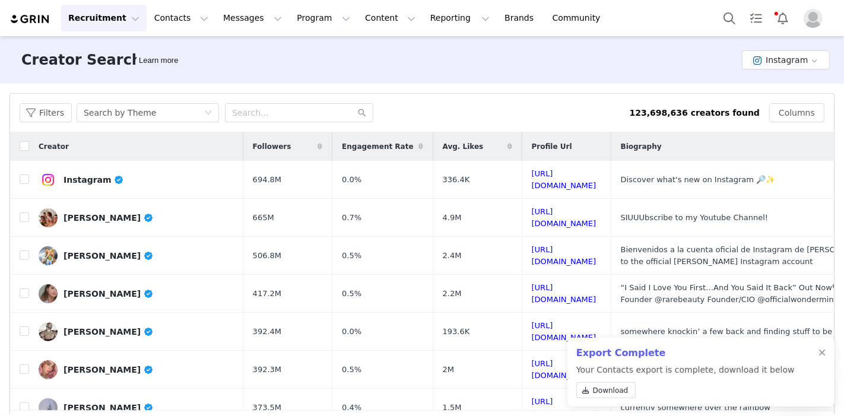
click at [819, 350] on div at bounding box center [821, 352] width 7 height 9
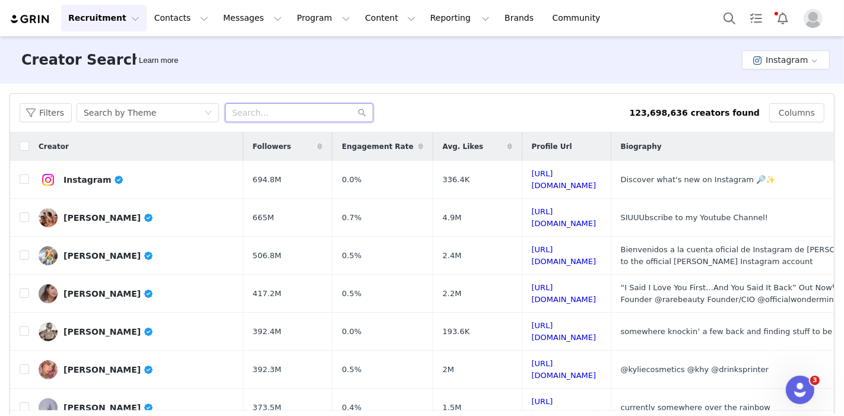
click at [254, 118] on input "text" at bounding box center [299, 112] width 148 height 19
type input "horsemeet1"
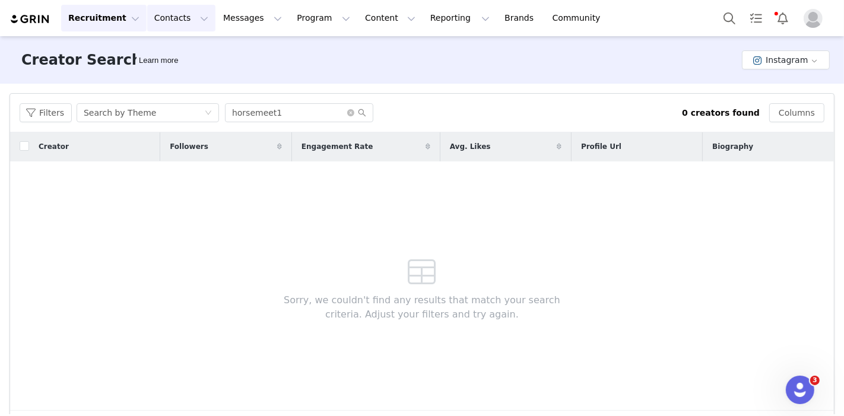
click at [168, 18] on button "Contacts Contacts" at bounding box center [181, 18] width 68 height 27
click at [446, 72] on div "Creator Search Learn more Instagram" at bounding box center [422, 59] width 844 height 47
click at [167, 14] on button "Contacts Contacts" at bounding box center [181, 18] width 68 height 27
click at [189, 53] on div "Creators" at bounding box center [183, 52] width 80 height 12
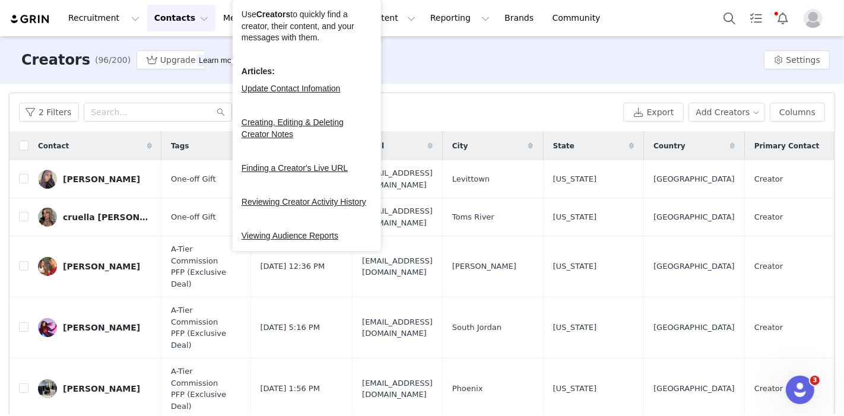
click at [429, 64] on div "Creators (96/200) Upgrade Learn more Settings" at bounding box center [422, 59] width 844 height 47
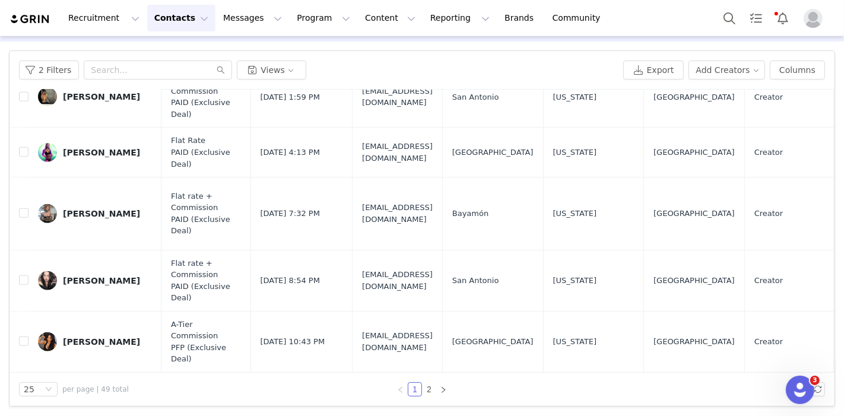
scroll to position [606, 0]
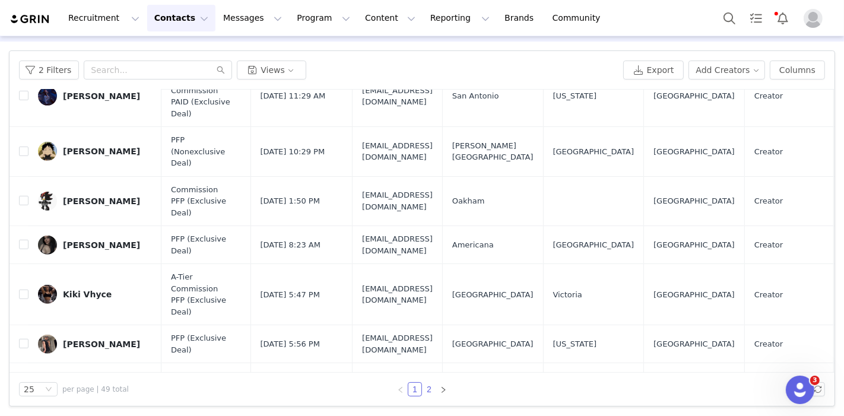
click at [423, 391] on link "2" at bounding box center [429, 389] width 13 height 13
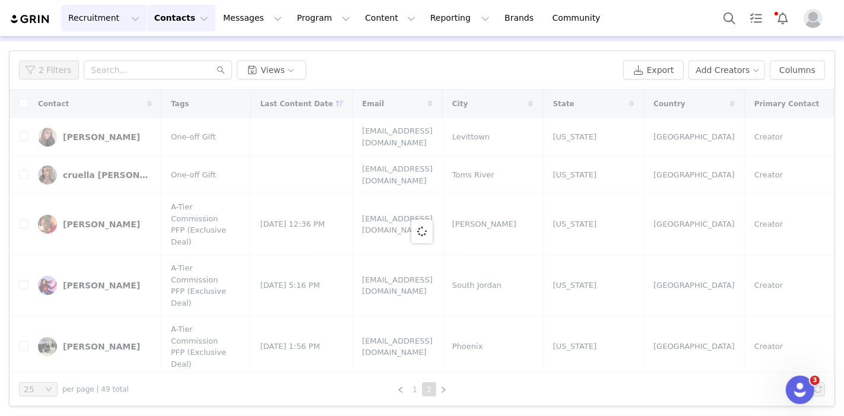
click at [102, 21] on button "Recruitment Recruitment" at bounding box center [103, 18] width 85 height 27
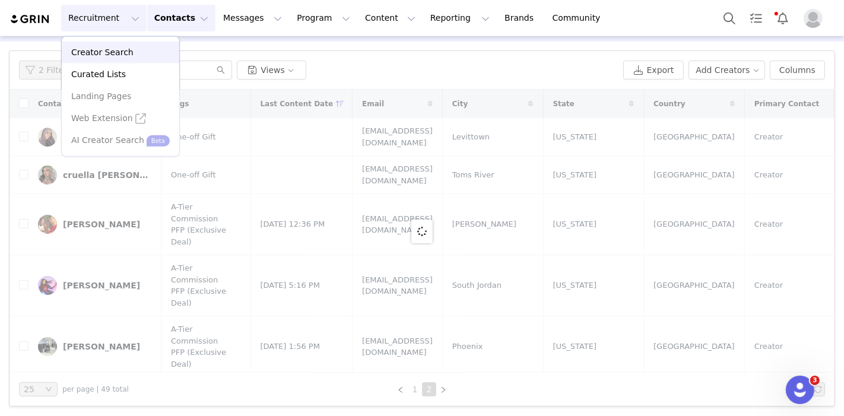
click at [114, 54] on p "Creator Search" at bounding box center [102, 52] width 62 height 12
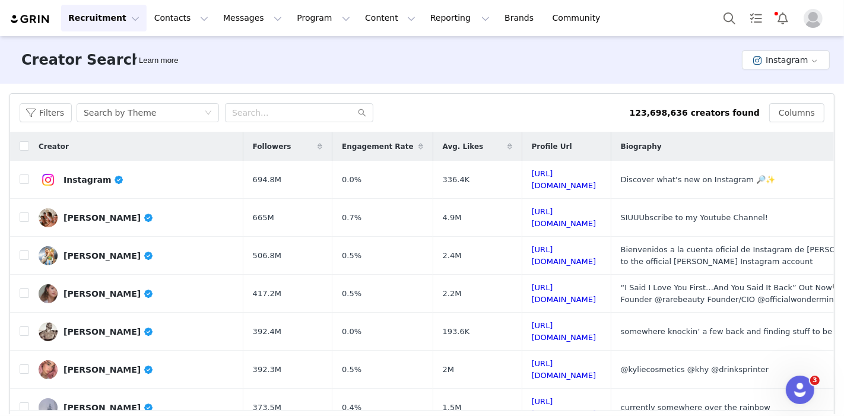
click at [265, 123] on div "Filters Search by Theme 123,698,636 creators found Columns" at bounding box center [422, 113] width 824 height 39
click at [265, 118] on input "text" at bounding box center [299, 112] width 148 height 19
type input "youngla"
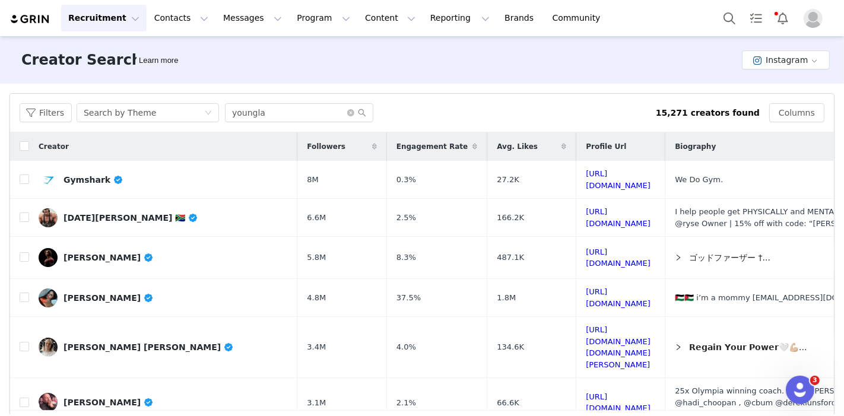
scroll to position [132, 0]
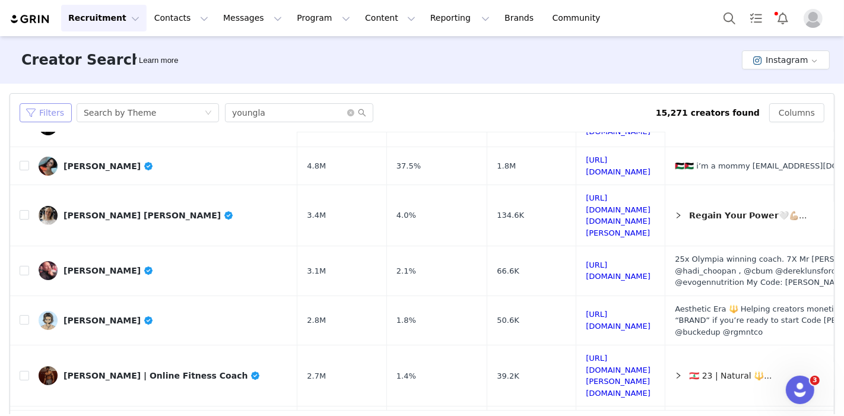
click at [50, 110] on button "Filters" at bounding box center [46, 112] width 52 height 19
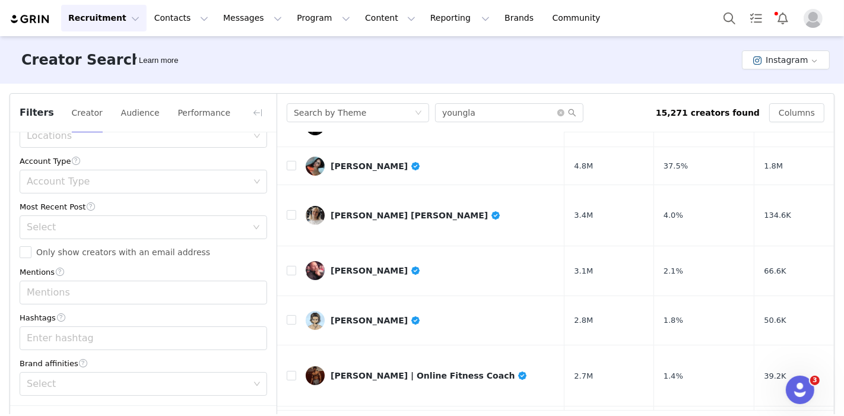
scroll to position [58, 0]
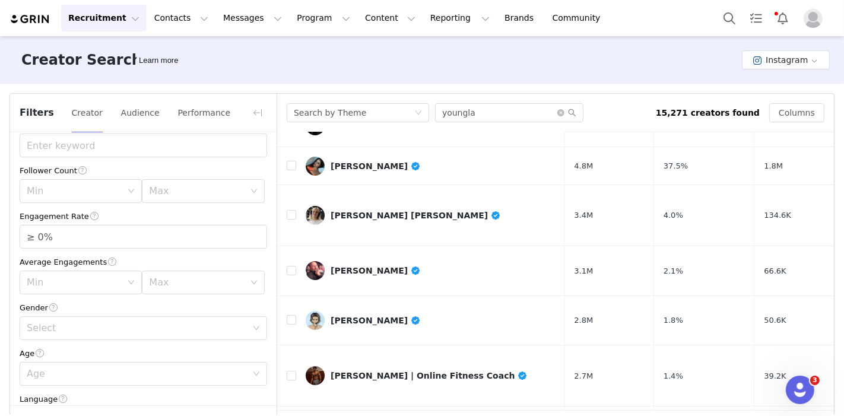
click at [63, 237] on input "≥ 0%" at bounding box center [143, 237] width 246 height 23
click at [93, 326] on div "Select" at bounding box center [137, 328] width 220 height 12
type input "≥ 3%"
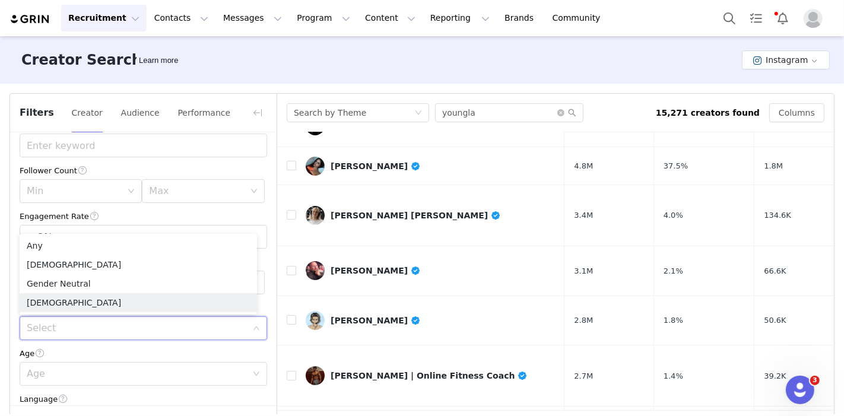
click at [73, 297] on li "[DEMOGRAPHIC_DATA]" at bounding box center [138, 302] width 237 height 19
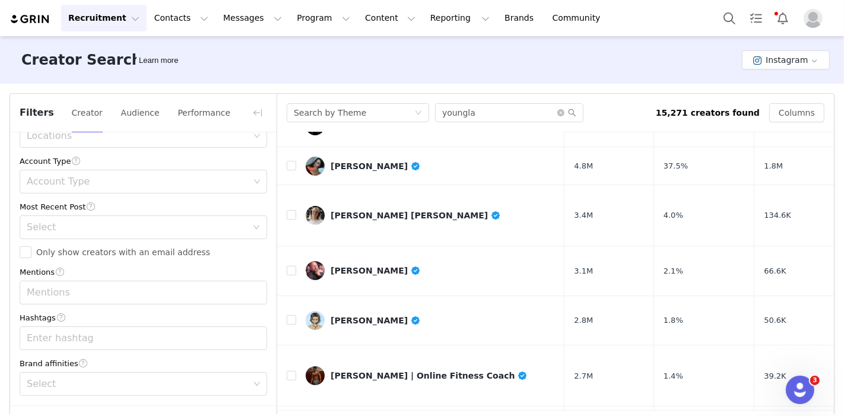
scroll to position [44, 0]
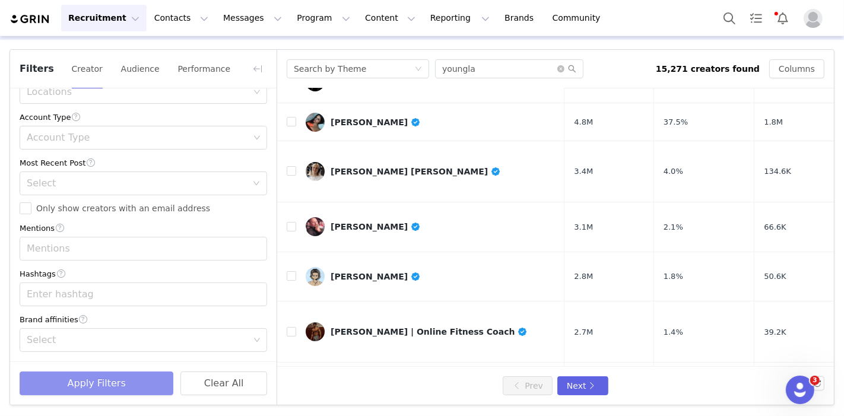
click at [101, 377] on button "Apply Filters" at bounding box center [97, 384] width 154 height 24
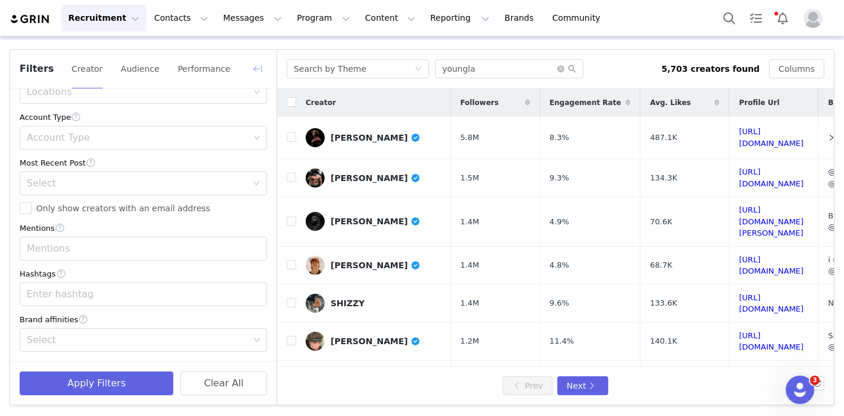
click at [252, 59] on button "button" at bounding box center [257, 68] width 19 height 19
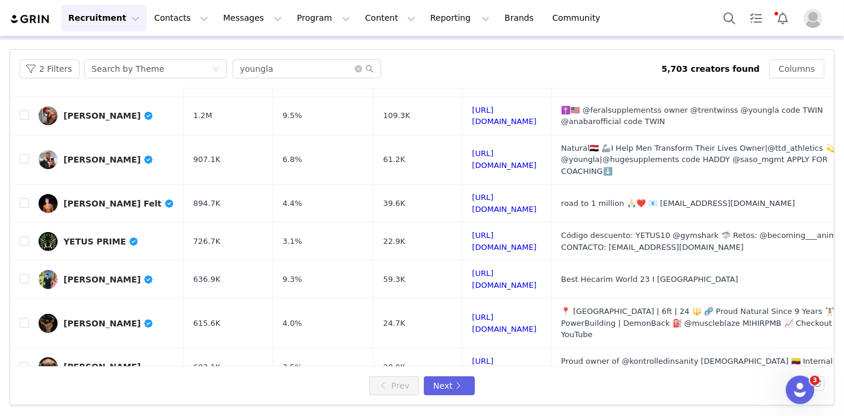
scroll to position [329, 0]
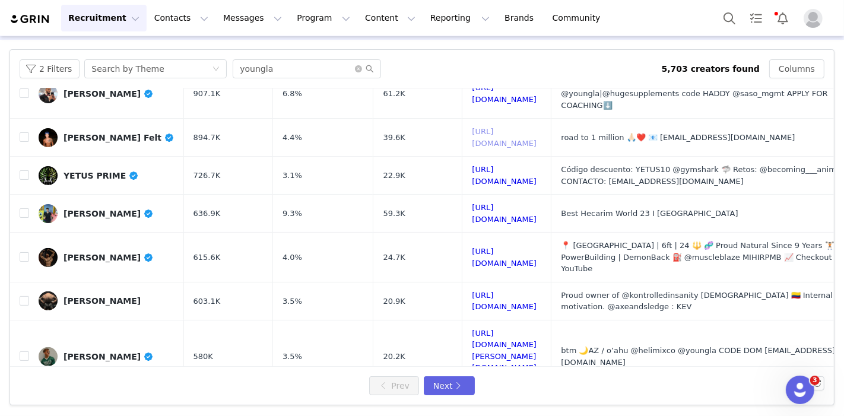
click at [531, 127] on link "https://www.instagram.com/jacksonfelt/" at bounding box center [504, 137] width 65 height 21
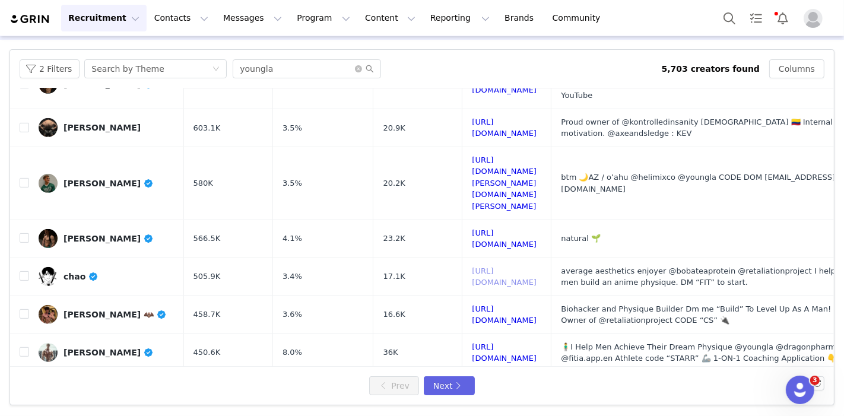
click at [481, 267] on link "https://www.instagram.com/chaoyigon/" at bounding box center [504, 277] width 65 height 21
click at [427, 377] on button "Next" at bounding box center [449, 385] width 51 height 19
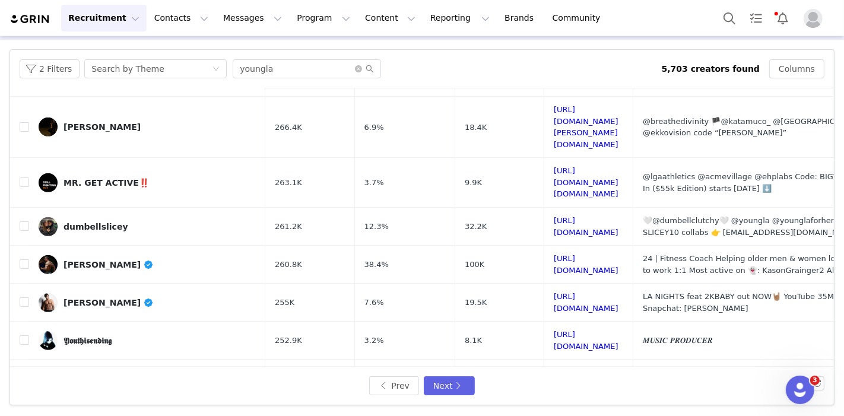
scroll to position [495, 0]
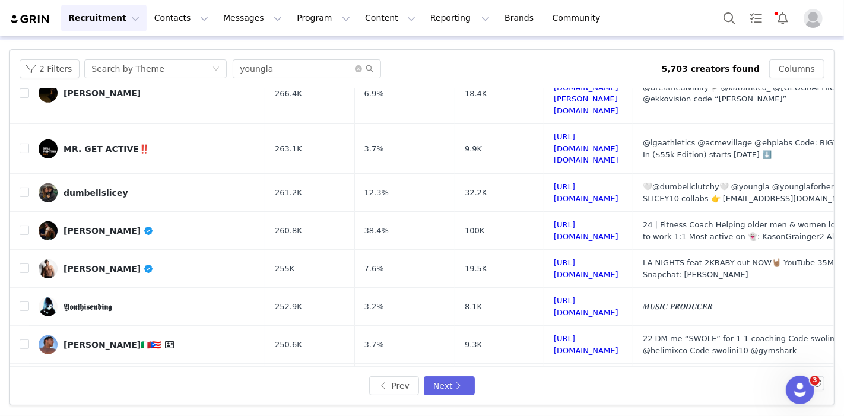
click at [554, 378] on link "https://www.instagram.com/sxgebender/" at bounding box center [586, 388] width 65 height 21
click at [448, 384] on button "Next" at bounding box center [449, 385] width 51 height 19
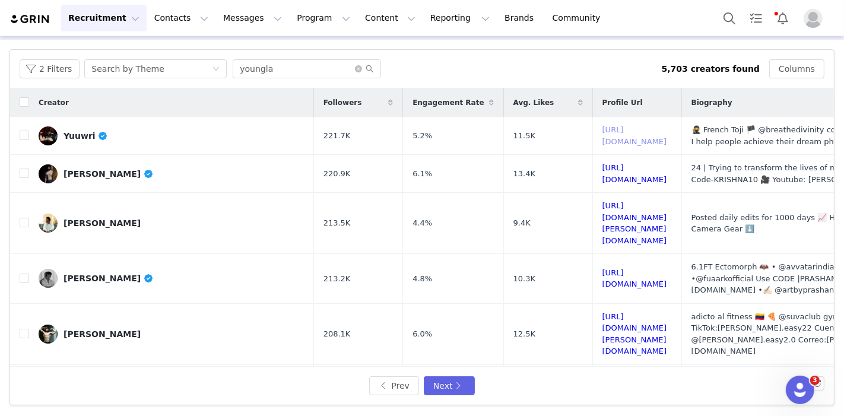
click at [602, 138] on link "https://www.instagram.com/yuuwrri/" at bounding box center [634, 135] width 65 height 21
click at [602, 170] on link "https://www.instagram.com/krishnaaesthetics/" at bounding box center [634, 173] width 65 height 21
click at [309, 64] on input "youngla" at bounding box center [307, 68] width 148 height 19
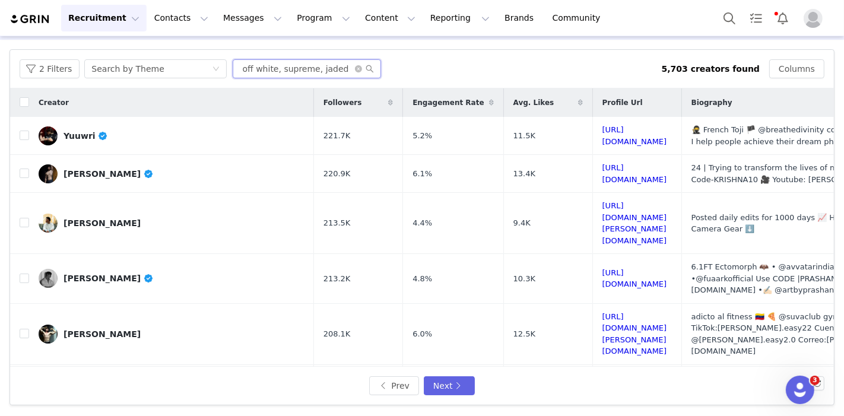
scroll to position [0, 52]
type input "streetwear, off white, supreme, jaded london"
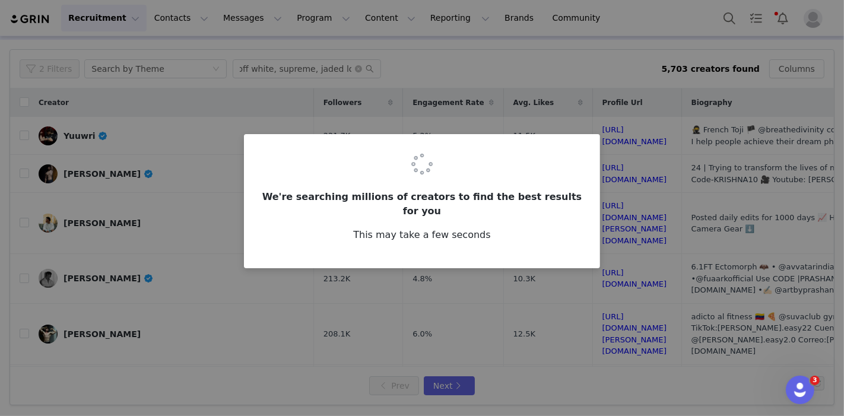
scroll to position [0, 0]
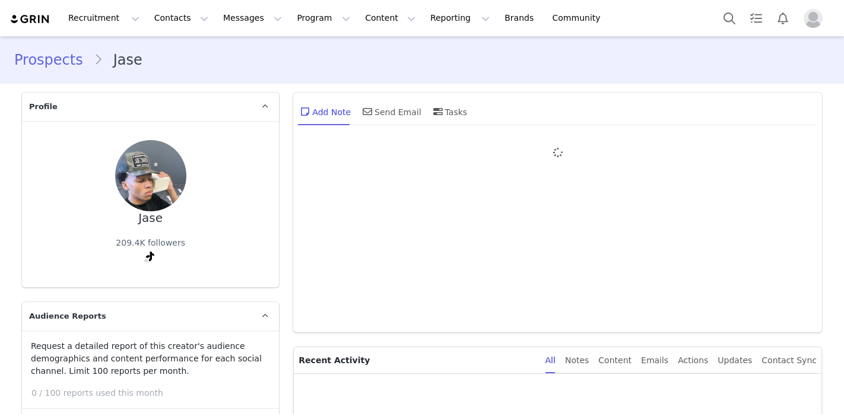
type input "+1 ([GEOGRAPHIC_DATA])"
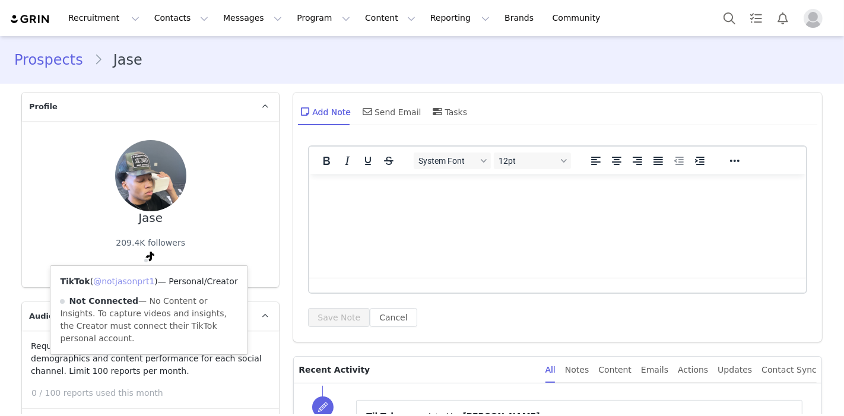
click at [120, 278] on link "@notjasonprt1" at bounding box center [123, 281] width 61 height 9
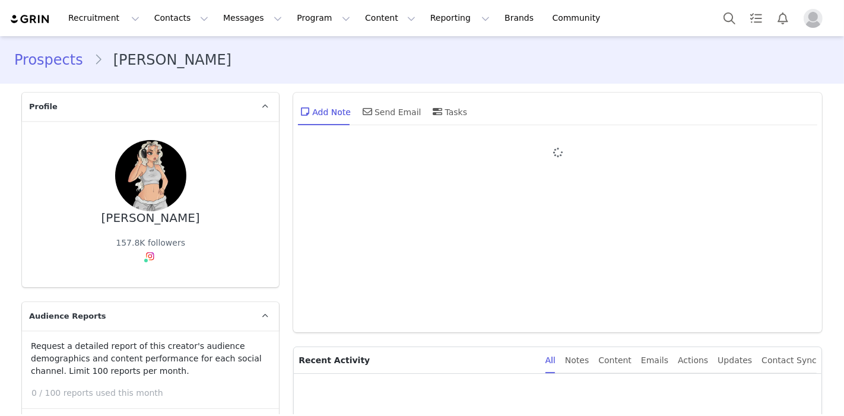
type input "+1 ([GEOGRAPHIC_DATA])"
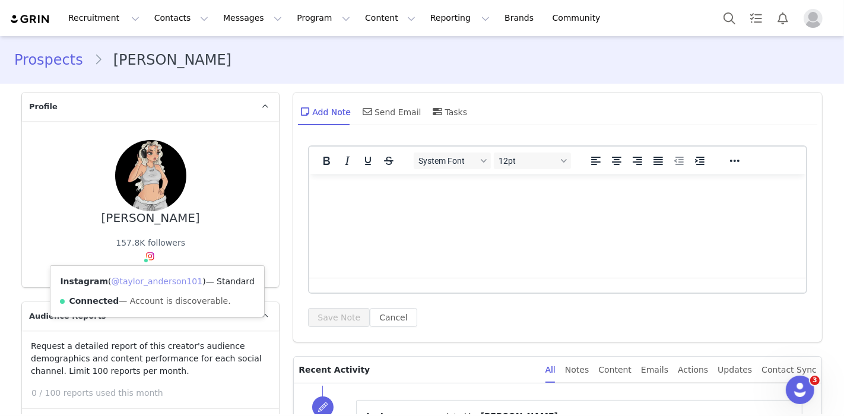
click at [141, 277] on link "@taylor_anderson101" at bounding box center [156, 281] width 91 height 9
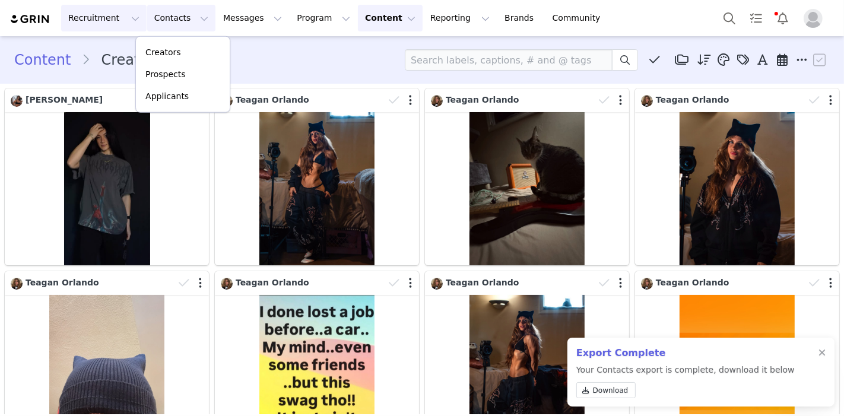
click at [94, 14] on button "Recruitment Recruitment" at bounding box center [103, 18] width 85 height 27
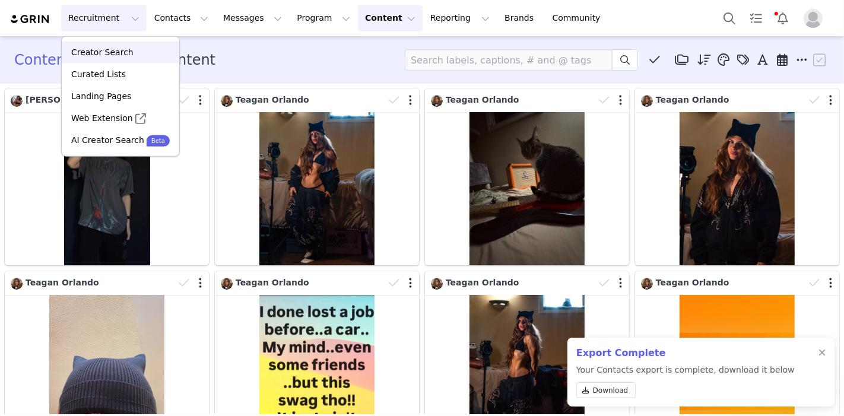
click at [112, 45] on link "Creator Search" at bounding box center [121, 53] width 118 height 22
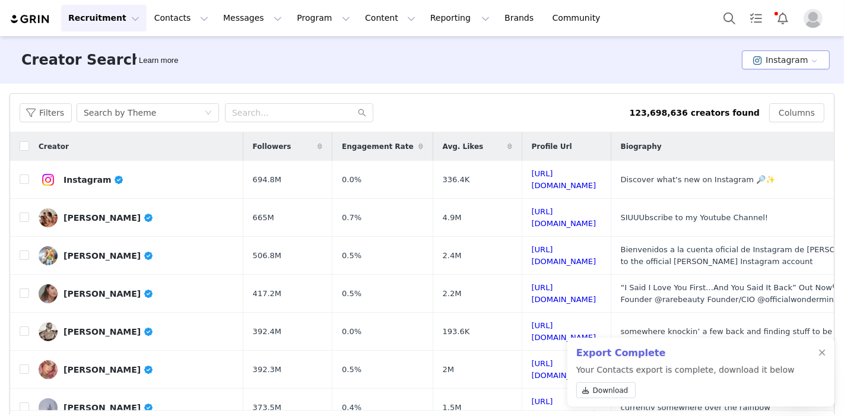
click at [773, 68] on button "Instagram" at bounding box center [786, 59] width 88 height 19
click at [770, 95] on li "TikTok" at bounding box center [779, 104] width 82 height 20
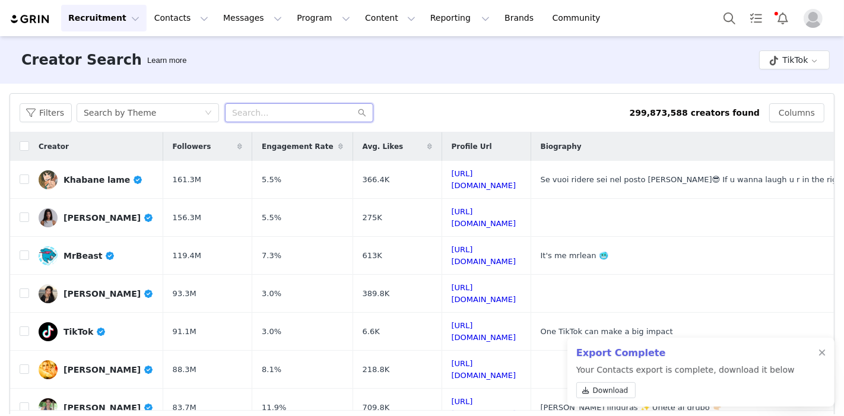
click at [284, 111] on input "text" at bounding box center [299, 112] width 148 height 19
type input "troycicotte"
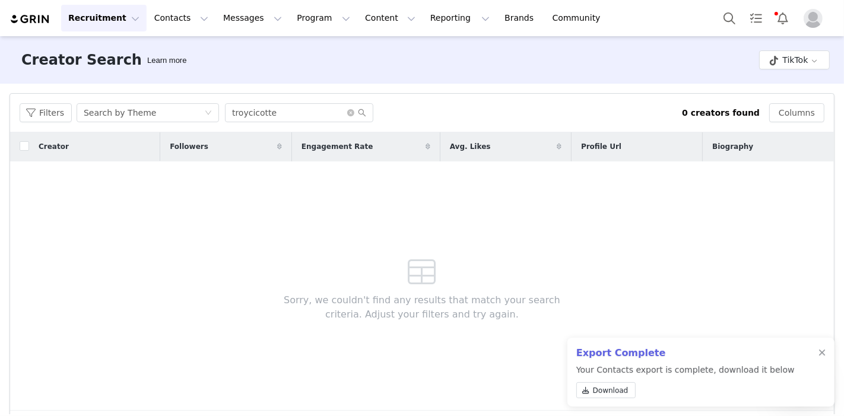
click at [172, 118] on div "Search by Theme" at bounding box center [144, 113] width 120 height 18
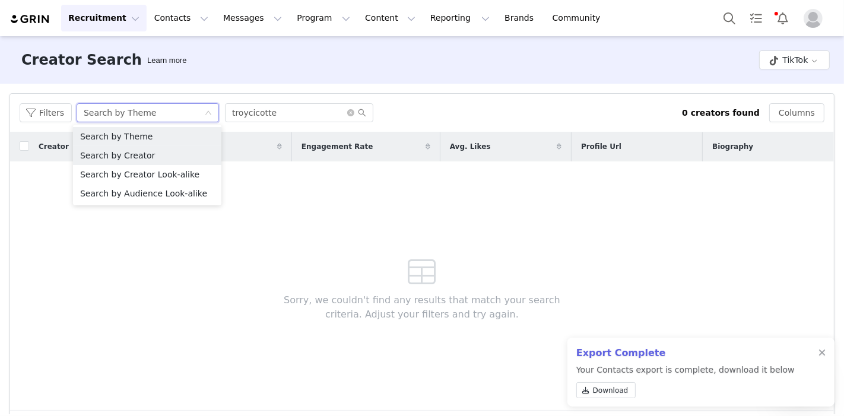
click at [166, 156] on li "Search by Creator" at bounding box center [147, 155] width 148 height 19
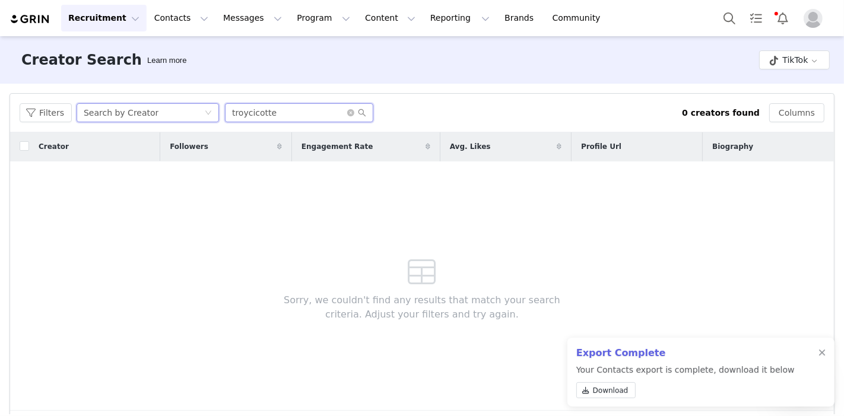
click at [291, 116] on input "troycicotte" at bounding box center [299, 112] width 148 height 19
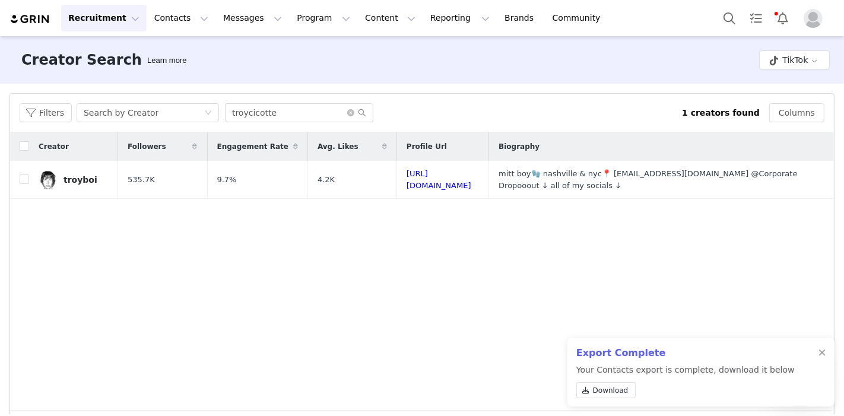
click at [819, 351] on div at bounding box center [821, 352] width 7 height 9
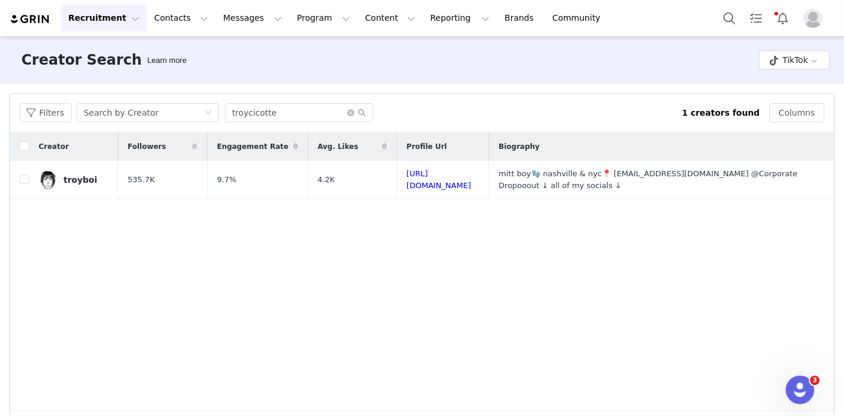
click at [156, 105] on div "Search by Creator" at bounding box center [144, 113] width 120 height 18
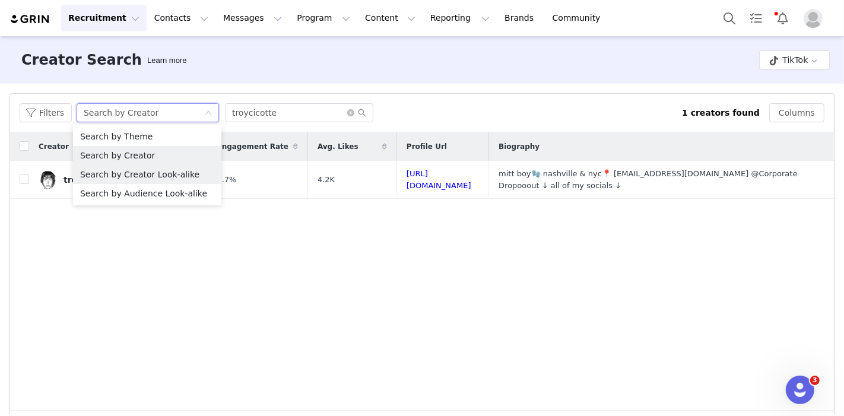
click at [139, 176] on li "Search by Creator Look-alike" at bounding box center [147, 174] width 148 height 19
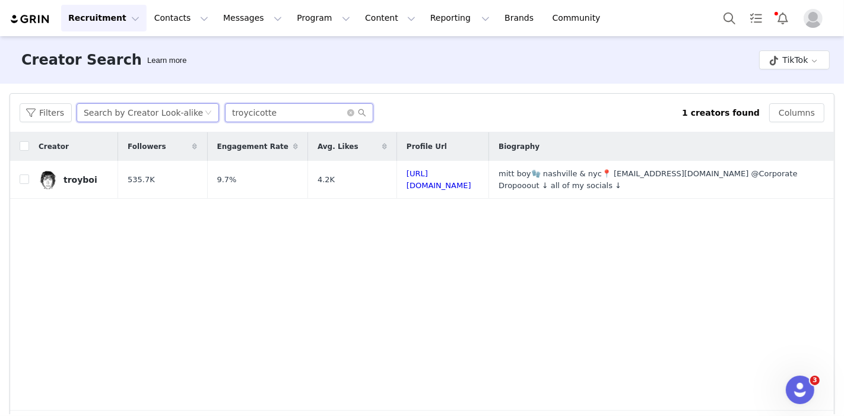
click at [266, 118] on input "troycicotte" at bounding box center [299, 112] width 148 height 19
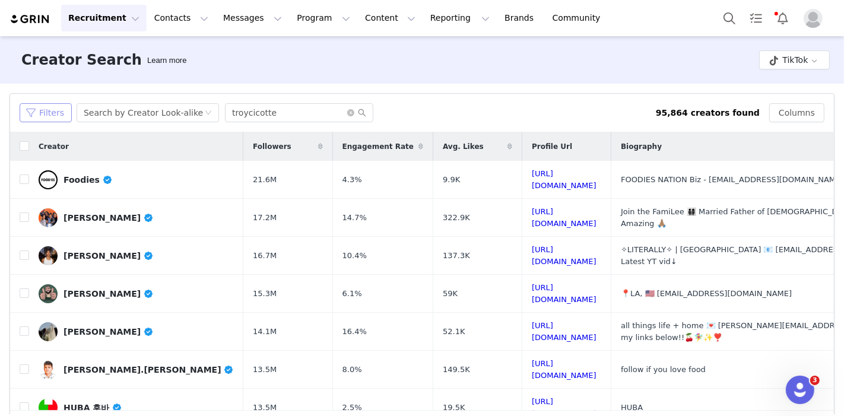
click at [49, 113] on button "Filters" at bounding box center [46, 112] width 52 height 19
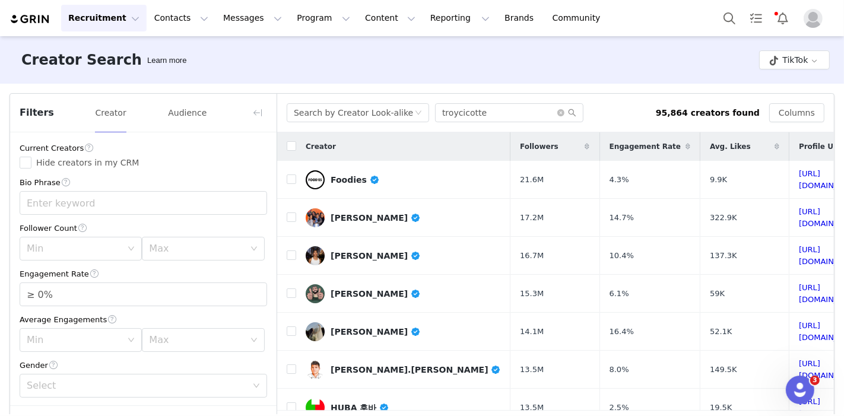
click at [173, 243] on div "Max" at bounding box center [196, 249] width 95 height 12
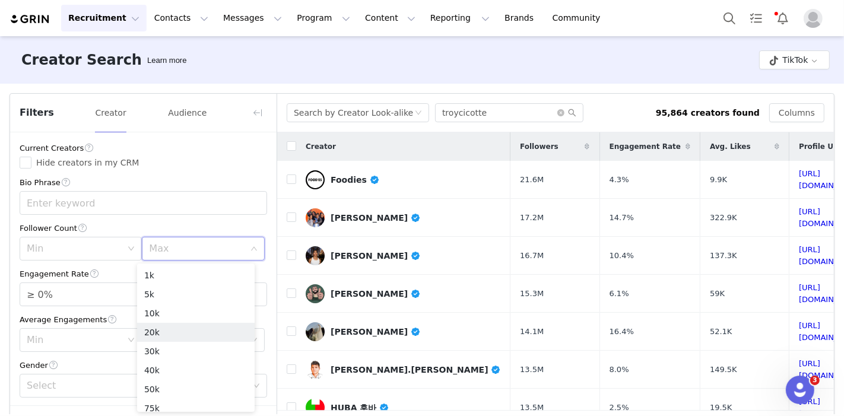
scroll to position [84, 0]
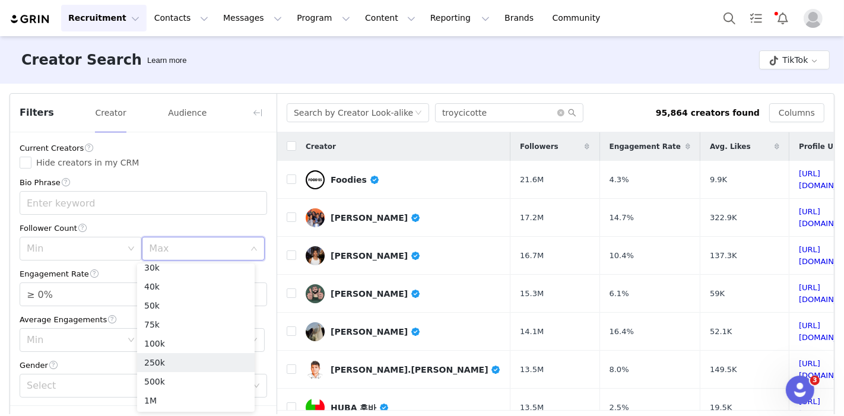
click at [182, 357] on li "250k" at bounding box center [196, 362] width 118 height 19
click at [97, 245] on div "Min" at bounding box center [74, 249] width 95 height 12
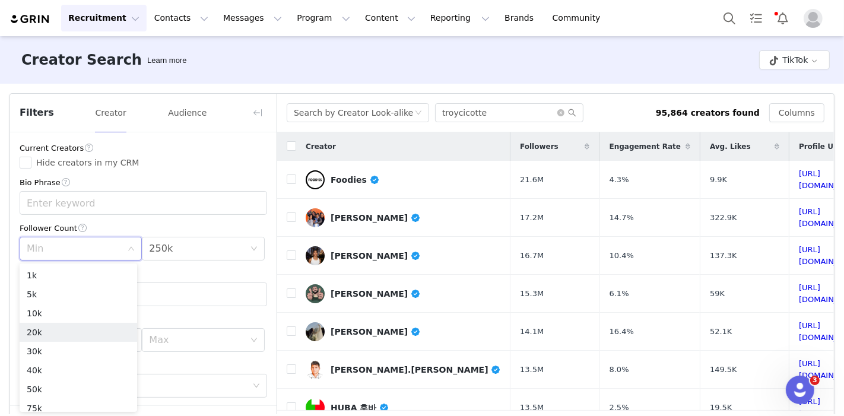
click at [47, 331] on li "20k" at bounding box center [79, 332] width 118 height 19
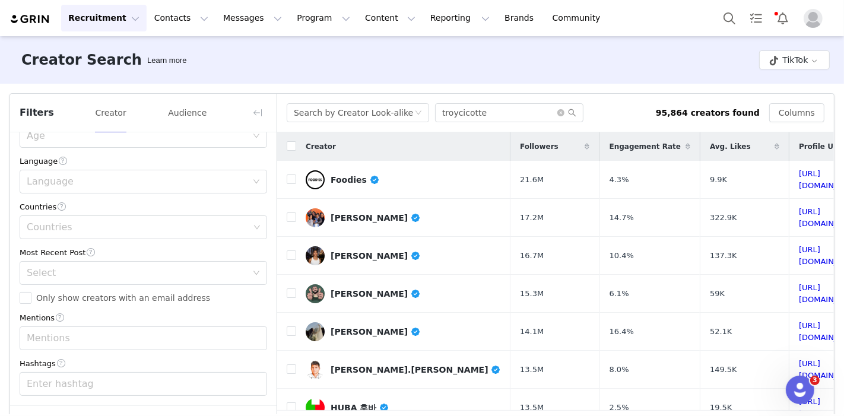
scroll to position [44, 0]
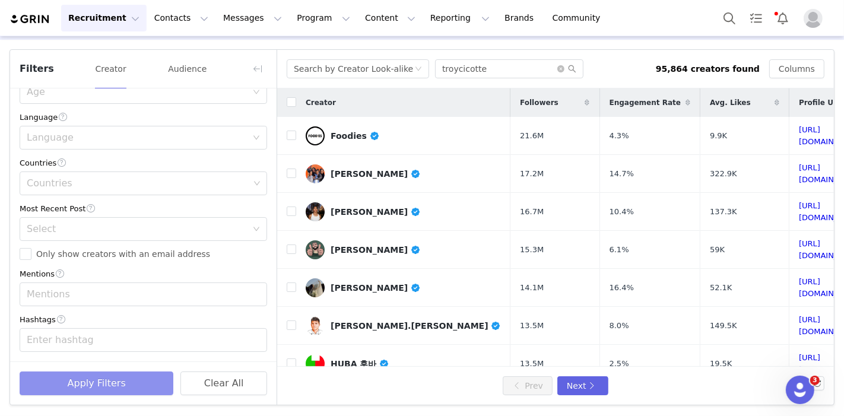
click at [118, 375] on button "Apply Filters" at bounding box center [97, 384] width 154 height 24
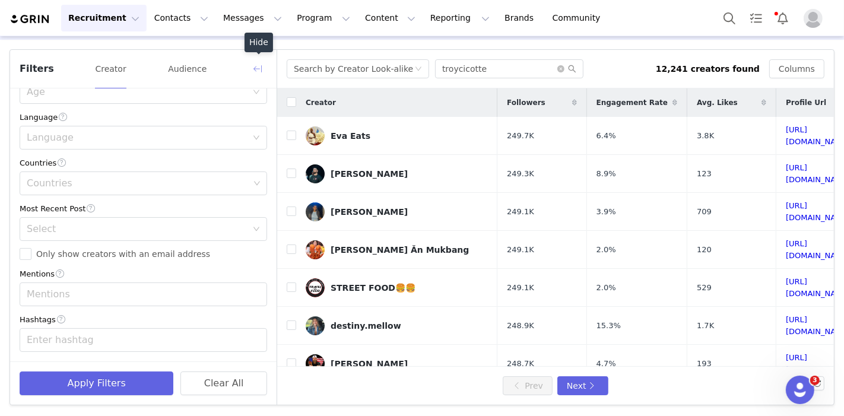
click at [259, 67] on button "button" at bounding box center [257, 68] width 19 height 19
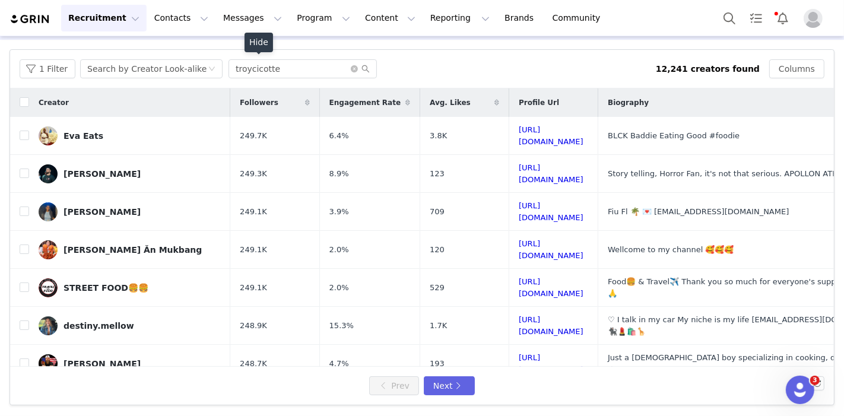
scroll to position [533, 0]
click at [519, 167] on link "[URL][DOMAIN_NAME]" at bounding box center [551, 173] width 65 height 21
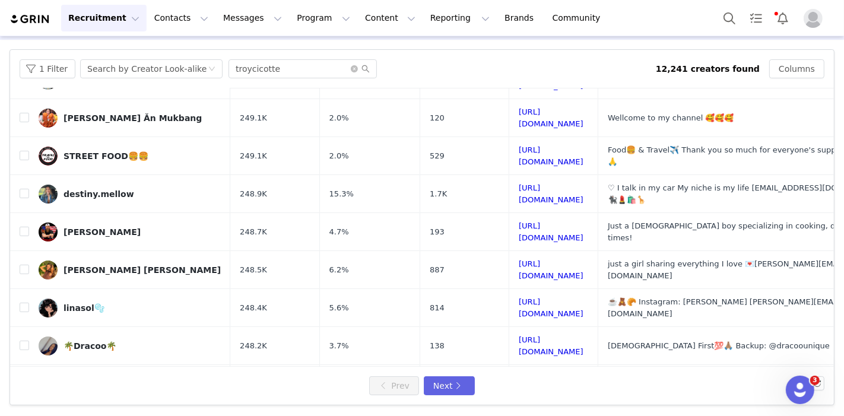
scroll to position [264, 0]
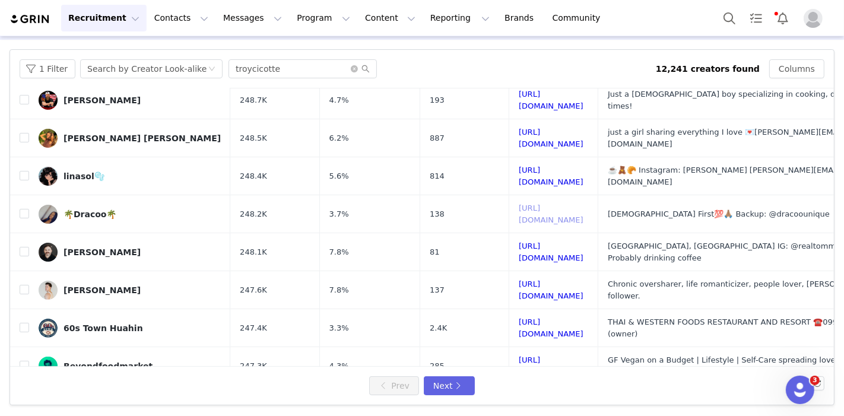
click at [537, 204] on link "[URL][DOMAIN_NAME]" at bounding box center [551, 214] width 65 height 21
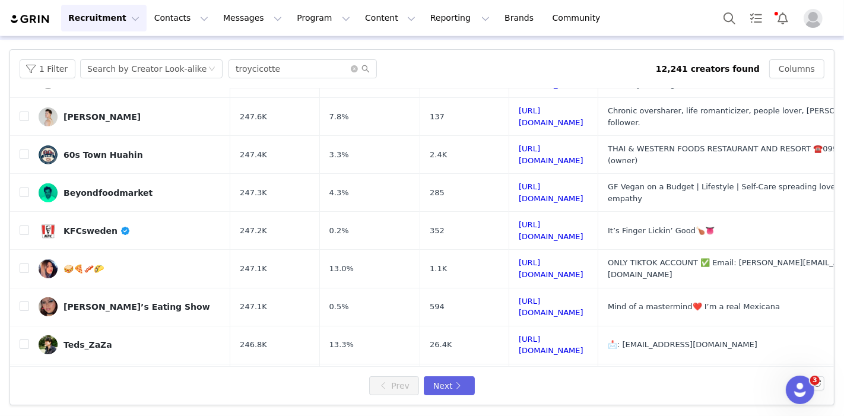
click at [519, 373] on link "[URL][DOMAIN_NAME]" at bounding box center [551, 383] width 65 height 21
click at [458, 389] on button "Next" at bounding box center [449, 385] width 51 height 19
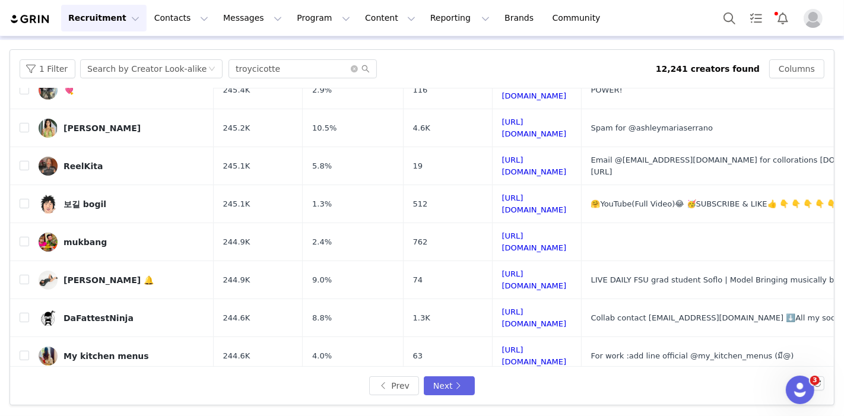
scroll to position [264, 0]
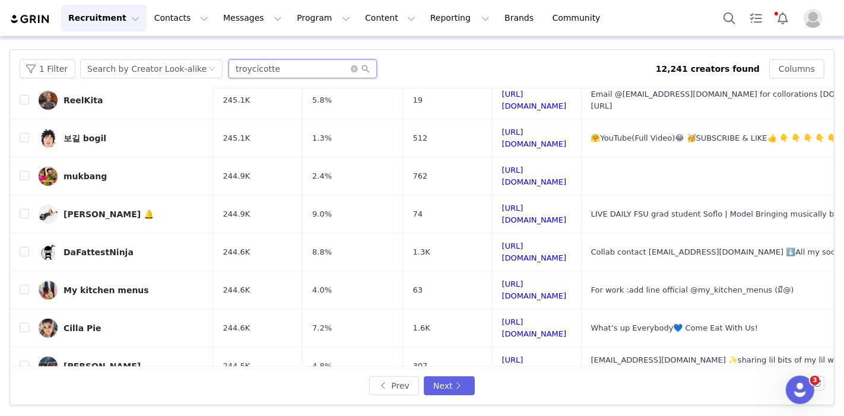
click at [282, 72] on input "troycicotte" at bounding box center [303, 68] width 148 height 19
click at [156, 75] on div "Search by Creator Look-alike" at bounding box center [146, 69] width 119 height 18
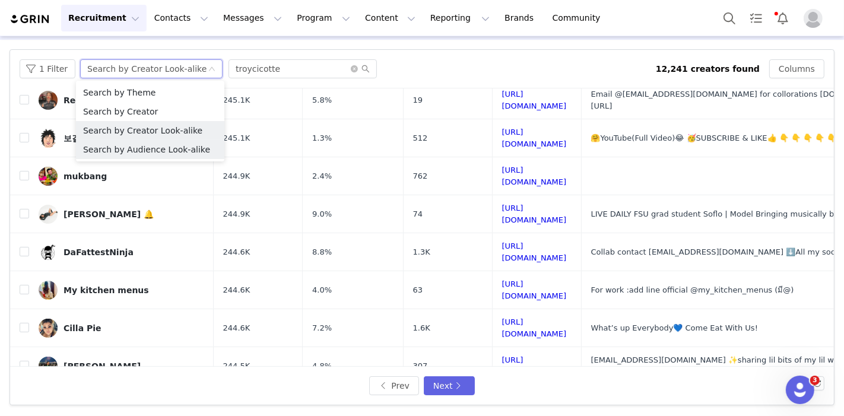
click at [154, 151] on li "Search by Audience Look-alike" at bounding box center [150, 149] width 148 height 19
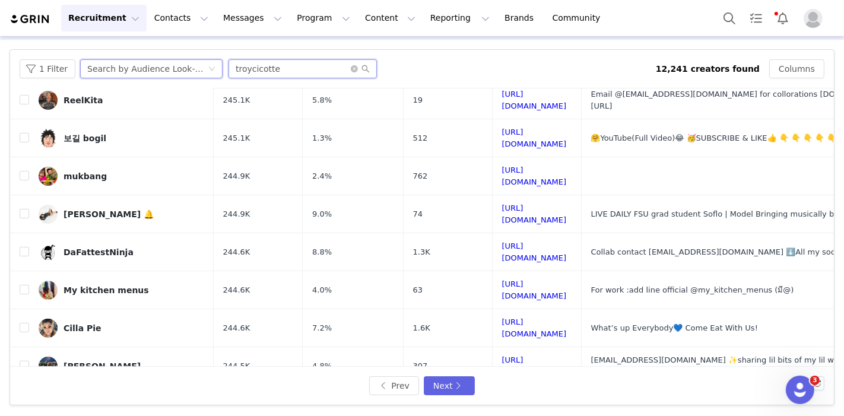
click at [280, 70] on input "troycicotte" at bounding box center [303, 68] width 148 height 19
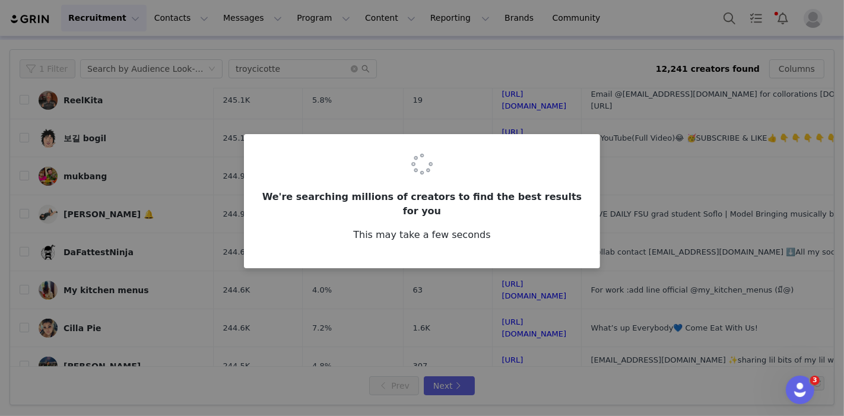
scroll to position [0, 0]
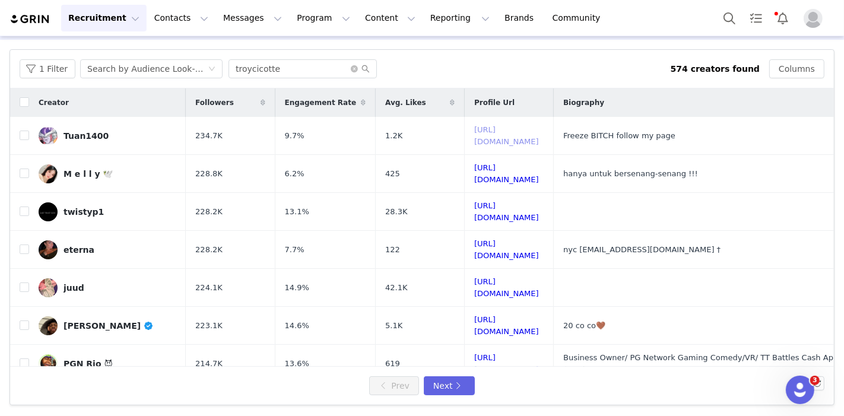
click at [522, 137] on link "https://www.tiktok.com/share/user/6837601095952106502" at bounding box center [506, 135] width 65 height 21
click at [512, 165] on link "https://www.tiktok.com/share/user/6809261500440953858" at bounding box center [506, 173] width 65 height 21
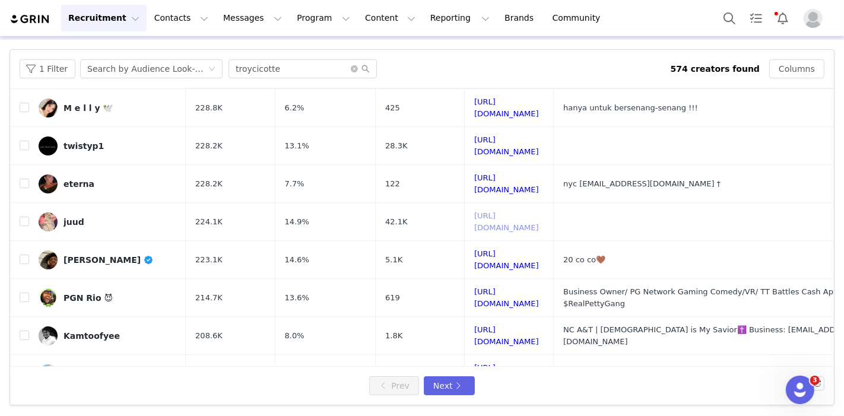
click at [539, 211] on link "https://www.tiktok.com/share/user/80972812865167360" at bounding box center [506, 221] width 65 height 21
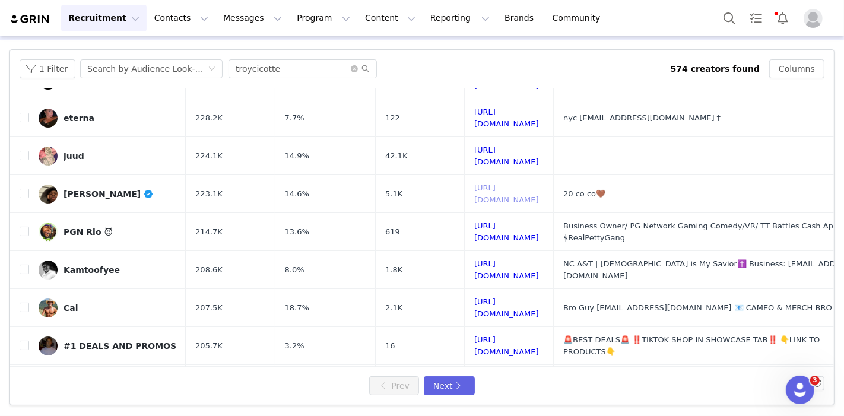
click at [521, 183] on link "https://www.tiktok.com/share/user/6888621230107280390" at bounding box center [506, 193] width 65 height 21
click at [27, 189] on input "checkbox" at bounding box center [24, 193] width 9 height 9
checkbox input "true"
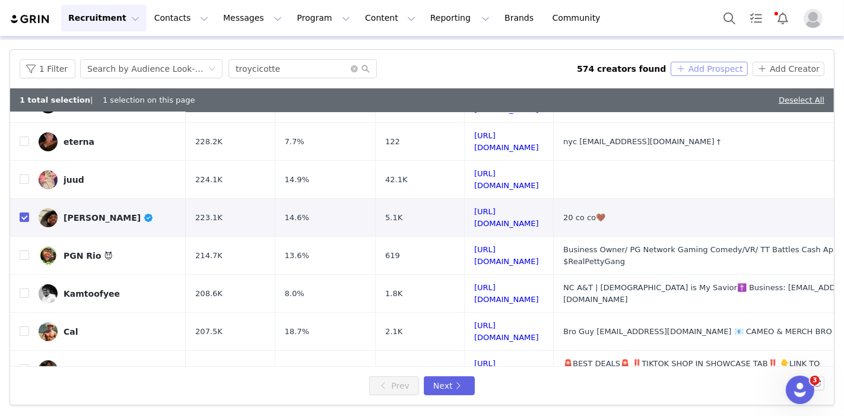
click at [707, 66] on button "Add Prospect" at bounding box center [709, 69] width 77 height 14
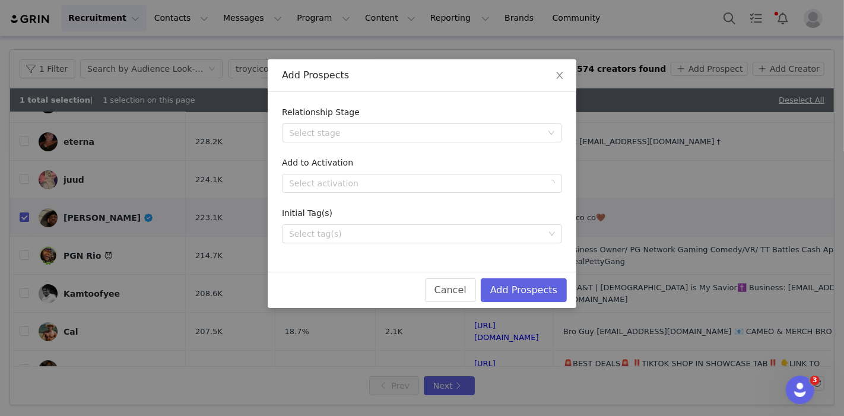
click at [353, 231] on div "Select tag(s)" at bounding box center [416, 234] width 255 height 12
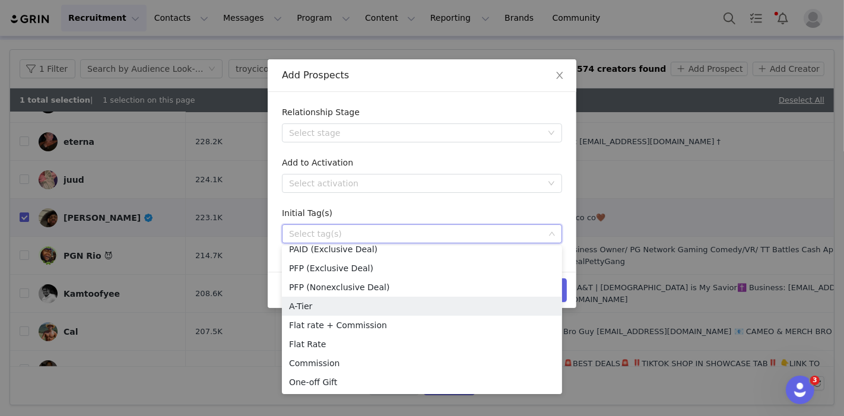
scroll to position [2, 0]
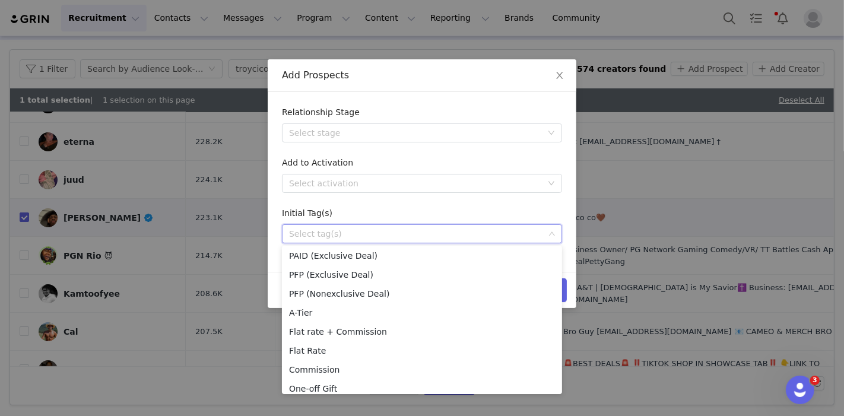
click at [391, 202] on form "Relationship Stage Select stage Add to Activation Select activation Initial Tag…" at bounding box center [422, 174] width 280 height 137
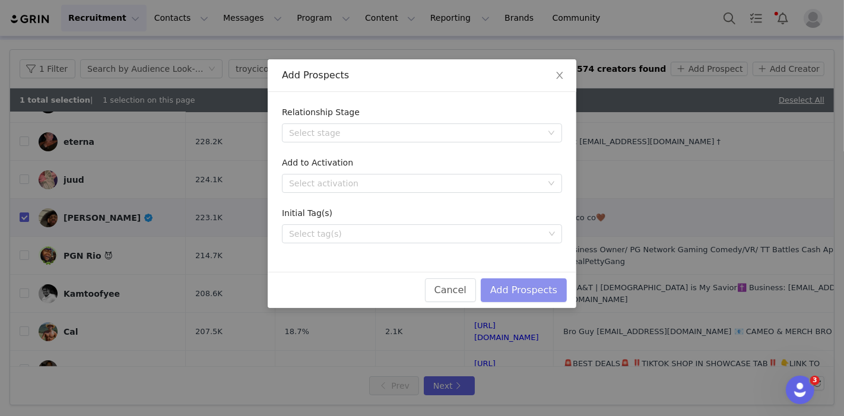
click at [541, 288] on button "Add Prospects" at bounding box center [524, 290] width 86 height 24
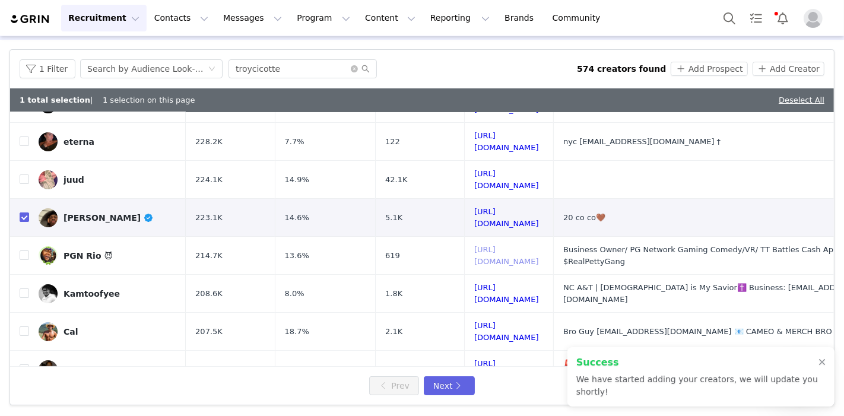
click at [507, 245] on link "https://www.tiktok.com/share/user/6760517794859140101" at bounding box center [506, 255] width 65 height 21
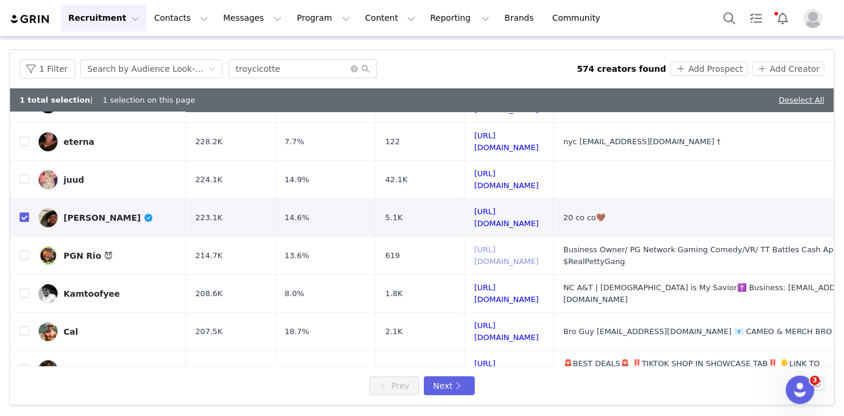
scroll to position [198, 0]
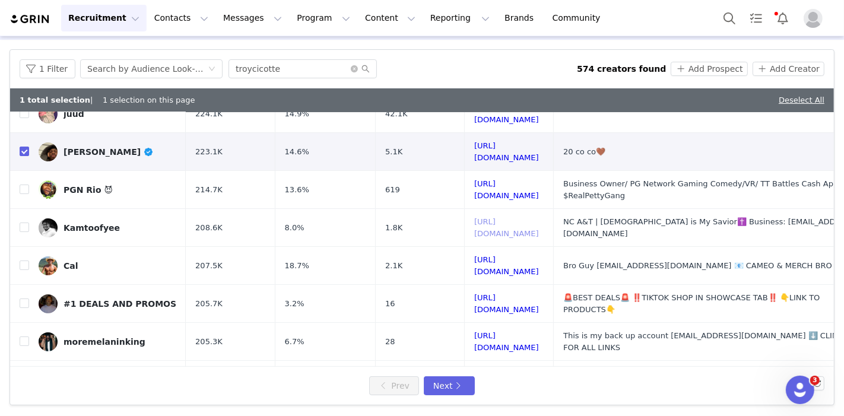
click at [475, 217] on link "https://www.tiktok.com/share/user/6965978618271040518" at bounding box center [506, 227] width 65 height 21
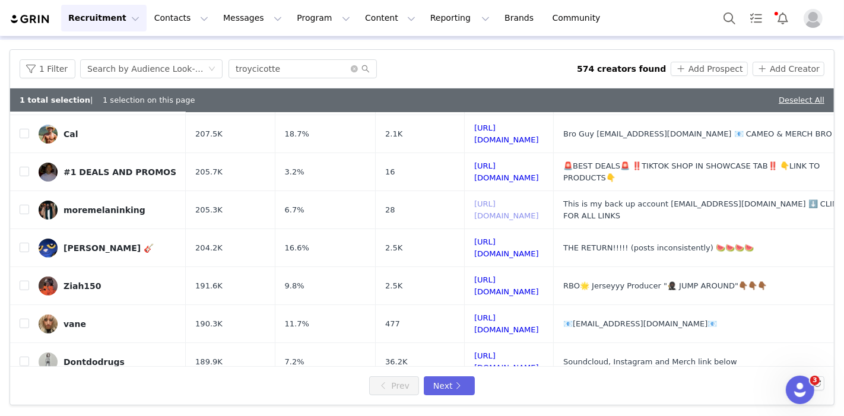
click at [495, 199] on link "https://www.tiktok.com/share/user/7078394553133450282" at bounding box center [506, 209] width 65 height 21
click at [505, 237] on link "https://www.tiktok.com/share/user/7220133254007063594" at bounding box center [506, 247] width 65 height 21
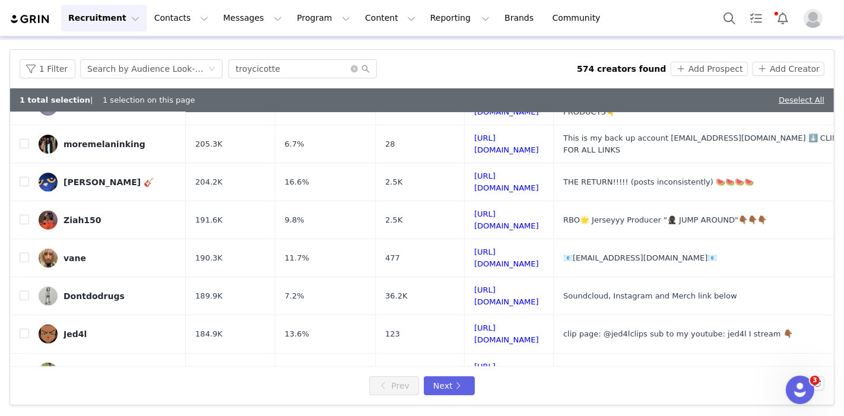
click at [480, 201] on td "https://www.tiktok.com/share/user/6808707172953015302" at bounding box center [509, 220] width 89 height 38
click at [483, 210] on link "https://www.tiktok.com/share/user/6808707172953015302" at bounding box center [506, 220] width 65 height 21
click at [481, 285] on link "https://www.tiktok.com/share/user/6901356984688854021" at bounding box center [506, 295] width 65 height 21
click at [26, 291] on input "checkbox" at bounding box center [24, 295] width 9 height 9
checkbox input "true"
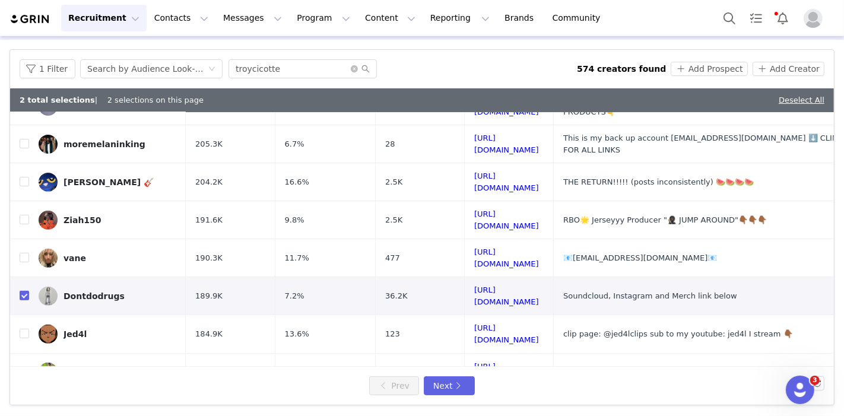
scroll to position [461, 0]
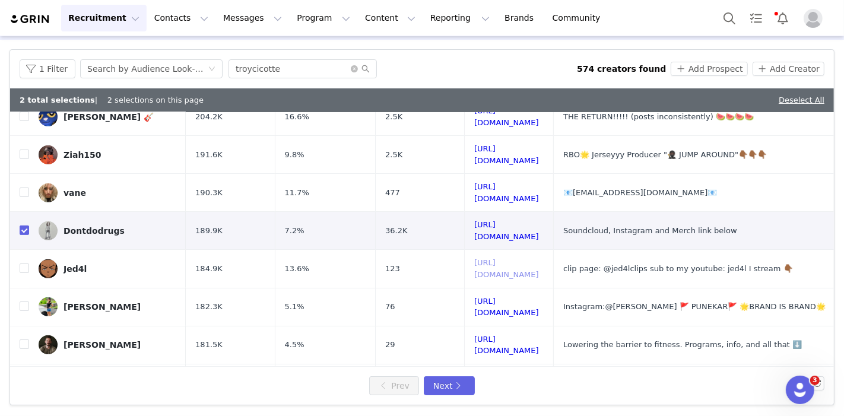
click at [475, 258] on link "https://www.tiktok.com/share/user/6890387674290308101" at bounding box center [506, 268] width 65 height 21
click at [476, 297] on link "https://www.tiktok.com/share/user/6688725617125934085" at bounding box center [506, 307] width 65 height 21
click at [495, 402] on td "https://www.tiktok.com/share/user/7053925703239386159" at bounding box center [509, 421] width 89 height 38
click at [496, 411] on link "https://www.tiktok.com/share/user/7053925703239386159" at bounding box center [506, 421] width 65 height 21
click at [699, 64] on button "Add Prospect" at bounding box center [709, 69] width 77 height 14
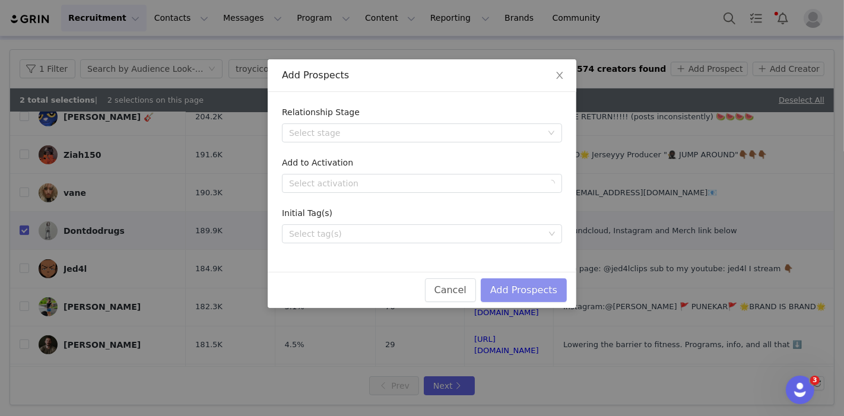
click at [527, 289] on button "Add Prospects" at bounding box center [524, 290] width 86 height 24
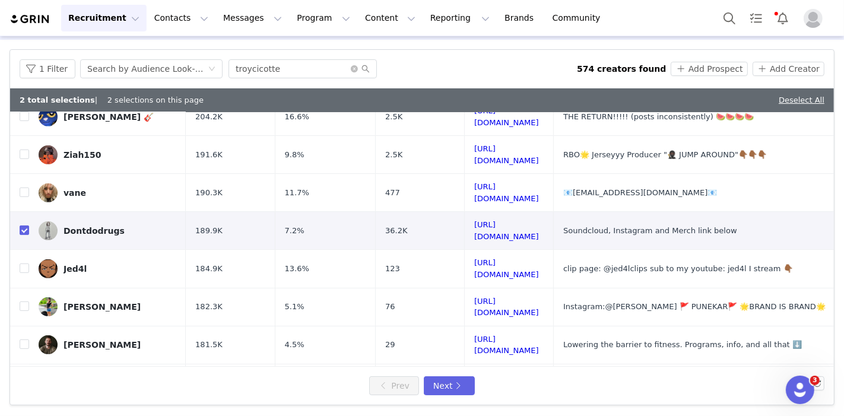
click at [797, 99] on link "Deselect All" at bounding box center [802, 100] width 46 height 9
checkbox input "false"
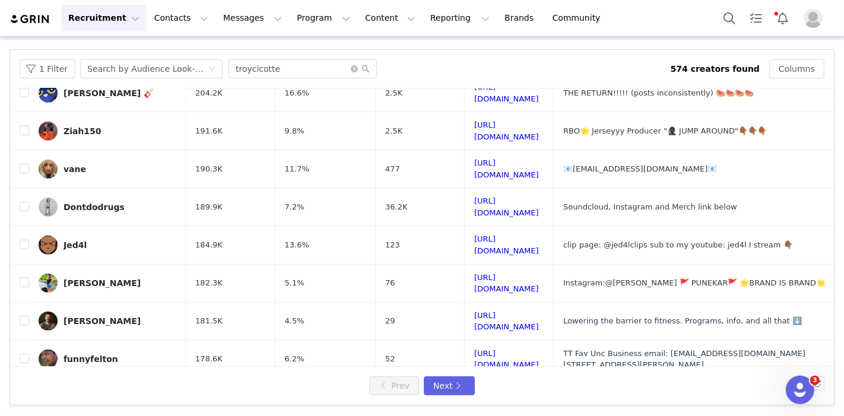
scroll to position [437, 0]
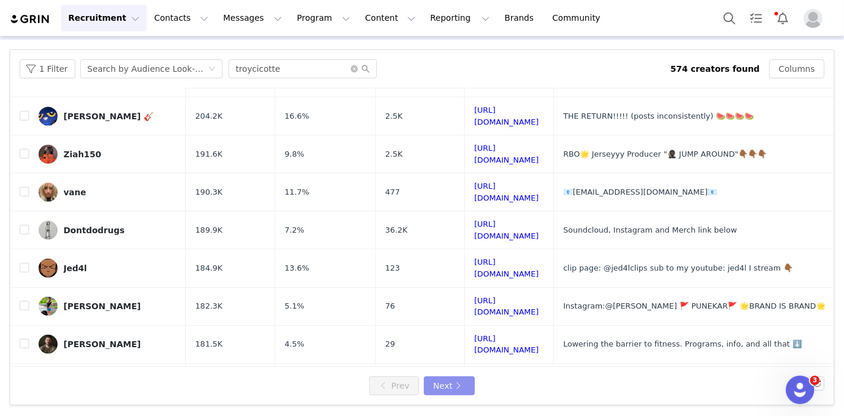
click at [453, 378] on button "Next" at bounding box center [449, 385] width 51 height 19
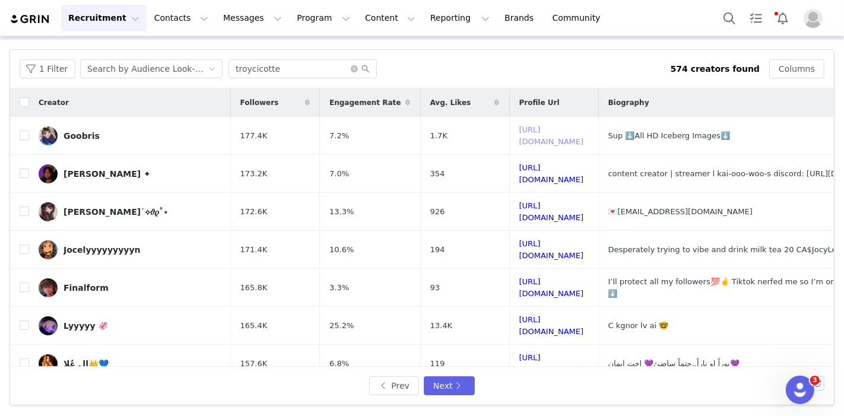
click at [519, 136] on link "https://www.tiktok.com/share/user/6614927685099782149" at bounding box center [551, 135] width 65 height 21
click at [519, 170] on link "https://www.tiktok.com/share/user/6614854660958912518" at bounding box center [551, 173] width 65 height 21
click at [519, 201] on link "https://www.tiktok.com/share/user/6767508752544678917" at bounding box center [551, 211] width 65 height 21
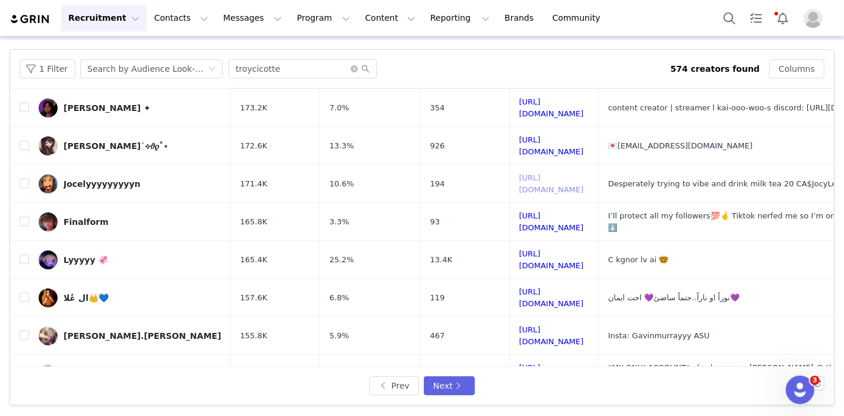
click at [519, 173] on link "https://www.tiktok.com/share/user/6776073691701724165" at bounding box center [551, 183] width 65 height 21
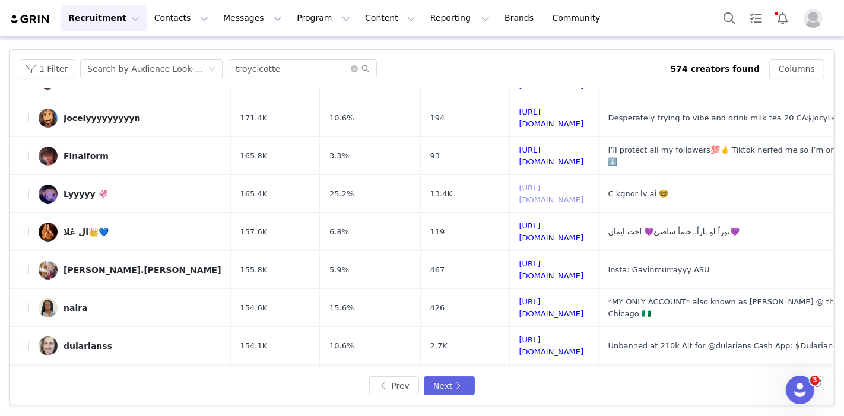
click at [519, 183] on link "https://www.tiktok.com/share/user/7037811059995001883" at bounding box center [551, 193] width 65 height 21
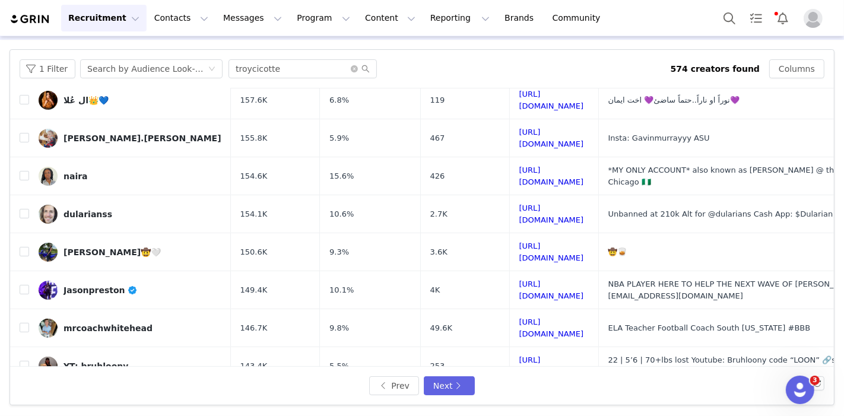
scroll to position [440, 0]
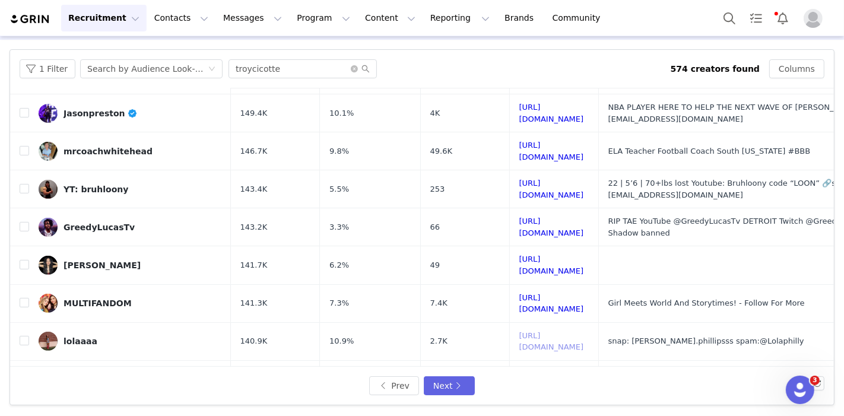
click at [519, 331] on link "https://www.tiktok.com/share/user/7203919463354762283" at bounding box center [551, 341] width 65 height 21
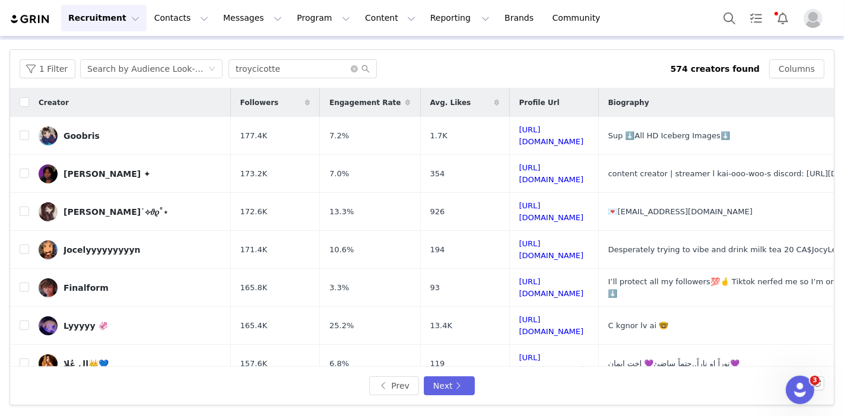
scroll to position [0, 0]
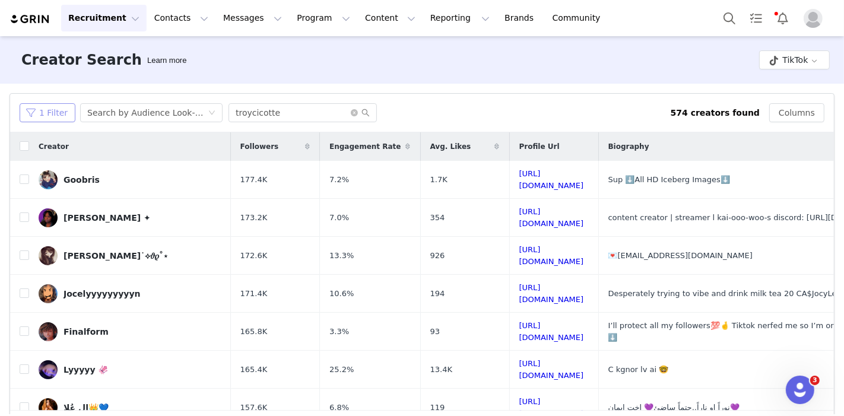
click at [58, 111] on button "1 Filter" at bounding box center [48, 112] width 56 height 19
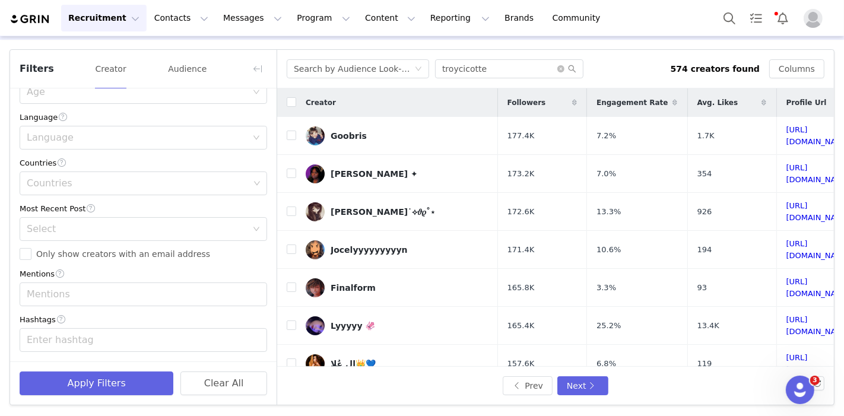
scroll to position [32, 0]
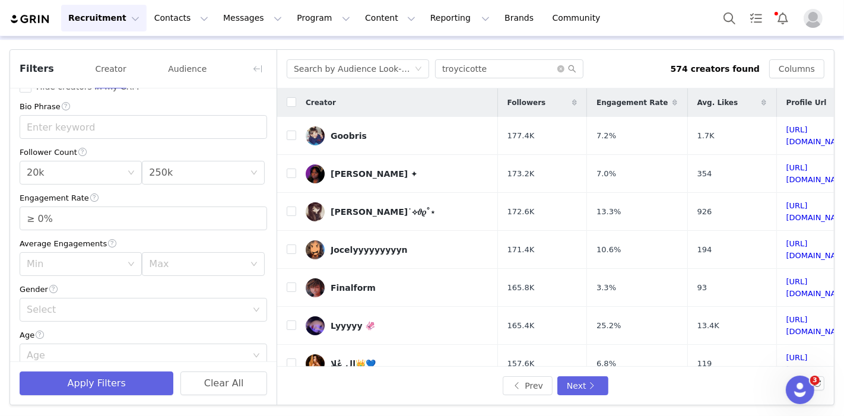
click at [89, 307] on div "Select" at bounding box center [137, 310] width 220 height 12
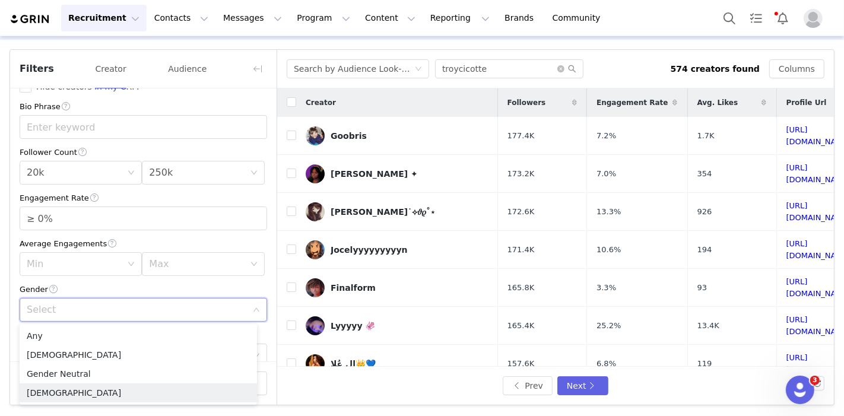
click at [54, 387] on li "[DEMOGRAPHIC_DATA]" at bounding box center [138, 392] width 237 height 19
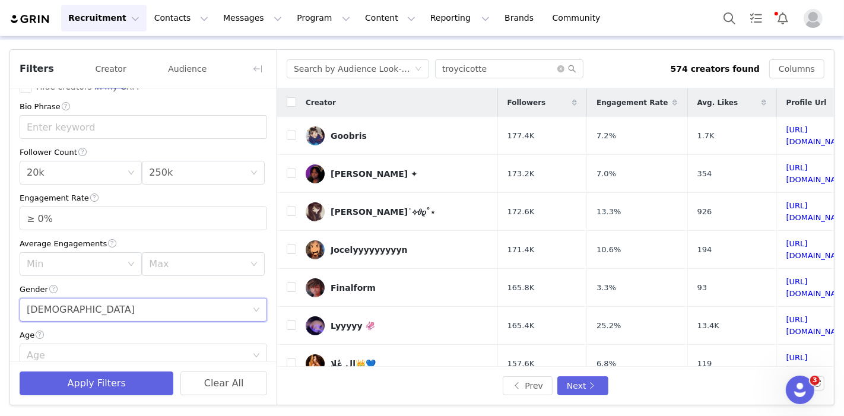
scroll to position [296, 0]
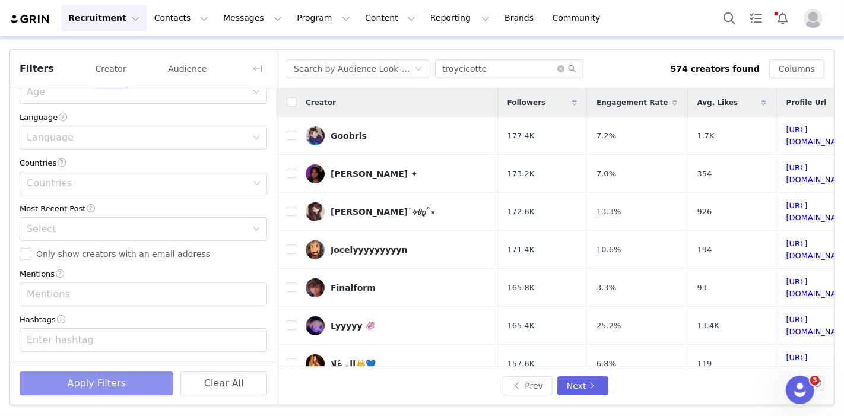
click at [109, 372] on button "Apply Filters" at bounding box center [97, 384] width 154 height 24
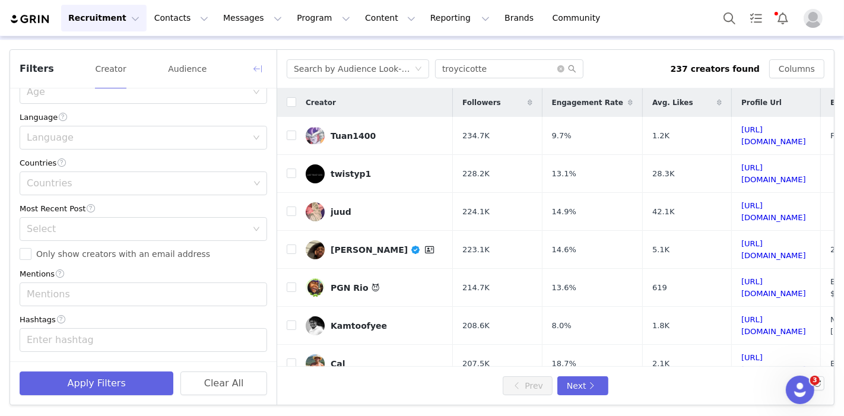
click at [260, 62] on button "button" at bounding box center [257, 68] width 19 height 19
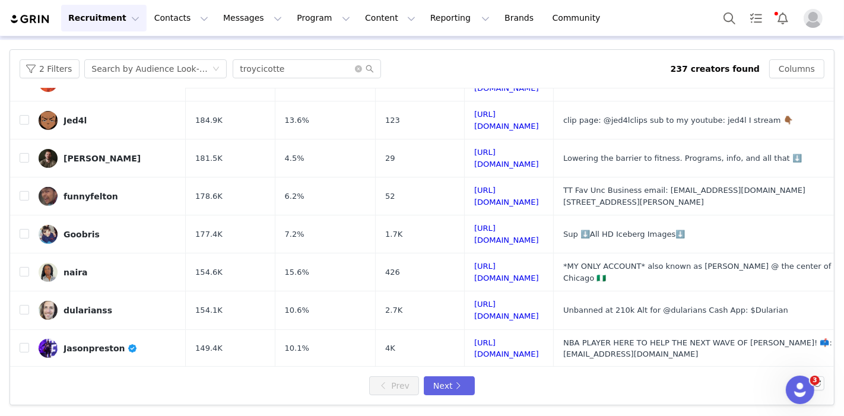
scroll to position [440, 0]
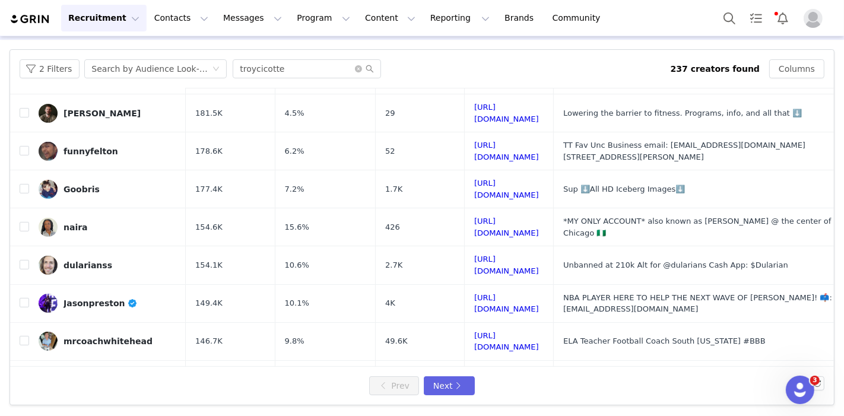
click at [488, 407] on link "https://www.tiktok.com/share/user/6801340979774473222" at bounding box center [506, 417] width 65 height 21
click at [450, 385] on button "Next" at bounding box center [449, 385] width 51 height 19
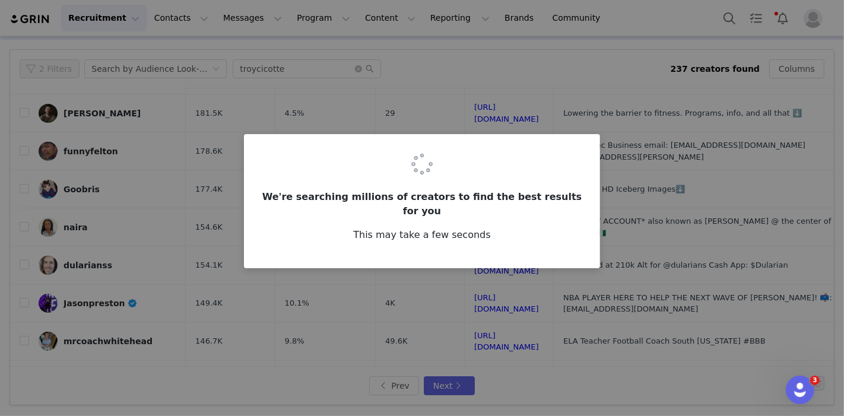
scroll to position [0, 0]
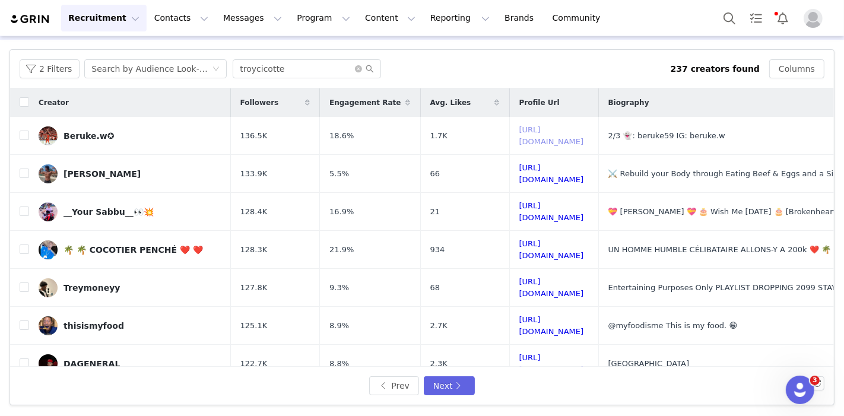
click at [519, 134] on link "https://www.tiktok.com/share/user/6766008216490378245" at bounding box center [551, 135] width 65 height 21
click at [519, 169] on link "https://www.tiktok.com/share/user/6755879637677900806" at bounding box center [551, 173] width 65 height 21
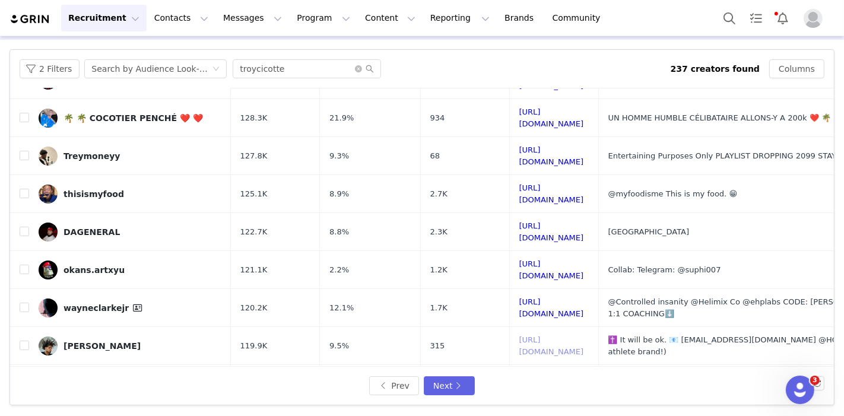
click at [556, 335] on link "https://www.tiktok.com/share/user/7069102132247905323" at bounding box center [551, 345] width 65 height 21
click at [519, 259] on link "https://www.tiktok.com/share/user/6975571785111340037" at bounding box center [551, 269] width 65 height 21
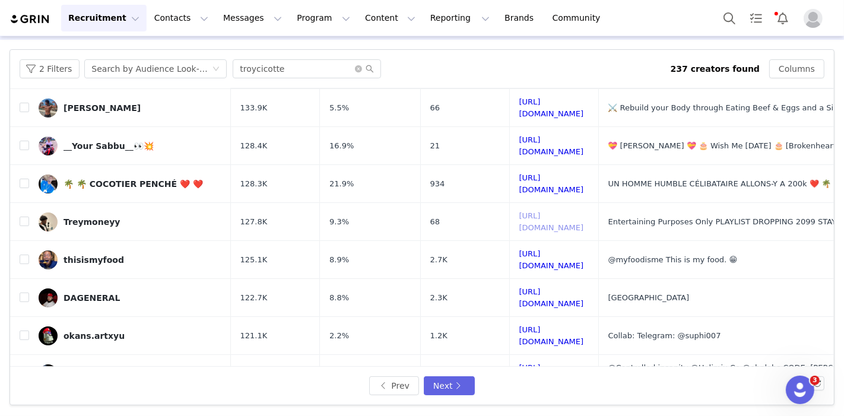
click at [546, 211] on link "https://www.tiktok.com/share/user/6800620627067765765" at bounding box center [551, 221] width 65 height 21
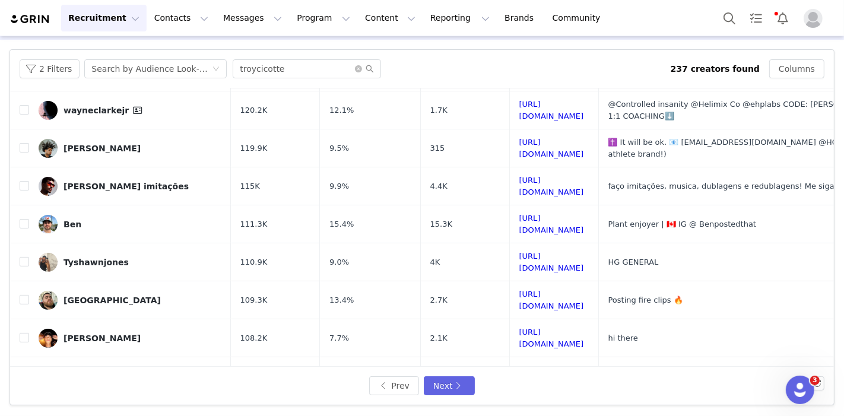
scroll to position [437, 0]
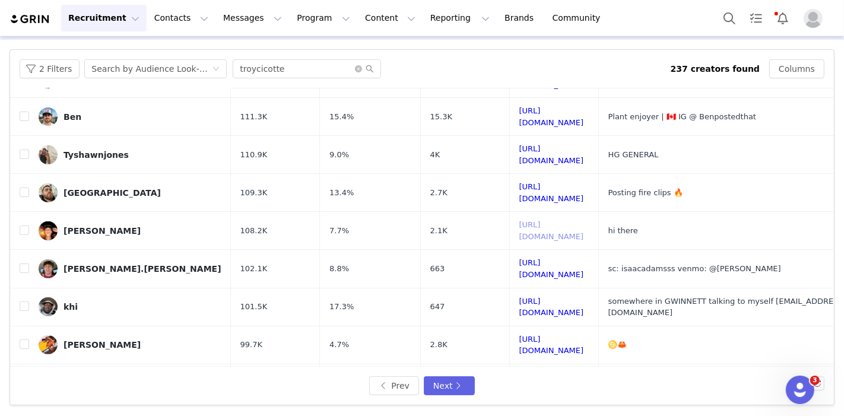
click at [521, 220] on link "https://www.tiktok.com/share/user/6792079860044432390" at bounding box center [551, 230] width 65 height 21
click at [534, 373] on link "https://www.tiktok.com/share/user/6960031718444188677" at bounding box center [551, 383] width 65 height 21
click at [521, 411] on link "https://www.tiktok.com/share/user/6774591493543592965" at bounding box center [551, 421] width 65 height 21
click at [440, 377] on button "Next" at bounding box center [449, 385] width 51 height 19
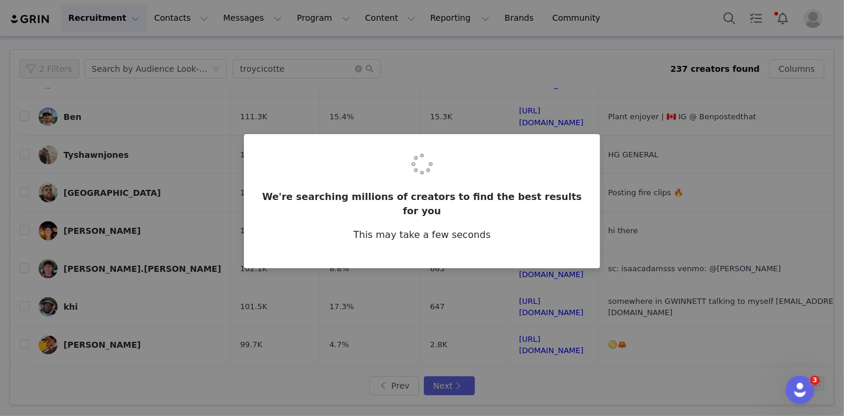
scroll to position [0, 0]
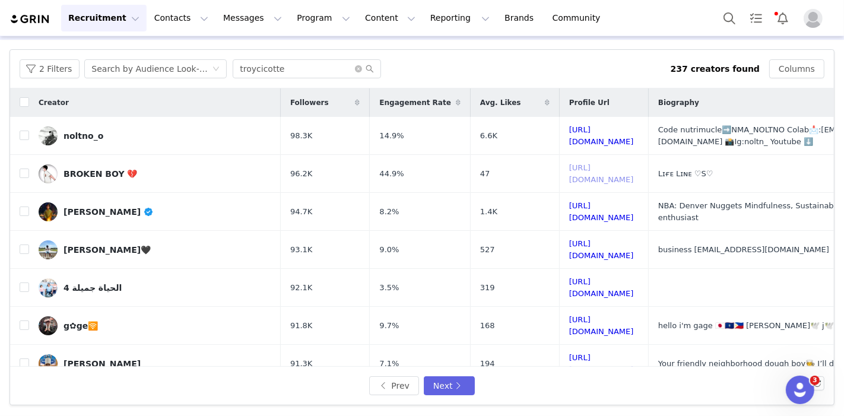
click at [569, 176] on link "https://www.tiktok.com/share/user/7243751708710765574" at bounding box center [601, 173] width 65 height 21
click at [569, 131] on link "https://www.tiktok.com/share/user/7044983657103033350" at bounding box center [601, 135] width 65 height 21
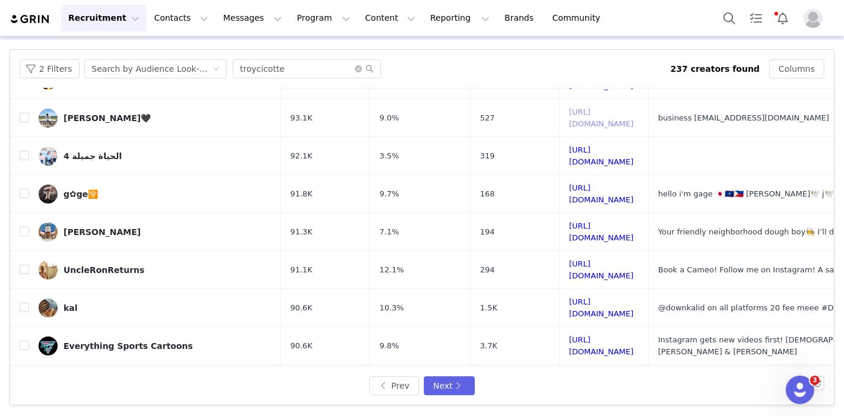
click at [569, 109] on link "https://www.tiktok.com/share/user/6659428578717696006" at bounding box center [601, 117] width 65 height 21
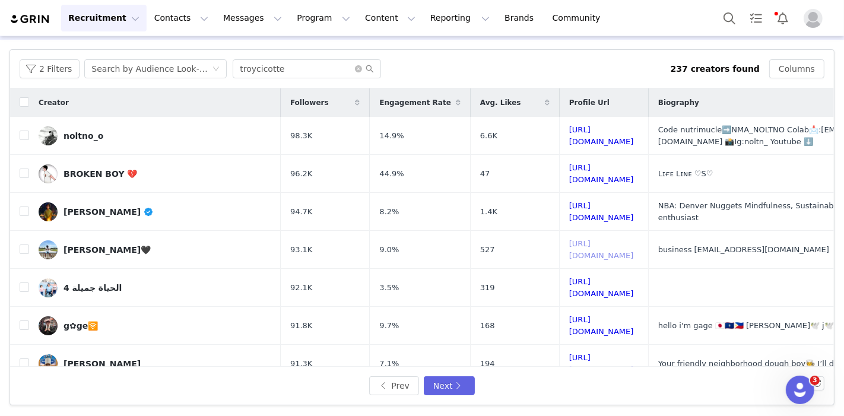
scroll to position [0, 0]
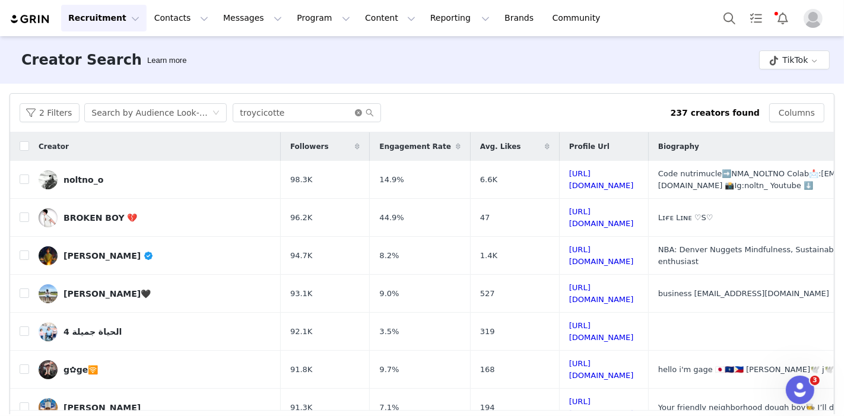
click at [355, 109] on icon "icon: close-circle" at bounding box center [358, 112] width 7 height 7
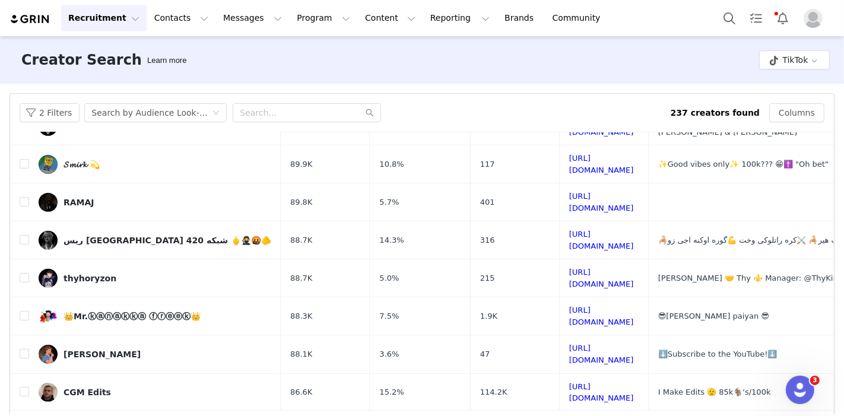
scroll to position [437, 0]
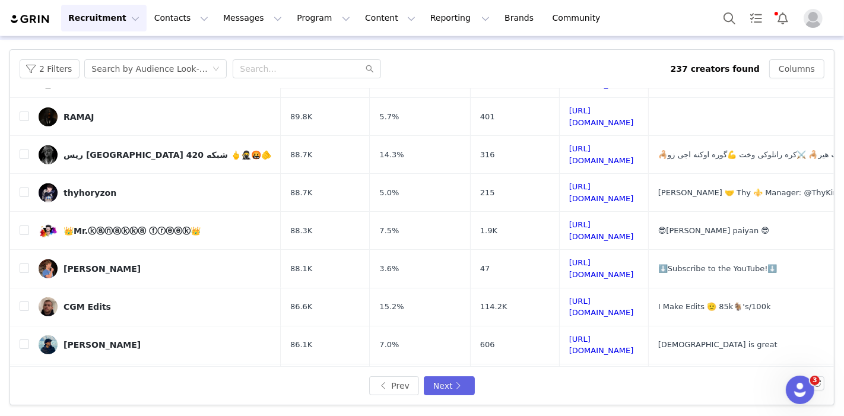
click at [418, 374] on div "Prev Next" at bounding box center [422, 386] width 824 height 38
click at [430, 382] on button "Next" at bounding box center [449, 385] width 51 height 19
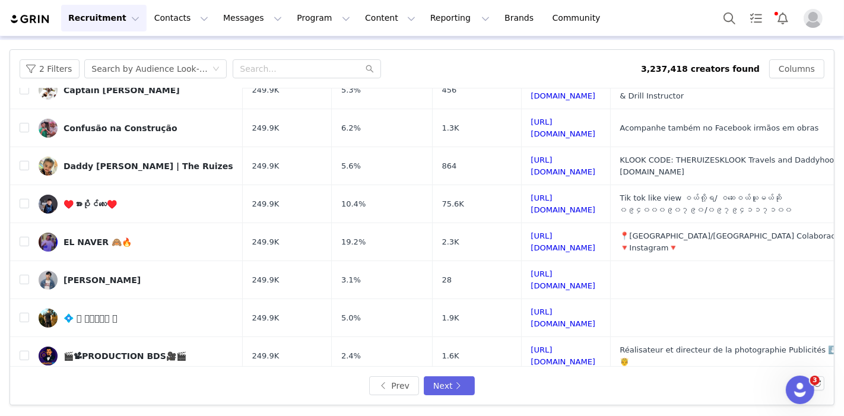
scroll to position [329, 0]
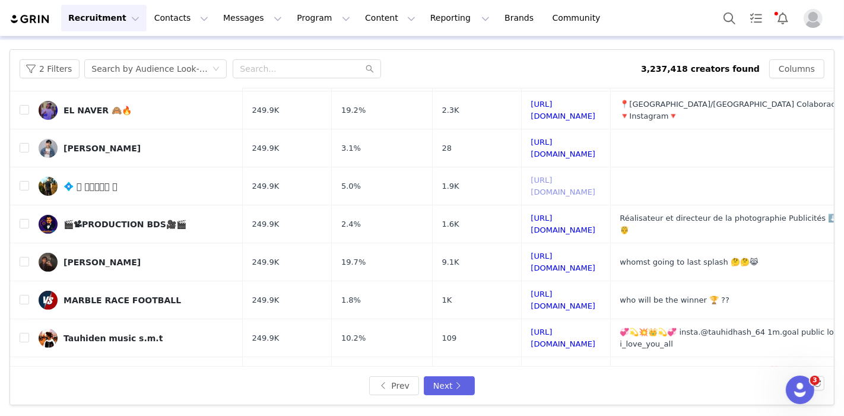
click at [545, 176] on link "https://www.tiktok.com/share/user/7075378702129955846" at bounding box center [563, 186] width 65 height 21
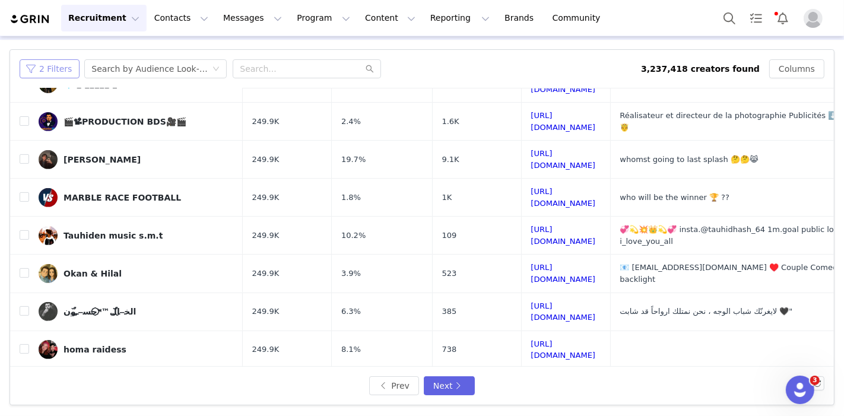
click at [62, 68] on button "2 Filters" at bounding box center [50, 68] width 60 height 19
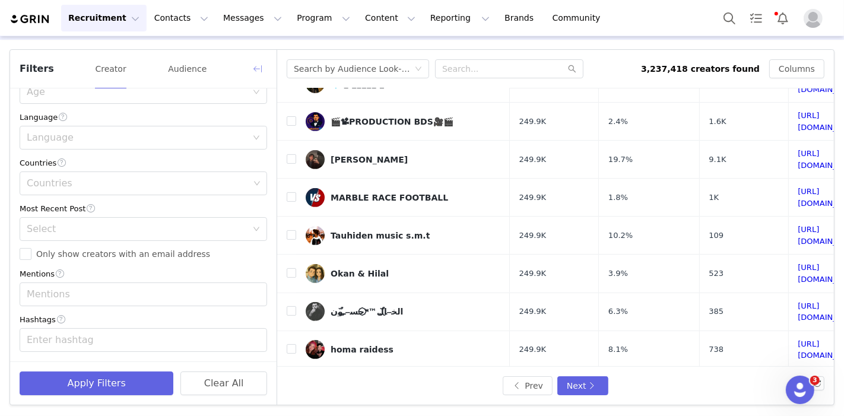
click at [264, 68] on button "button" at bounding box center [257, 68] width 19 height 19
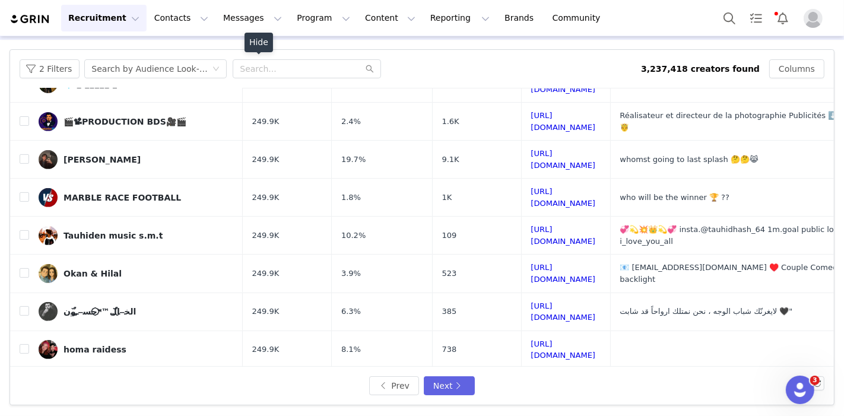
scroll to position [533, 0]
click at [164, 69] on div "Search by Audience Look-alike" at bounding box center [151, 69] width 120 height 18
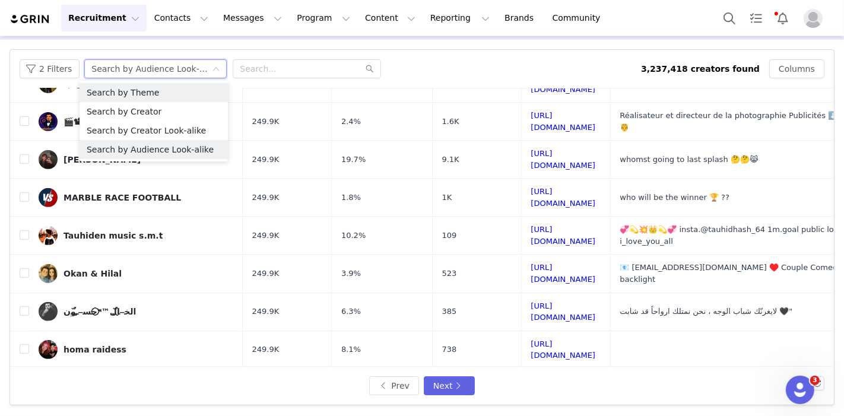
click at [135, 91] on li "Search by Theme" at bounding box center [154, 92] width 148 height 19
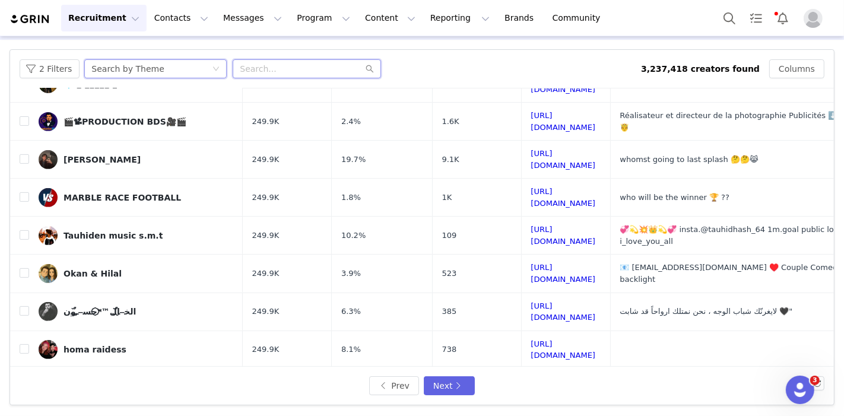
click at [268, 70] on input "text" at bounding box center [307, 68] width 148 height 19
type input "s"
click at [776, 16] on button "Notifications" at bounding box center [783, 18] width 26 height 27
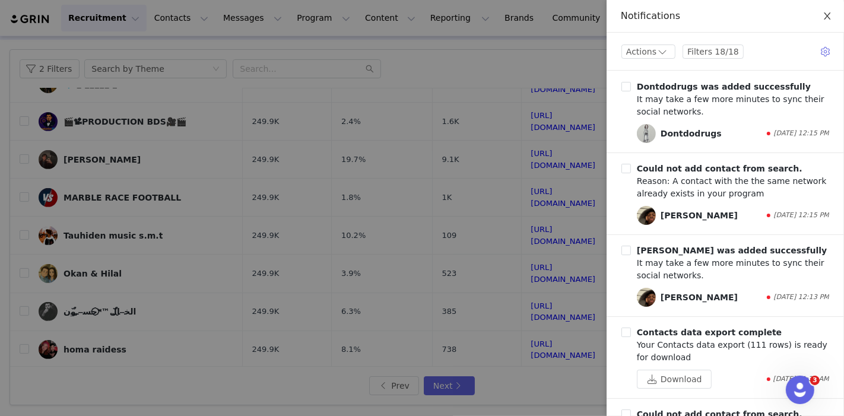
click at [825, 14] on icon "icon: close" at bounding box center [827, 15] width 7 height 7
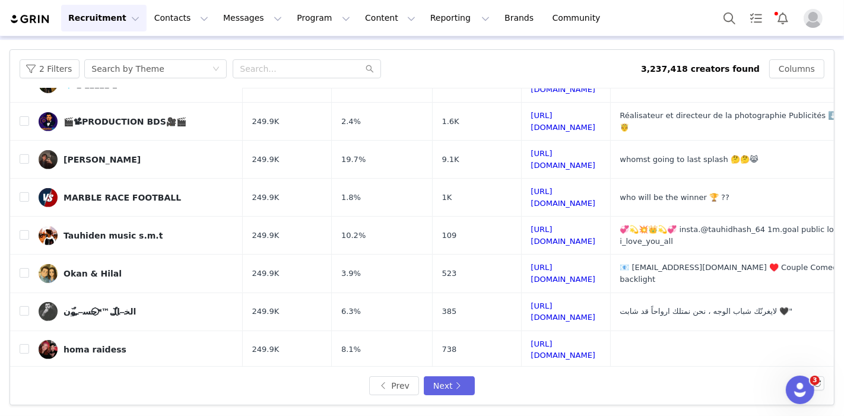
click at [105, 17] on button "Recruitment Recruitment" at bounding box center [103, 18] width 85 height 27
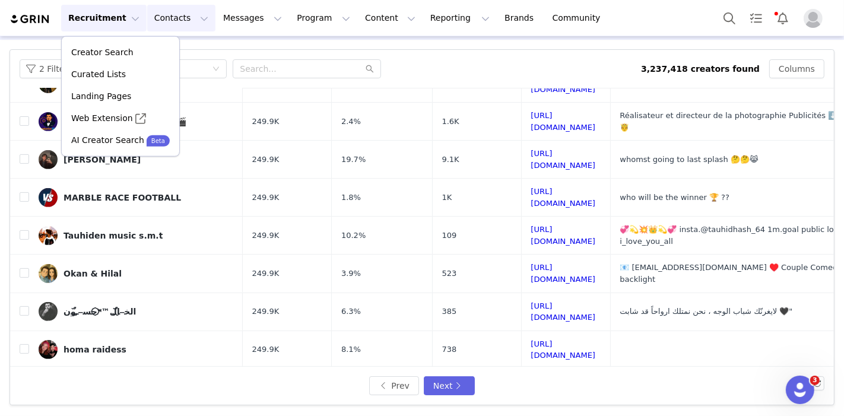
click at [161, 25] on button "Contacts Contacts" at bounding box center [181, 18] width 68 height 27
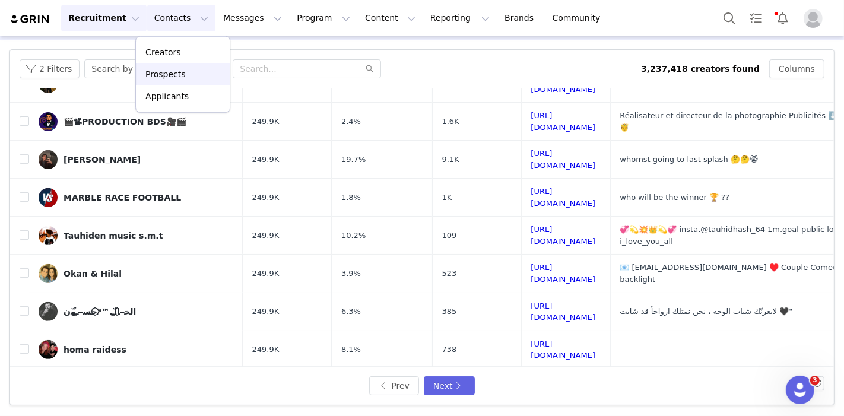
click at [180, 74] on p "Prospects" at bounding box center [165, 74] width 40 height 12
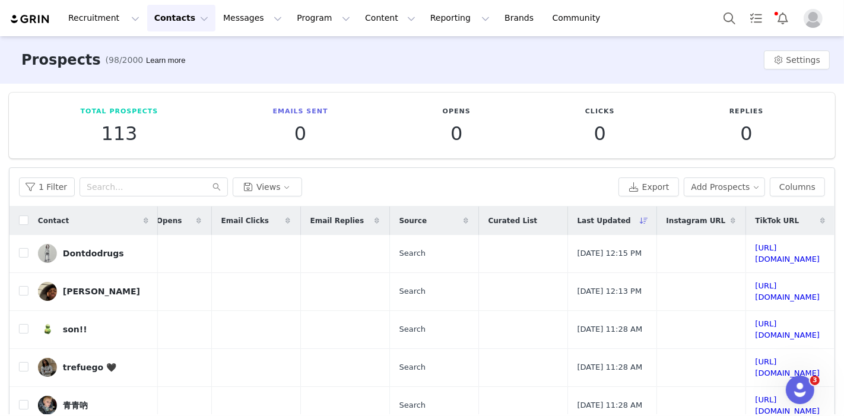
scroll to position [0, 735]
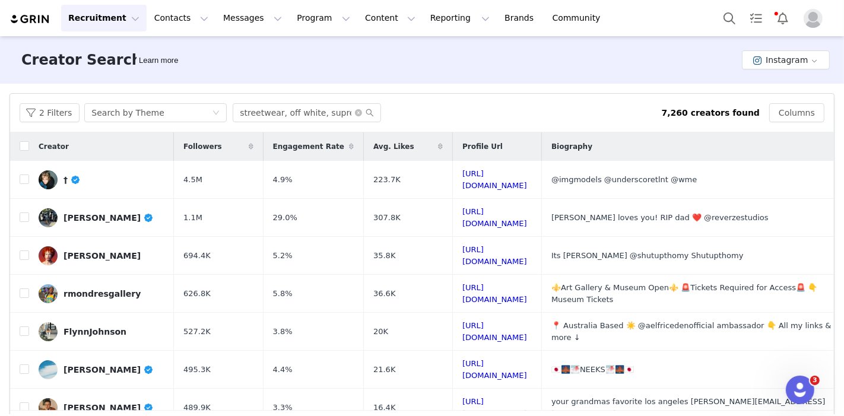
scroll to position [624, 0]
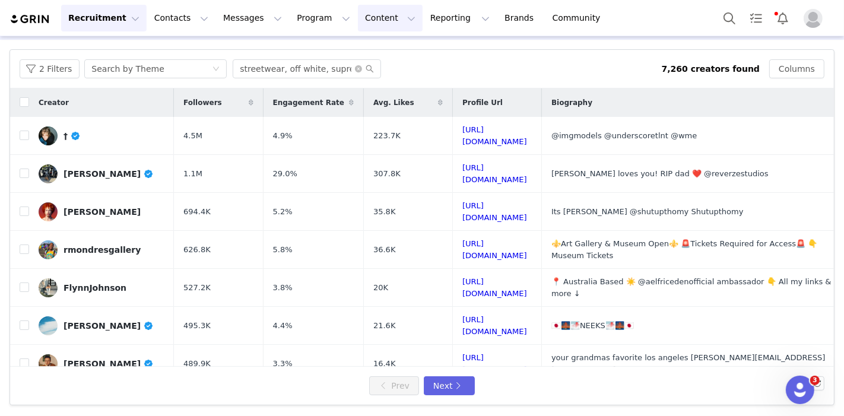
click at [369, 16] on button "Content Content" at bounding box center [390, 18] width 65 height 27
click at [373, 55] on p "Creator Content" at bounding box center [364, 52] width 66 height 12
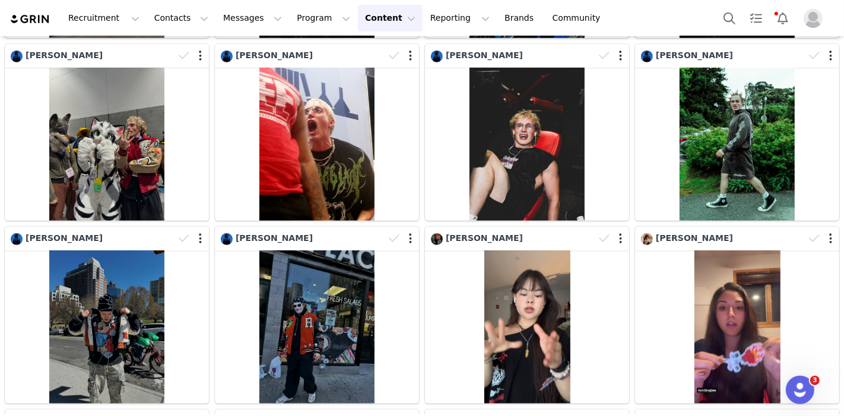
scroll to position [740, 0]
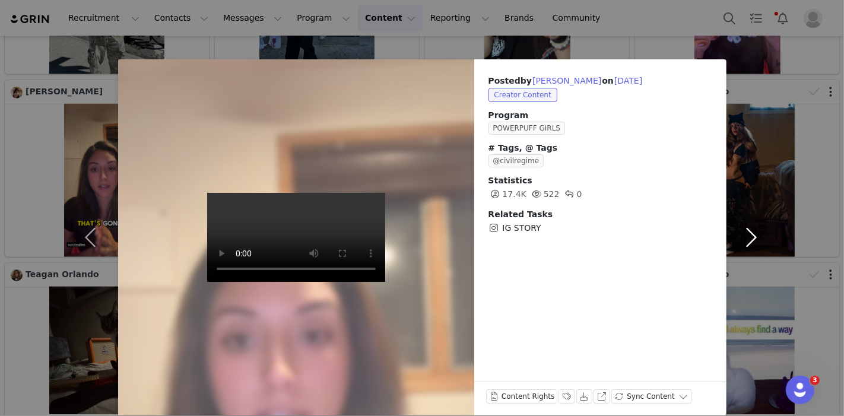
click at [763, 175] on button "button" at bounding box center [751, 237] width 50 height 356
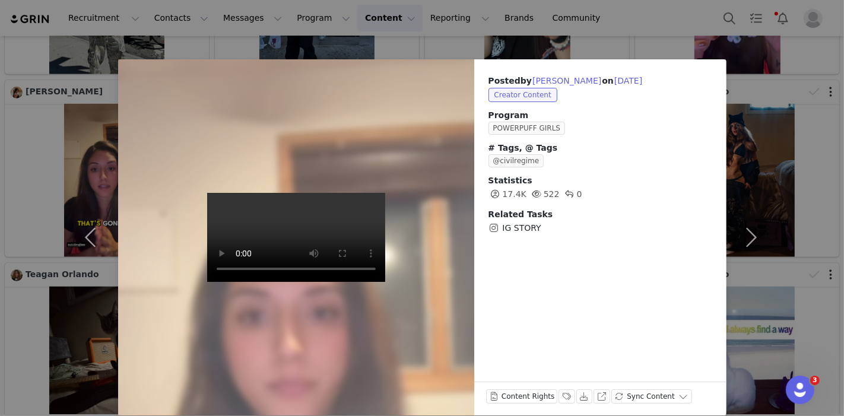
click at [786, 90] on div "Posted by [PERSON_NAME] on [DATE] Creator Content Program POWERPUFF GIRLS # Tag…" at bounding box center [422, 208] width 844 height 416
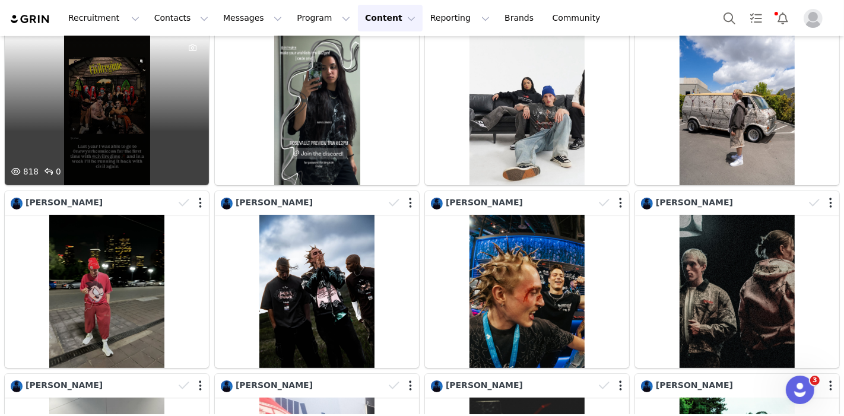
scroll to position [0, 0]
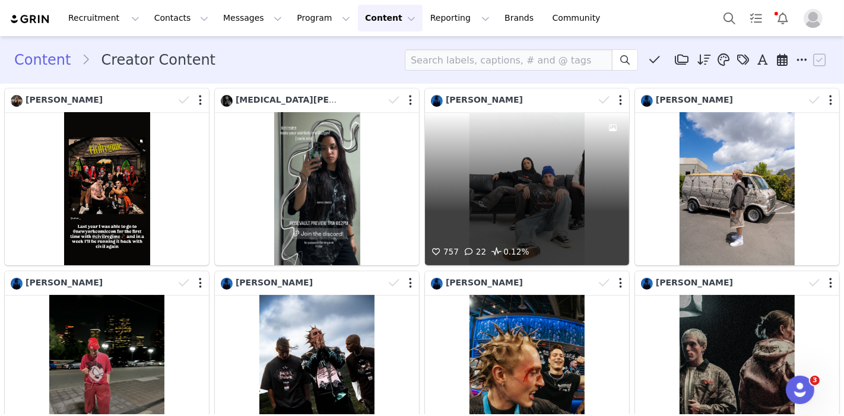
click at [533, 176] on div "757 22 0.12%" at bounding box center [527, 188] width 204 height 153
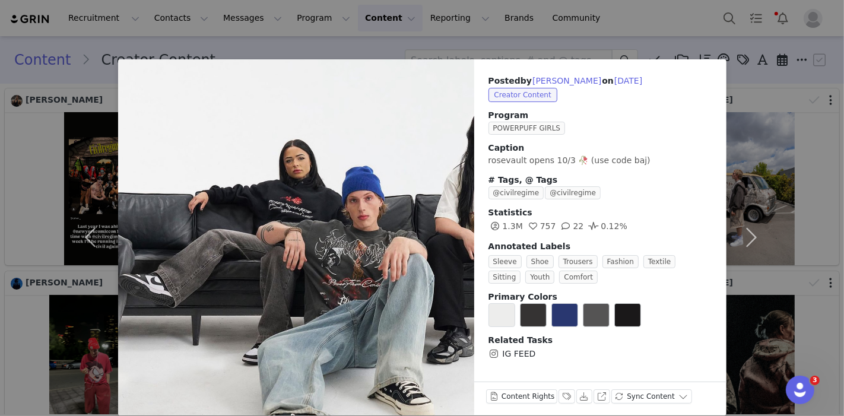
click at [265, 37] on div "Posted by [PERSON_NAME] on [DATE] Creator Content Program POWERPUFF GIRLS Capti…" at bounding box center [422, 208] width 844 height 416
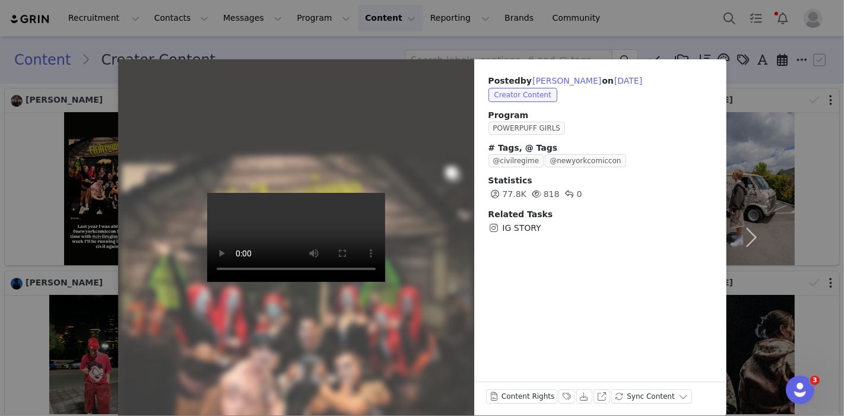
click at [55, 97] on div "Posted by [PERSON_NAME] on [DATE] Creator Content Program POWERPUFF GIRLS # Tag…" at bounding box center [422, 208] width 844 height 416
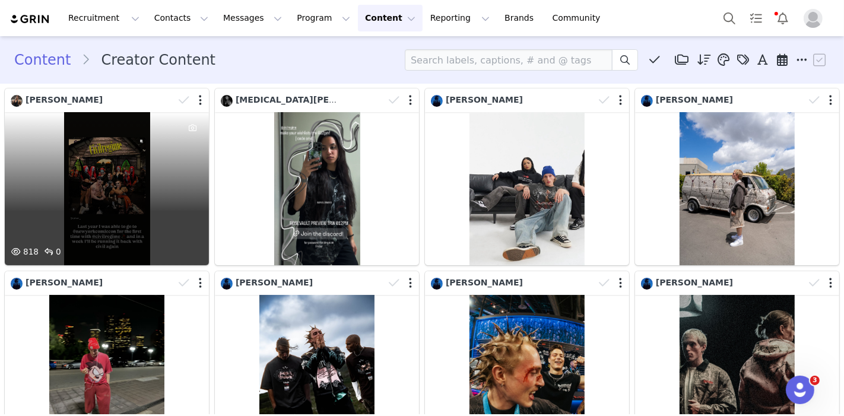
click at [195, 198] on div at bounding box center [193, 178] width 32 height 133
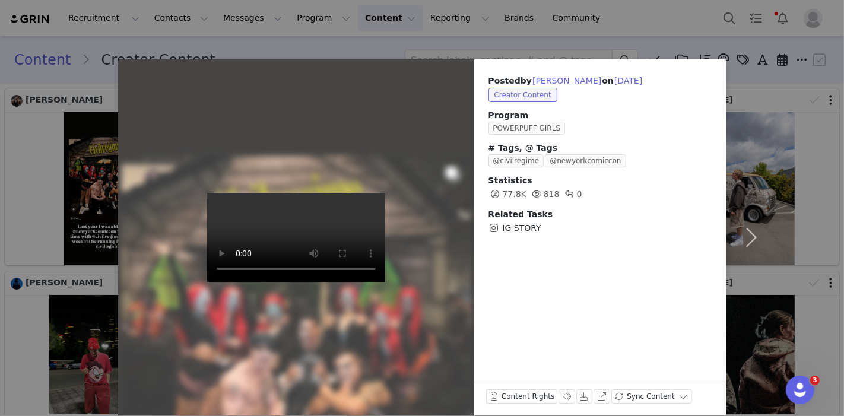
click at [106, 135] on div "Posted by [PERSON_NAME] on [DATE] Creator Content Program POWERPUFF GIRLS # Tag…" at bounding box center [422, 208] width 844 height 416
